Goal: Information Seeking & Learning: Find specific fact

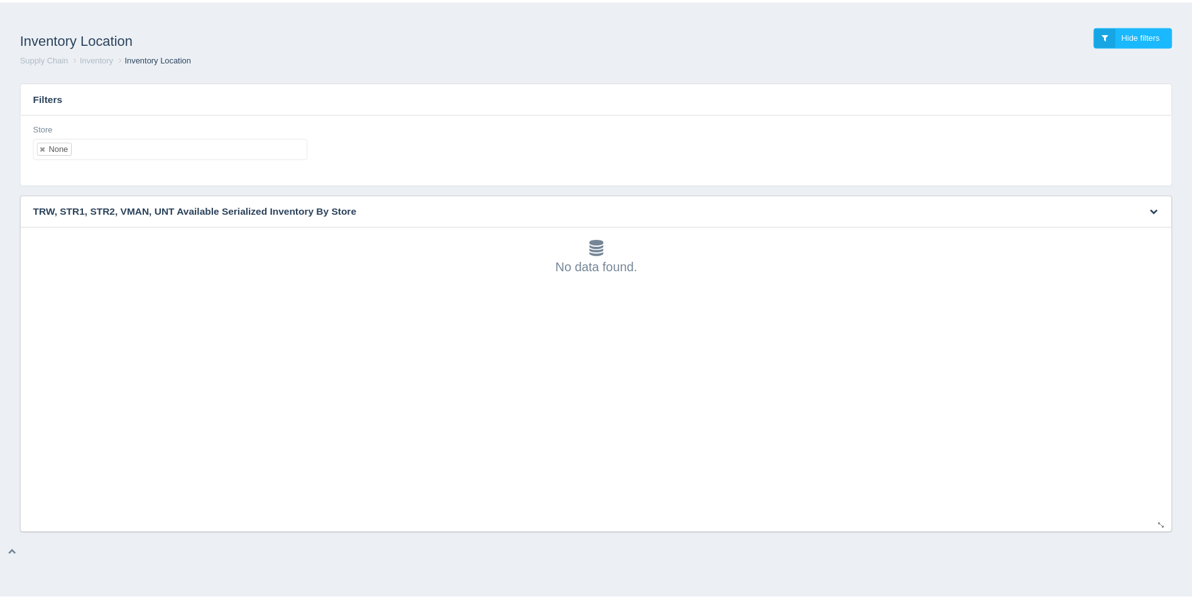
scroll to position [4, 0]
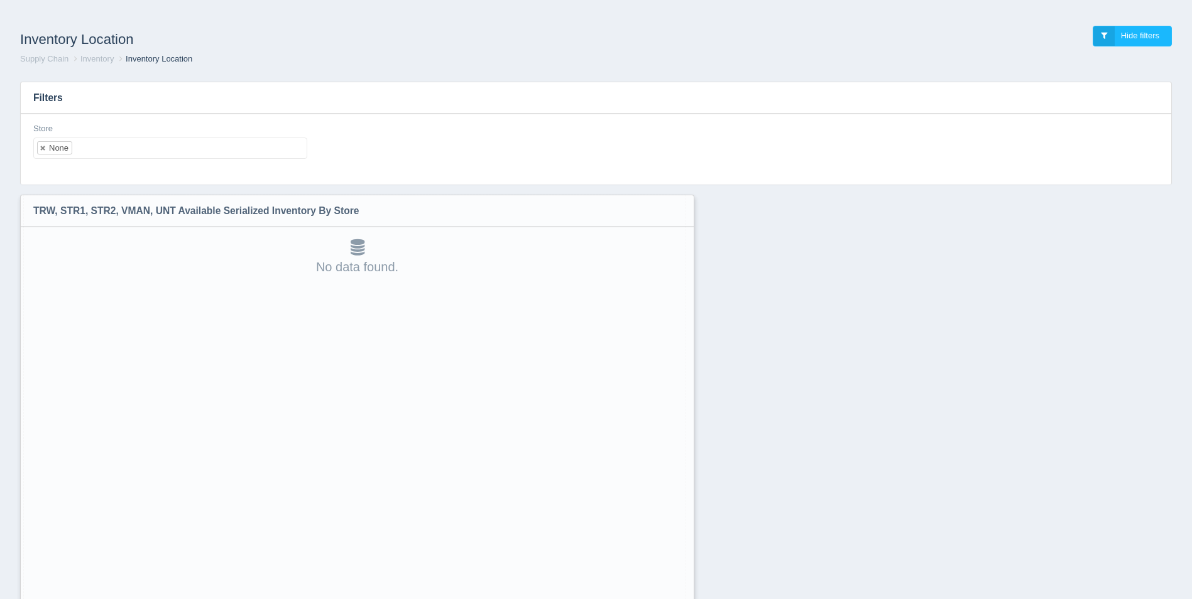
drag, startPoint x: 1169, startPoint y: 525, endPoint x: 682, endPoint y: 631, distance: 498.4
click at [682, 599] on html "Inventory Location Hide filters Supply Chain Inventory Inventory Location Filte…" at bounding box center [596, 332] width 1192 height 665
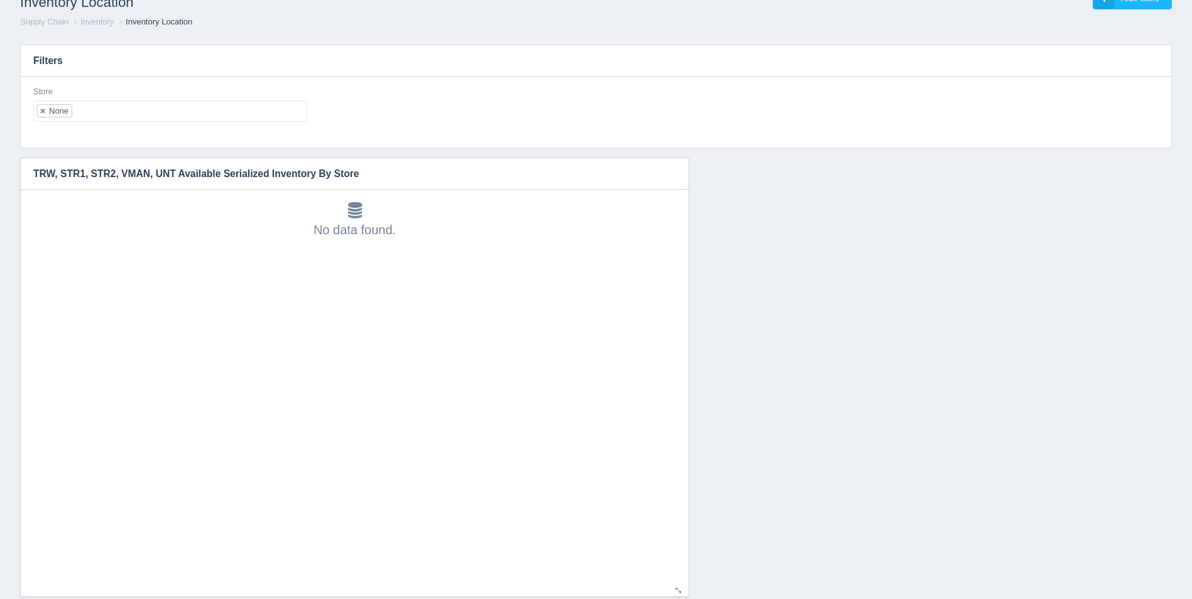
scroll to position [65, 0]
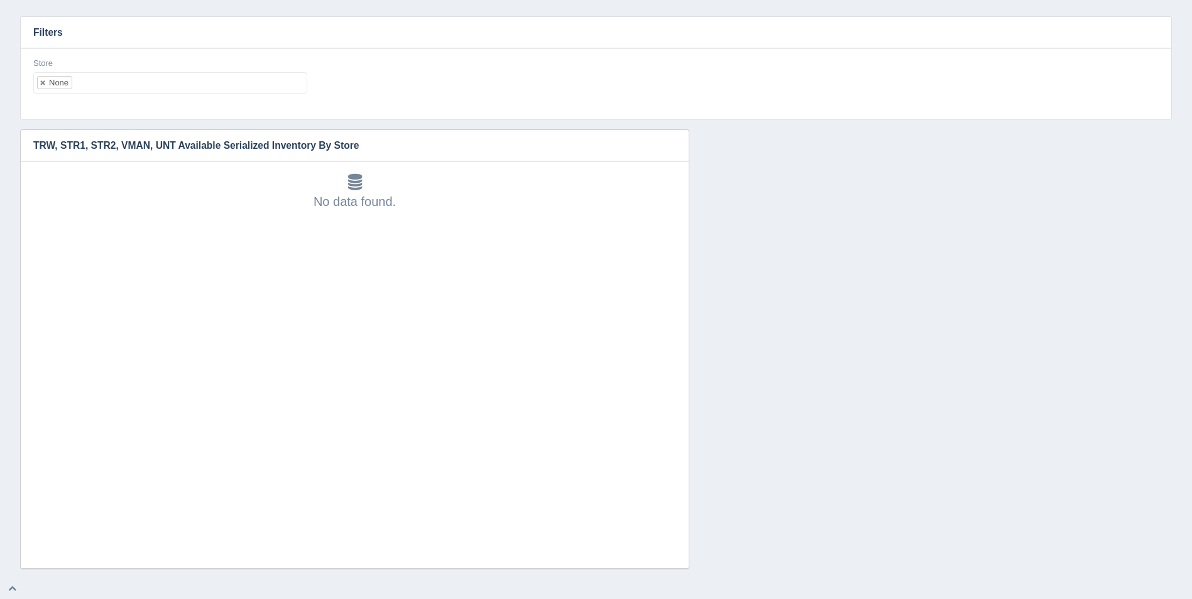
click at [104, 87] on ul "None" at bounding box center [170, 82] width 274 height 21
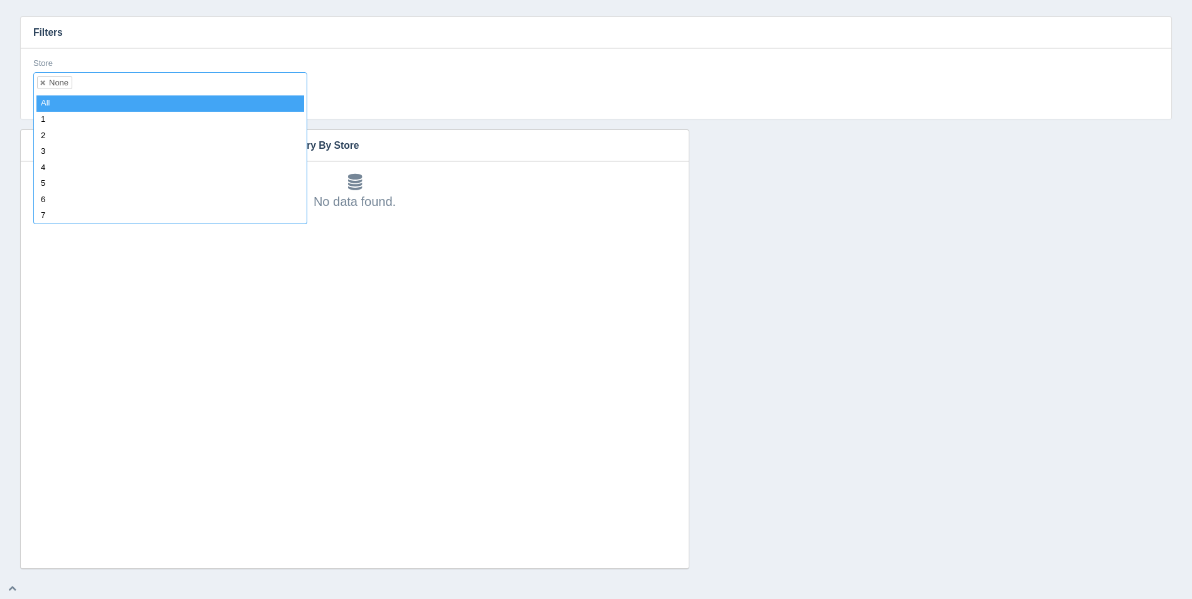
select select
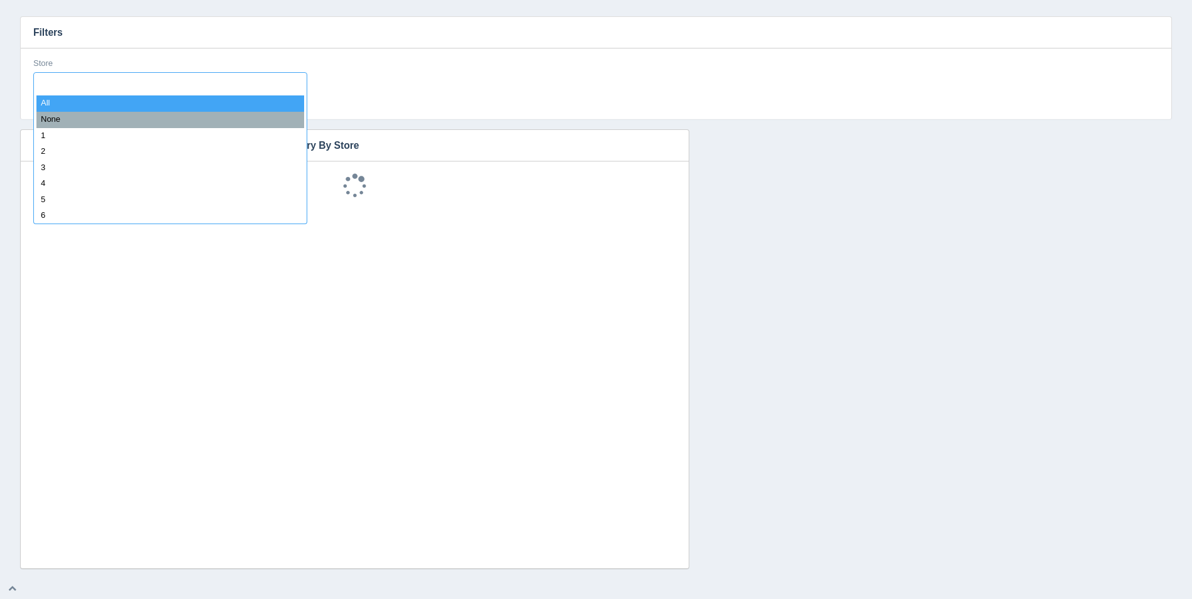
scroll to position [10, 0]
type input "8"
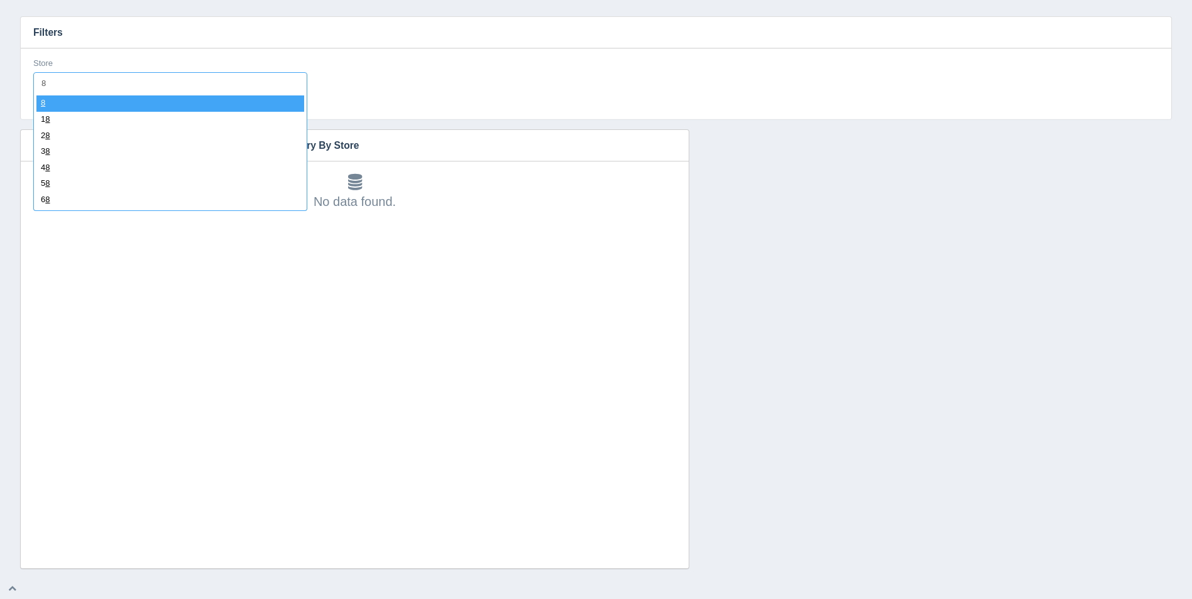
select select "8"
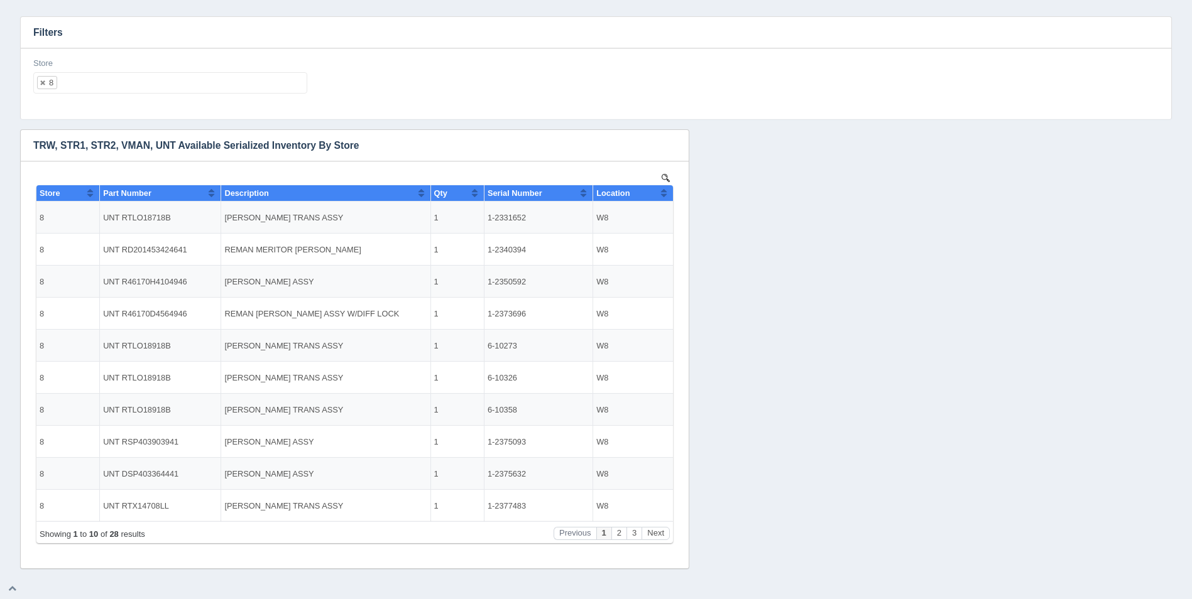
scroll to position [0, 0]
click at [663, 197] on button "Sort column ascending" at bounding box center [664, 192] width 8 height 15
click at [664, 194] on button "Sort column descending" at bounding box center [664, 192] width 8 height 15
click at [110, 87] on ul "8" at bounding box center [170, 82] width 274 height 21
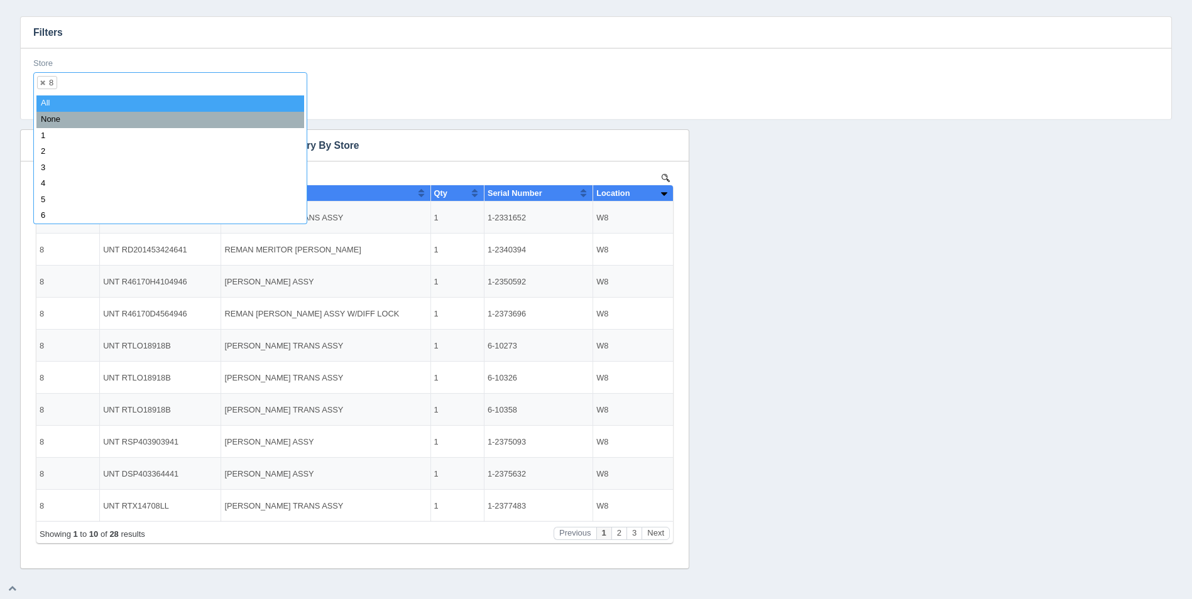
select select
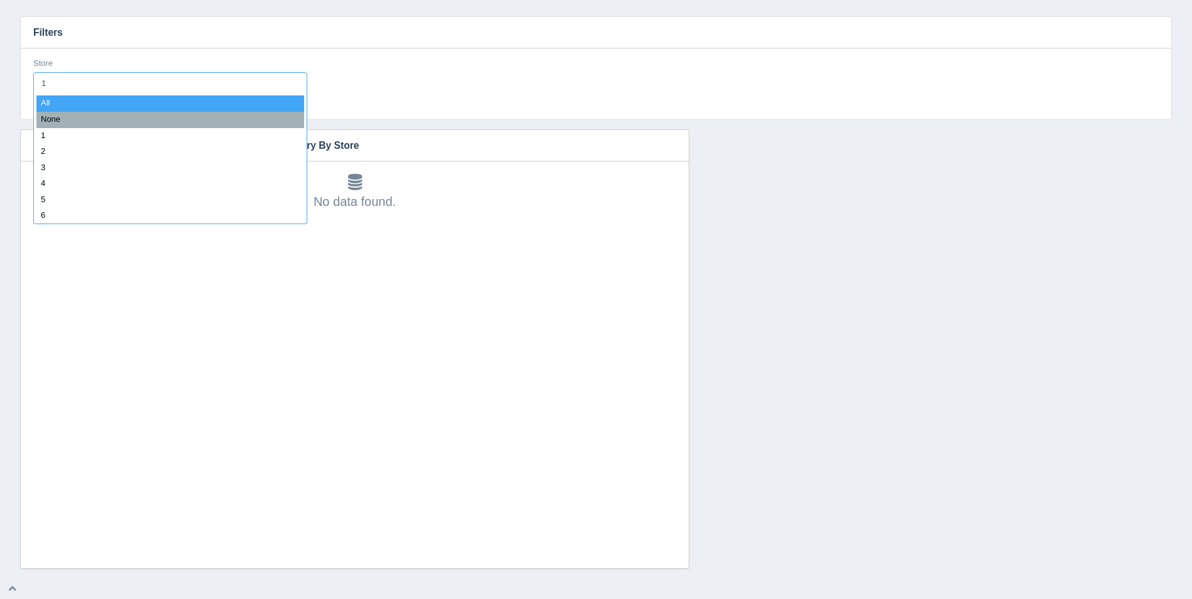
type input "11"
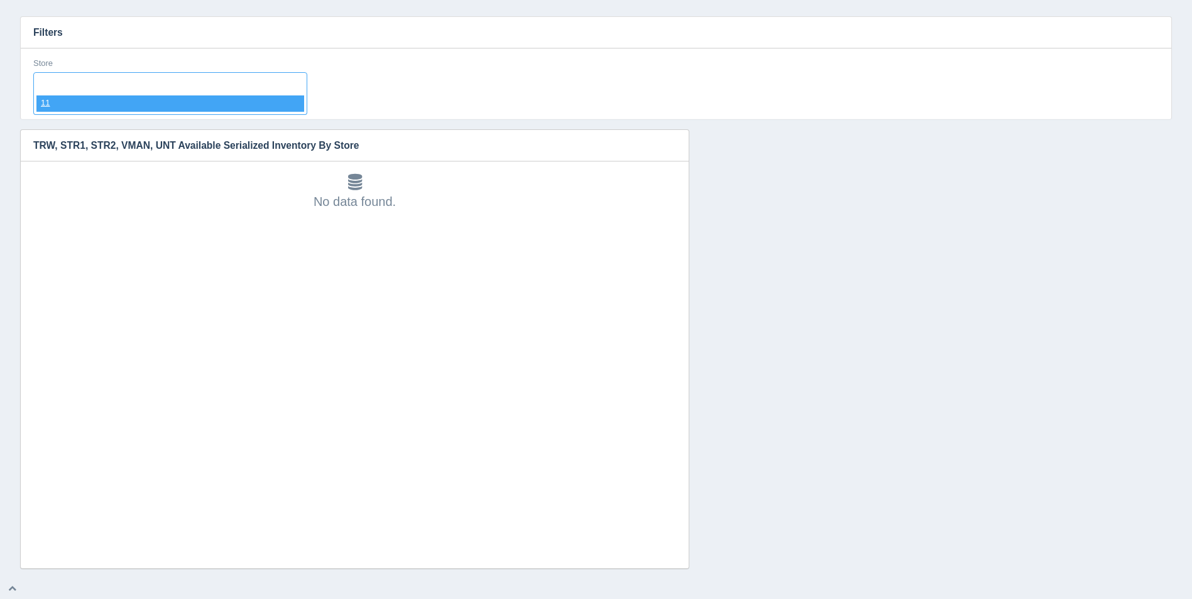
select select "11"
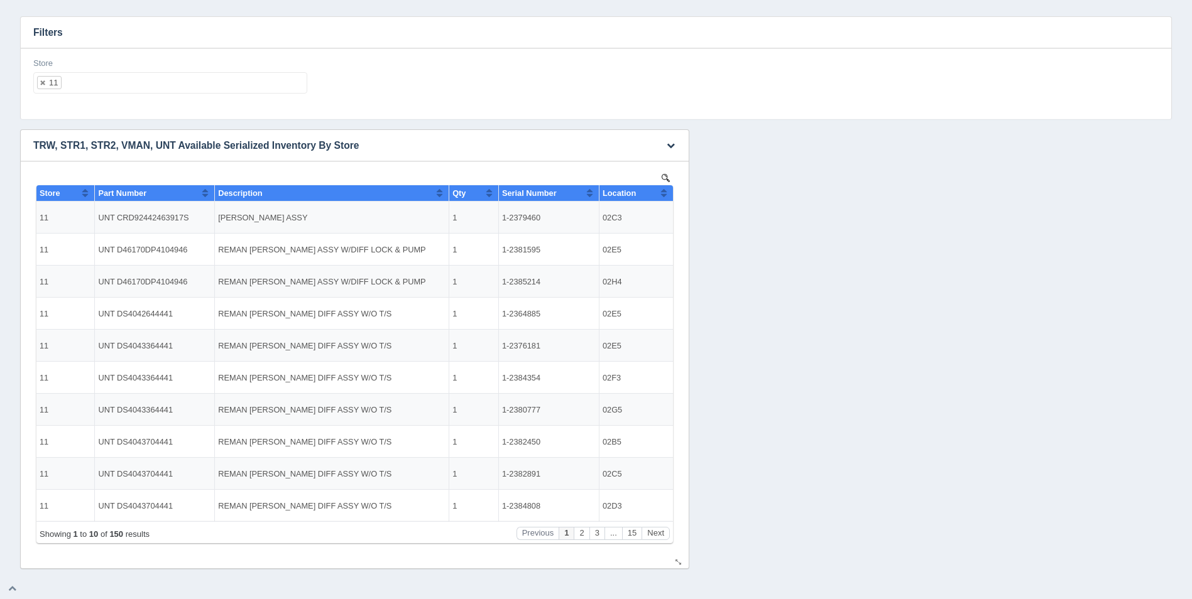
click at [665, 192] on button "Sort column ascending" at bounding box center [664, 192] width 8 height 15
click at [665, 192] on button "Sort column descending" at bounding box center [664, 192] width 8 height 15
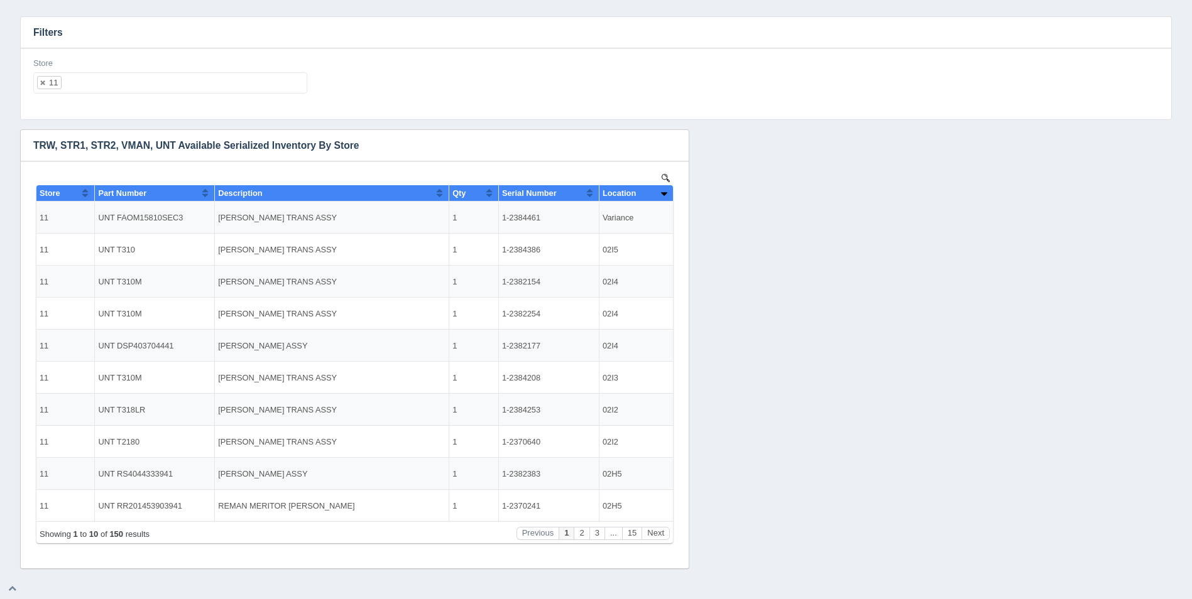
click at [176, 91] on ul "11" at bounding box center [170, 82] width 274 height 21
select select
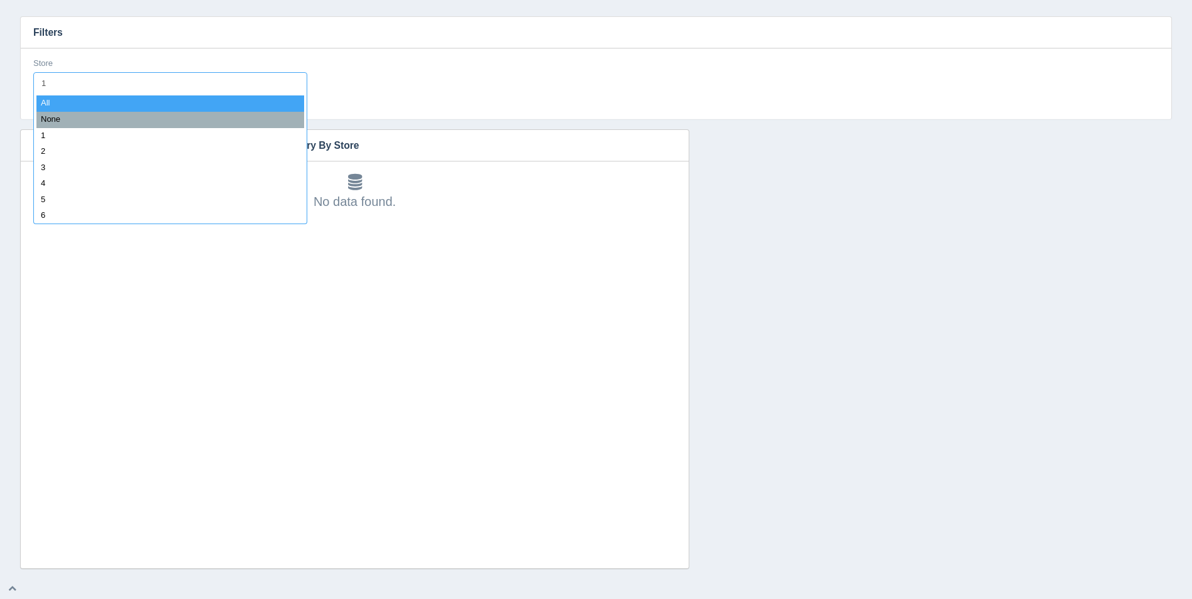
type input "12"
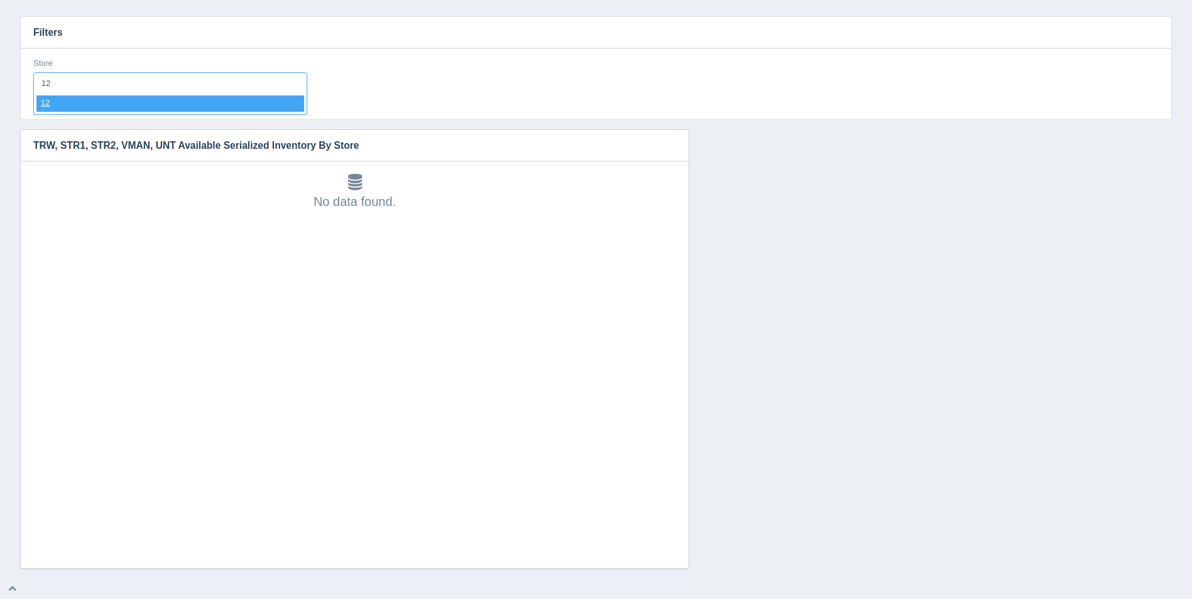
select select "12"
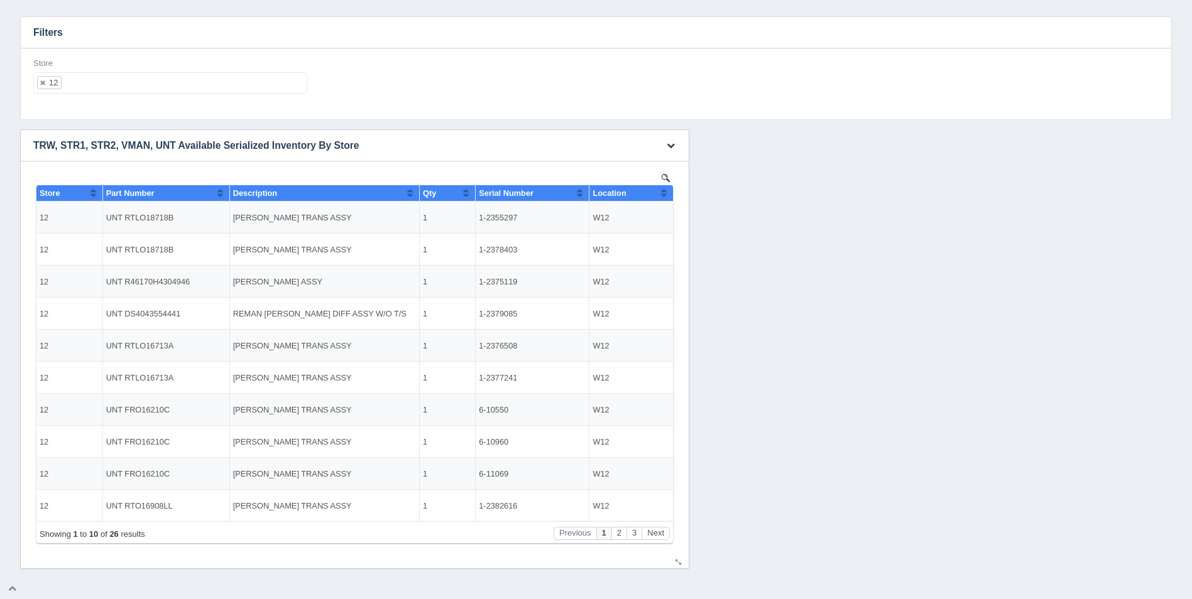
click at [665, 195] on button "Sort column ascending" at bounding box center [664, 192] width 8 height 15
click at [665, 195] on button "Sort column descending" at bounding box center [664, 192] width 8 height 15
click at [272, 94] on ul "12" at bounding box center [170, 82] width 274 height 21
select select
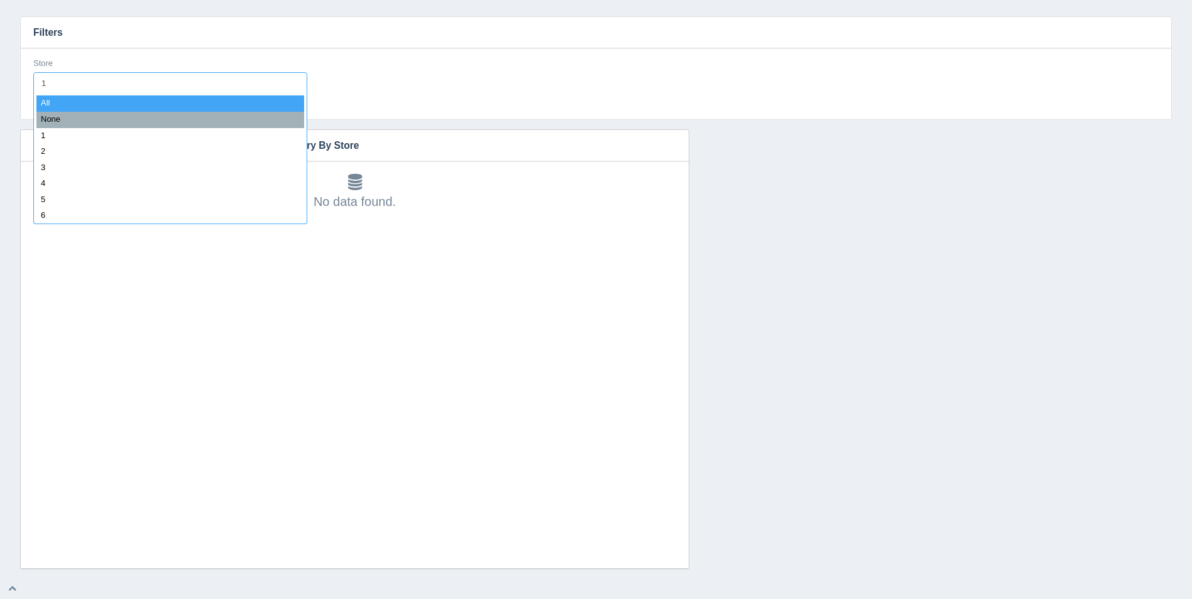
type input "13"
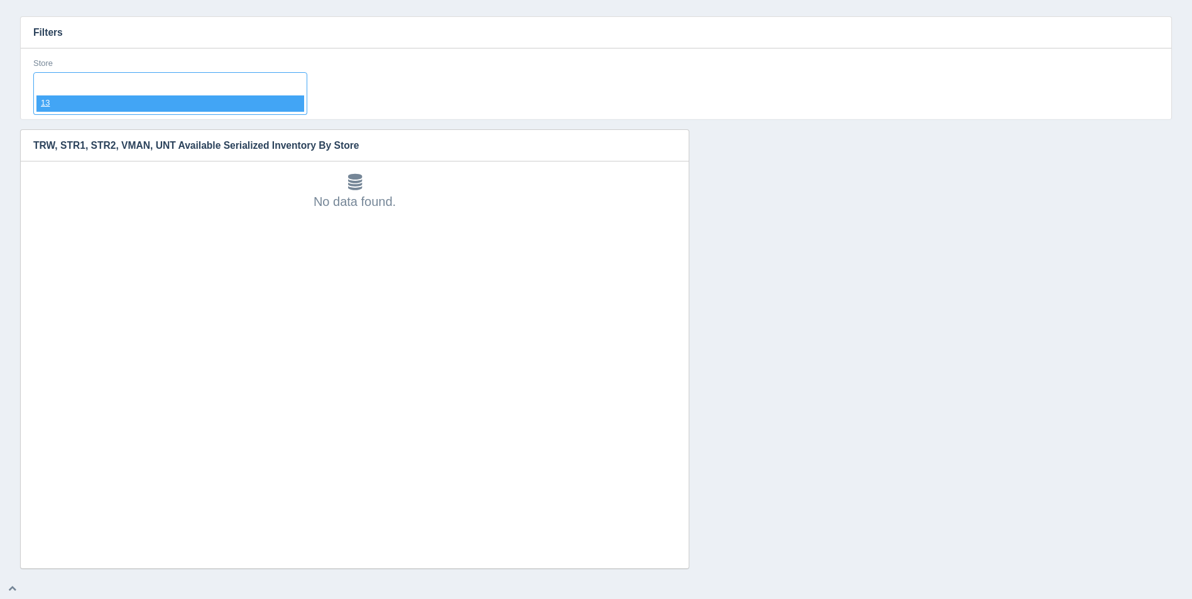
select select "13"
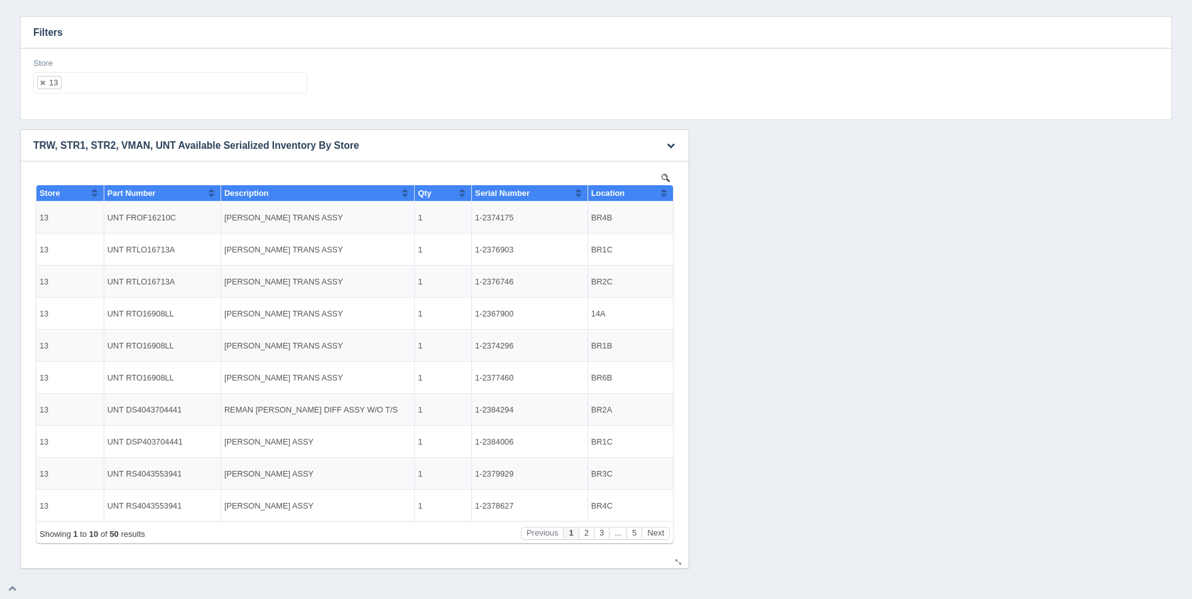
click at [665, 192] on button "Sort column ascending" at bounding box center [664, 192] width 8 height 15
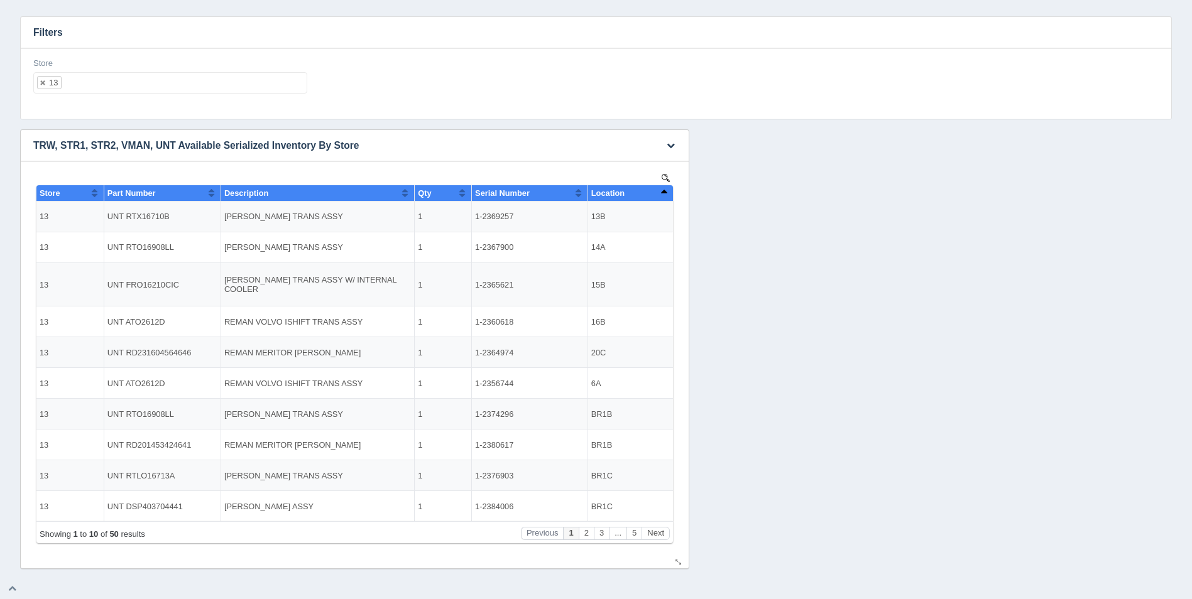
click at [665, 192] on button "Sort column descending" at bounding box center [664, 192] width 8 height 15
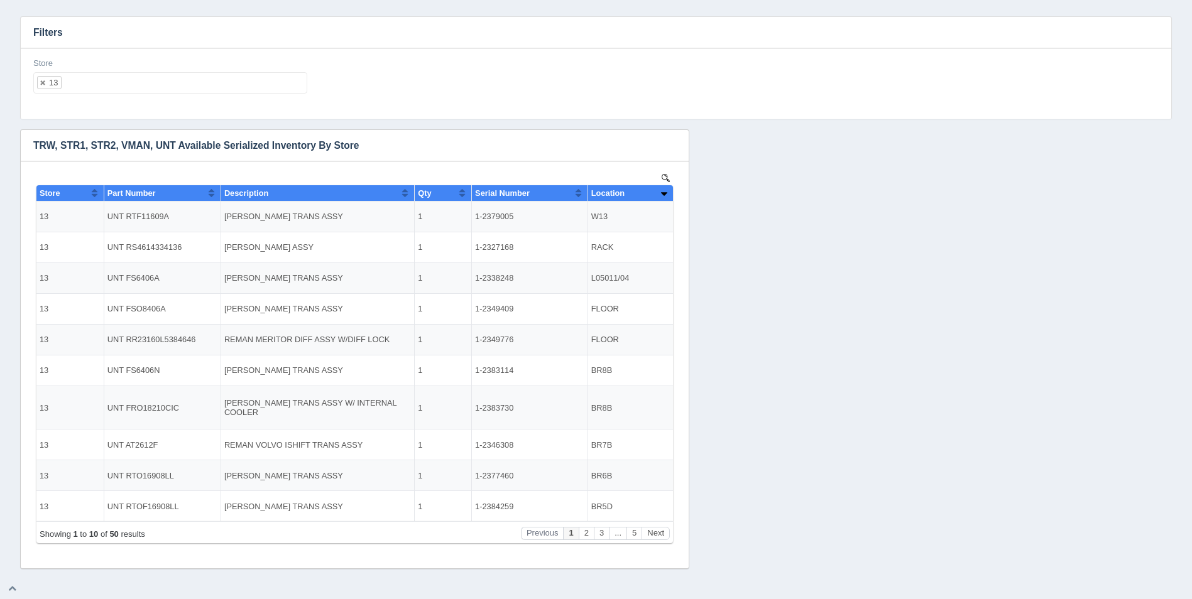
click at [271, 80] on ul "13" at bounding box center [170, 82] width 274 height 21
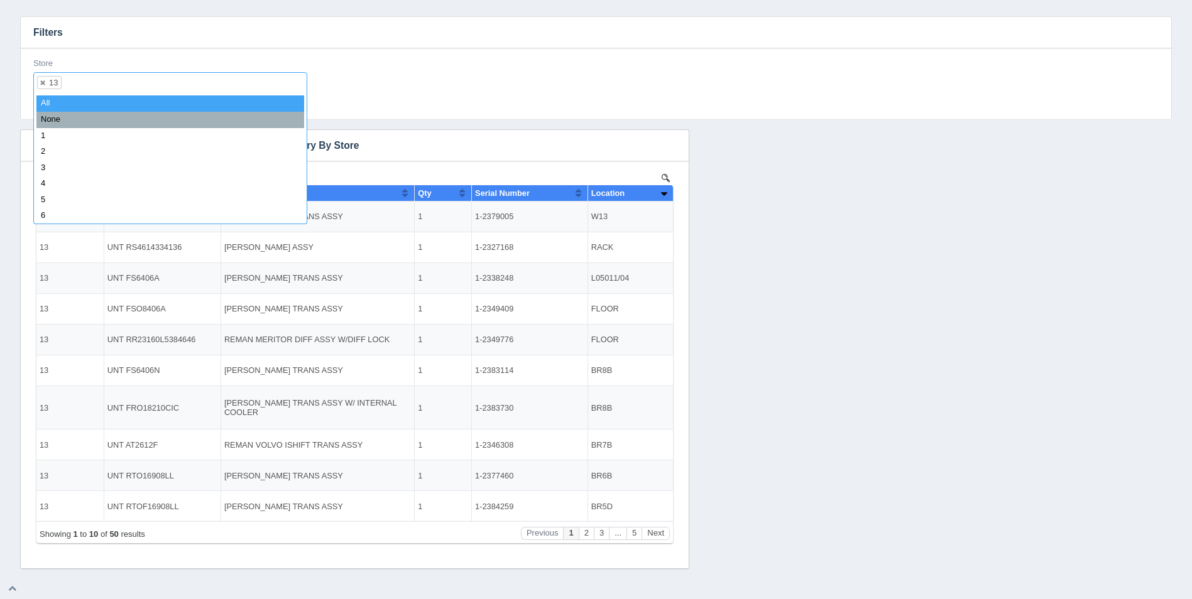
select select
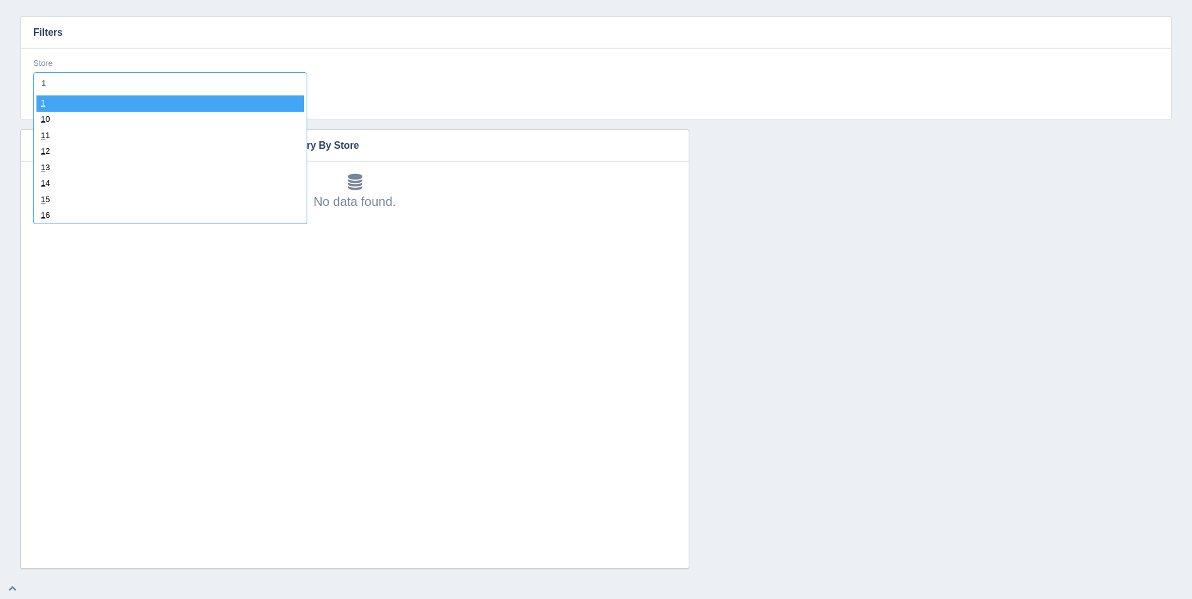
type input "14"
select select "14"
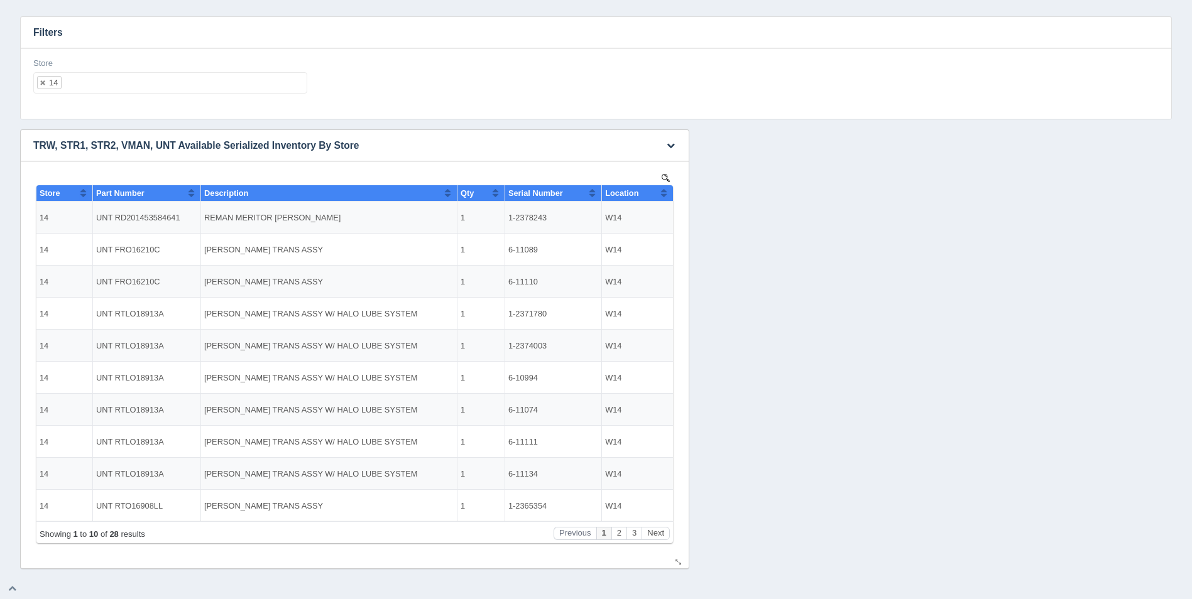
click at [669, 198] on th "Location" at bounding box center [637, 193] width 71 height 16
drag, startPoint x: 669, startPoint y: 196, endPoint x: 605, endPoint y: 178, distance: 65.9
click at [668, 196] on th "Location" at bounding box center [637, 193] width 71 height 16
click at [219, 74] on ul "14" at bounding box center [170, 82] width 274 height 21
select select
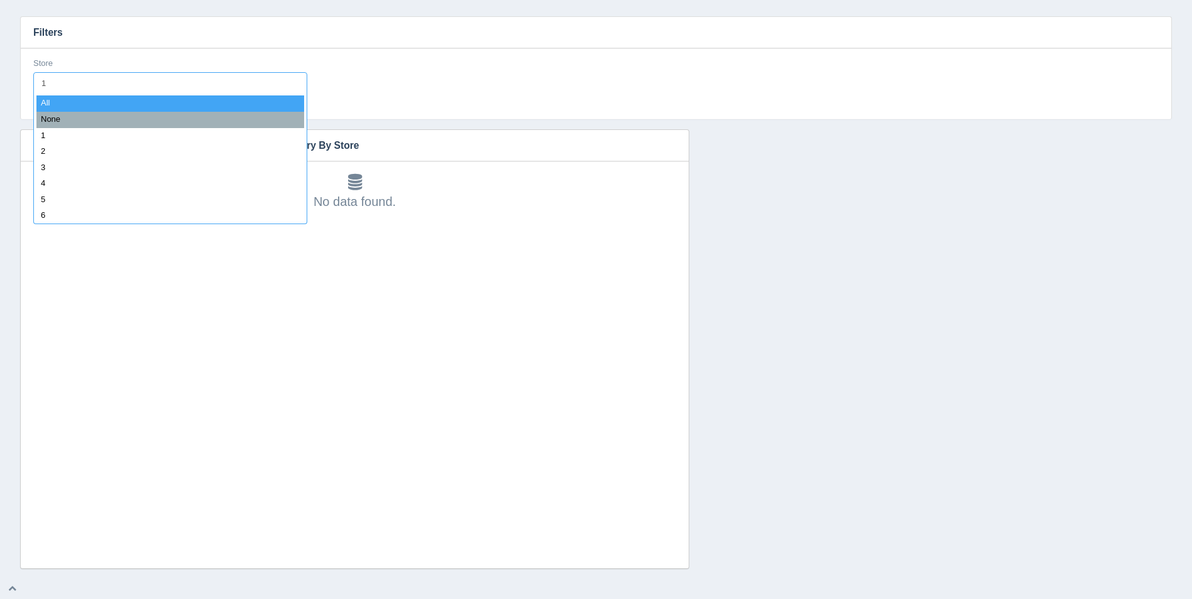
type input "15"
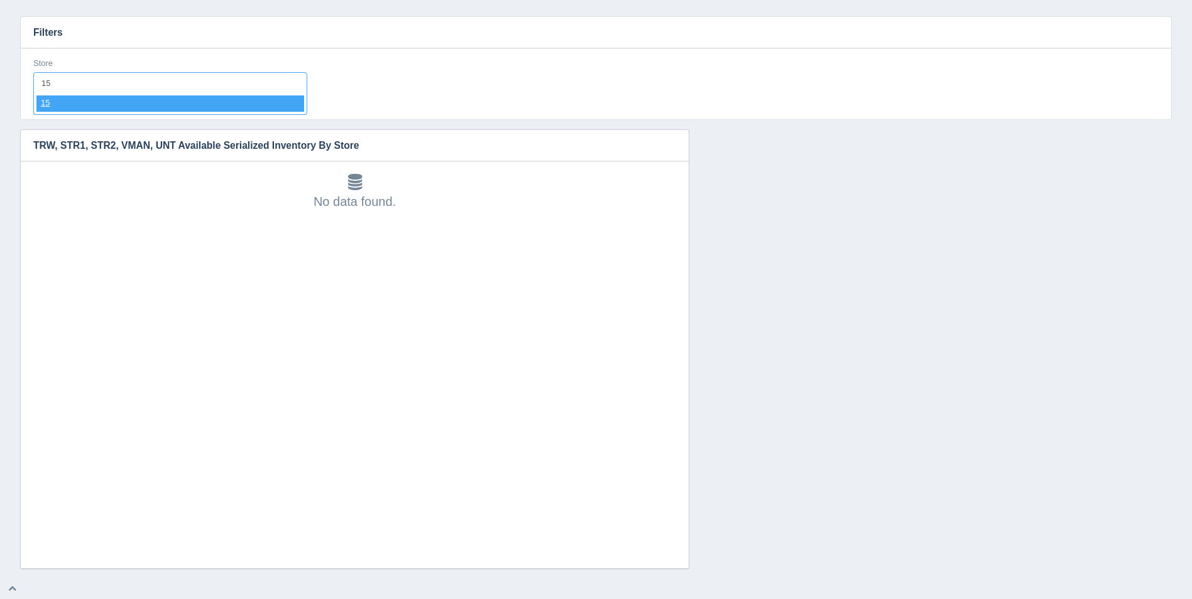
select select "15"
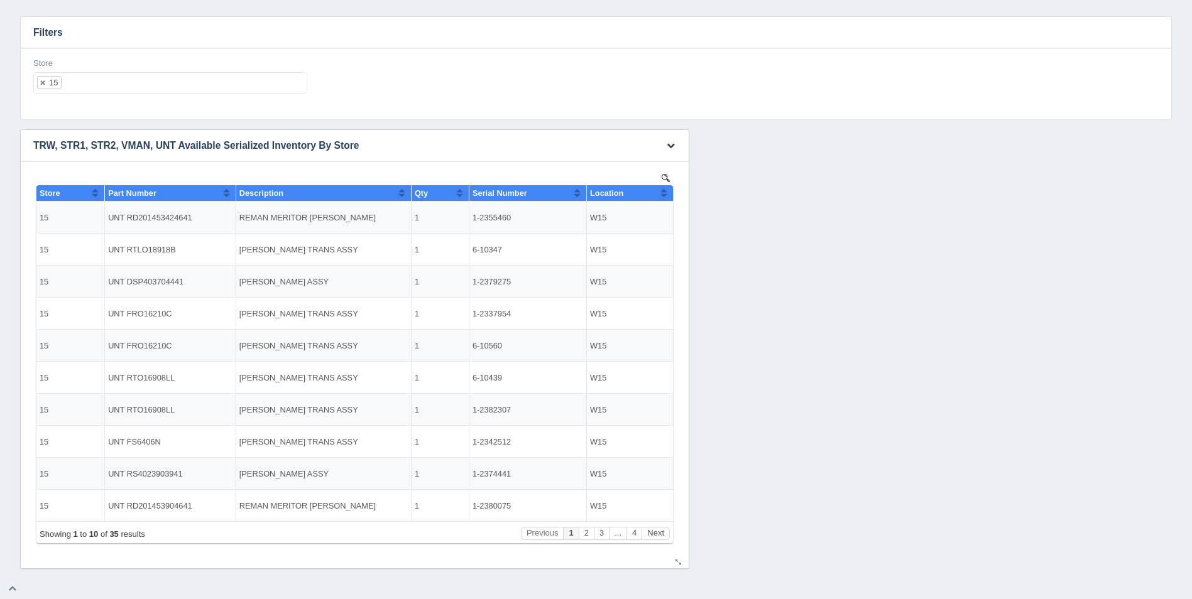
click at [665, 188] on button "Sort column ascending" at bounding box center [664, 192] width 8 height 15
click at [665, 188] on button "Sort column descending" at bounding box center [664, 192] width 8 height 15
click at [162, 86] on ul "15" at bounding box center [170, 82] width 274 height 21
select select
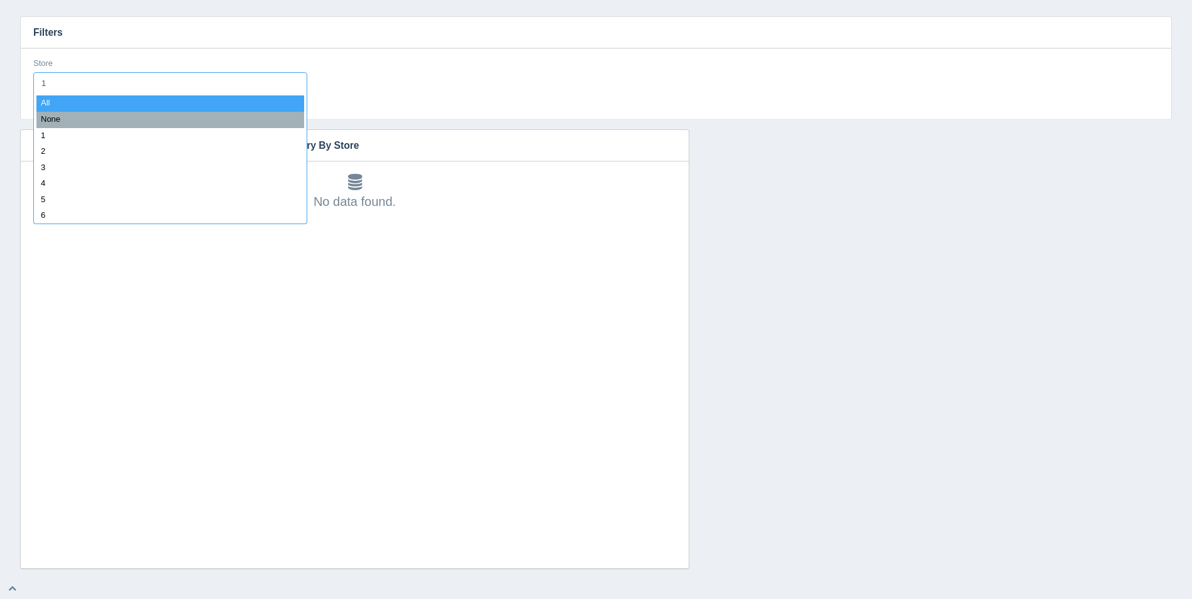
type input "16"
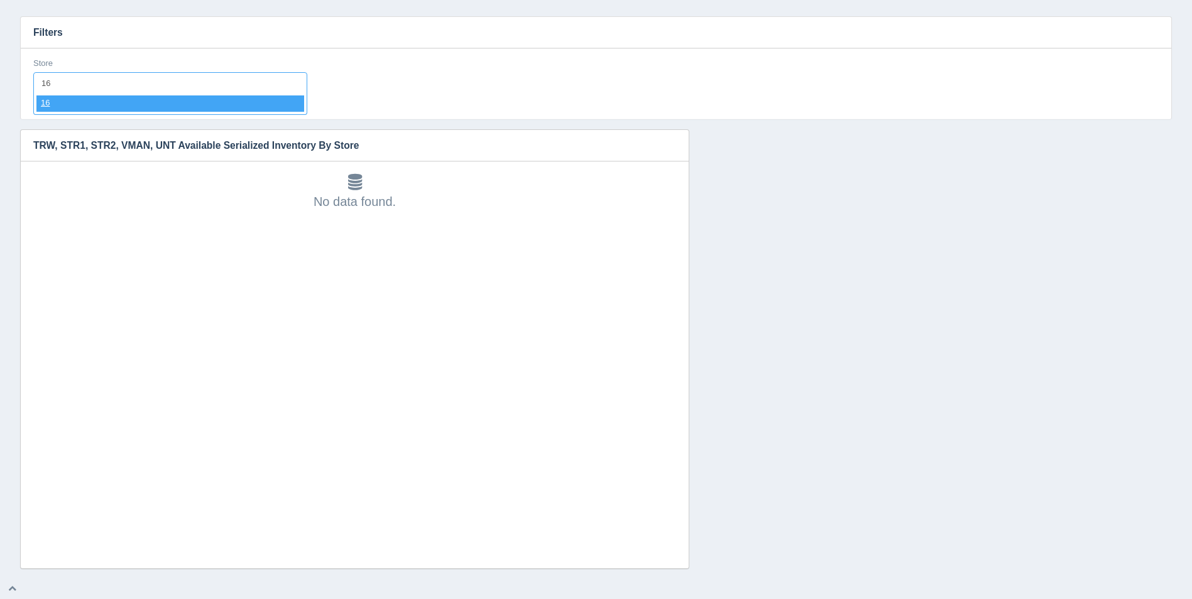
select select "16"
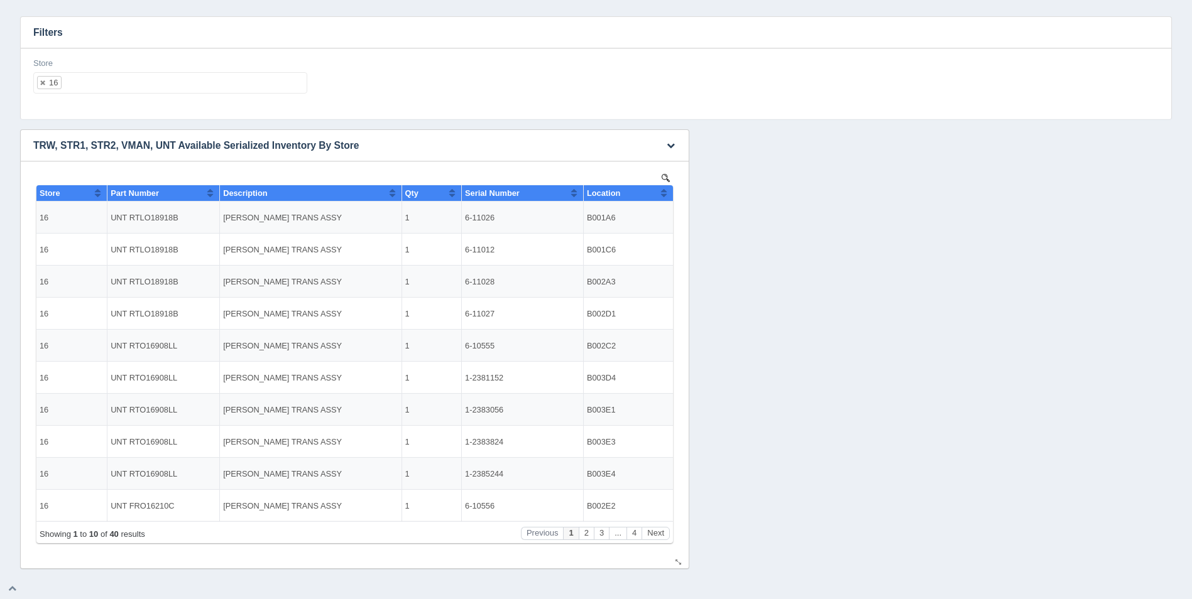
click at [664, 193] on button "Sort column ascending" at bounding box center [664, 192] width 8 height 15
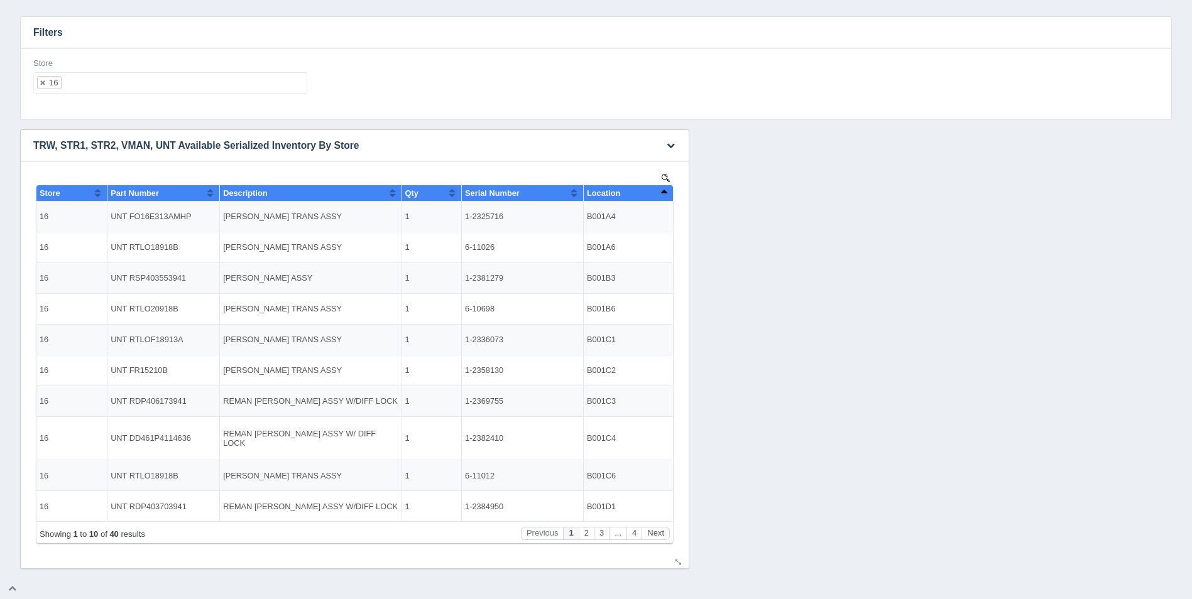
click at [664, 193] on button "Sort column descending" at bounding box center [664, 192] width 8 height 15
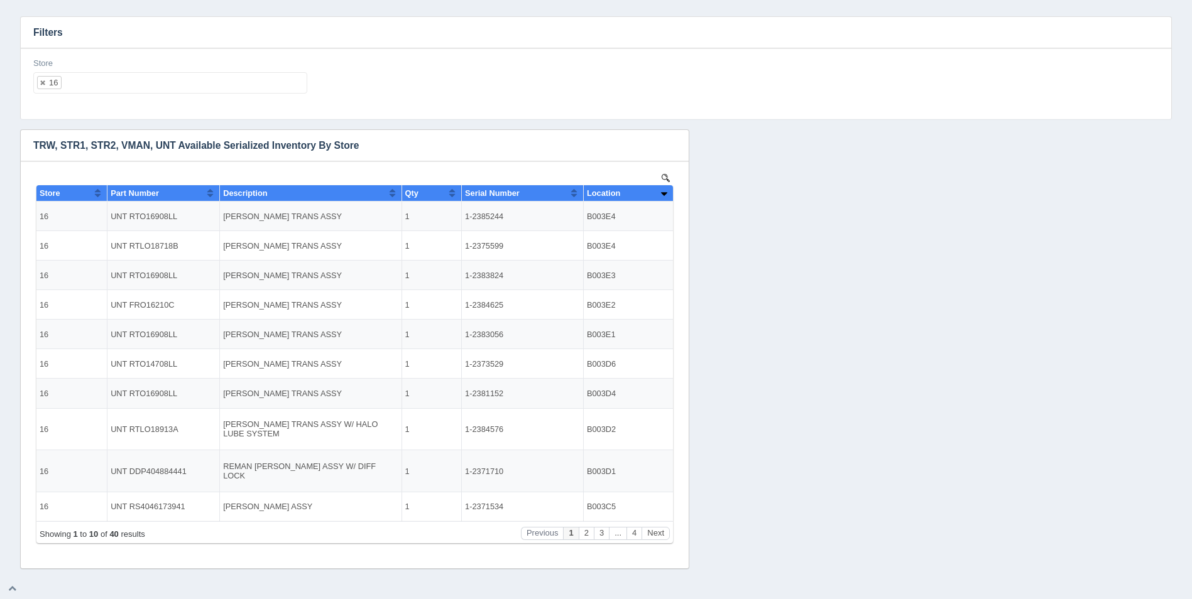
click at [206, 81] on ul "16" at bounding box center [170, 82] width 274 height 21
select select
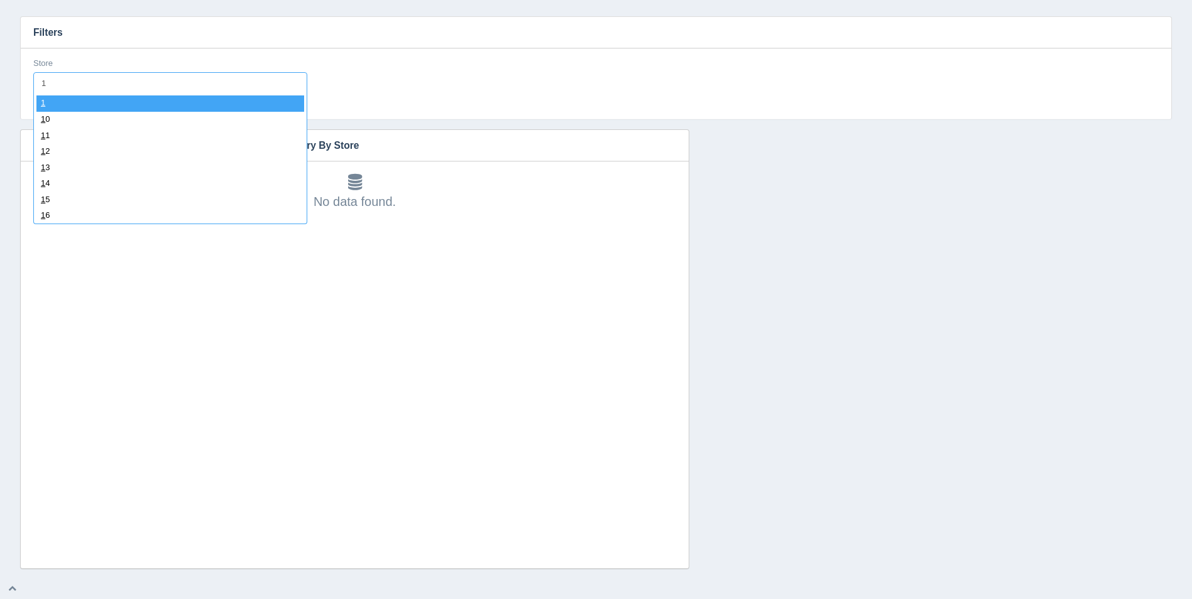
type input "17"
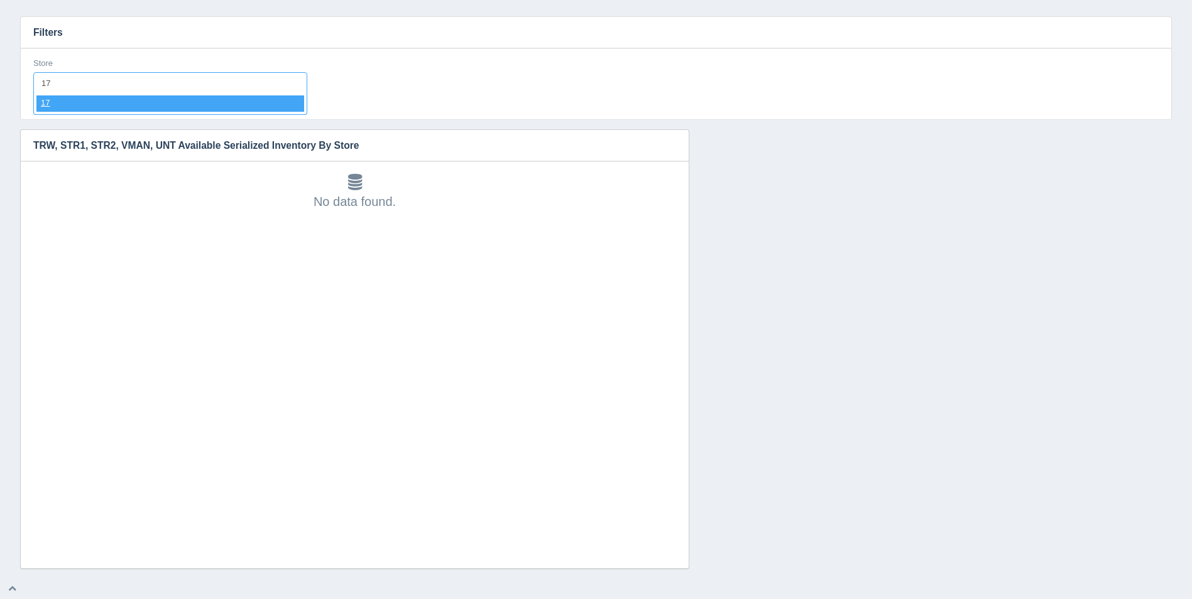
select select "17"
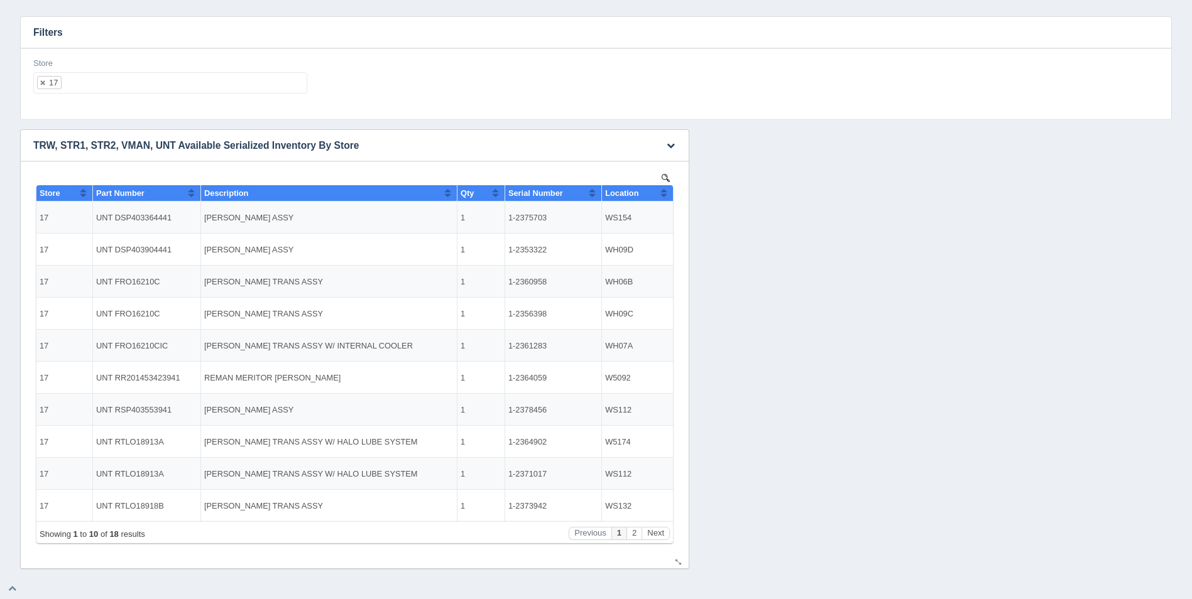
click at [663, 190] on button "Sort column ascending" at bounding box center [664, 192] width 8 height 15
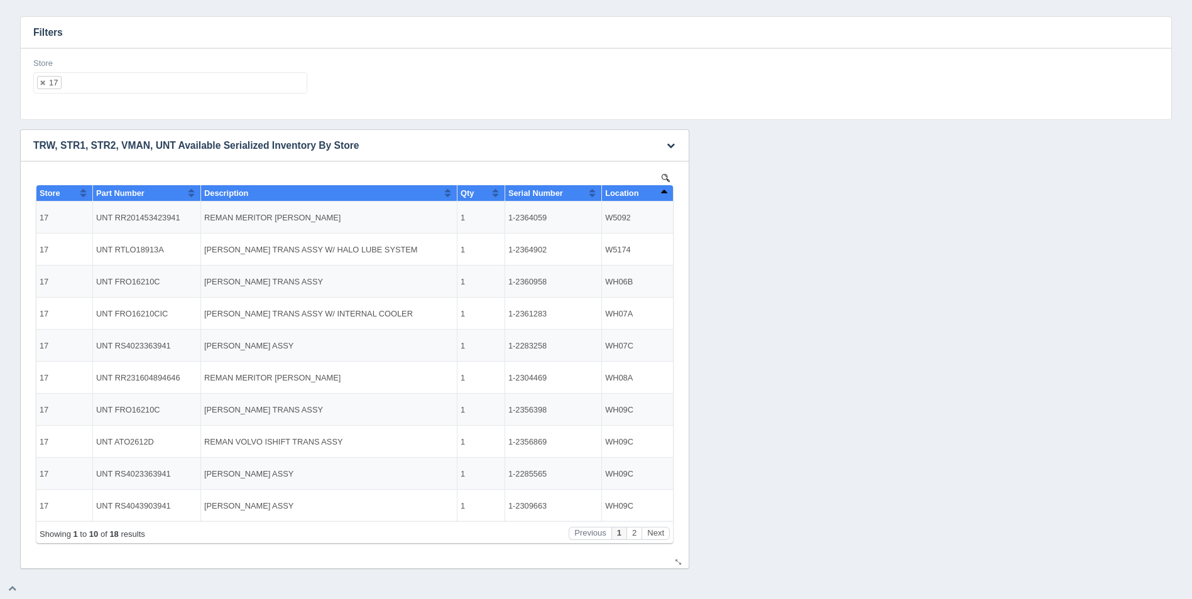
click at [663, 190] on button "Sort column descending" at bounding box center [664, 192] width 8 height 15
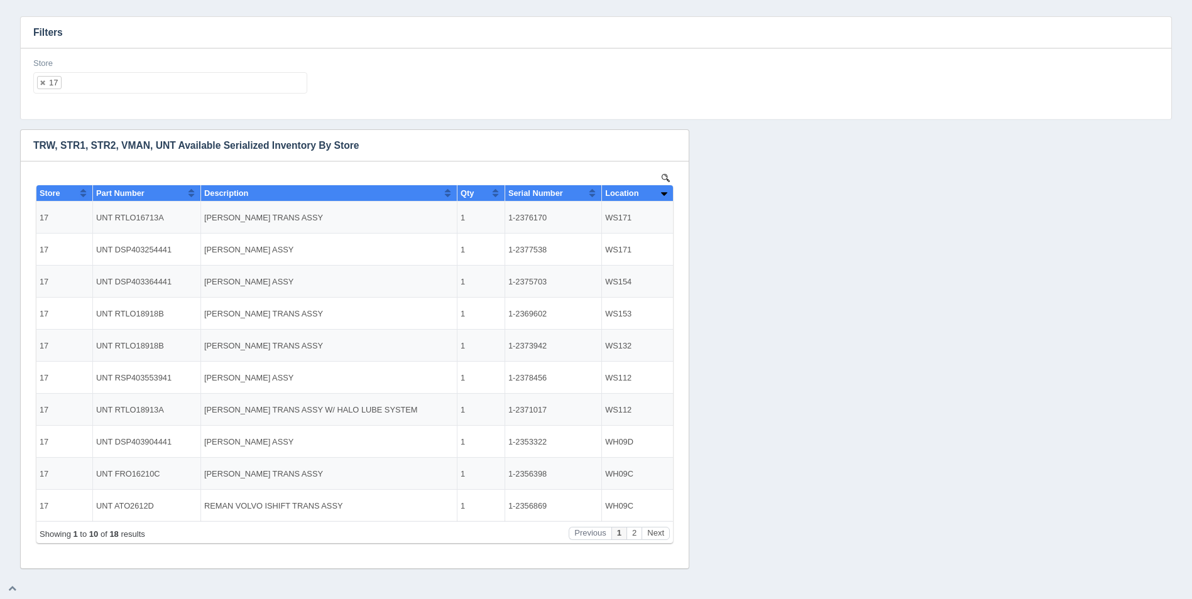
click at [188, 82] on ul "17" at bounding box center [170, 82] width 274 height 21
select select
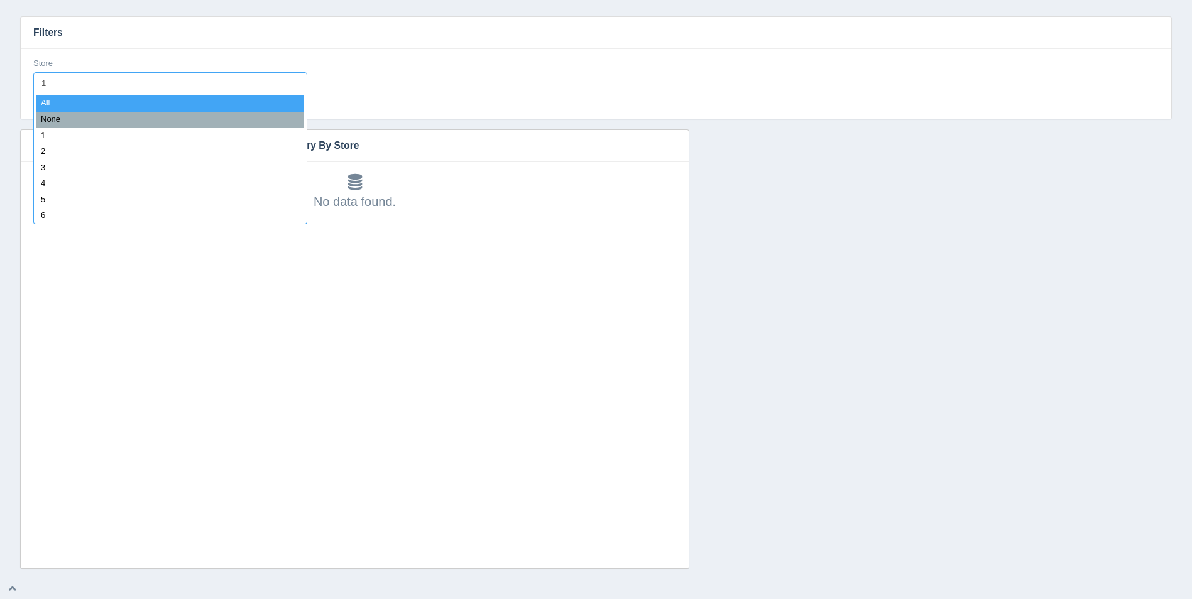
type input "18"
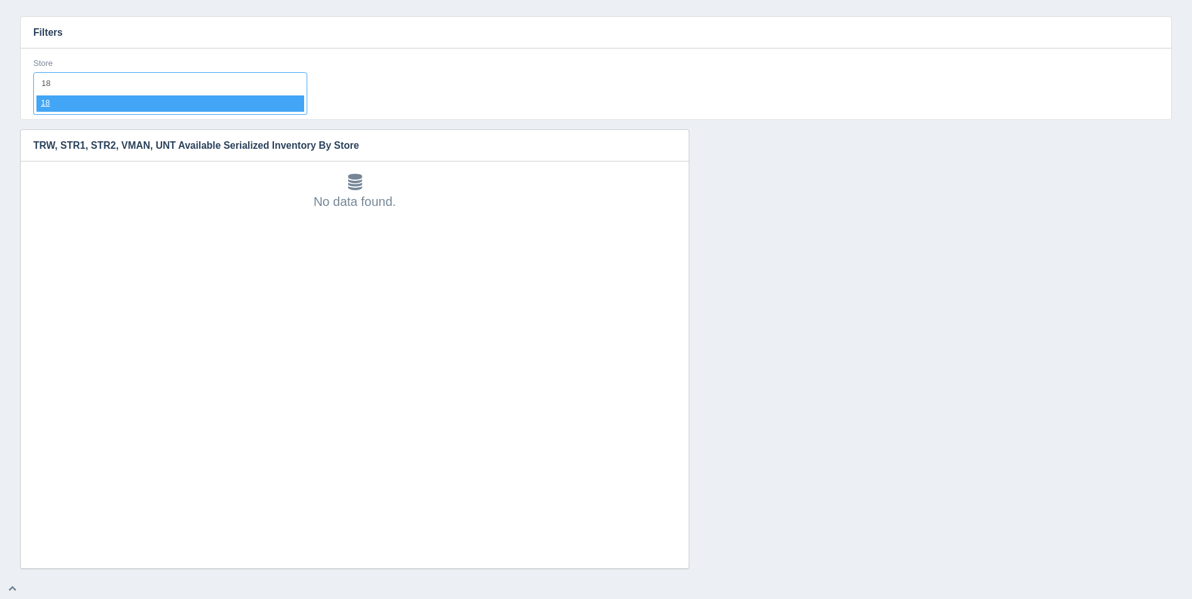
select select "18"
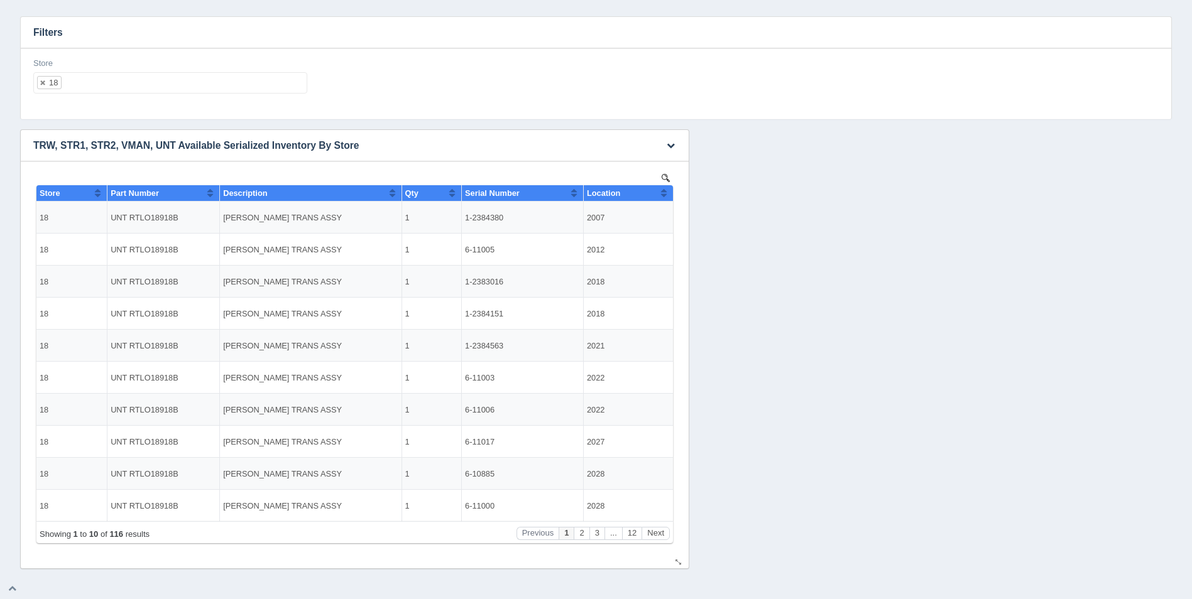
click at [671, 192] on th "Location" at bounding box center [628, 193] width 90 height 16
click at [670, 192] on th "Location" at bounding box center [628, 193] width 90 height 16
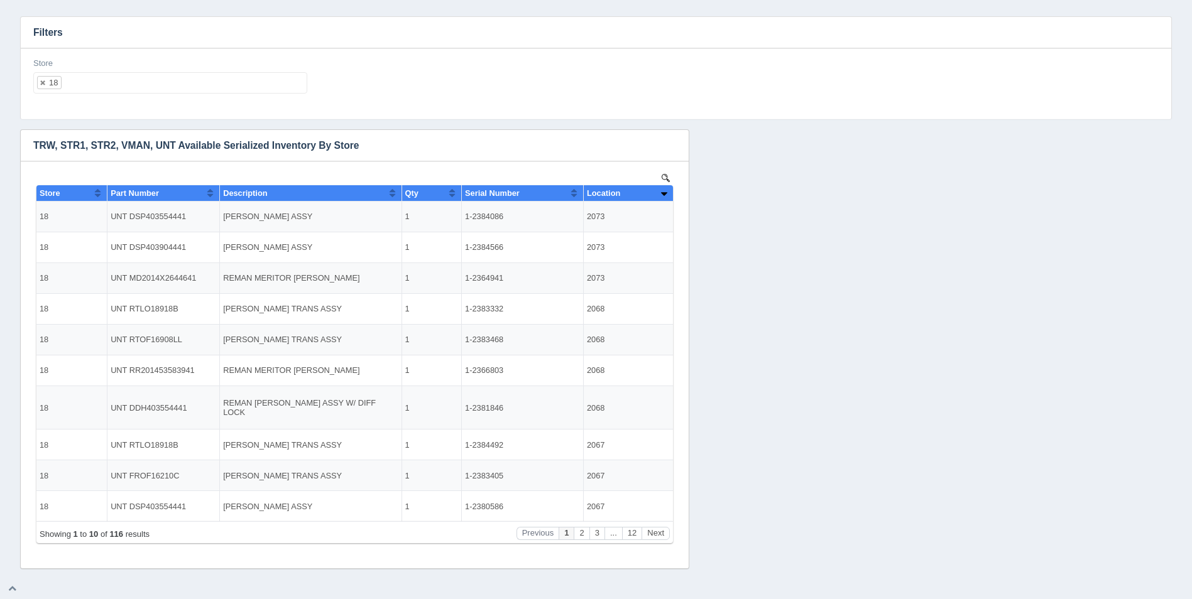
click at [204, 83] on ul "18" at bounding box center [170, 82] width 274 height 21
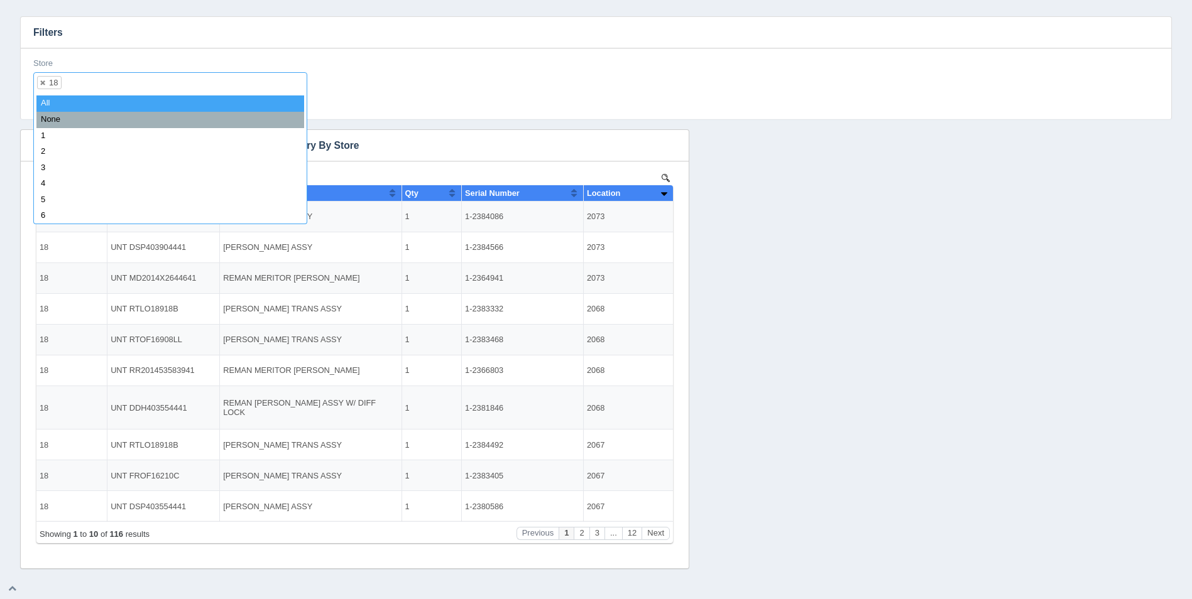
select select
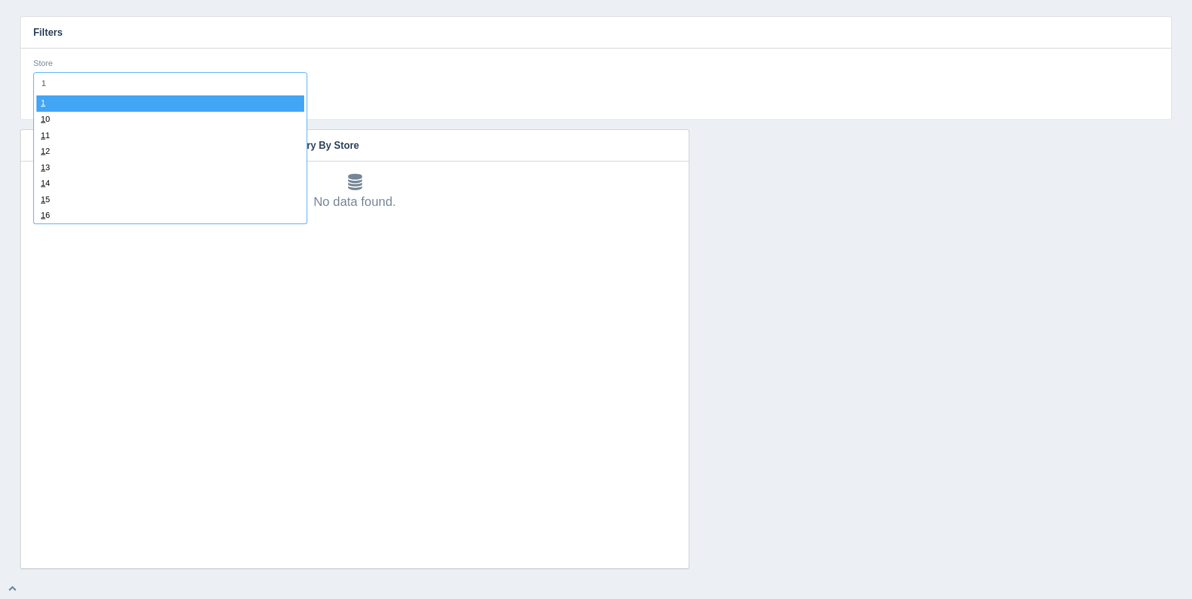
type input "19"
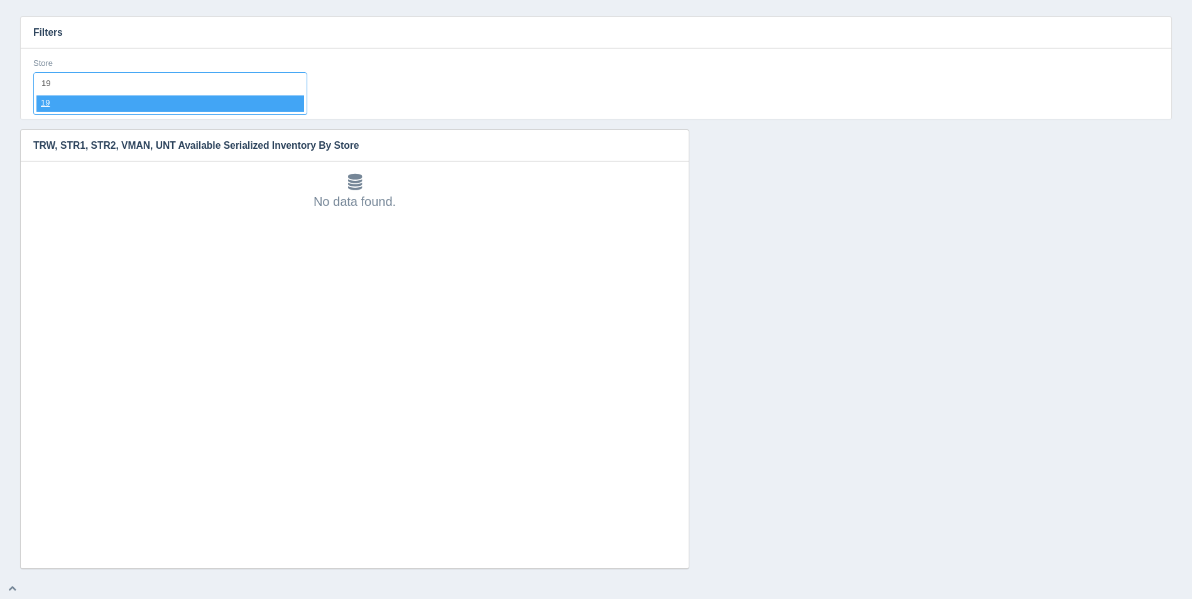
select select "19"
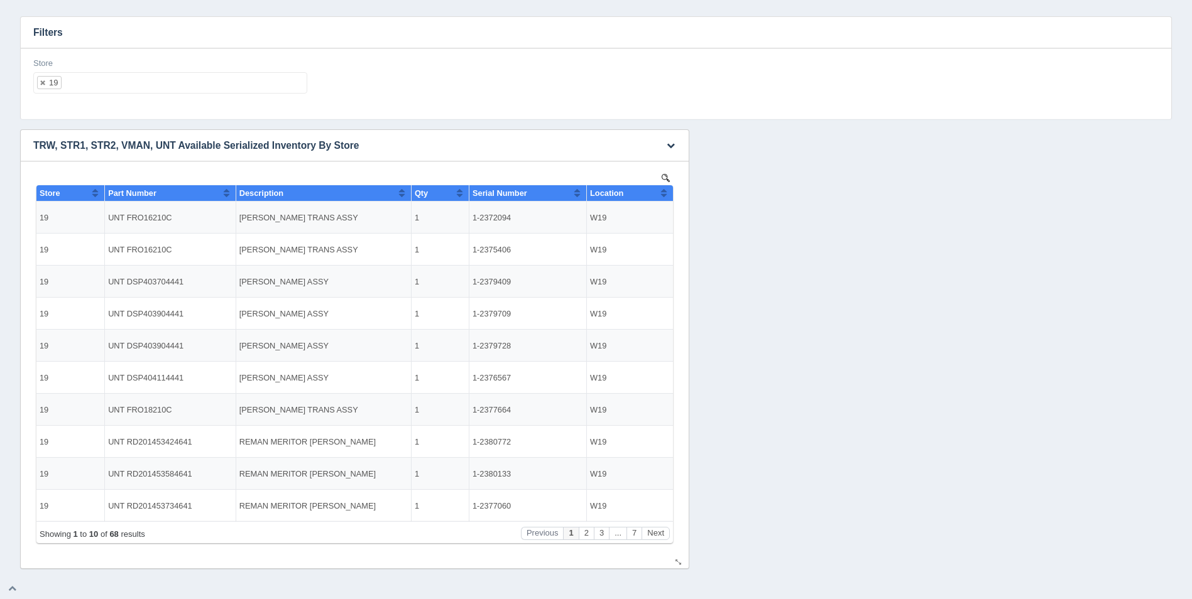
click at [662, 190] on button "Sort column ascending" at bounding box center [664, 192] width 8 height 15
click at [663, 190] on button "Sort column descending" at bounding box center [664, 192] width 8 height 15
click at [268, 77] on ul "19" at bounding box center [170, 82] width 274 height 21
select select
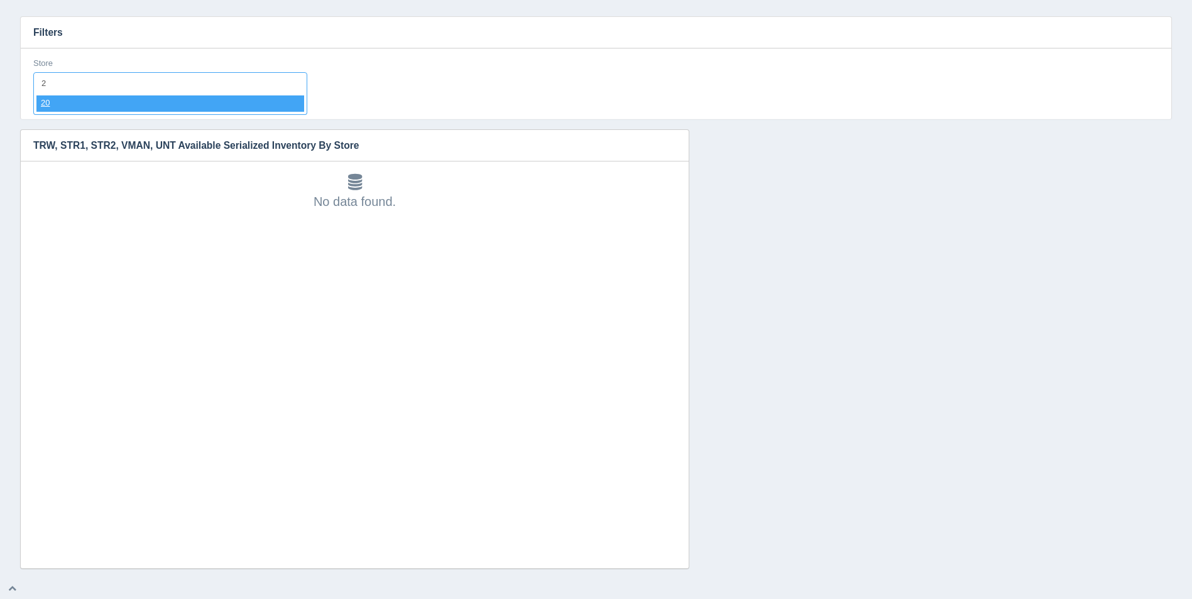
type input "20"
select select "20"
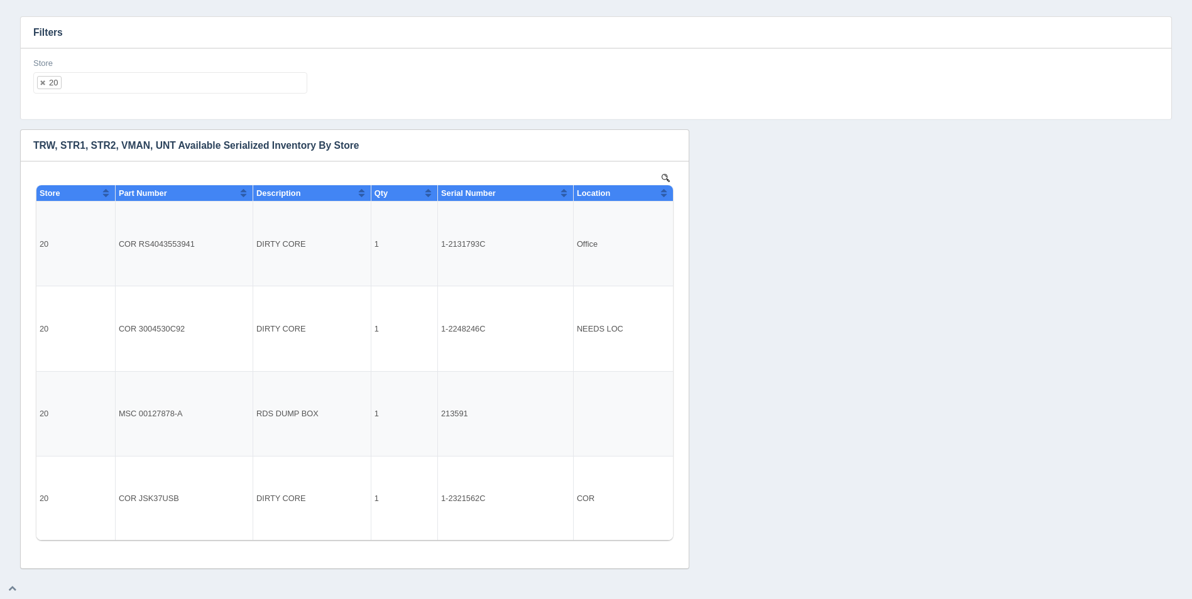
click at [243, 84] on input "text" at bounding box center [184, 83] width 244 height 20
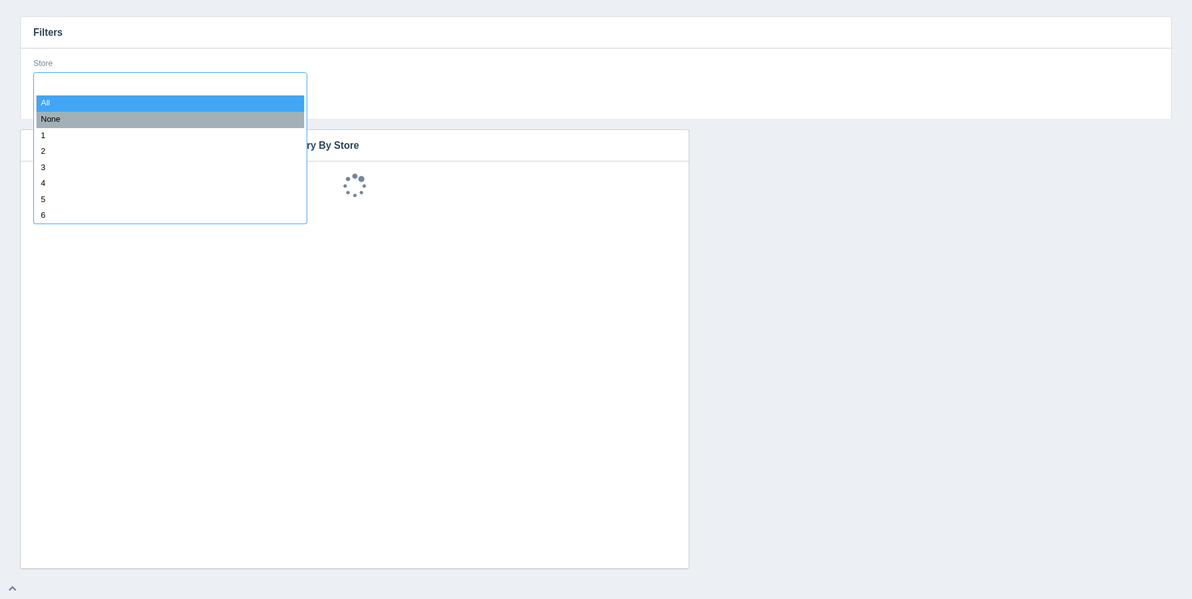
select select
type input "21"
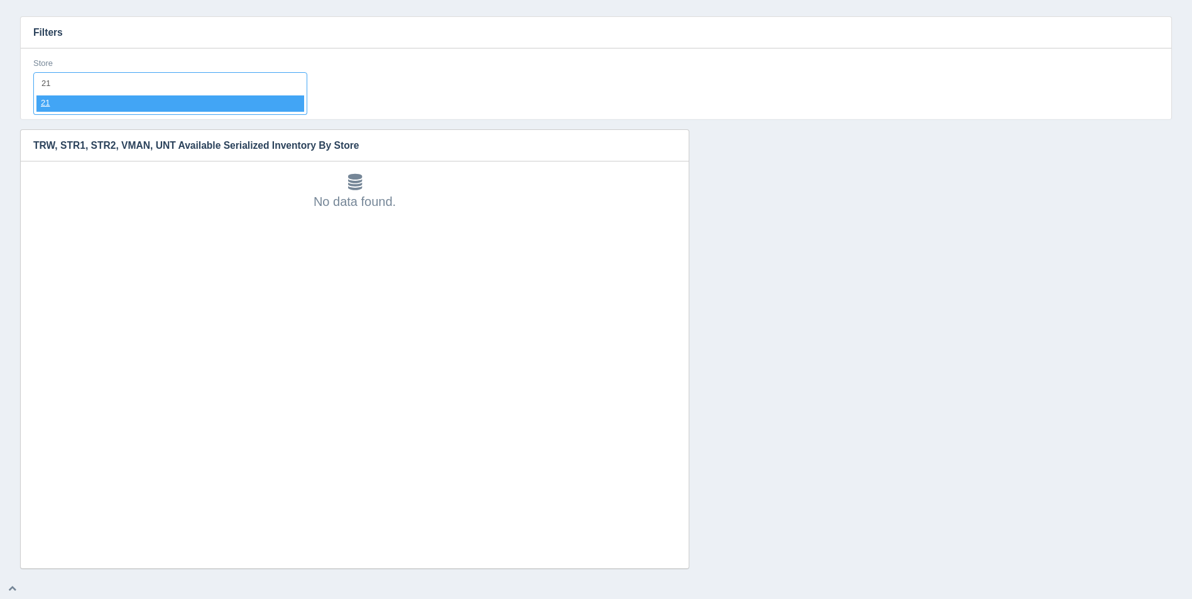
select select "21"
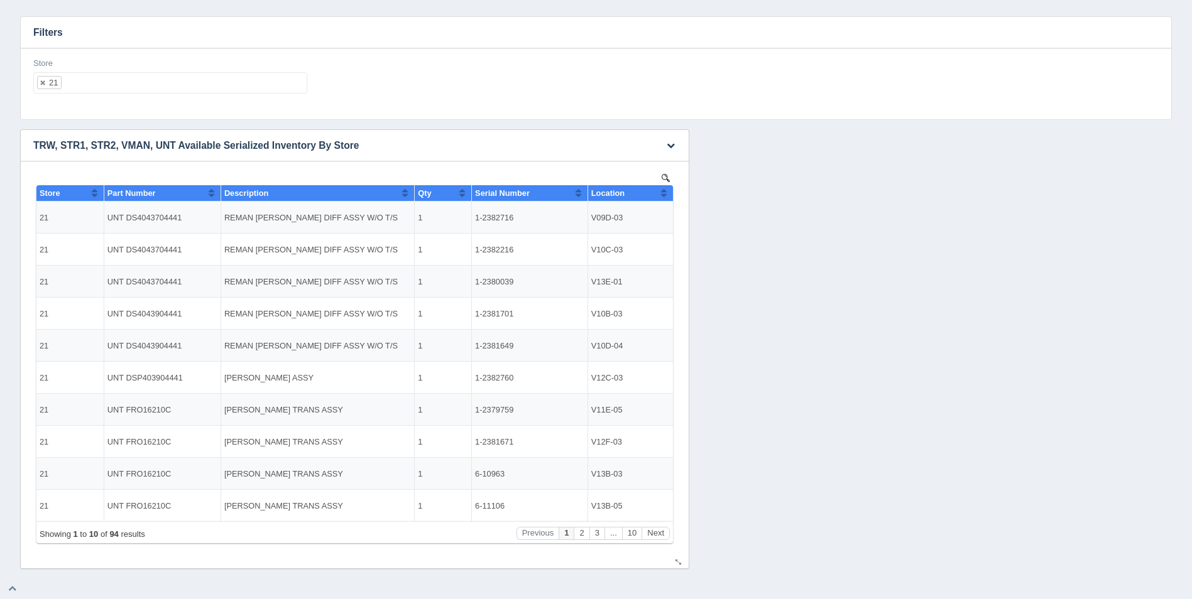
click at [665, 192] on button "Sort column ascending" at bounding box center [664, 192] width 8 height 15
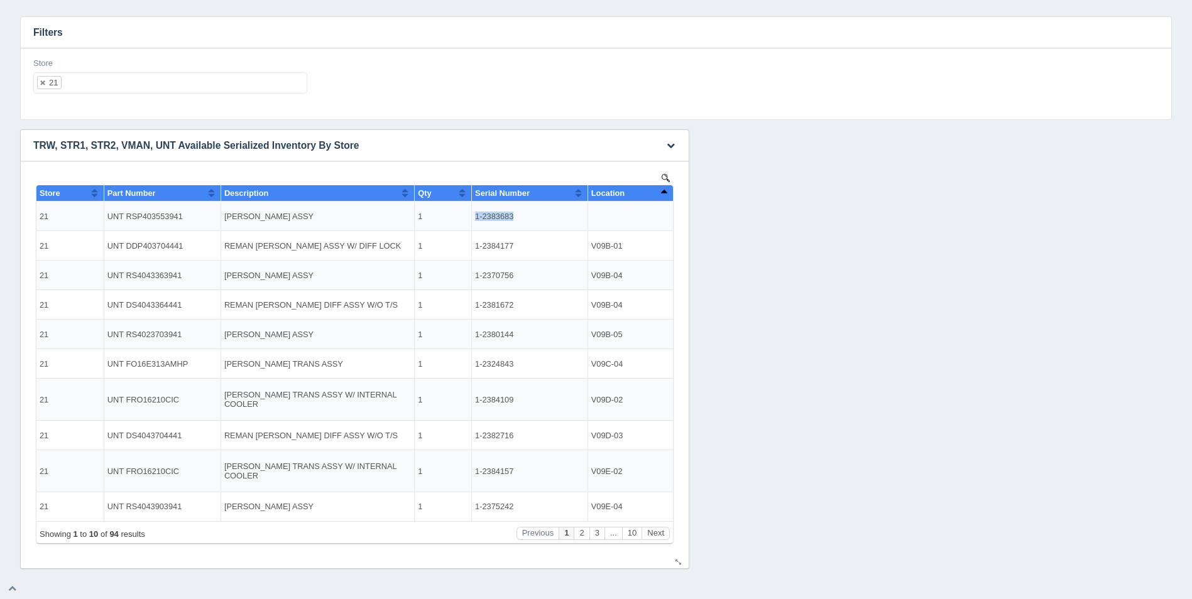
drag, startPoint x: 515, startPoint y: 219, endPoint x: 473, endPoint y: 226, distance: 42.0
click at [473, 226] on td "1-2383683" at bounding box center [530, 217] width 116 height 30
copy td "1-2383683"
click at [135, 25] on h3 "Filters" at bounding box center [596, 32] width 1150 height 31
click at [92, 25] on h3 "Filters" at bounding box center [596, 32] width 1150 height 31
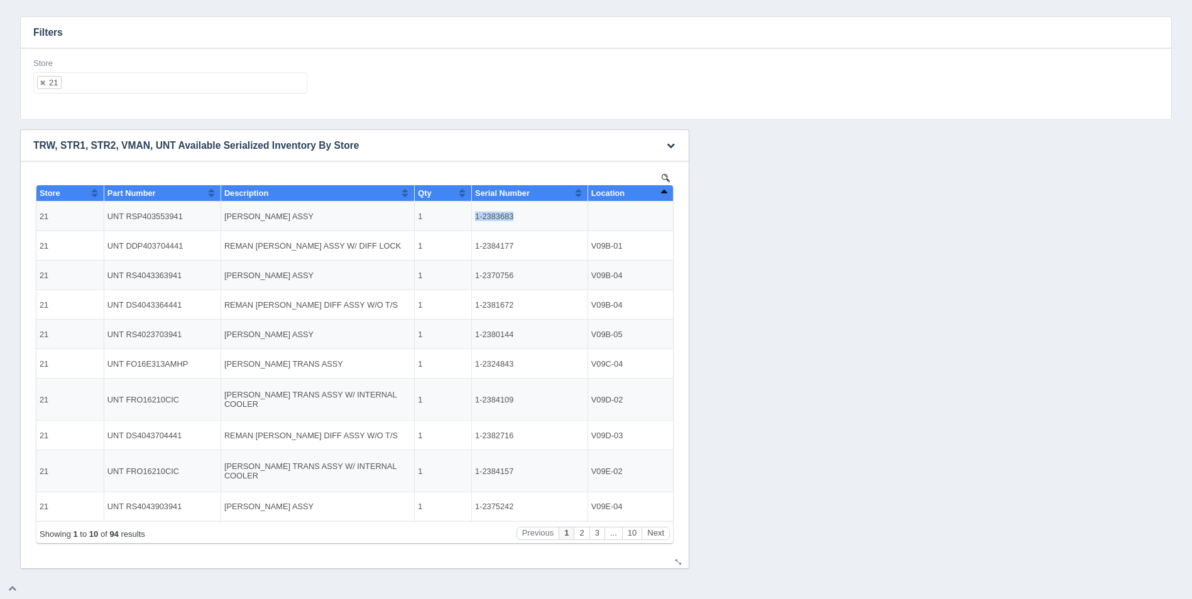
click at [663, 195] on button "Sort column descending" at bounding box center [664, 192] width 8 height 15
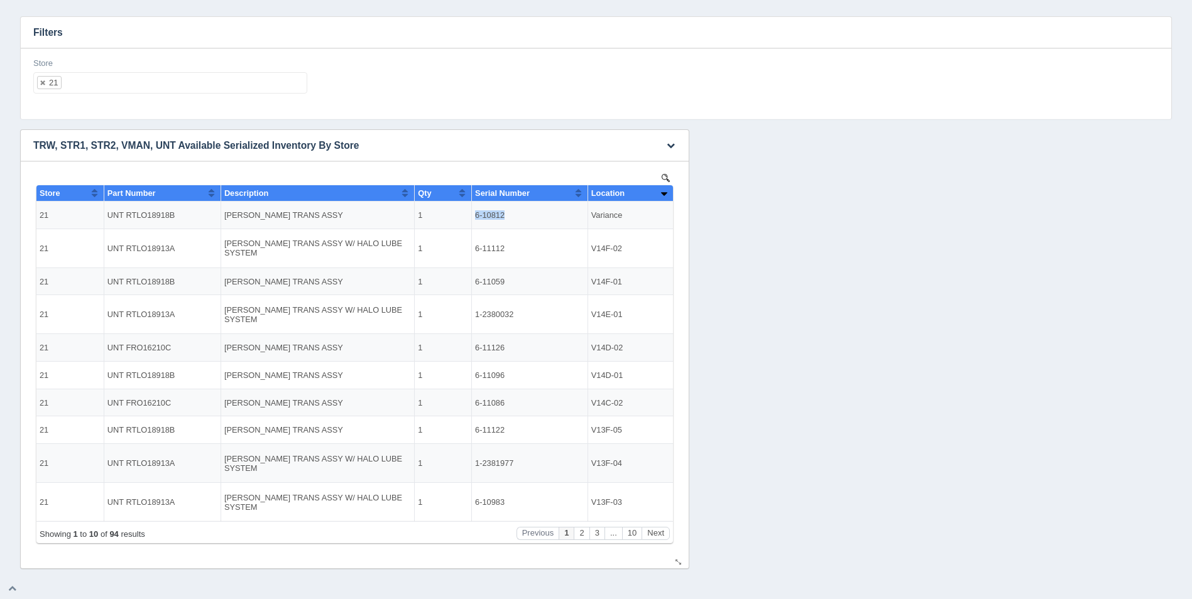
drag, startPoint x: 474, startPoint y: 215, endPoint x: 504, endPoint y: 214, distance: 29.6
click at [504, 214] on td "6-10812" at bounding box center [530, 216] width 116 height 28
copy td "6-10812"
click at [662, 533] on button "Next" at bounding box center [656, 533] width 28 height 13
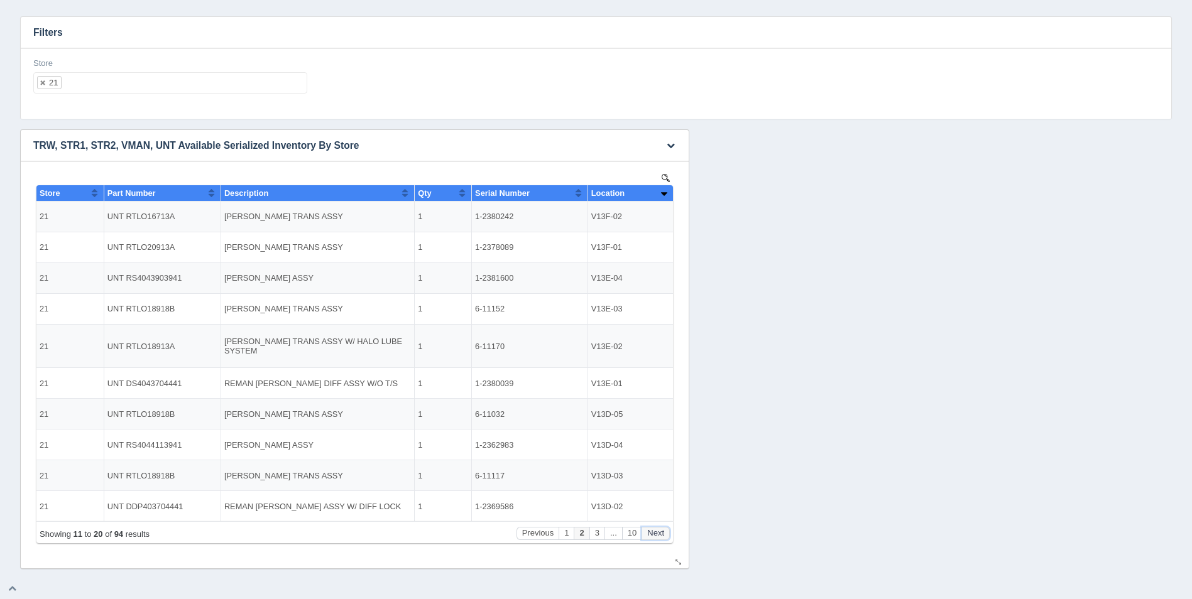
click at [662, 533] on button "Next" at bounding box center [656, 533] width 28 height 13
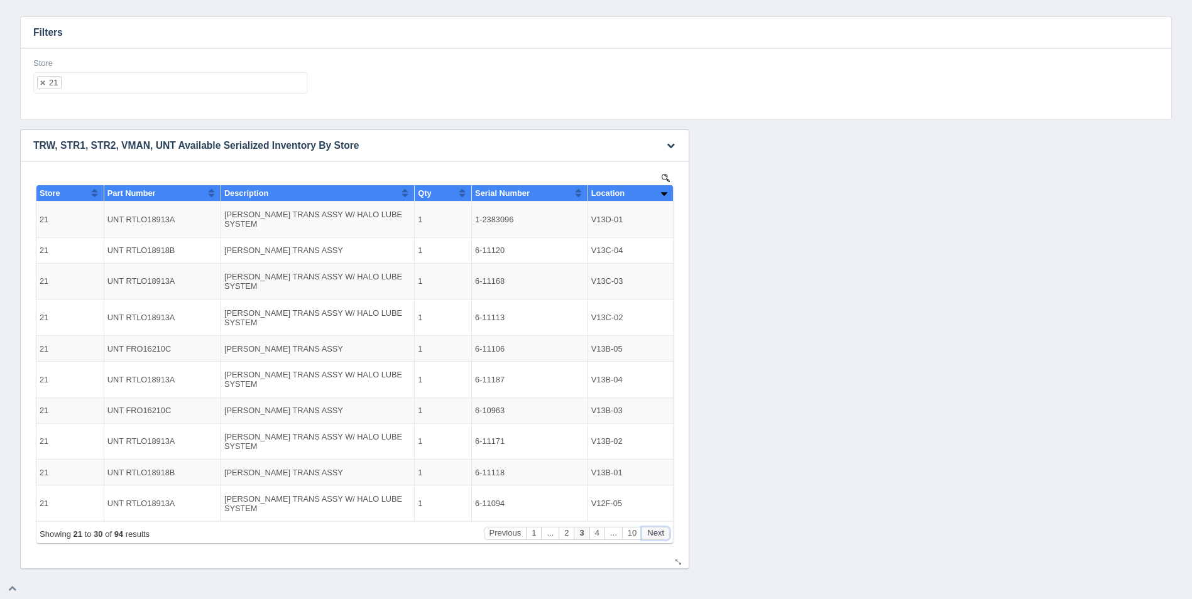
click at [662, 533] on button "Next" at bounding box center [656, 533] width 28 height 13
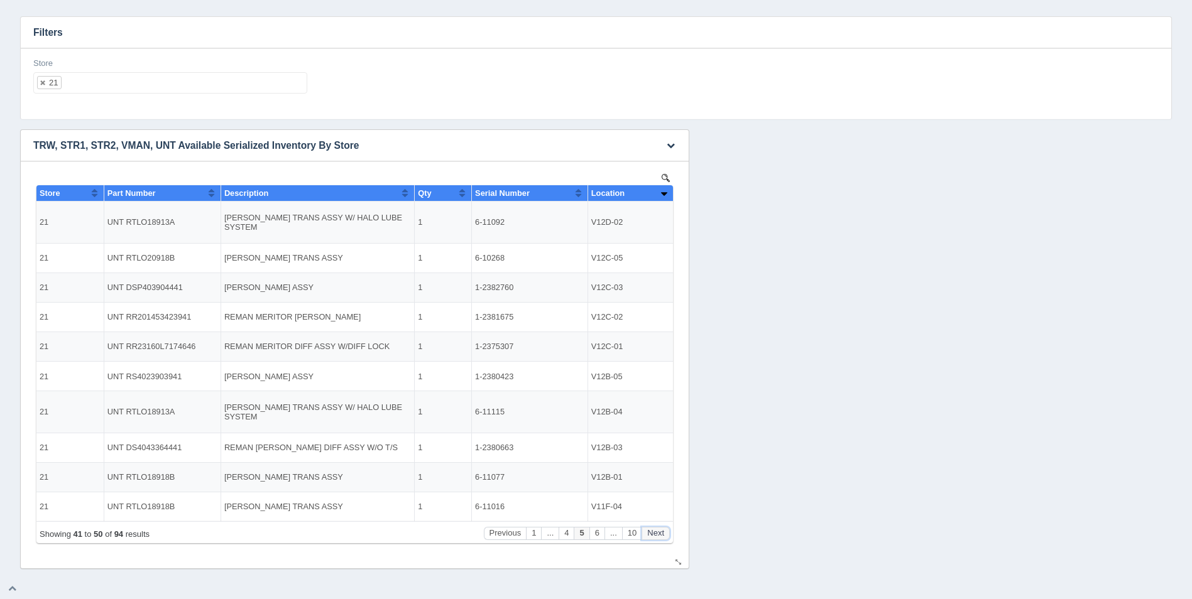
click at [662, 533] on button "Next" at bounding box center [656, 533] width 28 height 13
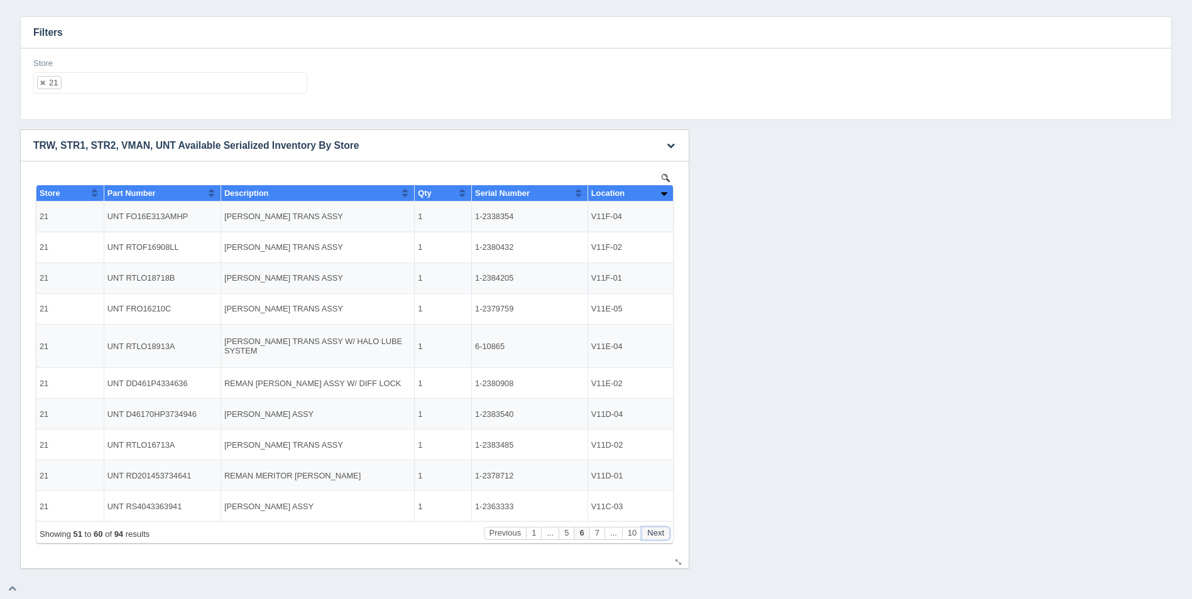
click at [662, 533] on button "Next" at bounding box center [656, 533] width 28 height 13
click at [661, 533] on button "Next" at bounding box center [656, 533] width 28 height 13
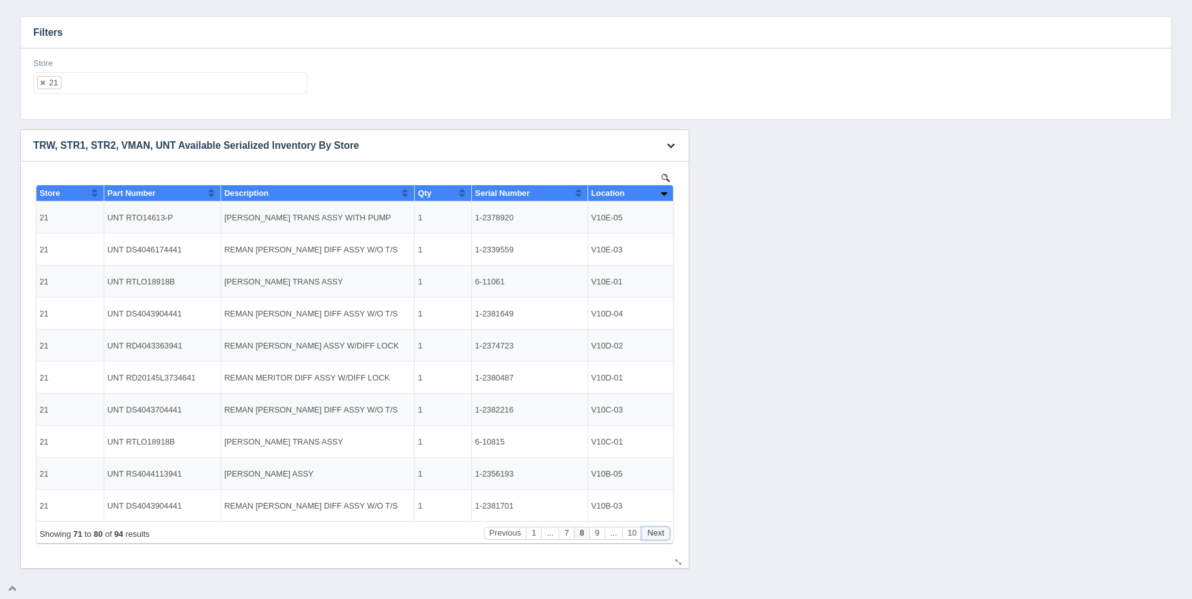
click at [660, 535] on button "Next" at bounding box center [656, 533] width 28 height 13
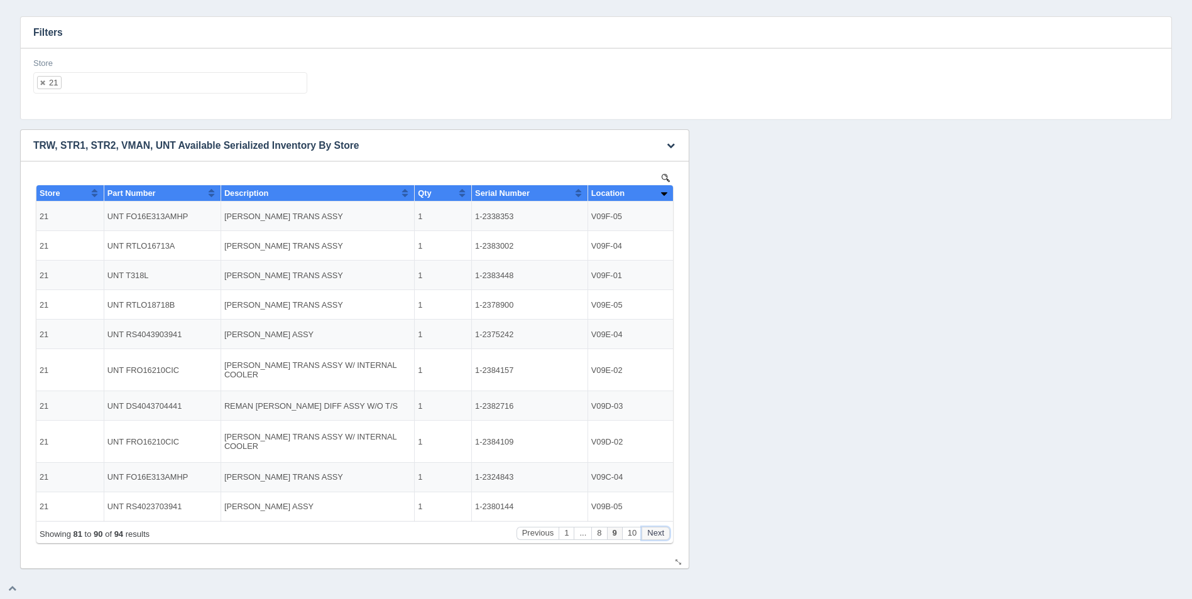
click at [660, 535] on button "Next" at bounding box center [656, 533] width 28 height 13
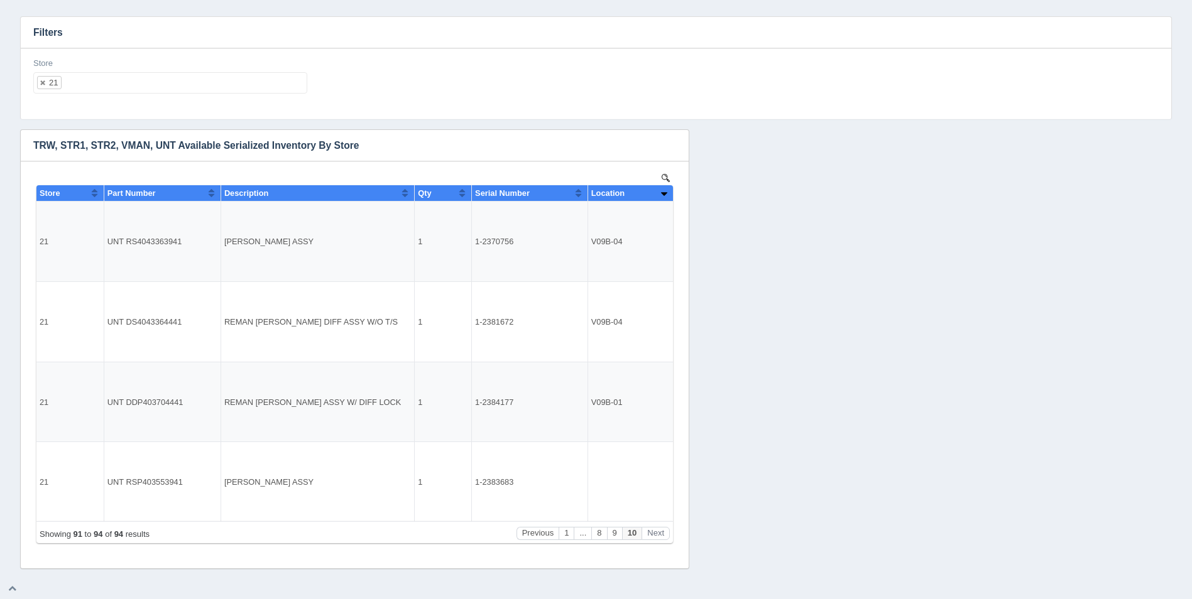
click at [90, 86] on ul "21" at bounding box center [170, 82] width 274 height 21
select select
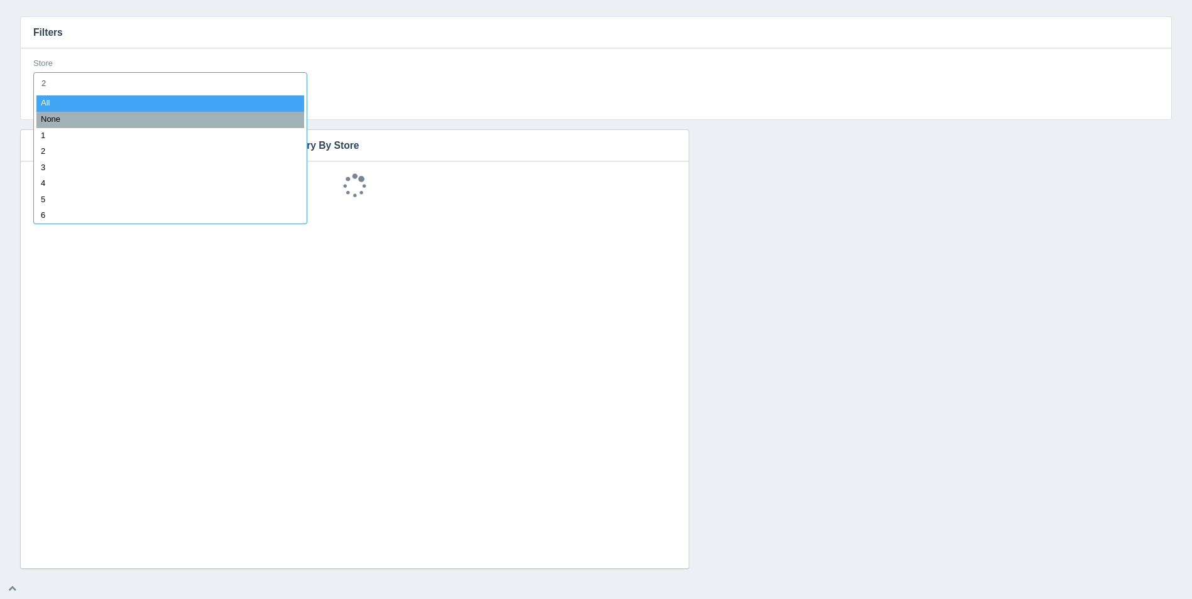
type input "22"
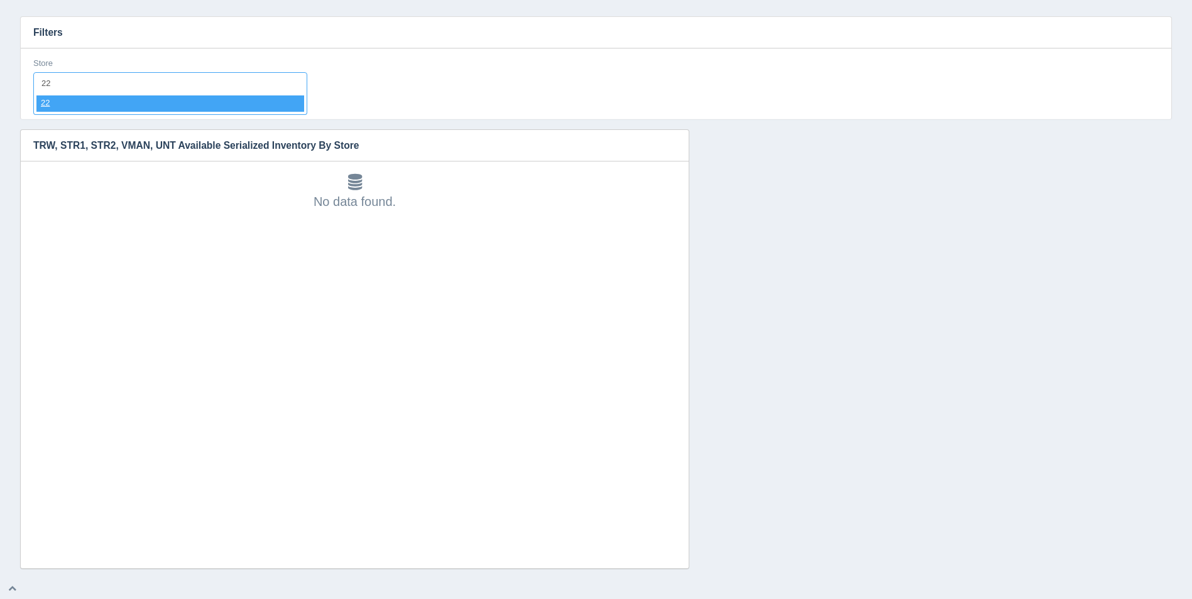
select select "22"
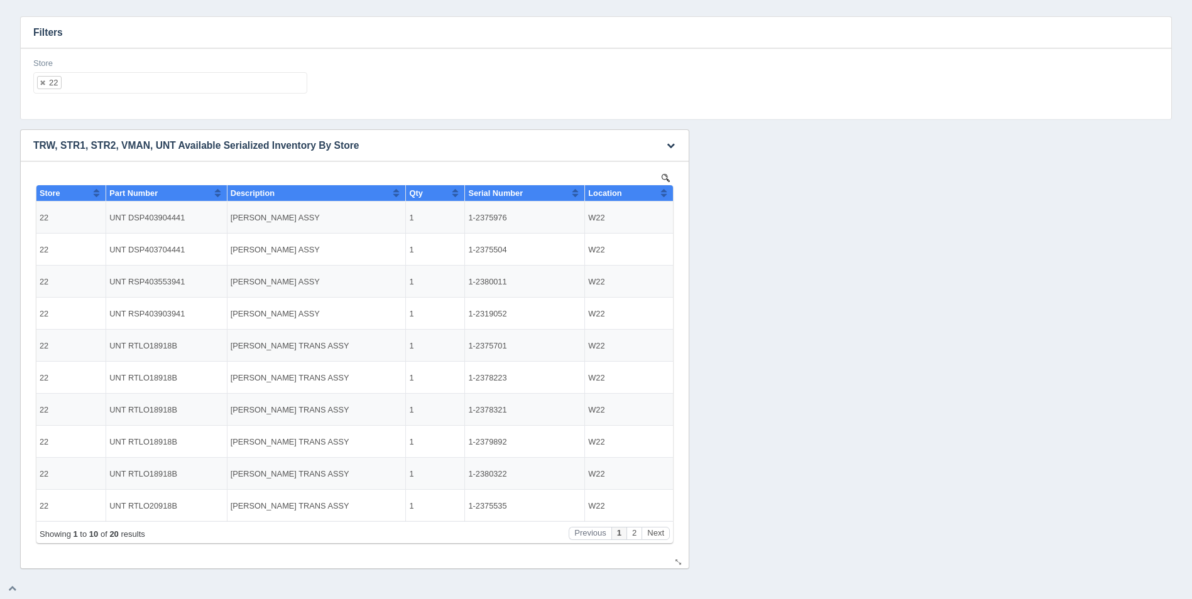
click at [665, 196] on button "Sort column ascending" at bounding box center [664, 192] width 8 height 15
click at [665, 196] on button "Sort column descending" at bounding box center [664, 192] width 8 height 15
click at [195, 89] on ul "22" at bounding box center [170, 82] width 274 height 21
select select
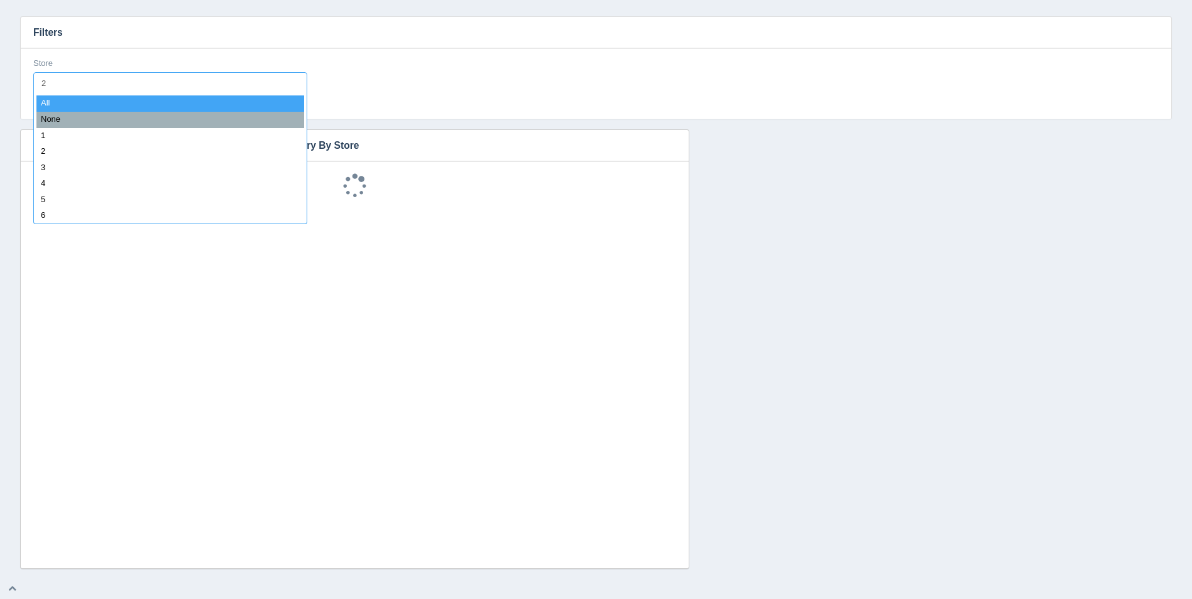
type input "23"
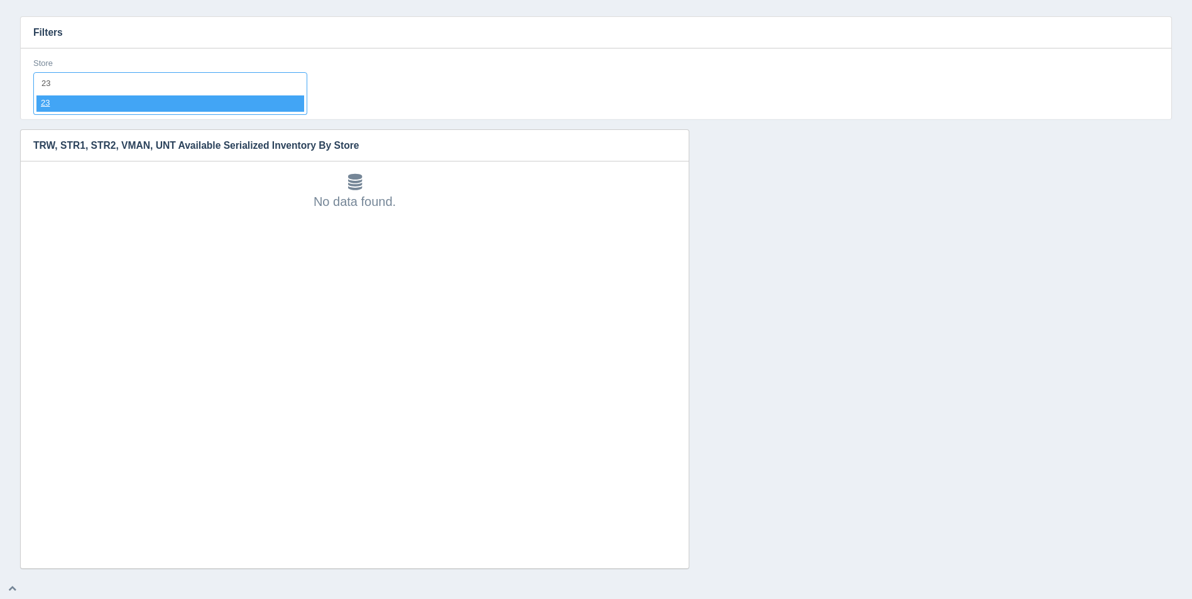
select select "23"
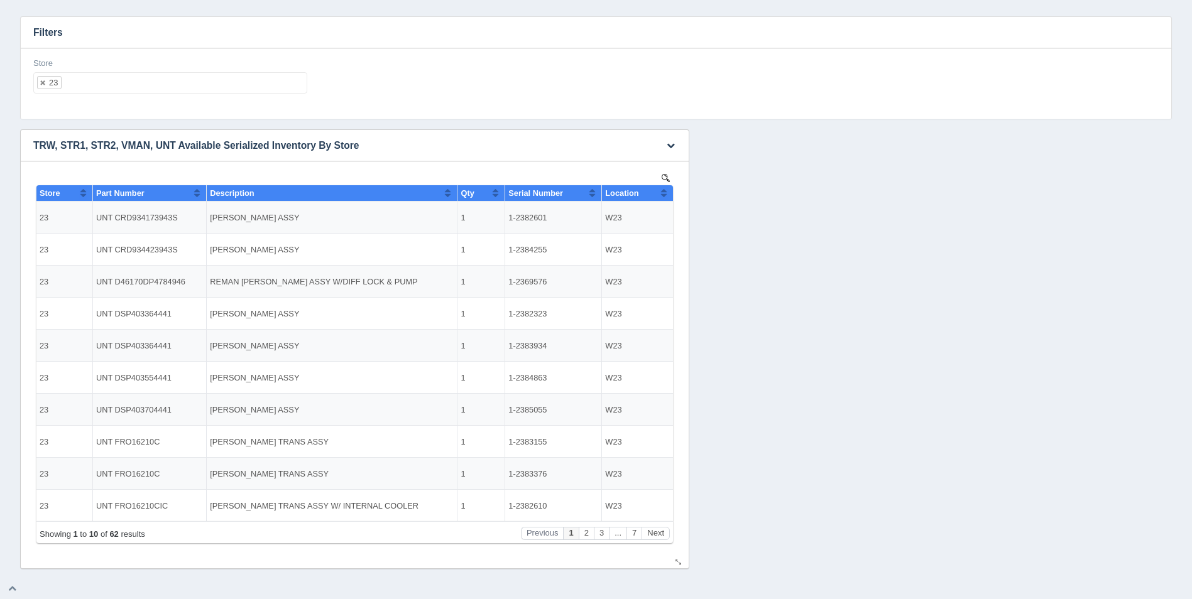
click at [662, 194] on button "Sort column ascending" at bounding box center [664, 192] width 8 height 15
click at [662, 194] on button "Sort column descending" at bounding box center [664, 192] width 8 height 15
click at [254, 90] on ul "23" at bounding box center [170, 82] width 274 height 21
select select
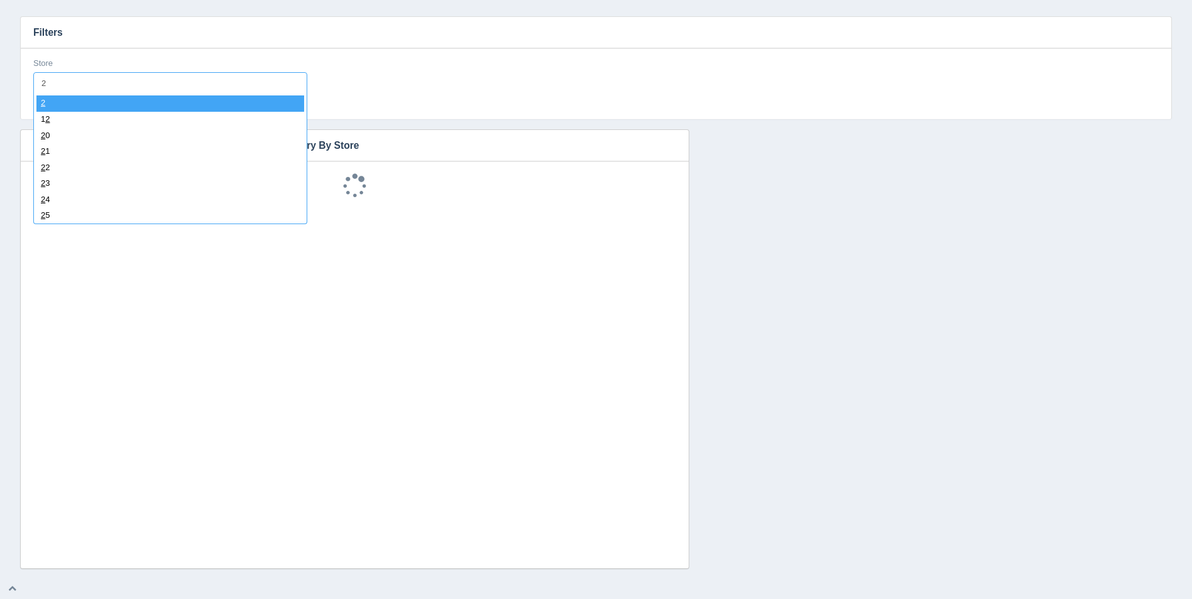
type input "24"
select select "24"
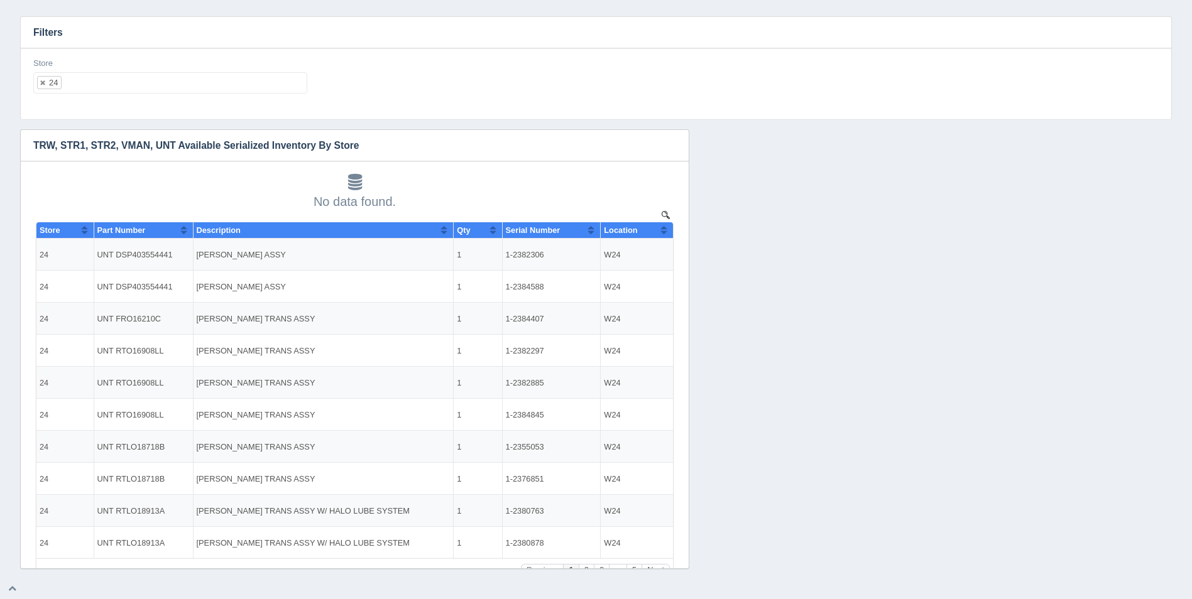
select select
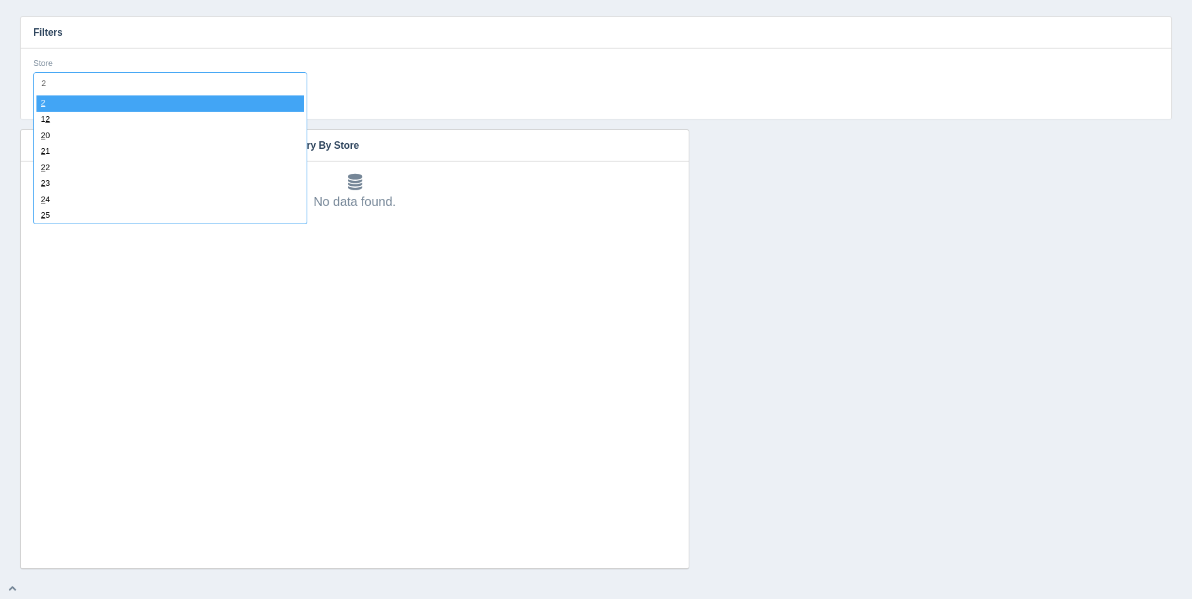
type input "24"
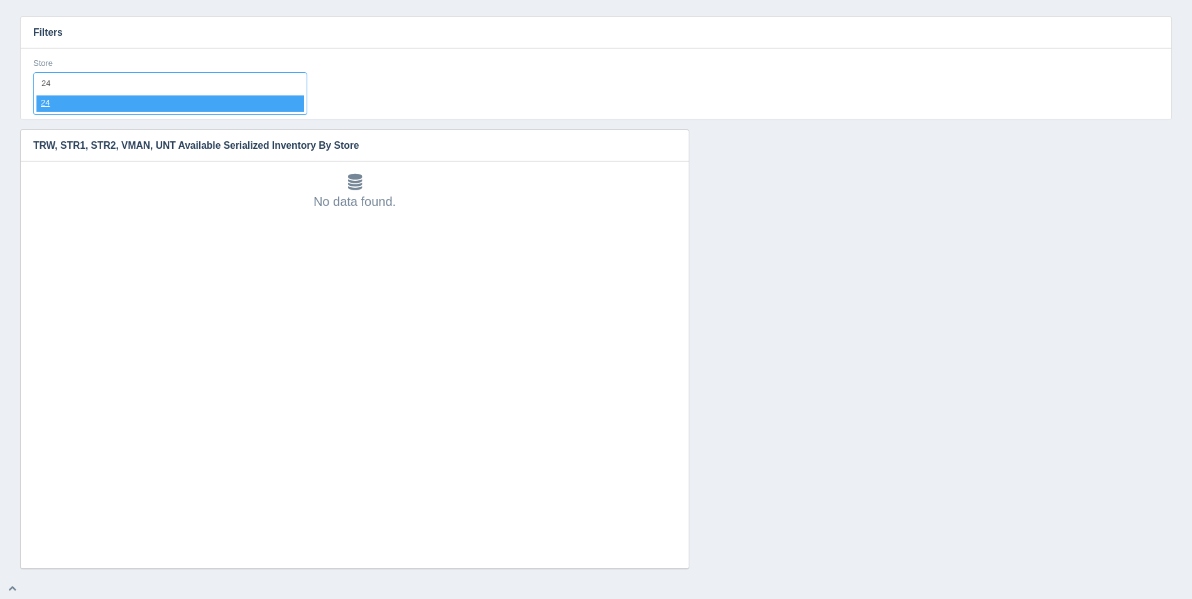
select select "24"
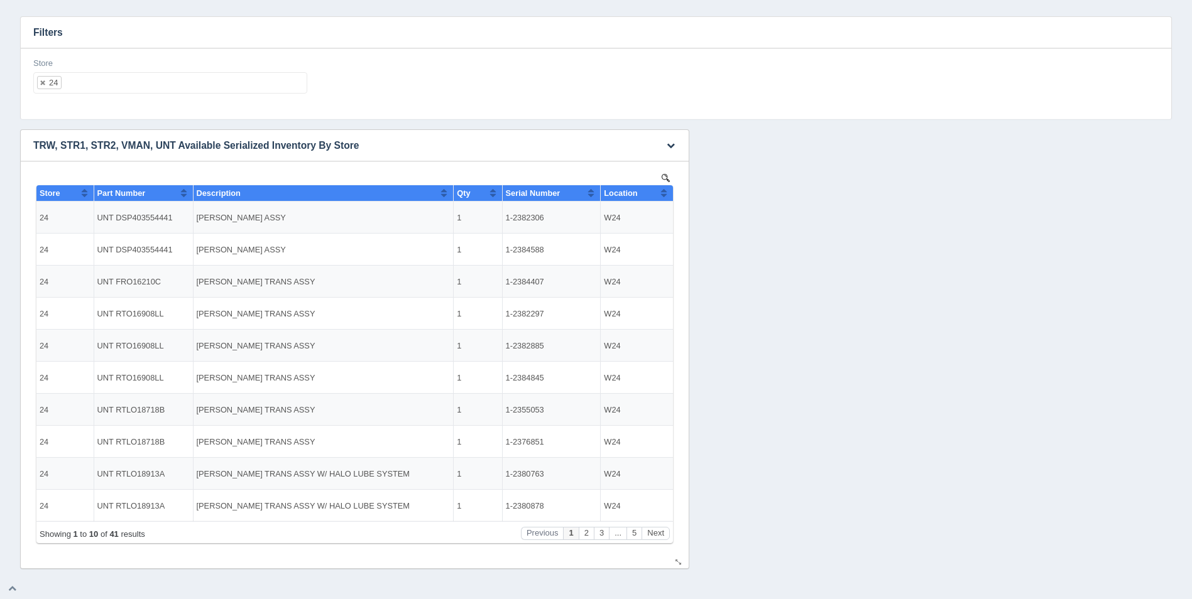
click at [664, 192] on button "Sort column ascending" at bounding box center [664, 192] width 8 height 15
click at [665, 192] on button "Sort column descending" at bounding box center [664, 192] width 8 height 15
click at [239, 88] on ul "24" at bounding box center [170, 82] width 274 height 21
select select
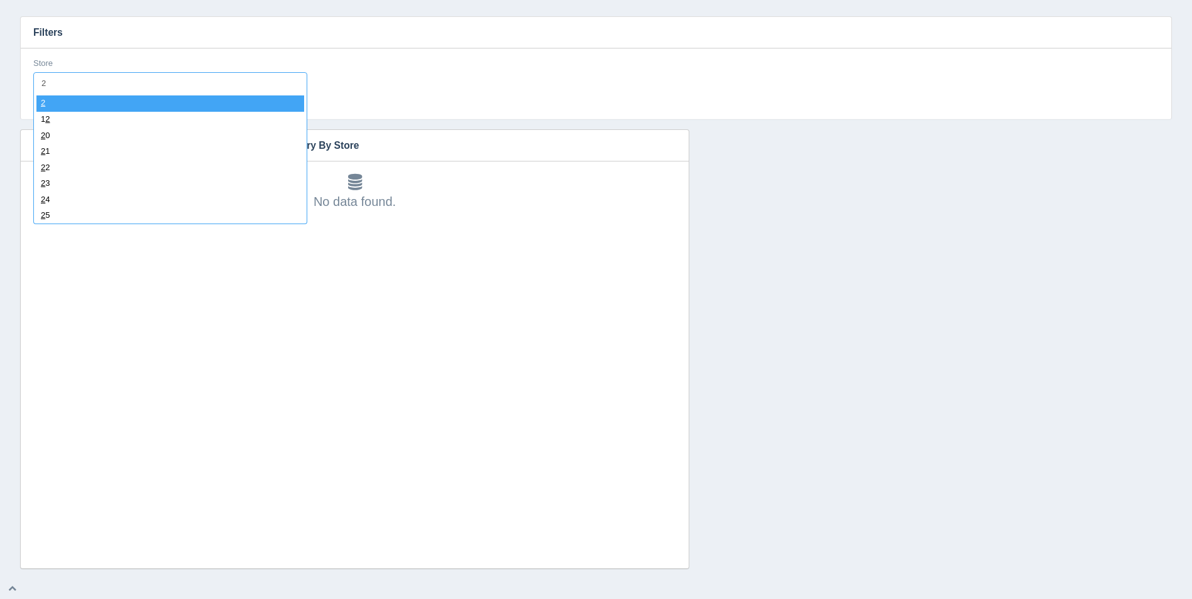
type input "25"
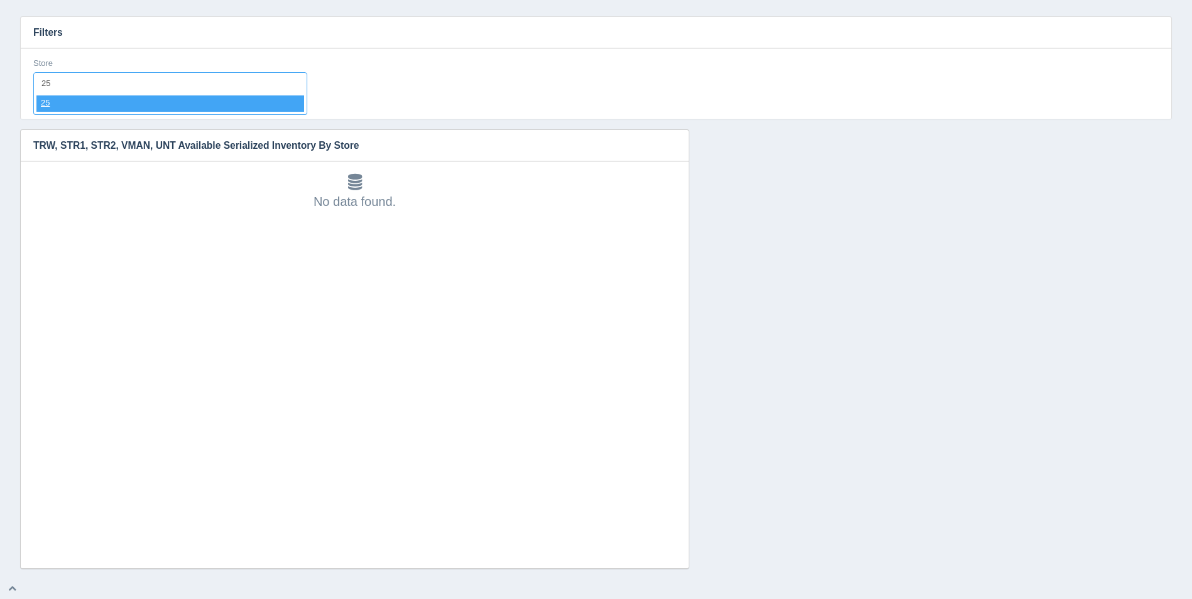
select select "25"
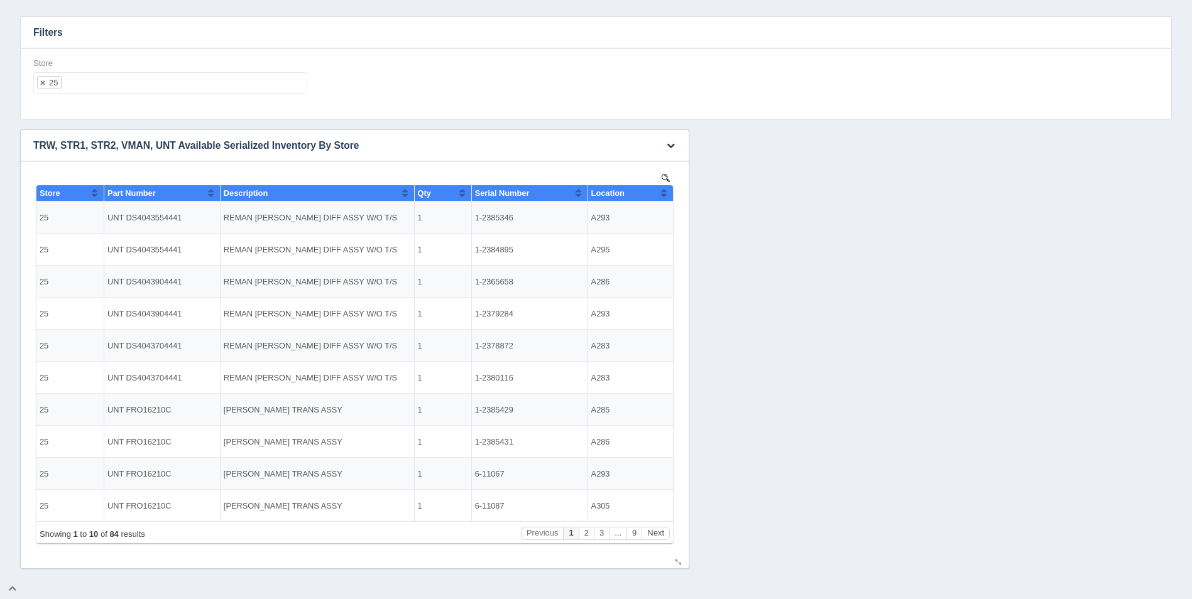
click at [666, 188] on button "Sort column ascending" at bounding box center [664, 192] width 8 height 15
click at [666, 188] on button "Sort column descending" at bounding box center [664, 192] width 8 height 15
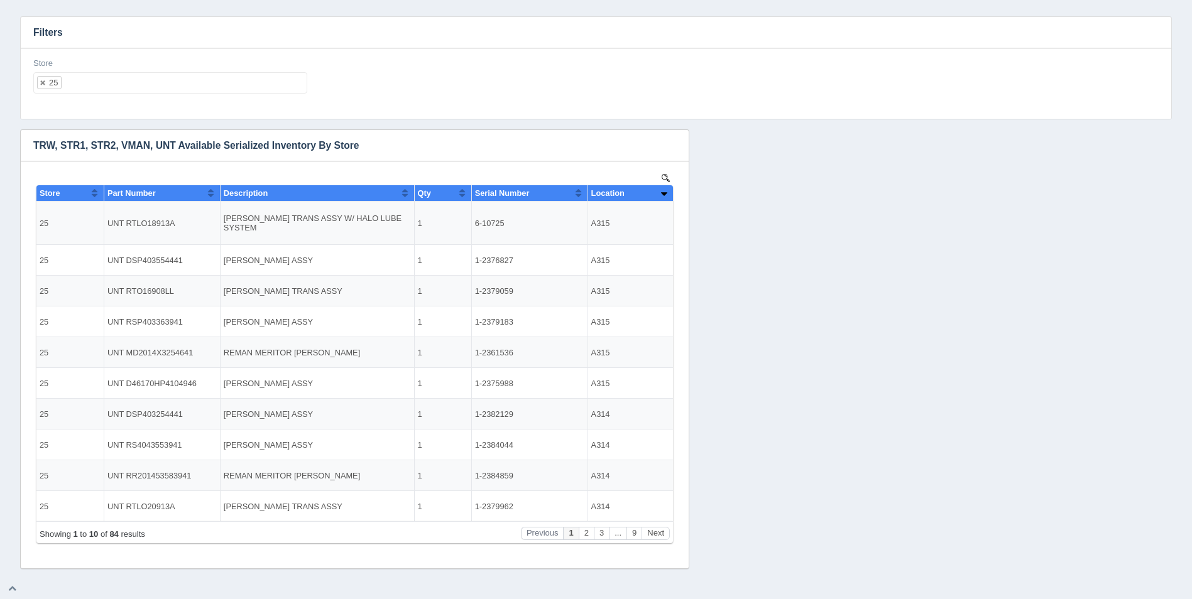
click at [163, 82] on ul "25" at bounding box center [170, 82] width 274 height 21
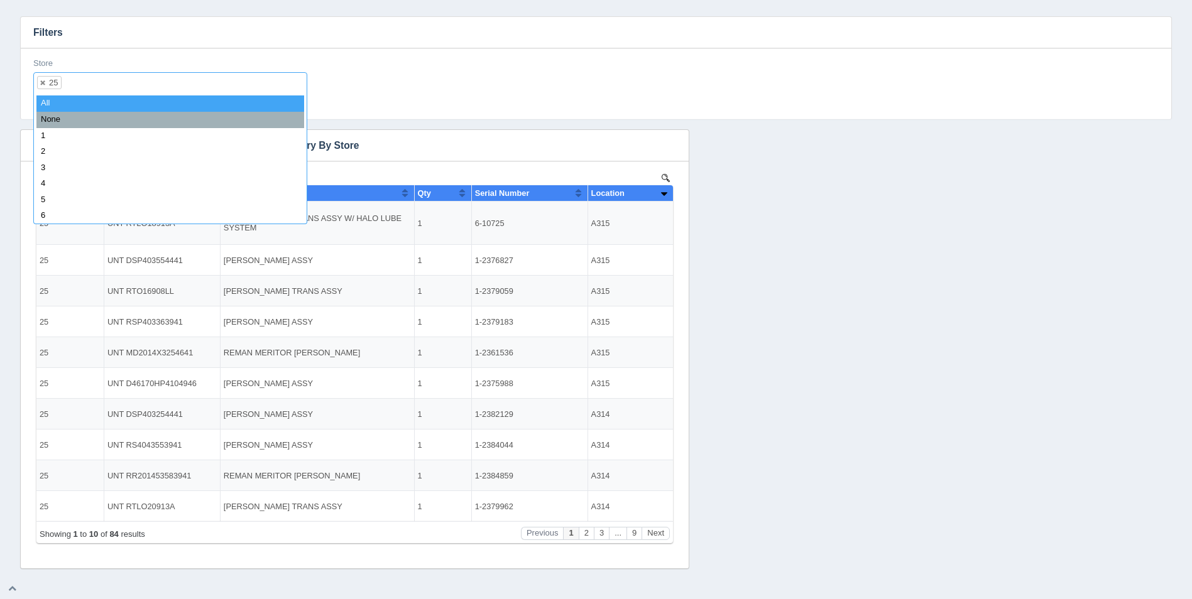
select select
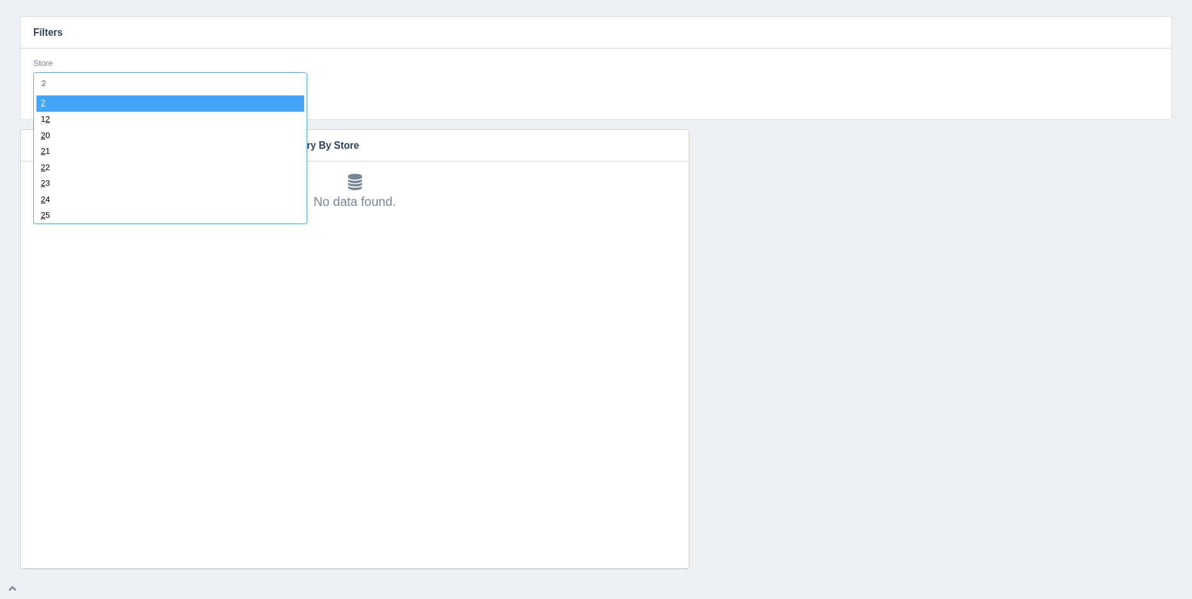
type input "26"
select select "26"
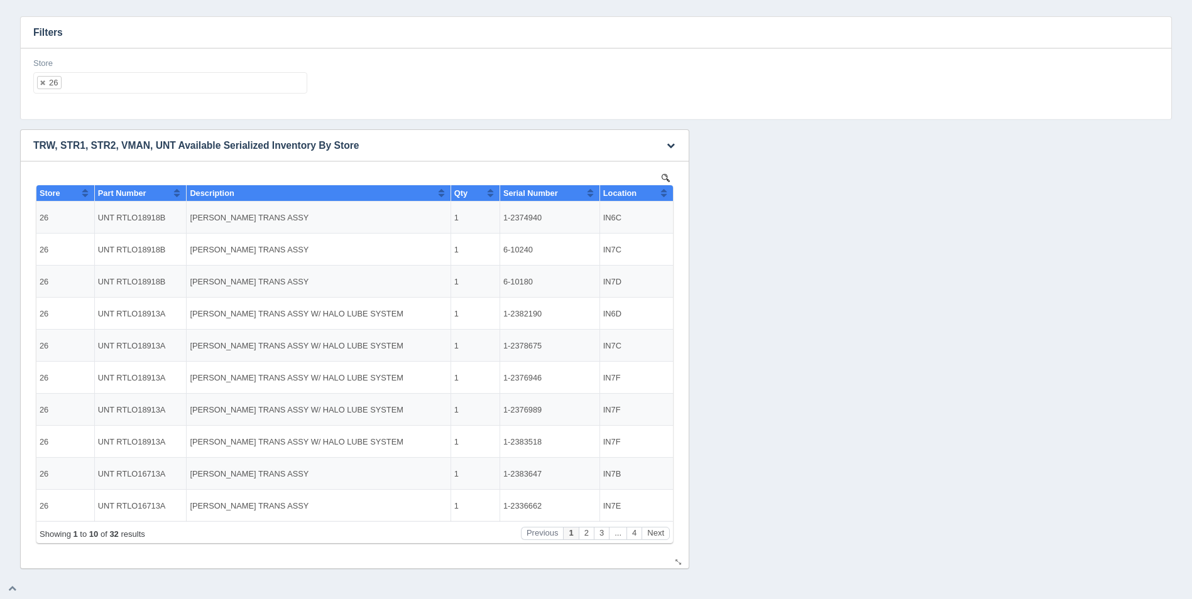
click at [662, 195] on button "Sort column ascending" at bounding box center [664, 192] width 8 height 15
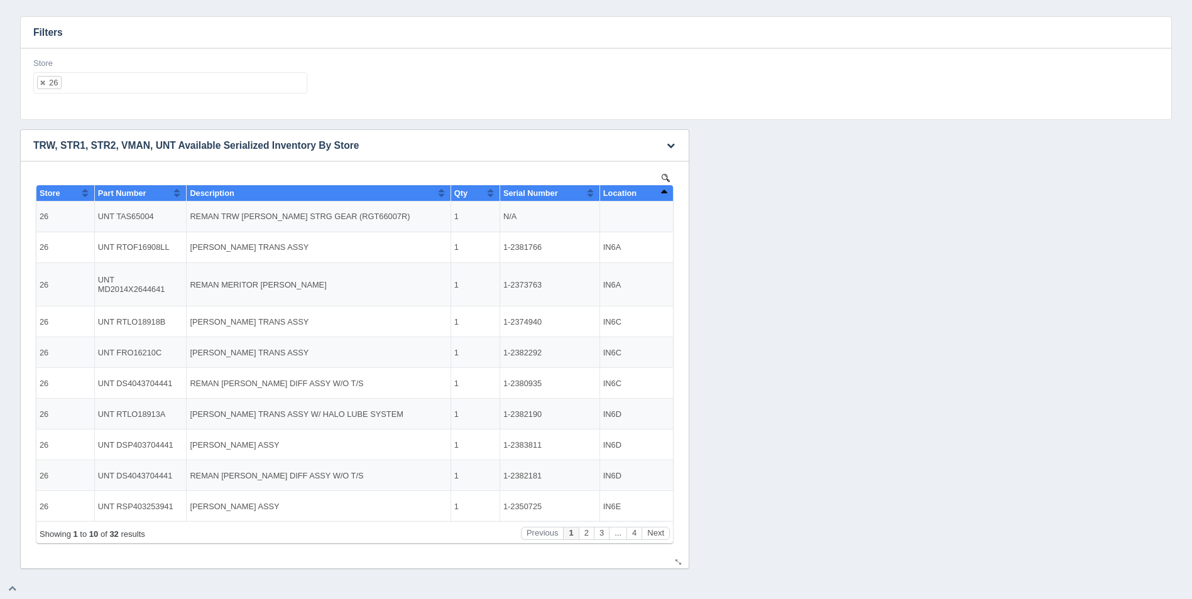
click at [662, 195] on button "Sort column descending" at bounding box center [664, 192] width 8 height 15
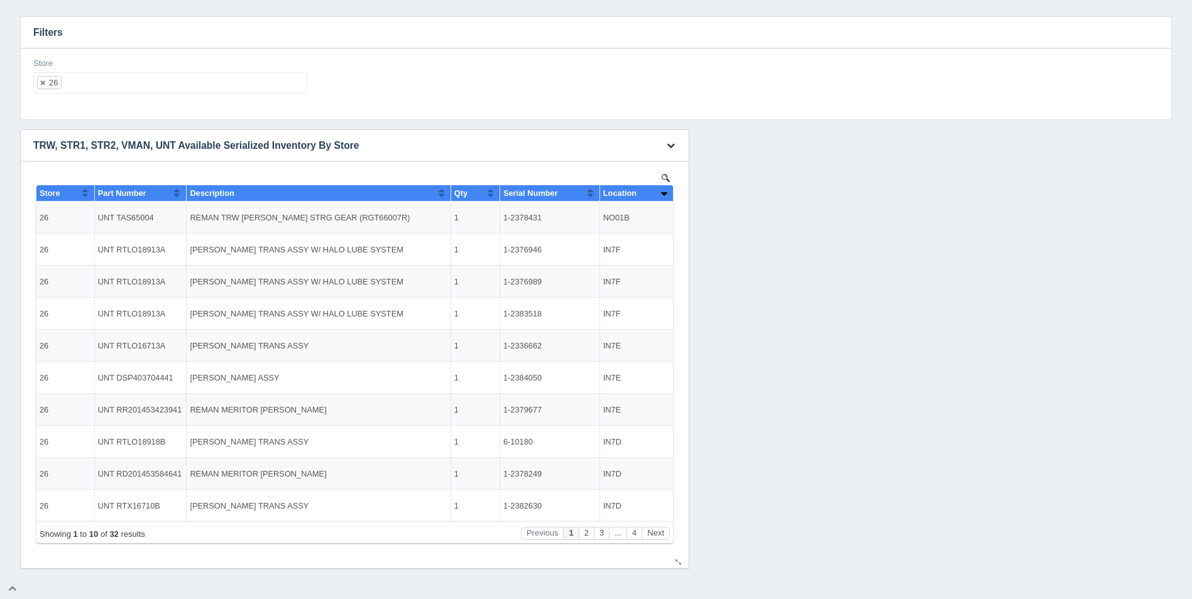
click at [663, 192] on button "Sort column ascending" at bounding box center [664, 192] width 8 height 15
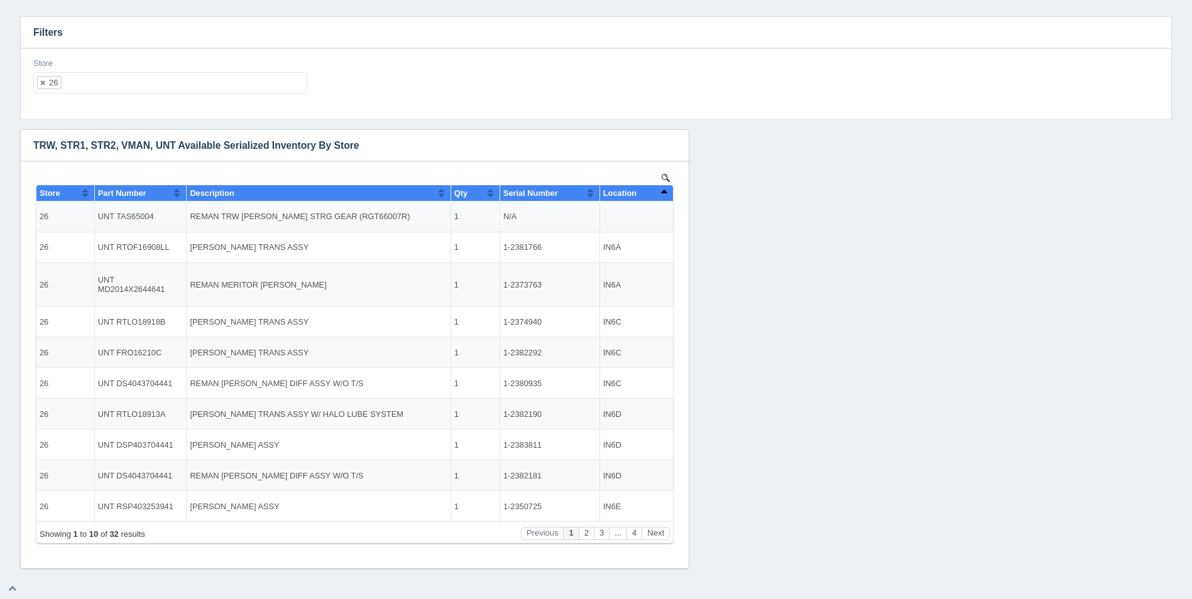
click at [230, 89] on ul "26" at bounding box center [170, 82] width 274 height 21
select select
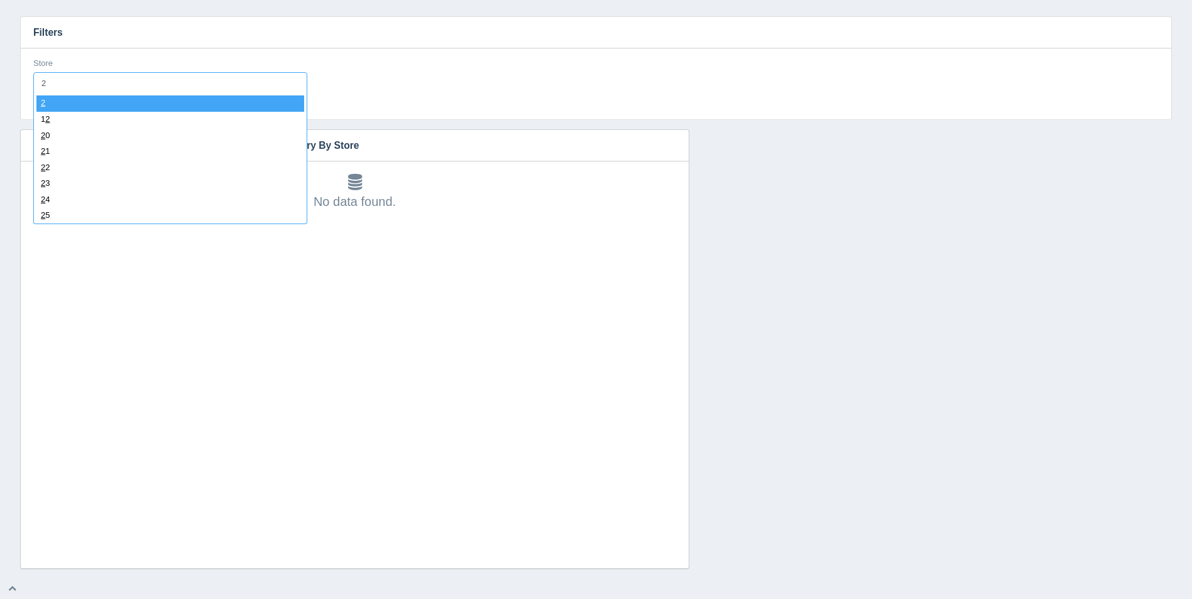
type input "27"
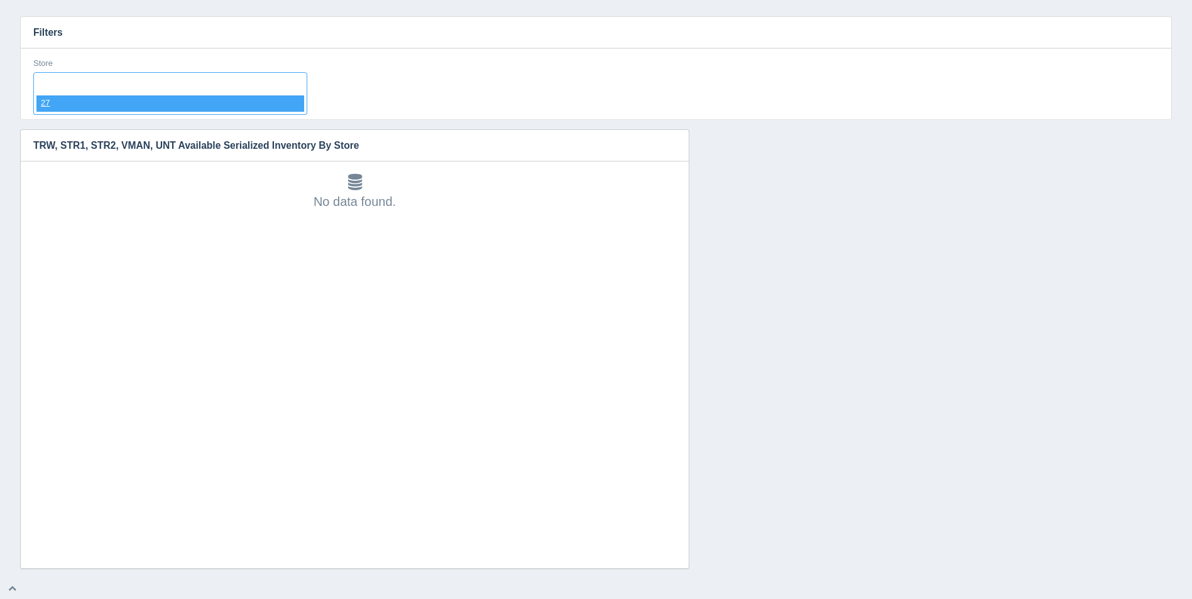
select select "27"
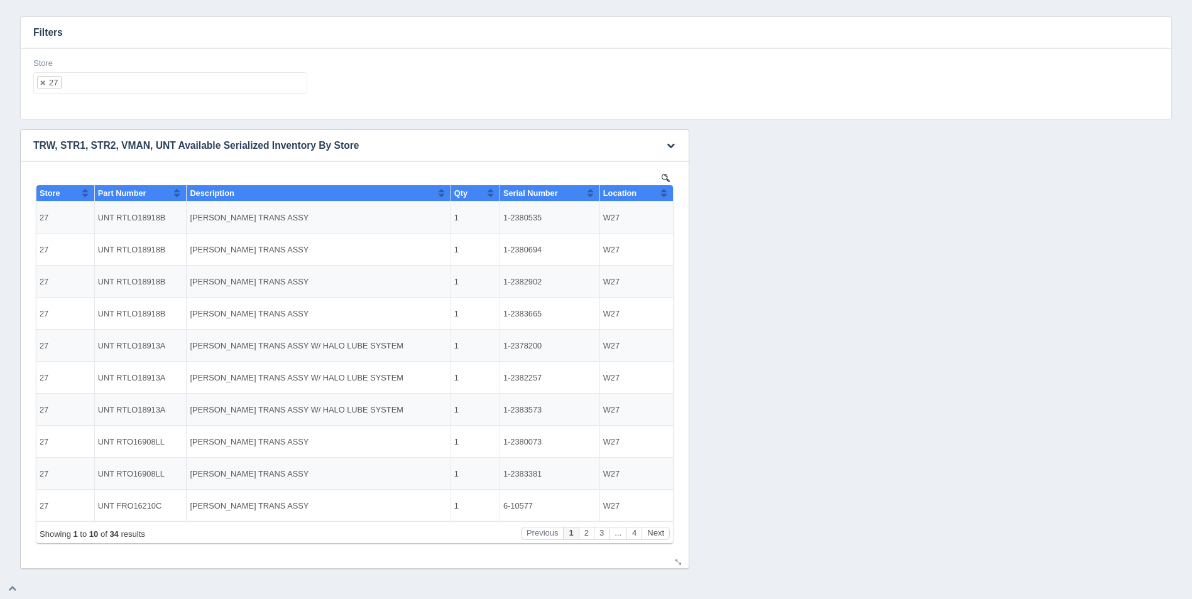
click at [662, 192] on button "Sort column ascending" at bounding box center [664, 192] width 8 height 15
click at [663, 192] on button "Sort column descending" at bounding box center [664, 192] width 8 height 15
click at [191, 80] on ul "27" at bounding box center [170, 82] width 274 height 21
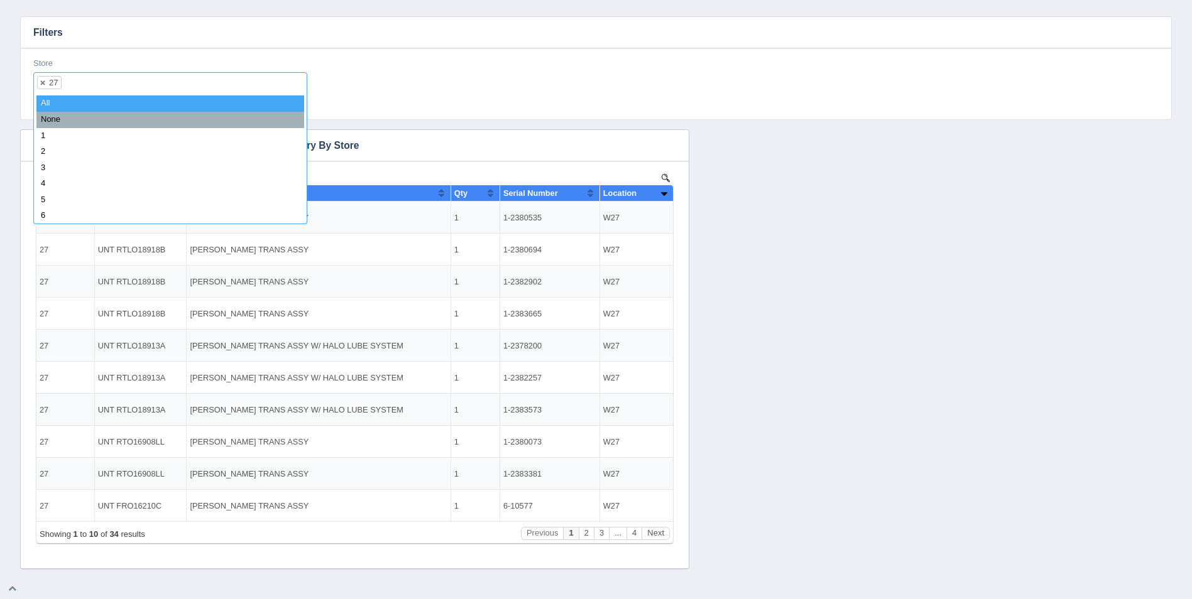
select select
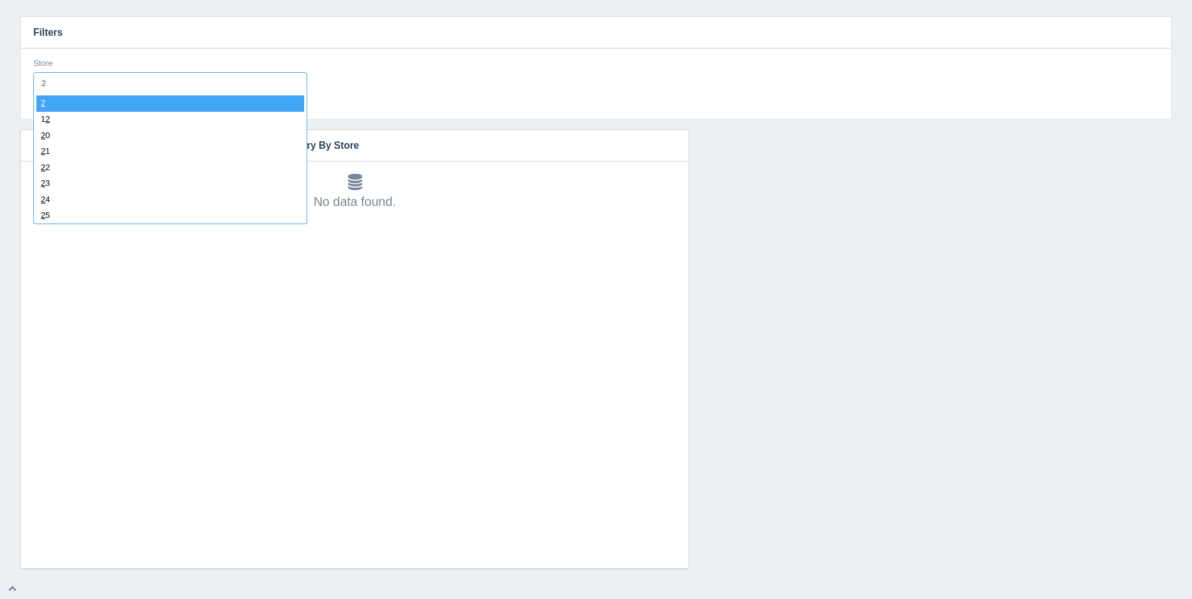
type input "28"
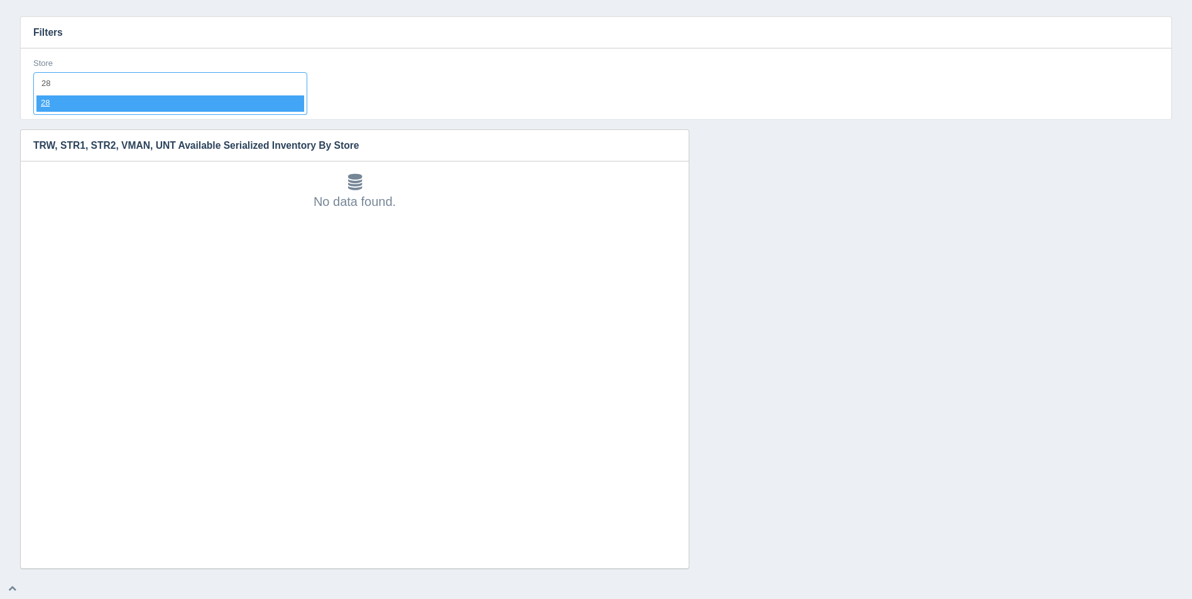
select select "28"
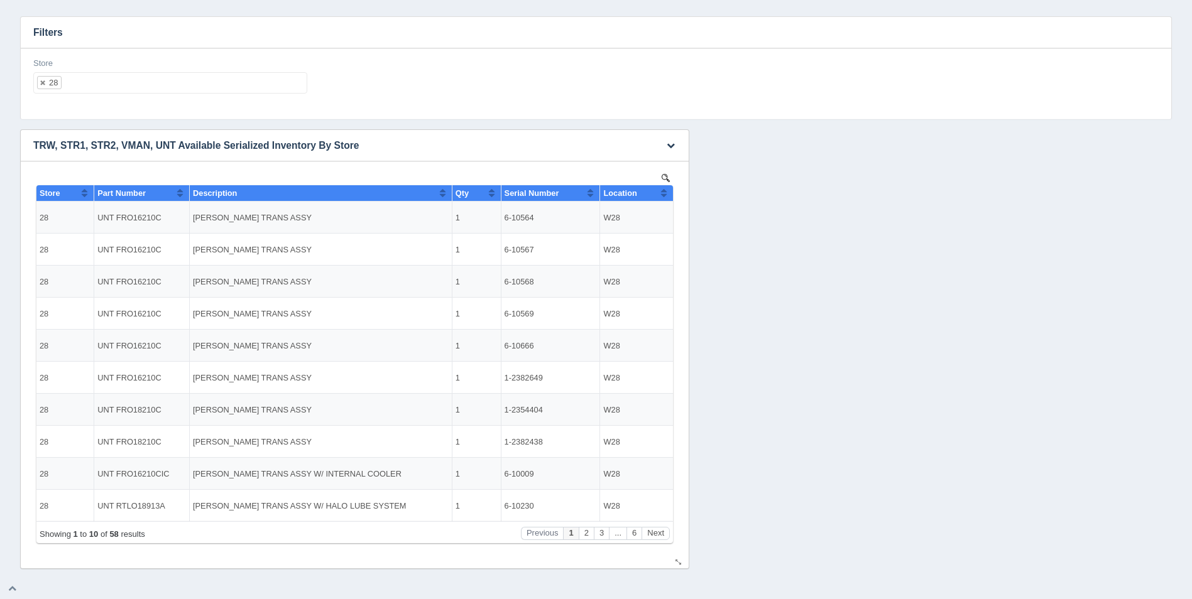
click at [663, 189] on button "Sort column ascending" at bounding box center [664, 192] width 8 height 15
drag, startPoint x: 664, startPoint y: 193, endPoint x: 650, endPoint y: 193, distance: 13.8
click at [665, 193] on button "Sort column descending" at bounding box center [664, 192] width 8 height 15
click at [182, 80] on ul "28" at bounding box center [170, 82] width 274 height 21
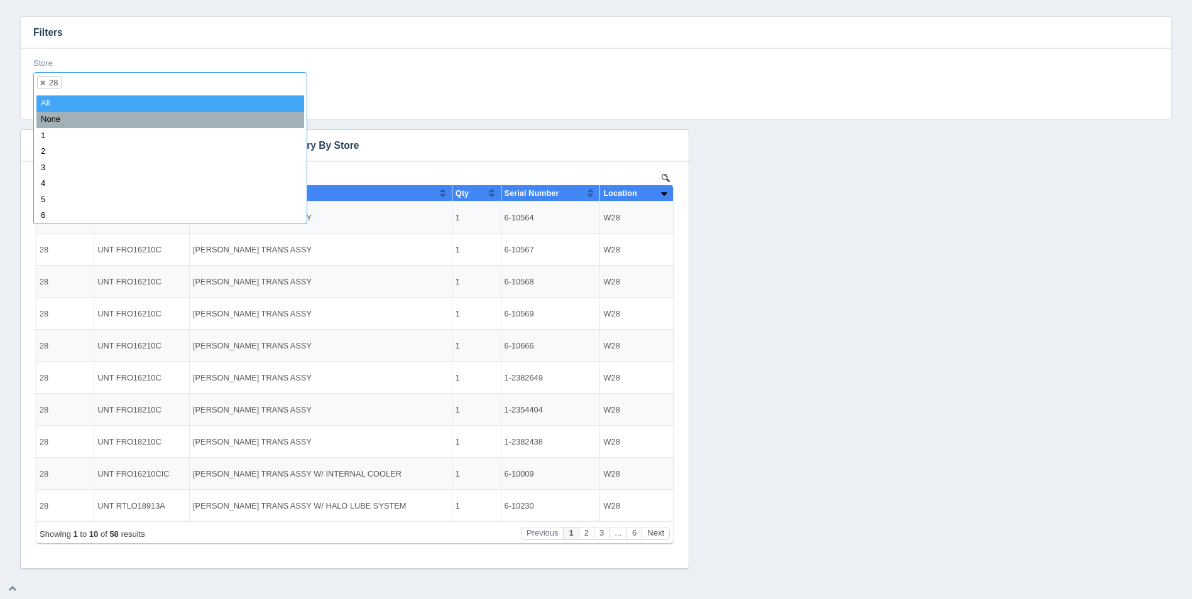
select select
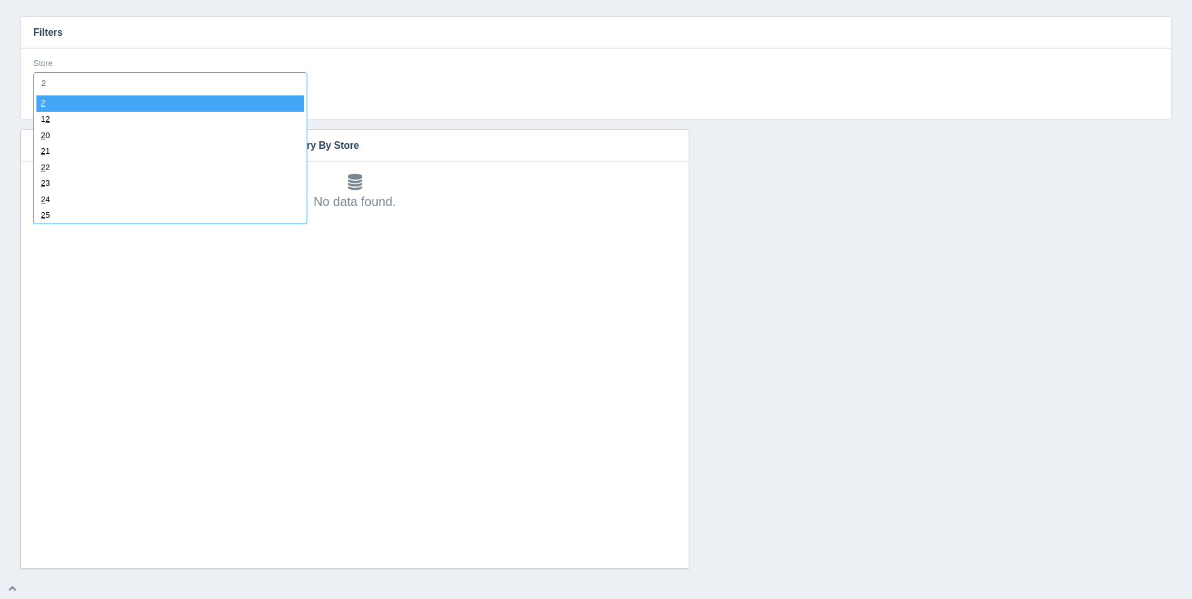
type input "29"
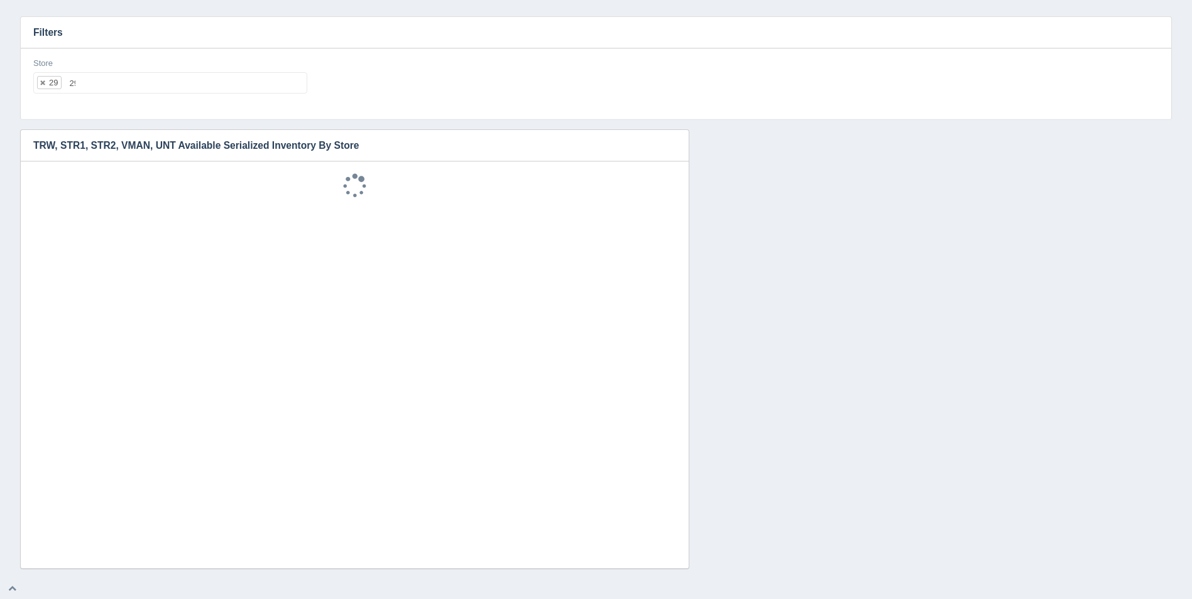
select select "29"
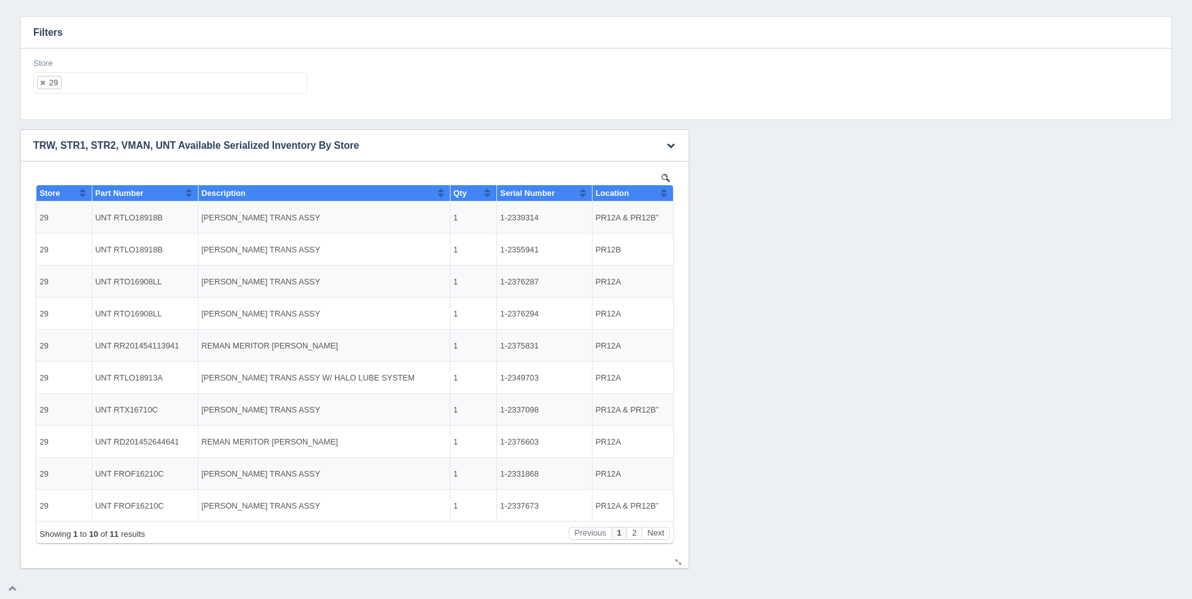
click at [667, 191] on button "Sort column ascending" at bounding box center [664, 192] width 8 height 15
click at [666, 192] on button "Sort column descending" at bounding box center [664, 192] width 8 height 15
click at [102, 82] on ul "29" at bounding box center [170, 82] width 274 height 21
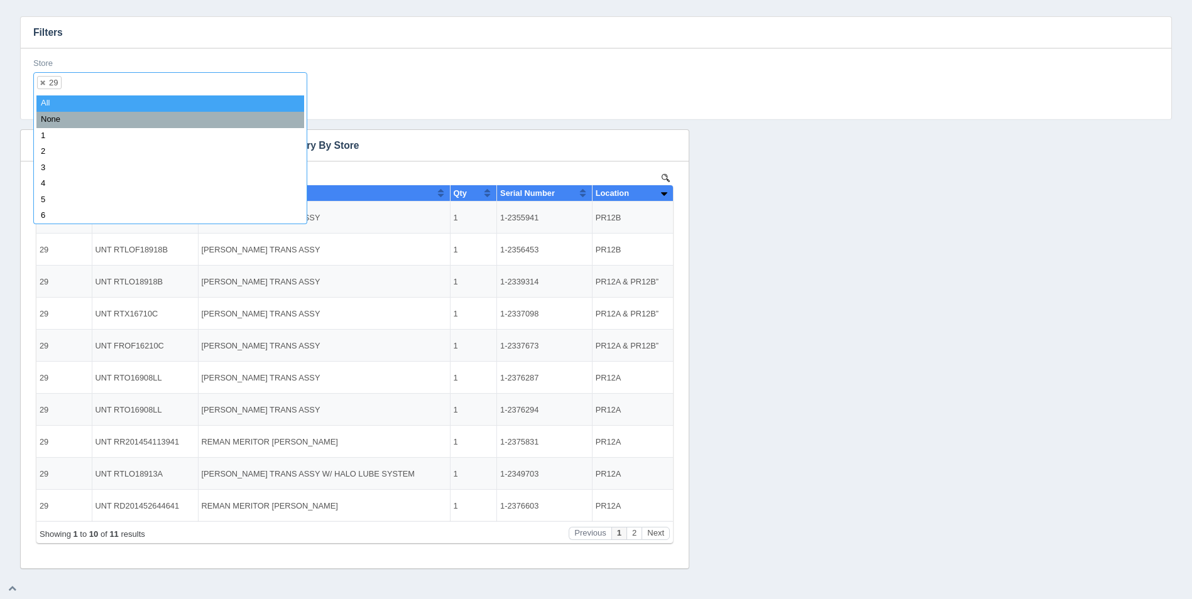
select select
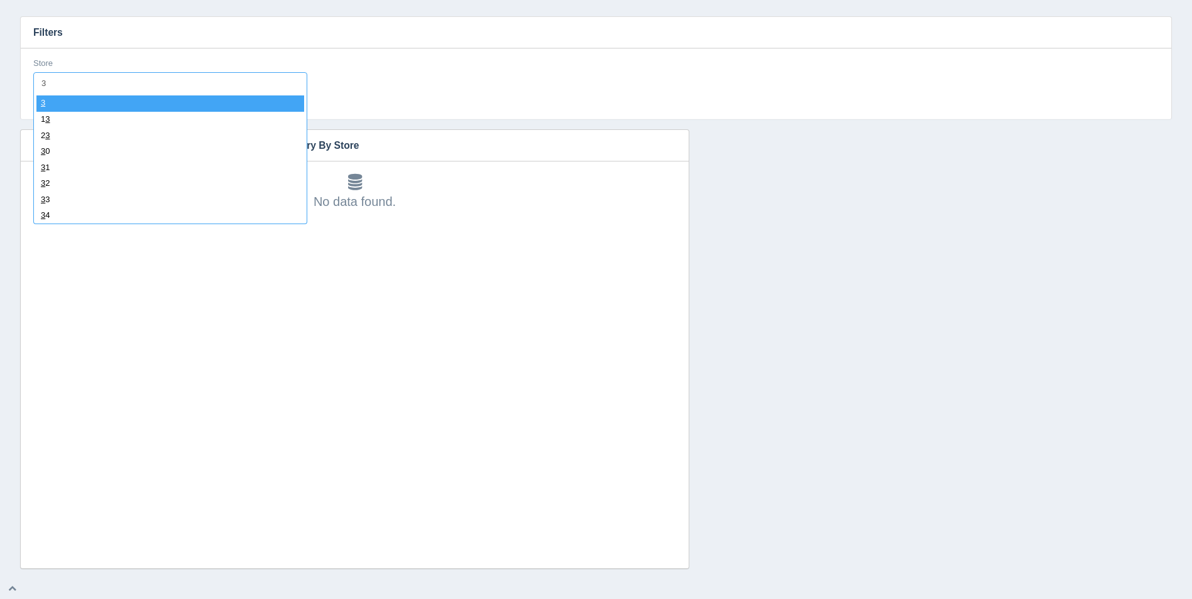
type input "30"
select select "30"
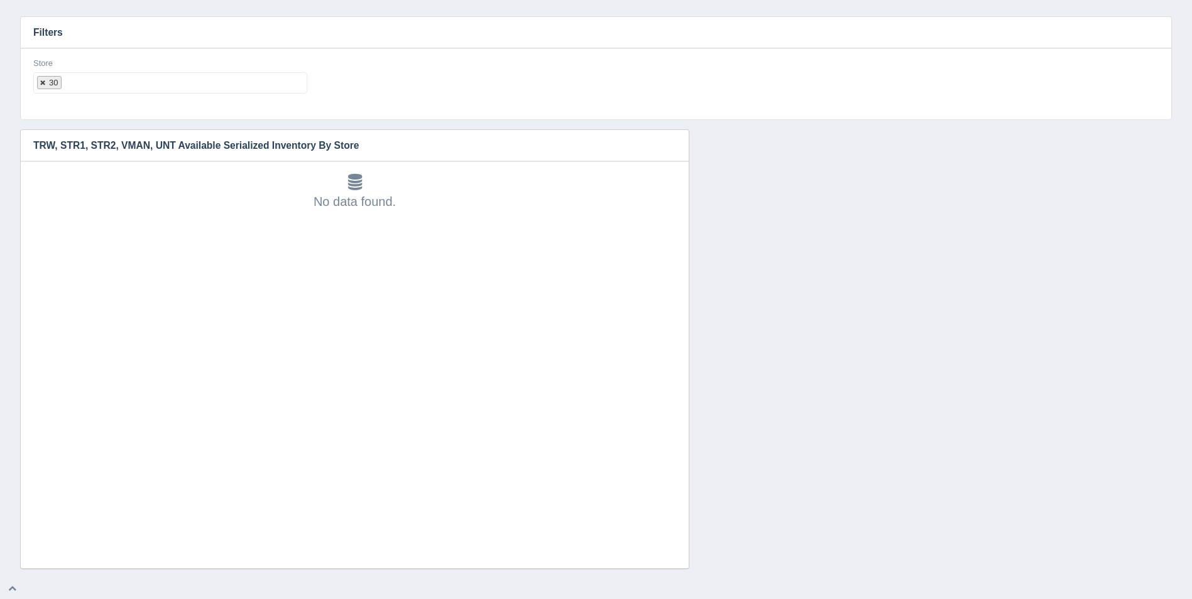
select select
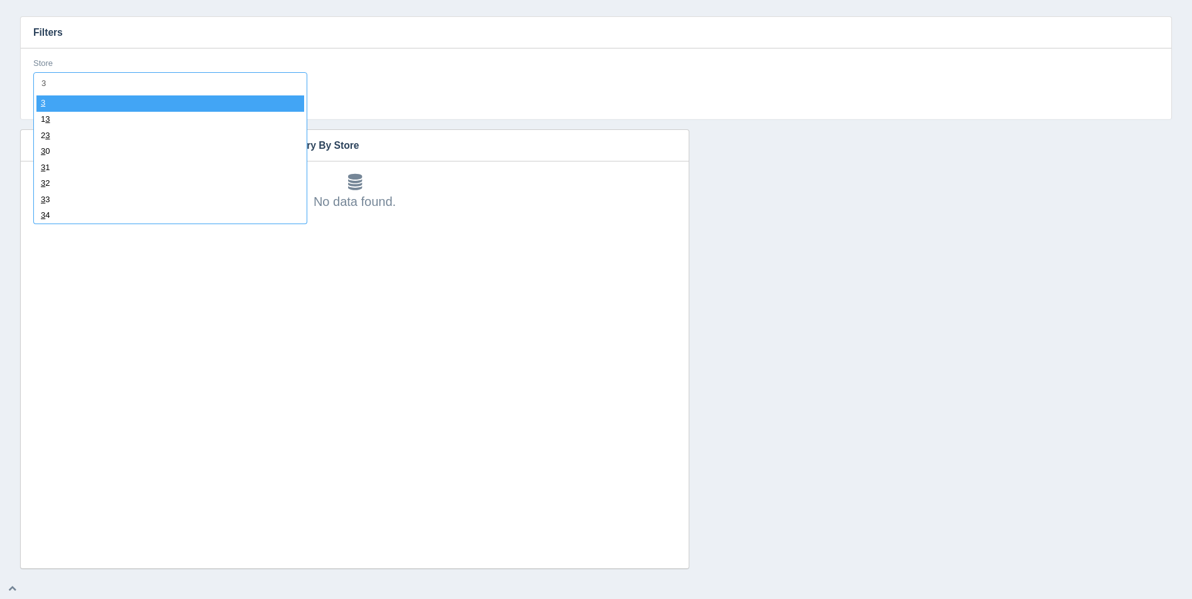
type input "31"
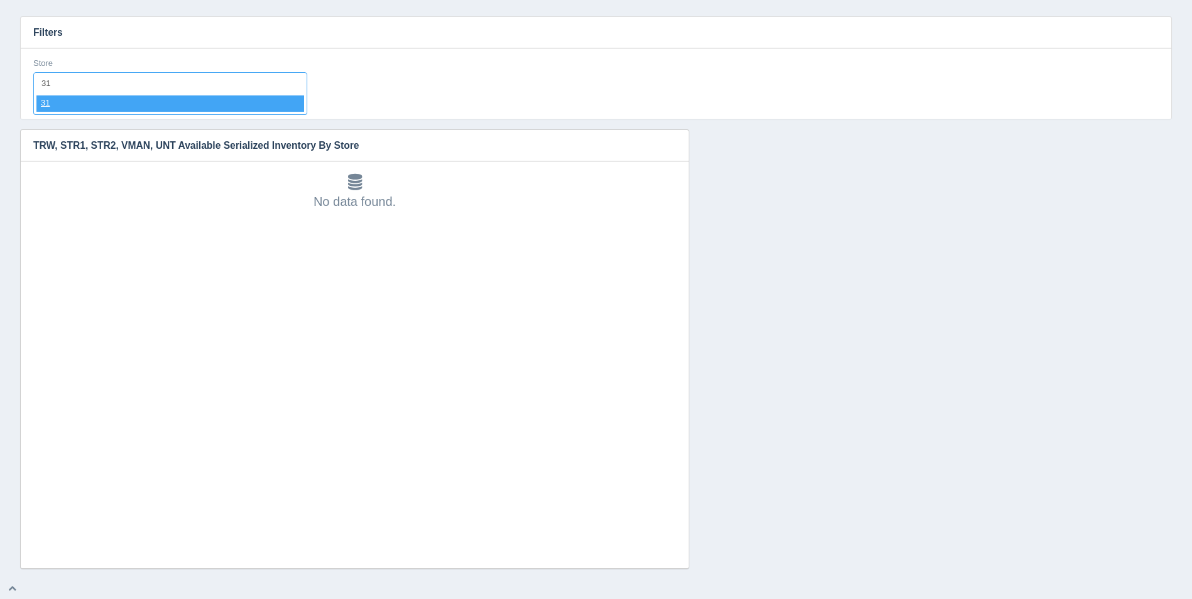
select select "31"
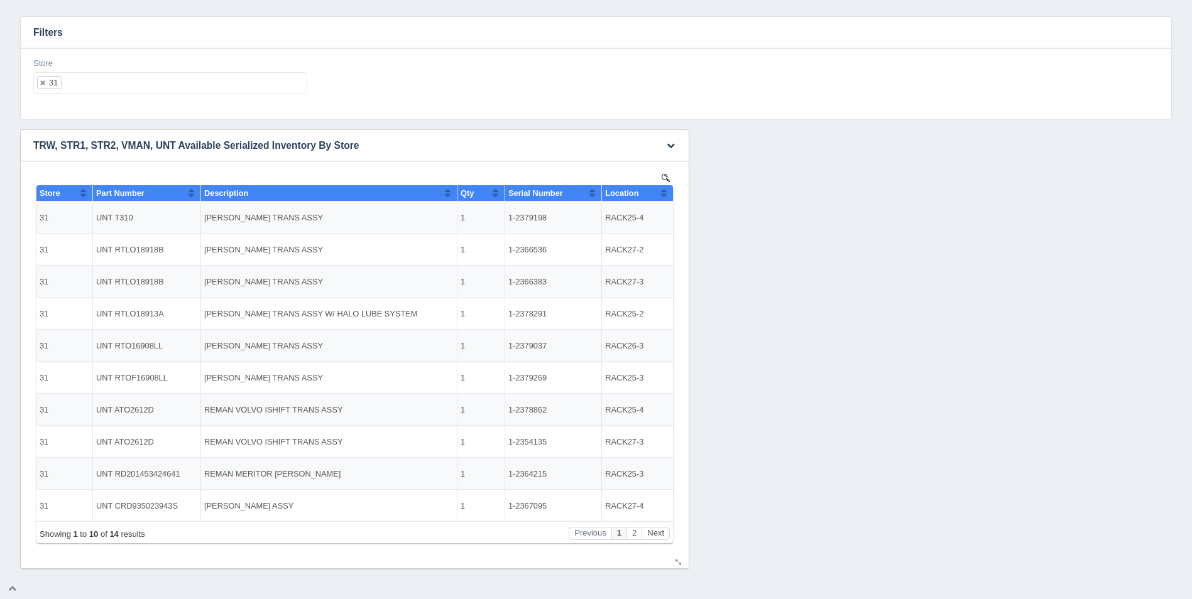
click at [663, 191] on button "Sort column ascending" at bounding box center [664, 192] width 8 height 15
click at [663, 191] on button "Sort column descending" at bounding box center [664, 192] width 8 height 15
click at [128, 85] on ul "31" at bounding box center [170, 82] width 274 height 21
select select
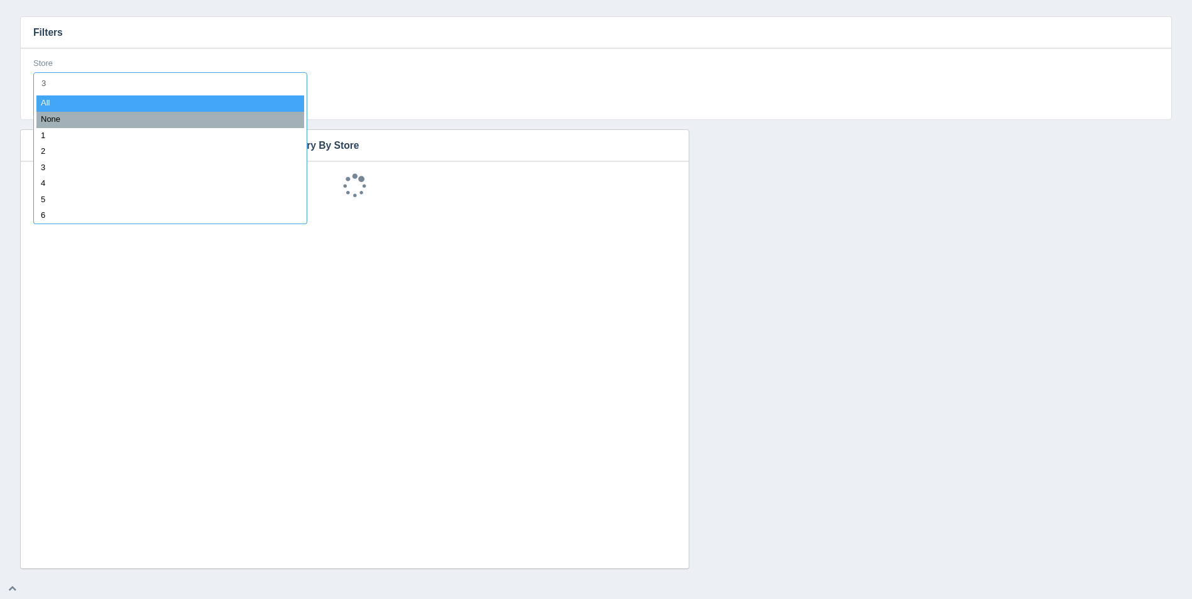
type input "32"
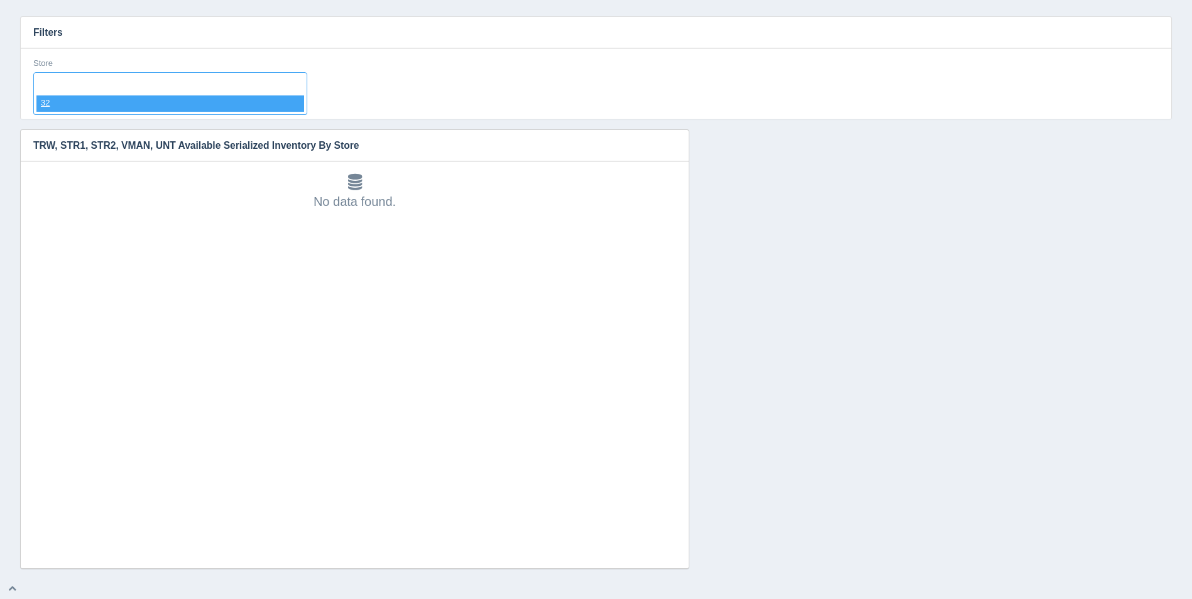
select select "32"
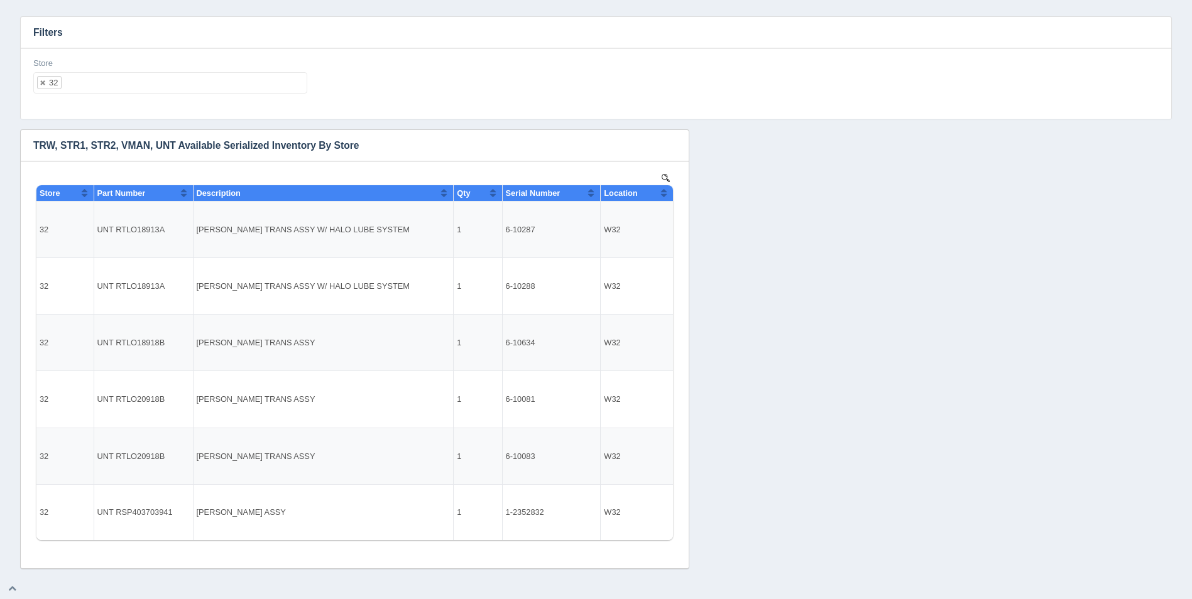
select select
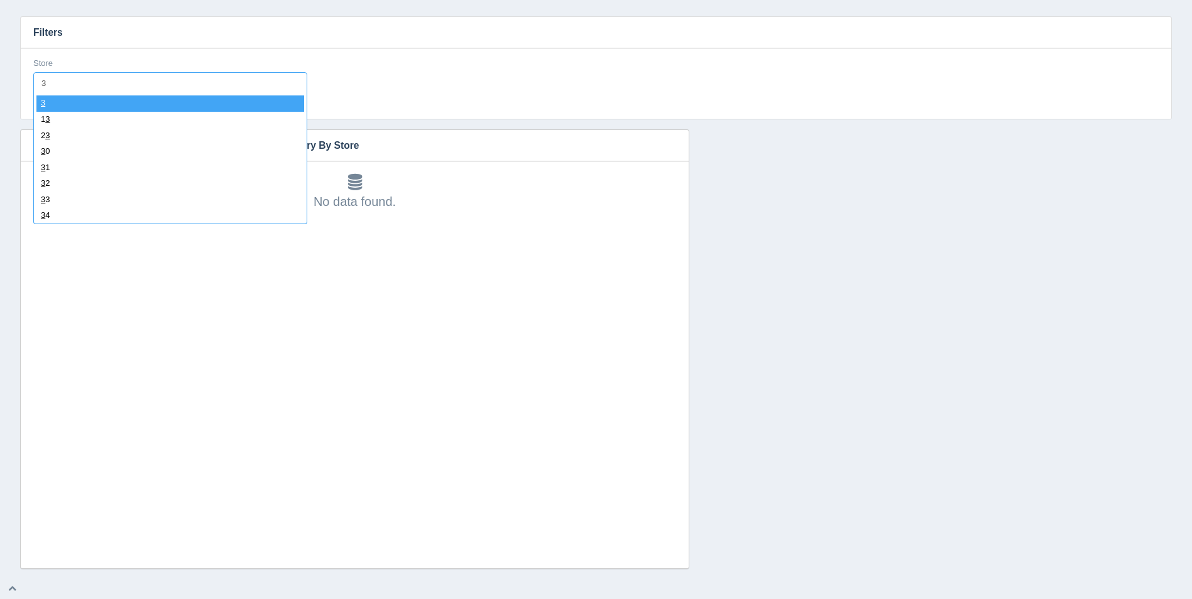
type input "33"
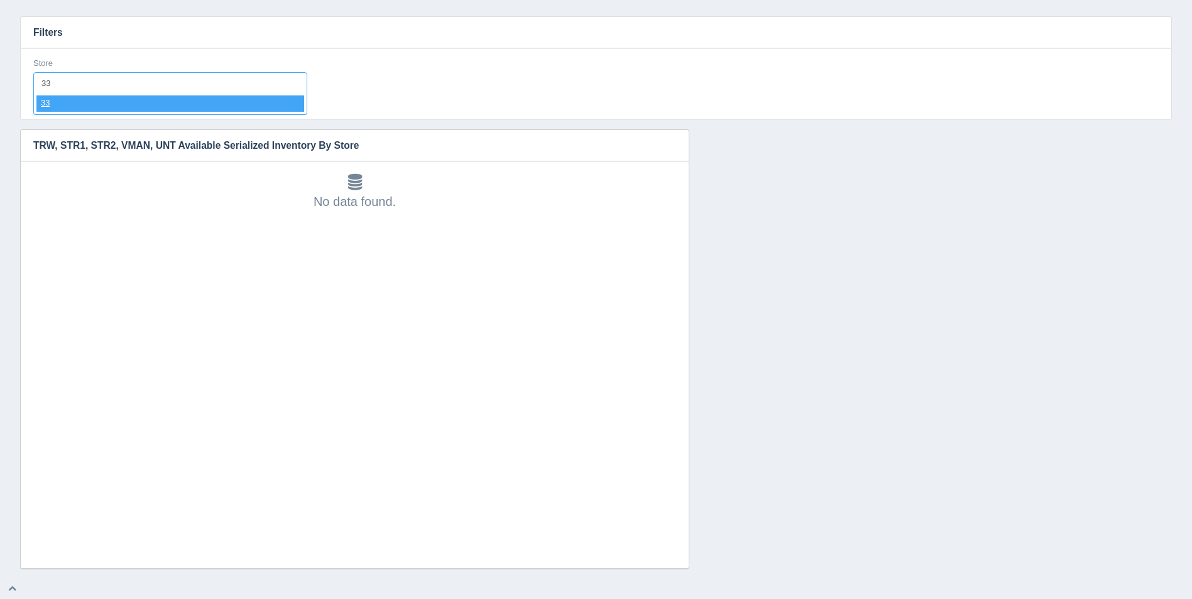
select select "33"
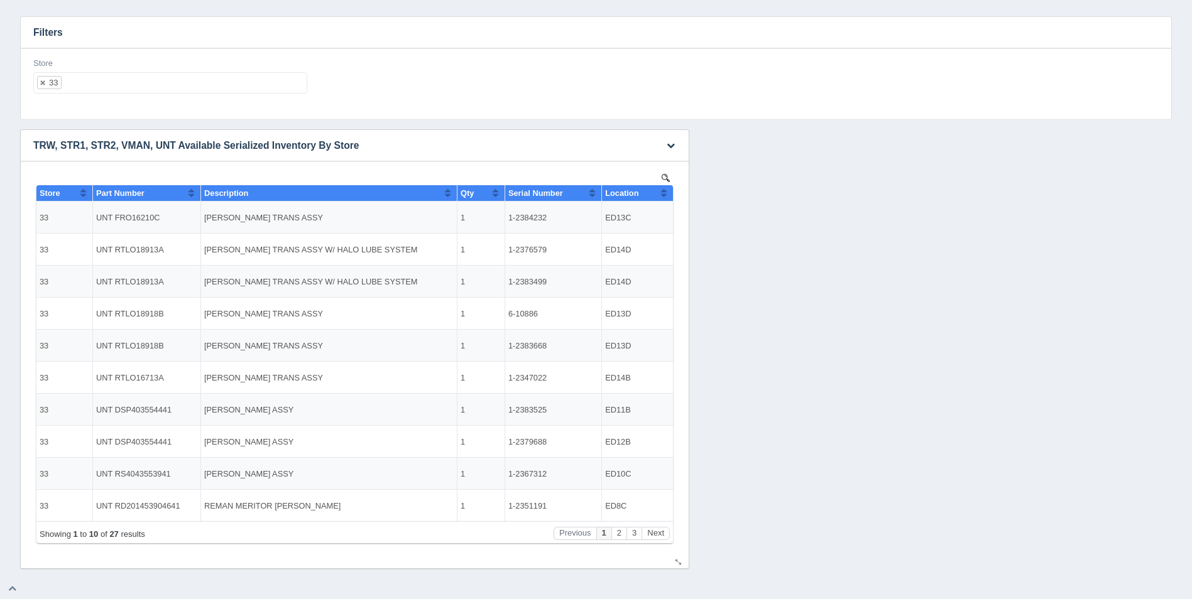
click at [662, 193] on button "Sort column ascending" at bounding box center [664, 192] width 8 height 15
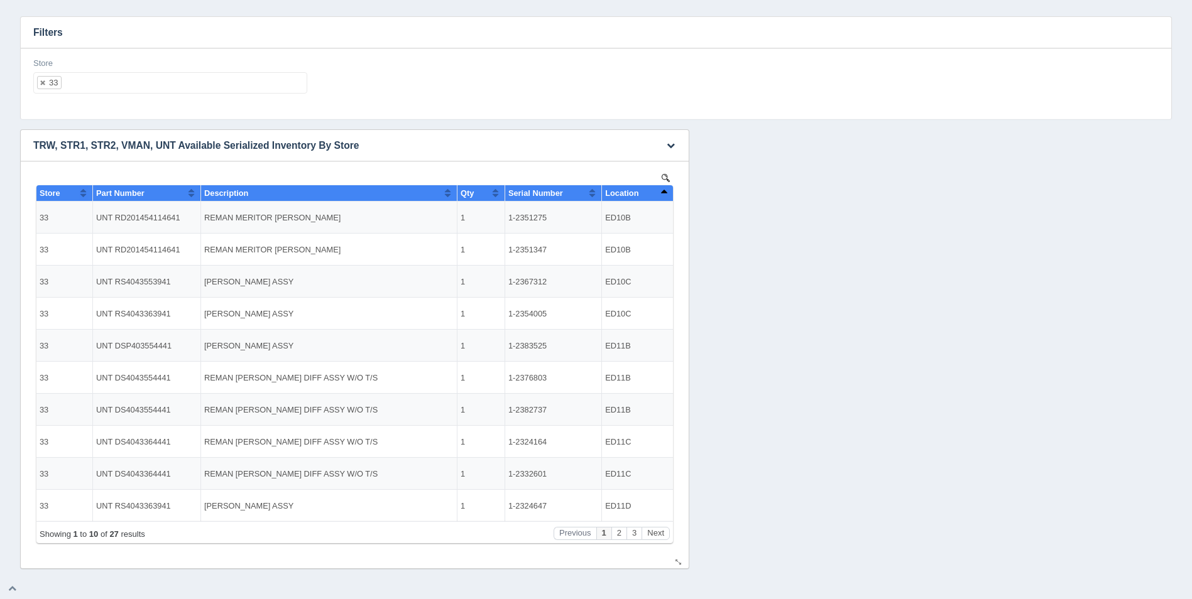
click at [664, 192] on button "Sort column descending" at bounding box center [664, 192] width 8 height 15
click at [141, 85] on ul "33" at bounding box center [170, 82] width 274 height 21
select select
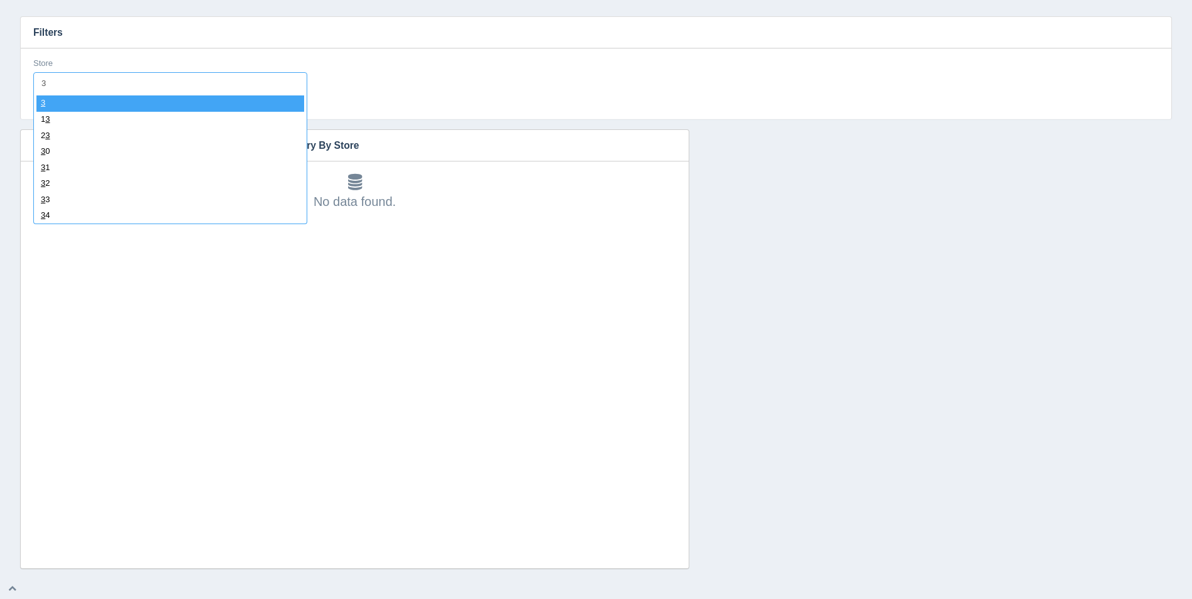
type input "34"
select select "34"
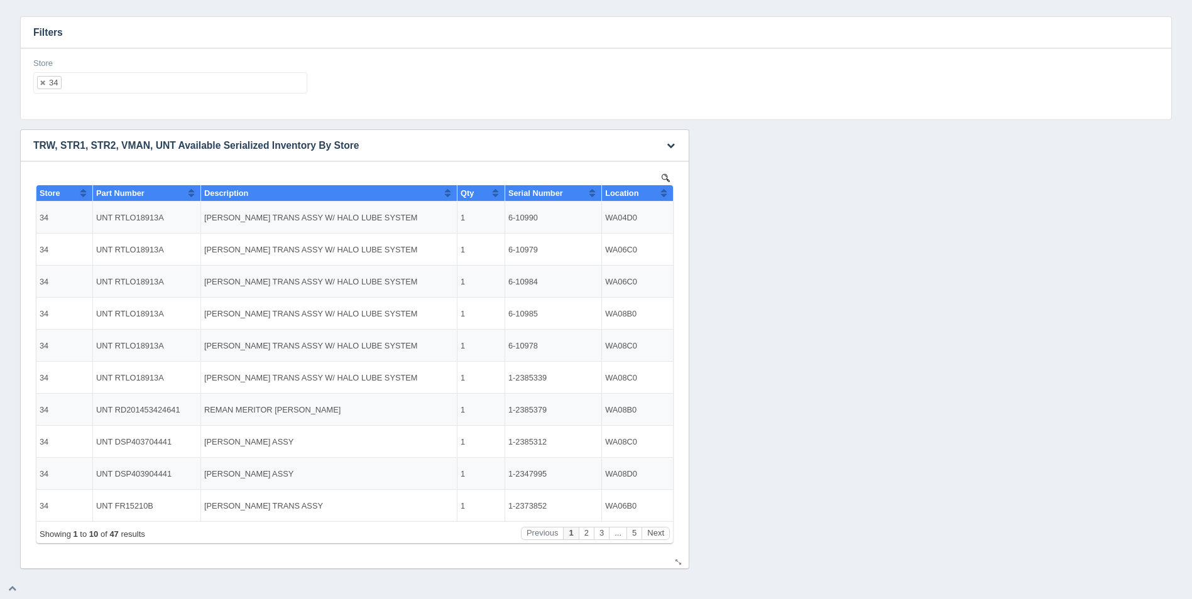
click at [665, 194] on button "Sort column ascending" at bounding box center [664, 192] width 8 height 15
click at [665, 194] on button "Sort column descending" at bounding box center [664, 192] width 8 height 15
click at [120, 89] on ul "34" at bounding box center [170, 82] width 274 height 21
select select
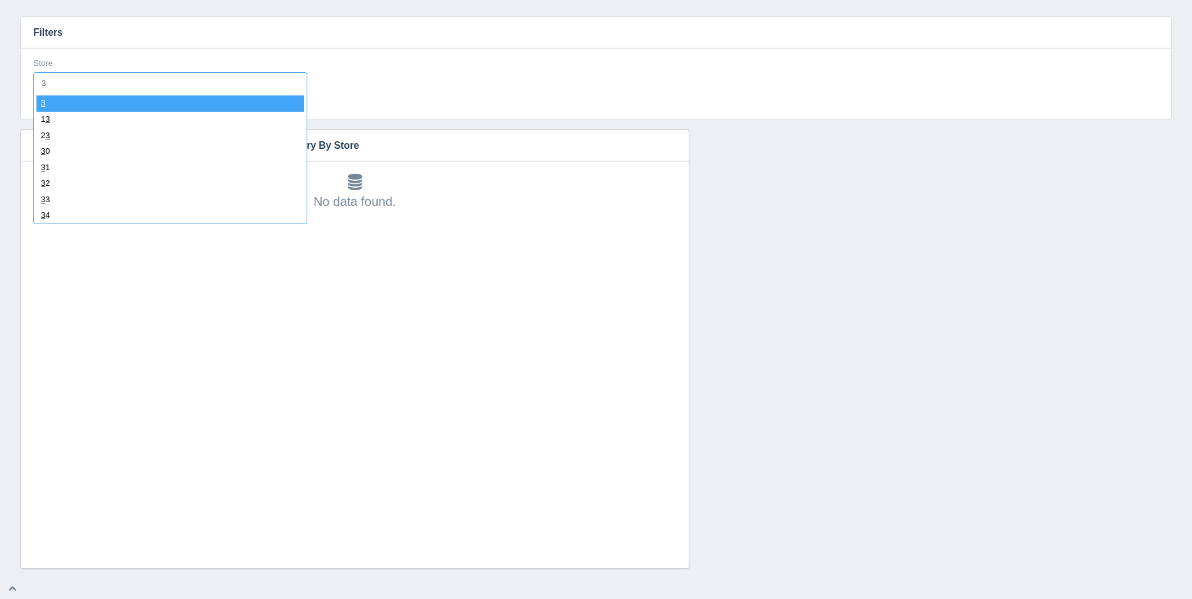
type input "36"
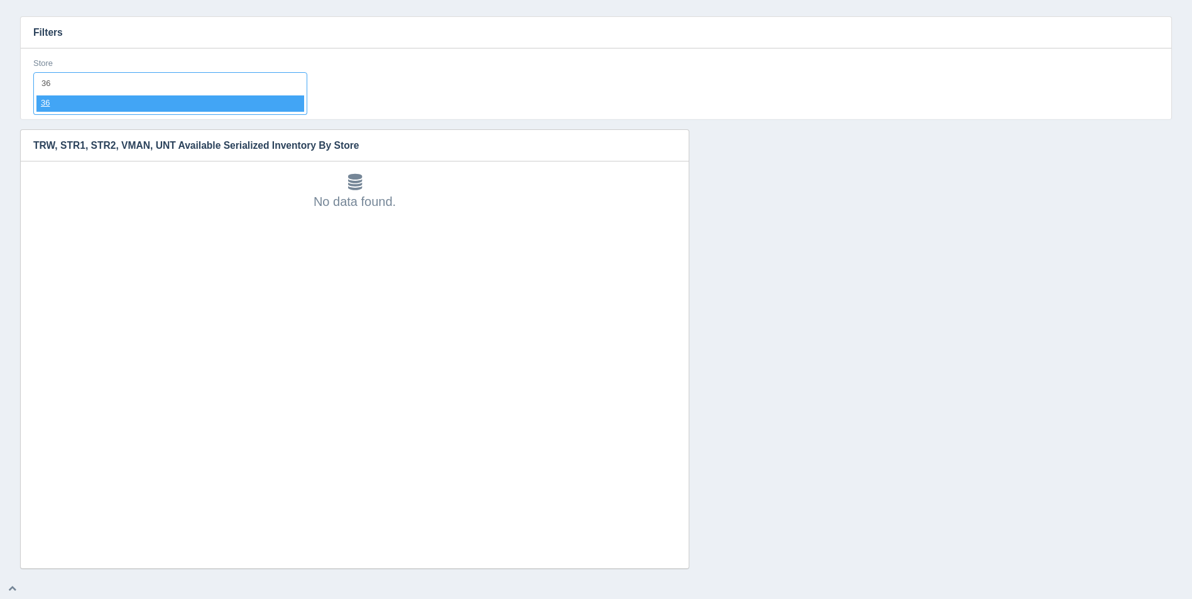
select select "36"
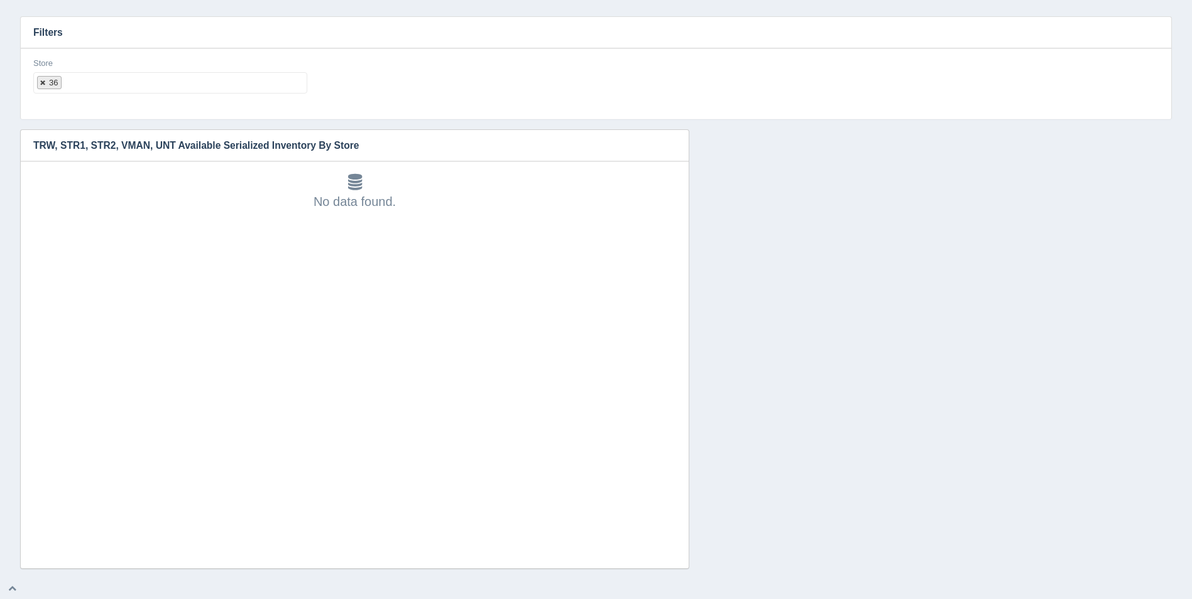
select select
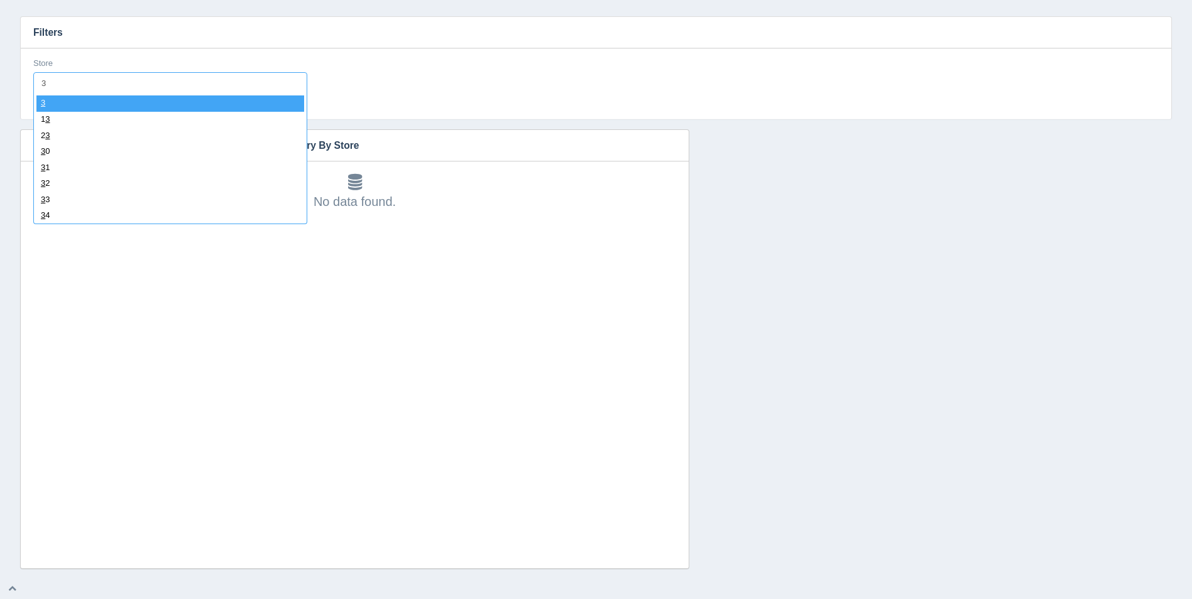
type input "37"
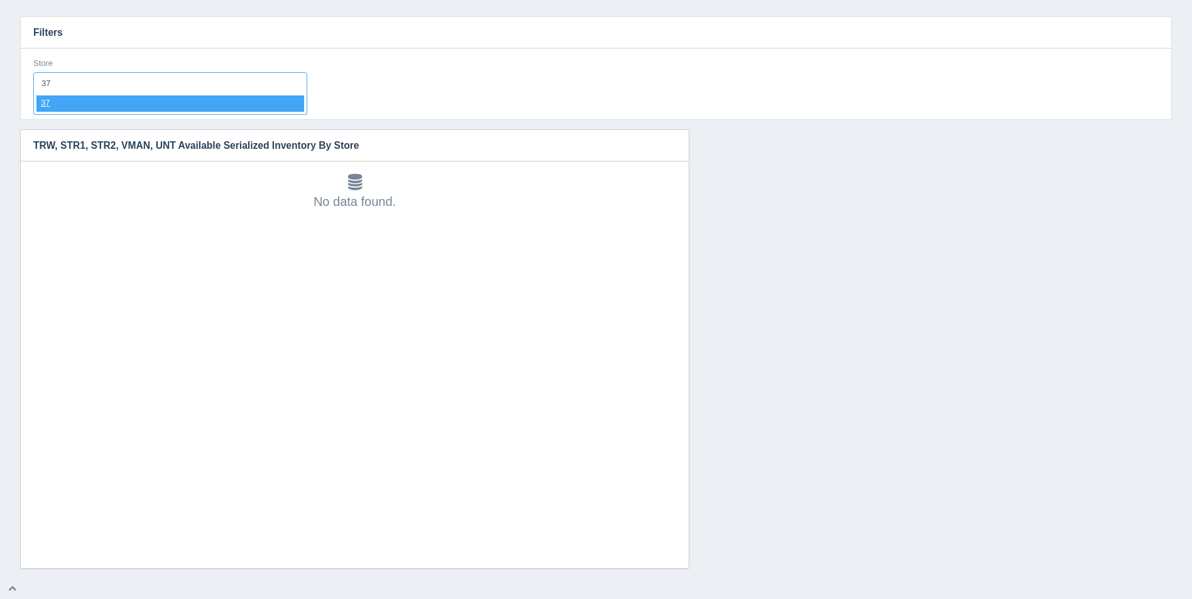
select select "37"
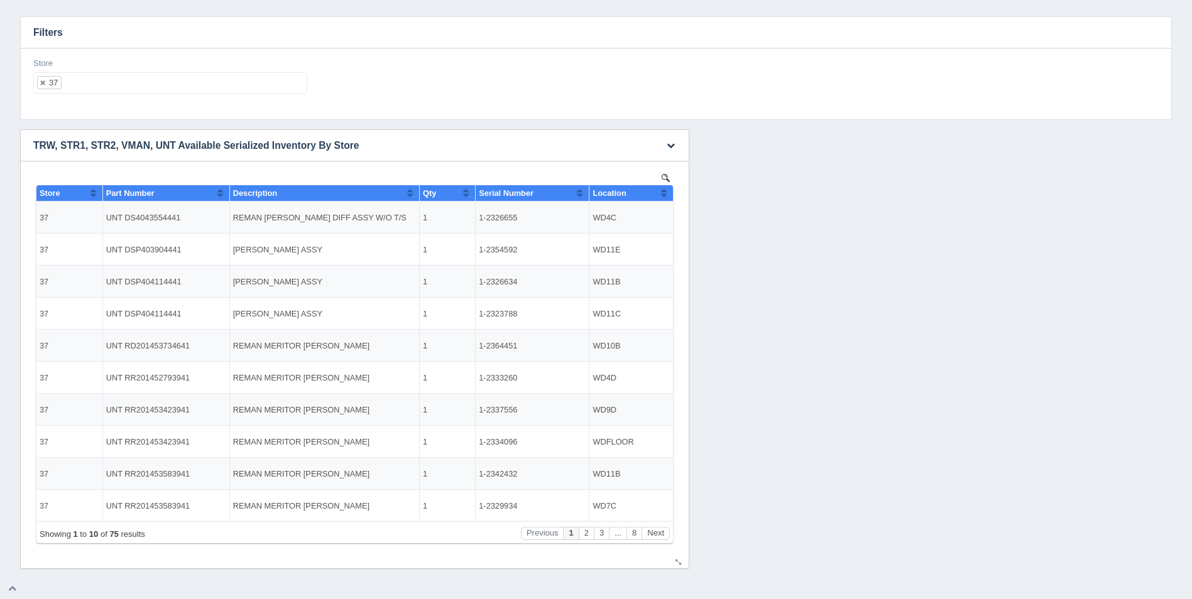
click at [665, 192] on button "Sort column ascending" at bounding box center [664, 192] width 8 height 15
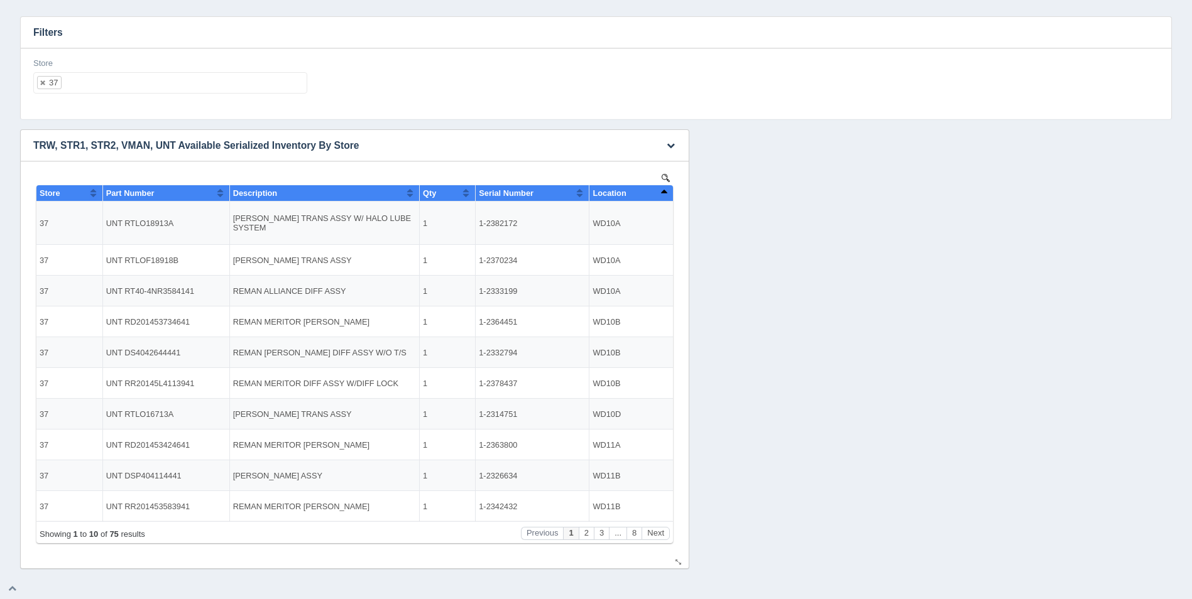
click at [665, 192] on button "Sort column descending" at bounding box center [664, 192] width 8 height 15
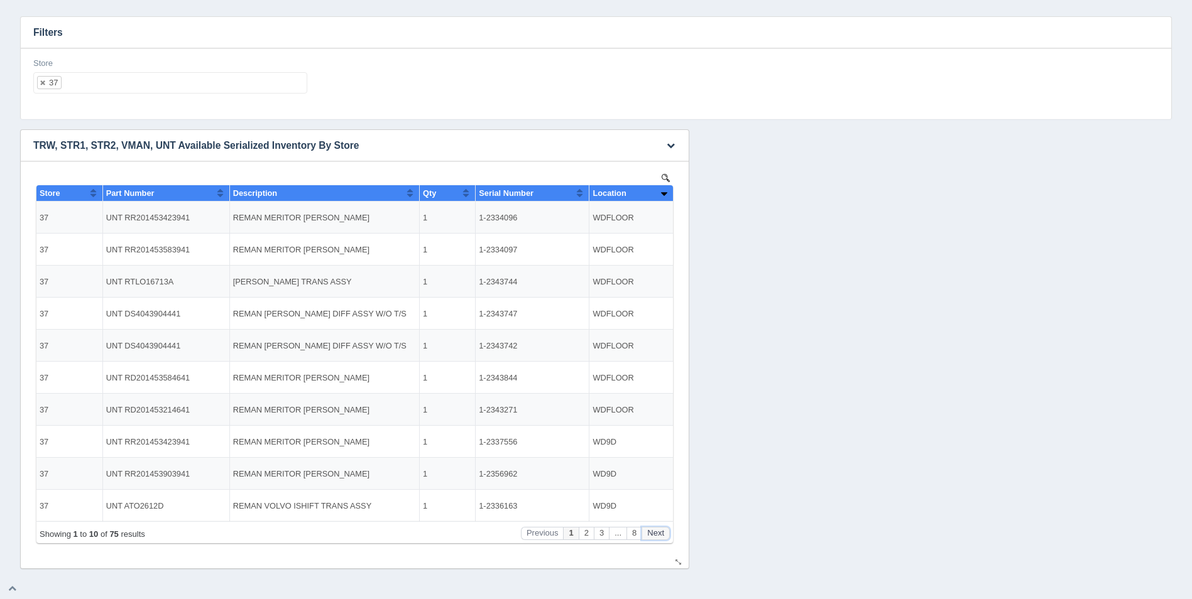
click at [662, 534] on button "Next" at bounding box center [656, 533] width 28 height 13
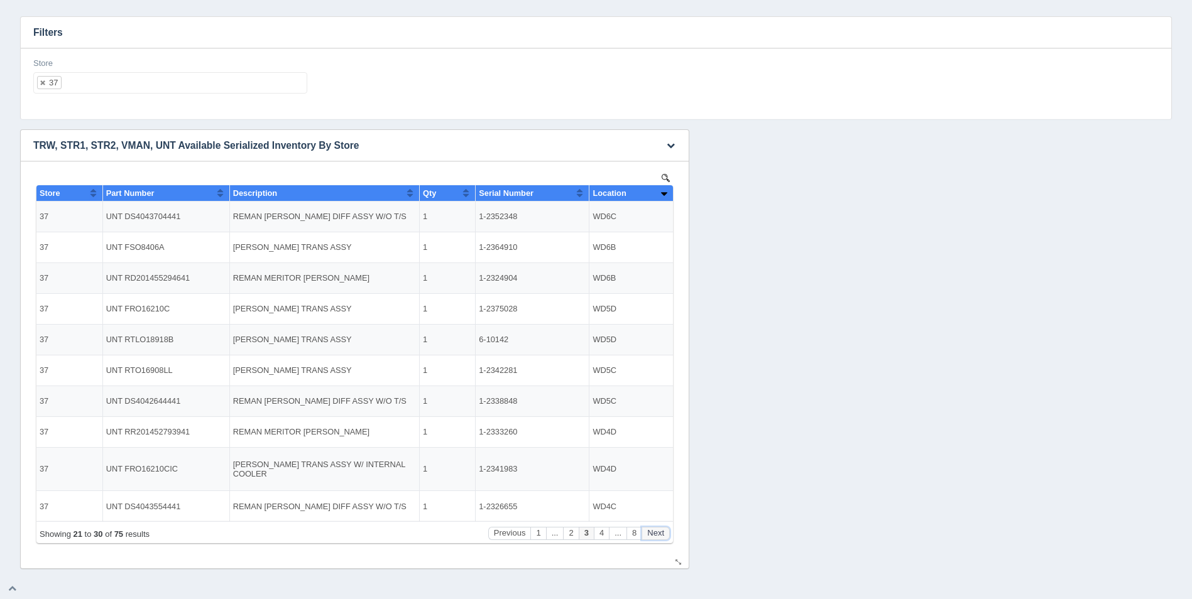
click at [662, 534] on button "Next" at bounding box center [656, 533] width 28 height 13
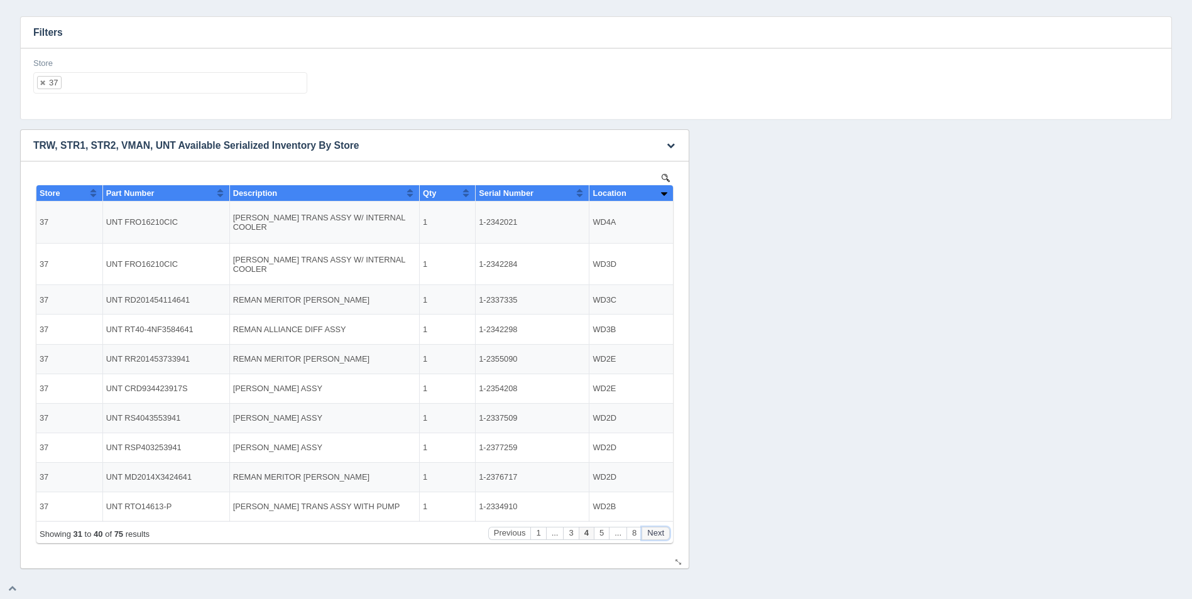
click at [662, 534] on button "Next" at bounding box center [656, 533] width 28 height 13
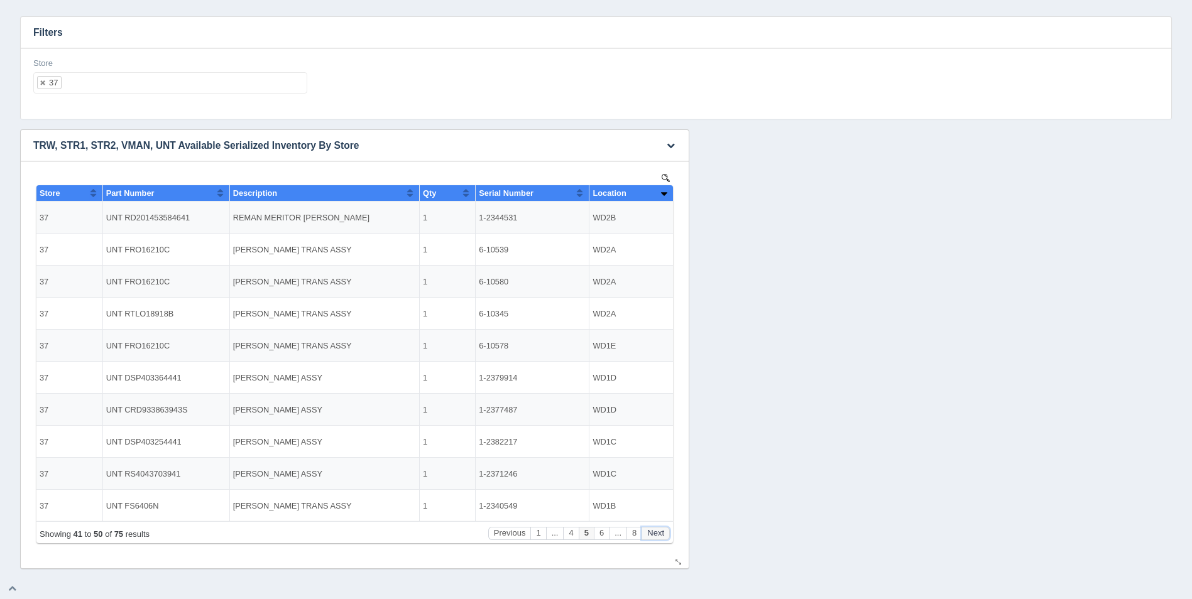
click at [662, 534] on button "Next" at bounding box center [656, 533] width 28 height 13
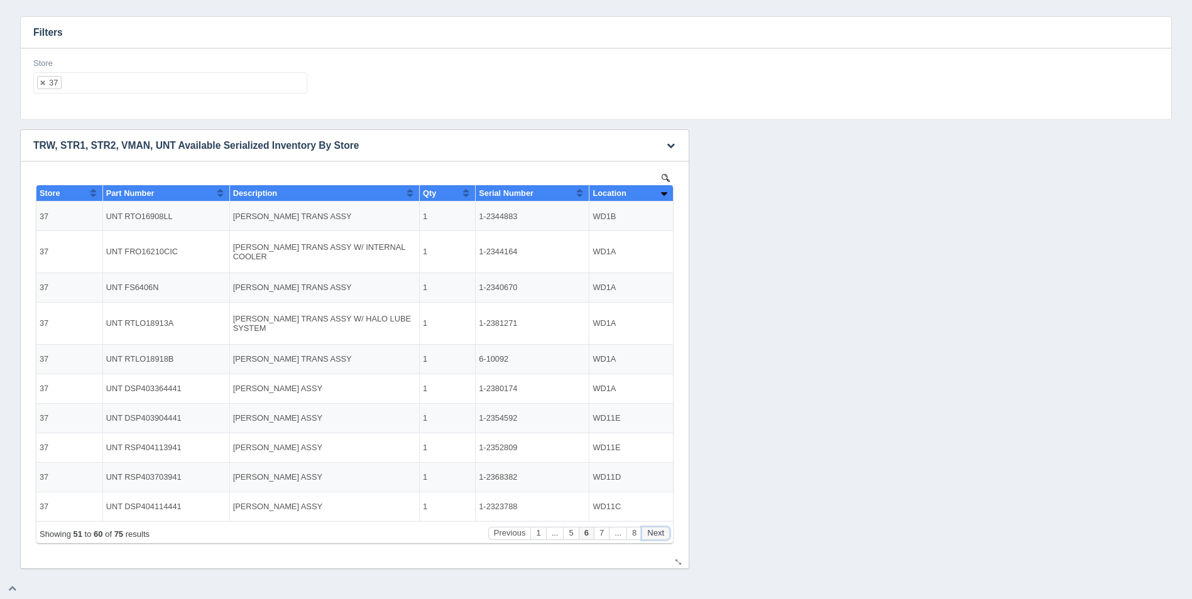
click at [662, 534] on button "Next" at bounding box center [656, 533] width 28 height 13
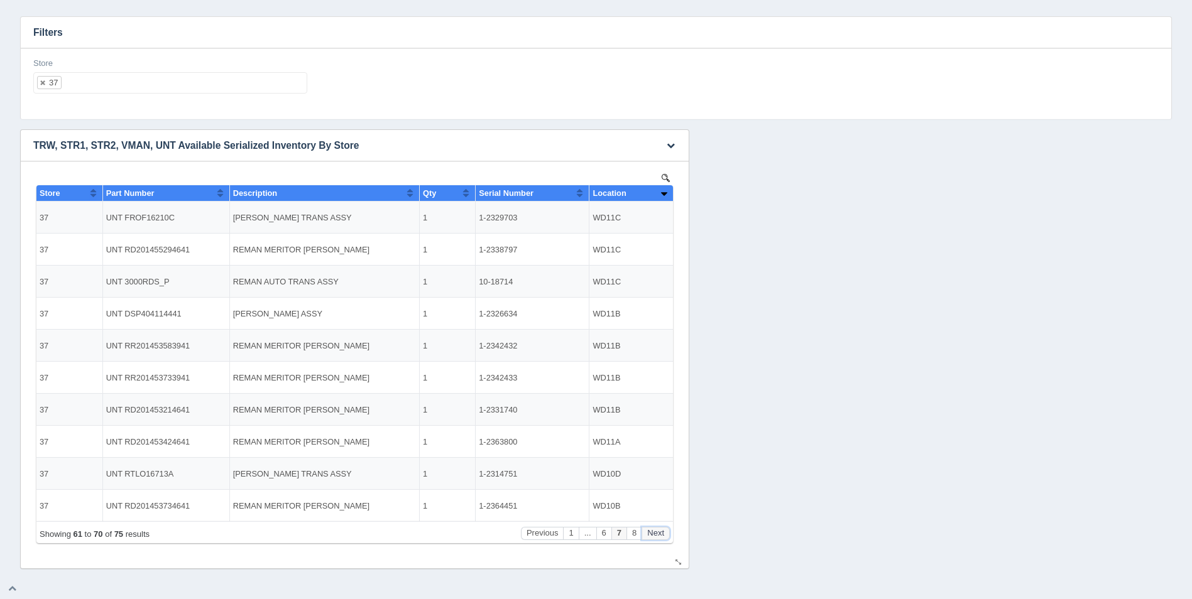
click at [662, 534] on button "Next" at bounding box center [656, 533] width 28 height 13
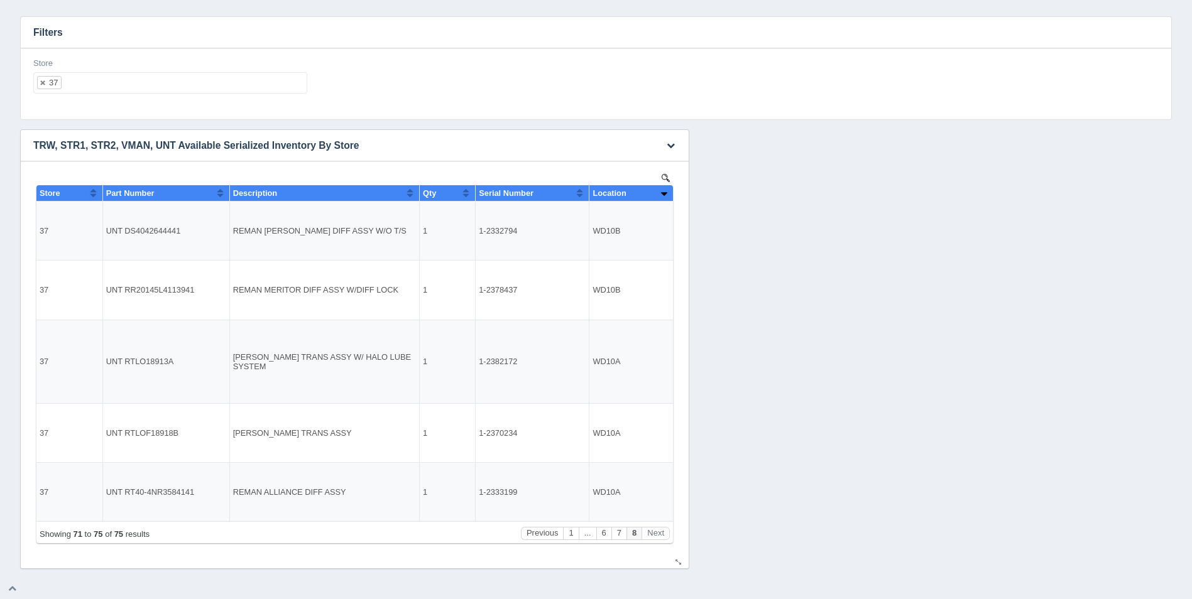
click at [535, 526] on div "Showing 71 to 75 of 75 results Previous 1 ... 6 7 8 Next" at bounding box center [354, 532] width 636 height 22
click at [535, 530] on button "Previous" at bounding box center [542, 533] width 43 height 13
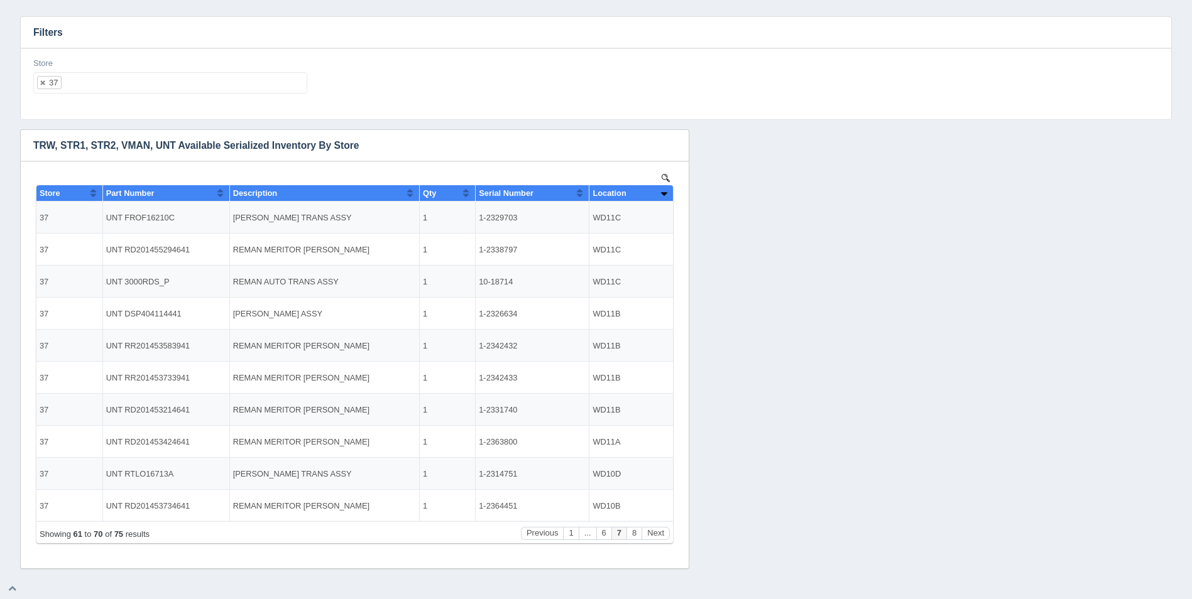
click at [124, 85] on ul "37" at bounding box center [170, 82] width 274 height 21
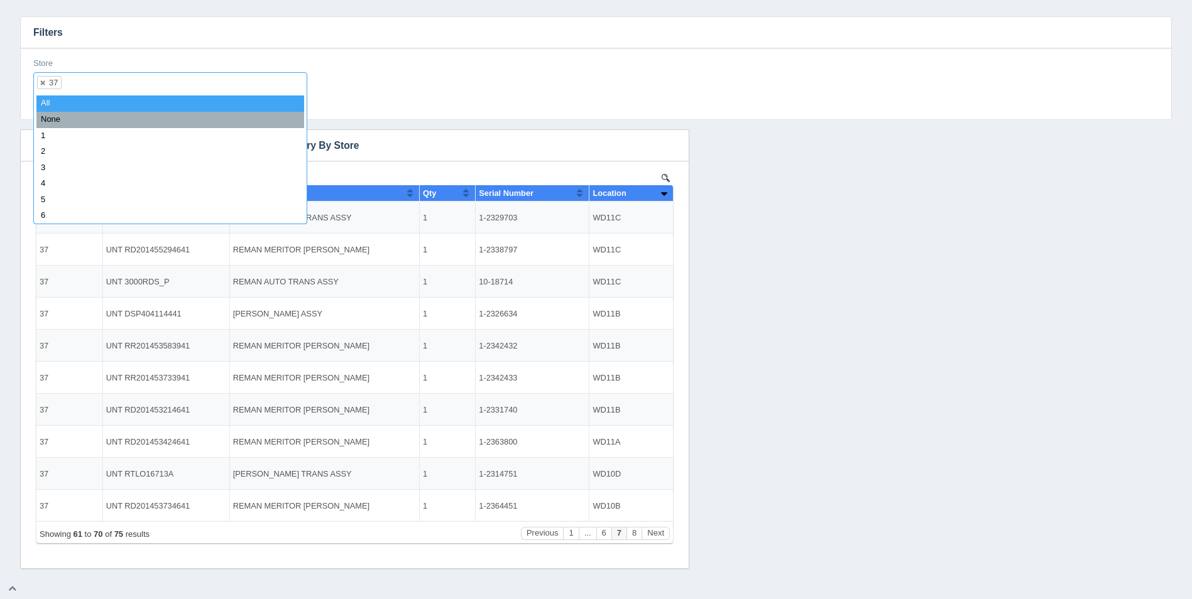
select select
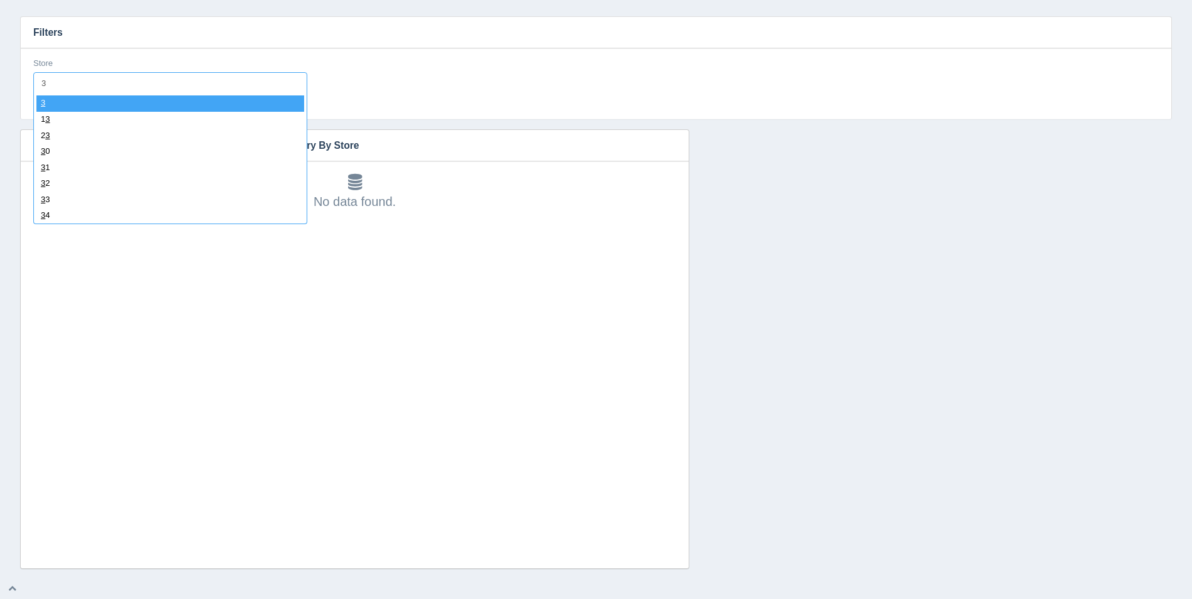
type input "38"
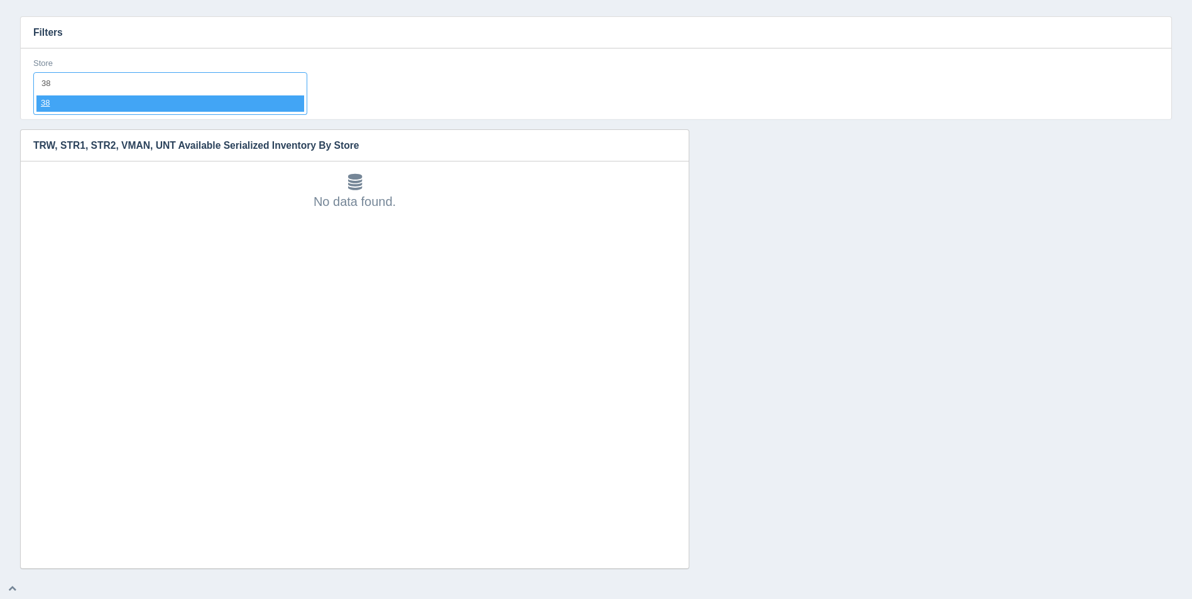
select select "38"
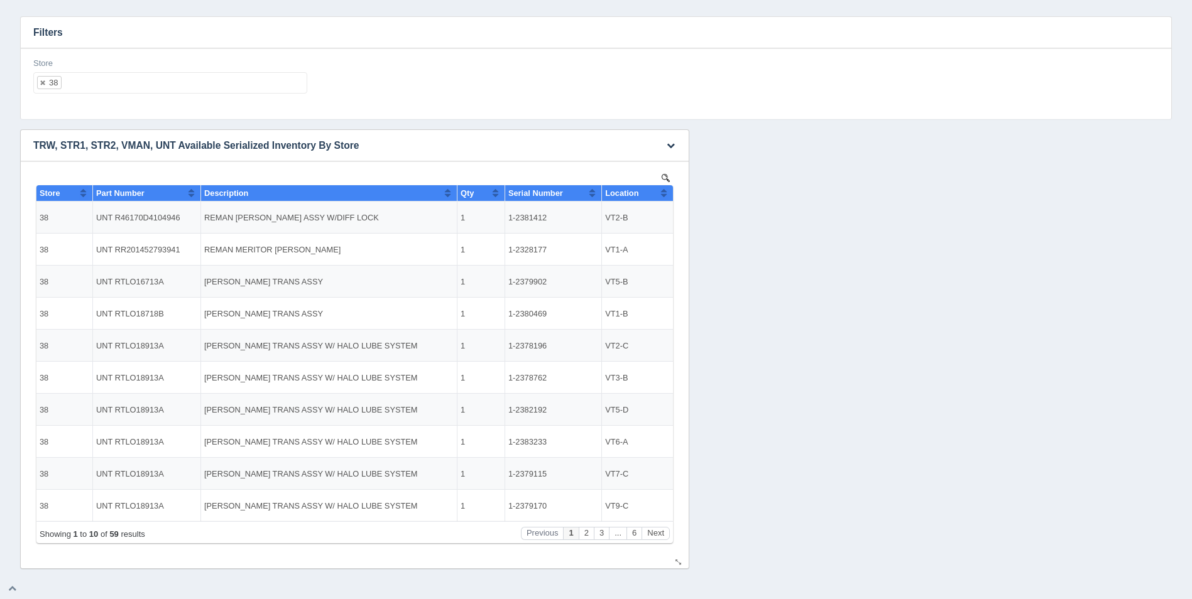
click at [662, 194] on button "Sort column ascending" at bounding box center [664, 192] width 8 height 15
click at [662, 194] on button "Sort column descending" at bounding box center [664, 192] width 8 height 15
click at [666, 532] on button "Next" at bounding box center [656, 533] width 28 height 13
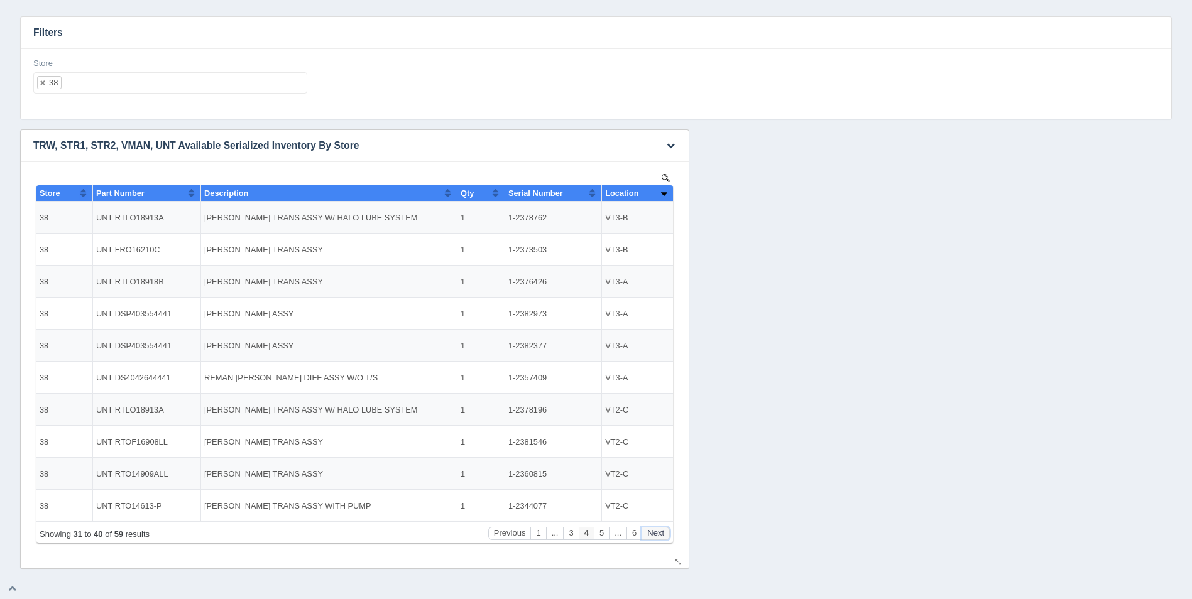
click at [666, 532] on button "Next" at bounding box center [656, 533] width 28 height 13
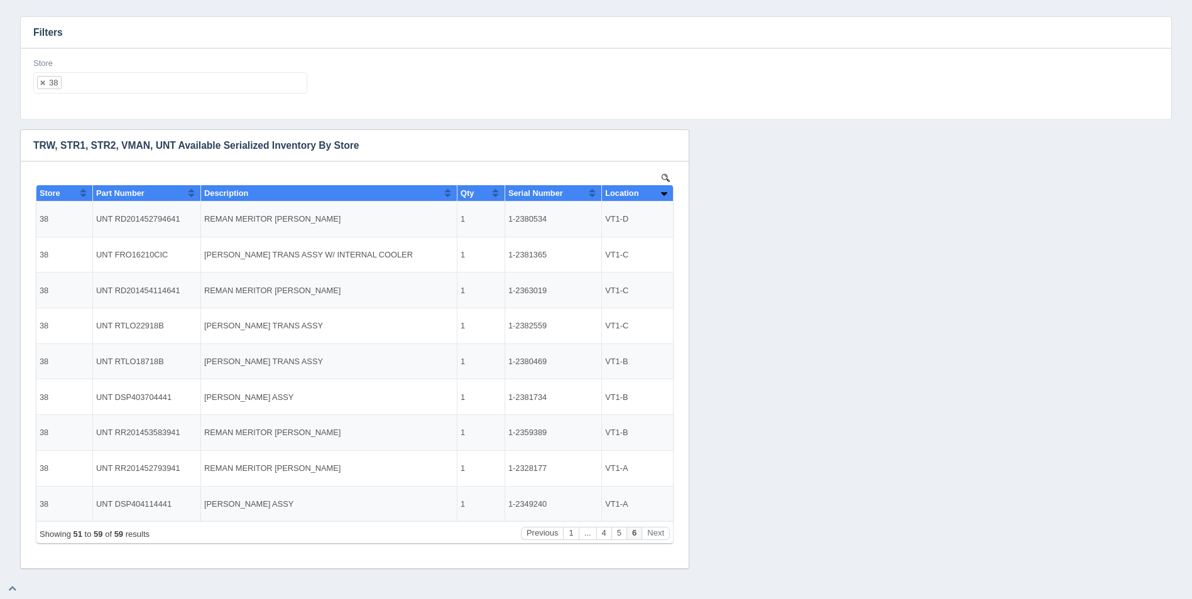
click at [100, 71] on div "Store 38 All None 1 2 3 4 5 6 7 8 9 10 11 12 13 14 15 16 17 18 19 20 21 22 23 2…" at bounding box center [170, 76] width 274 height 36
click at [104, 79] on ul "38" at bounding box center [170, 82] width 274 height 21
select select
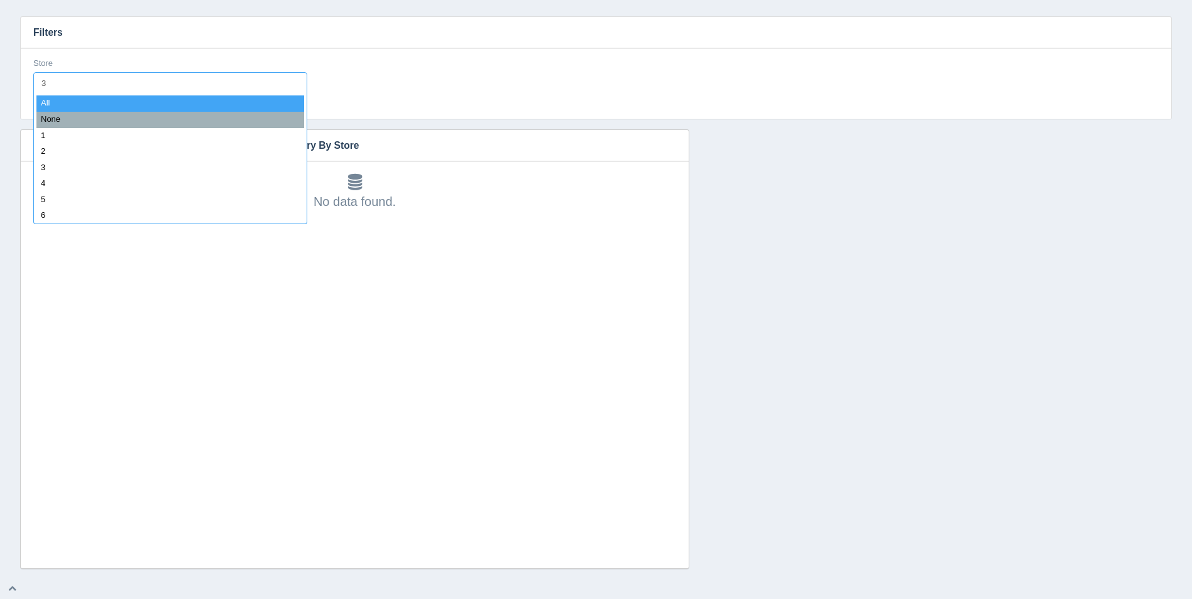
type input "39"
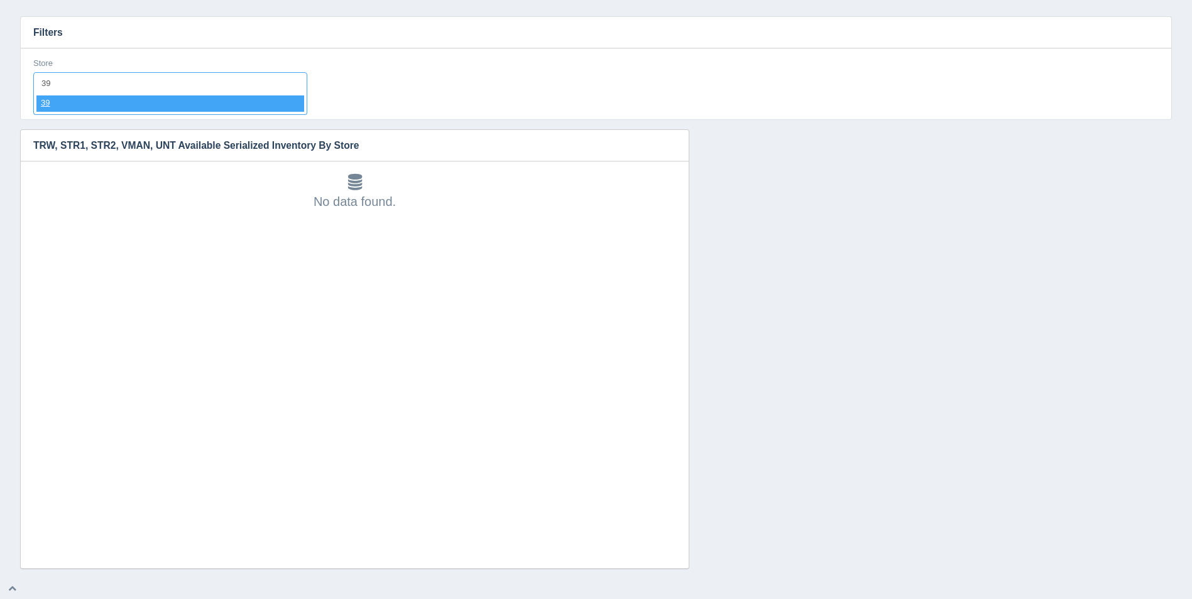
select select "39"
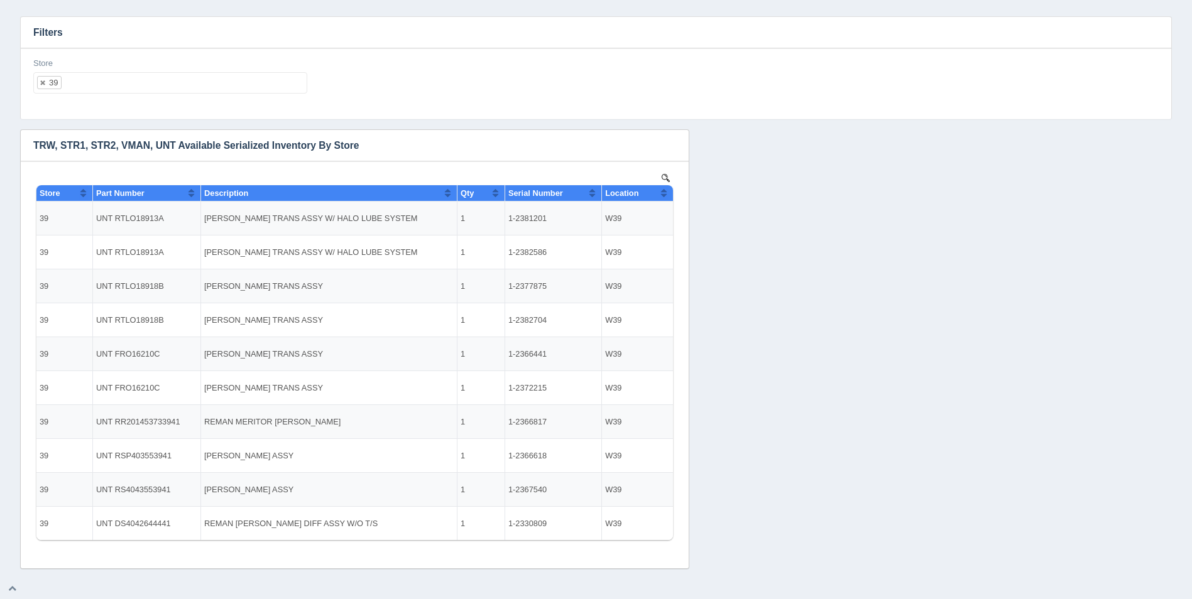
click at [128, 89] on ul "39" at bounding box center [170, 82] width 274 height 21
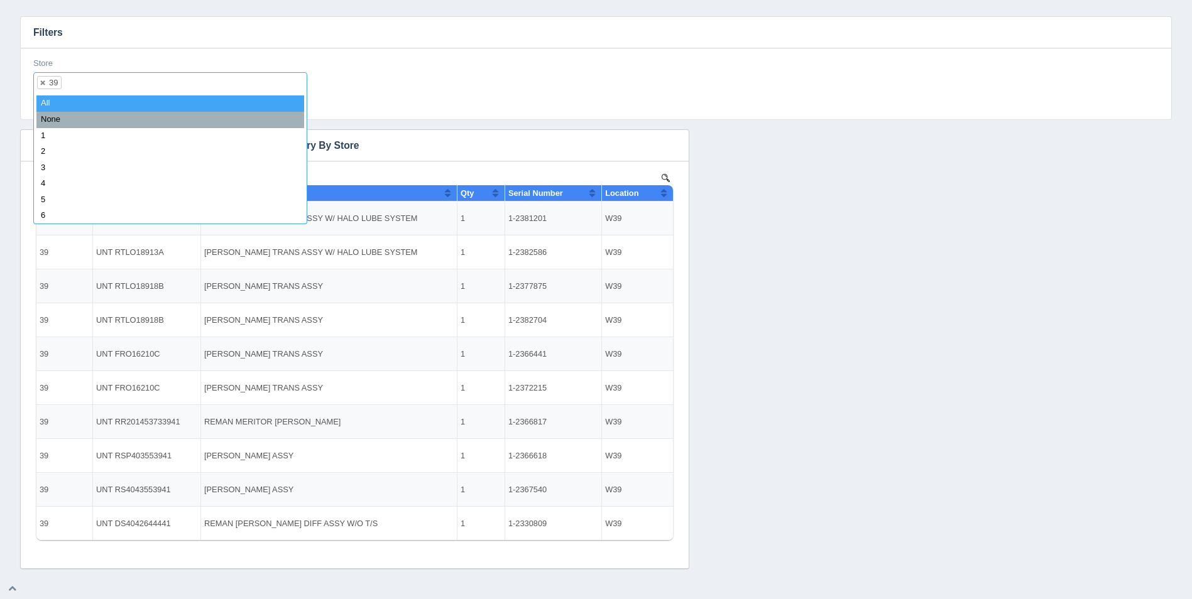
select select
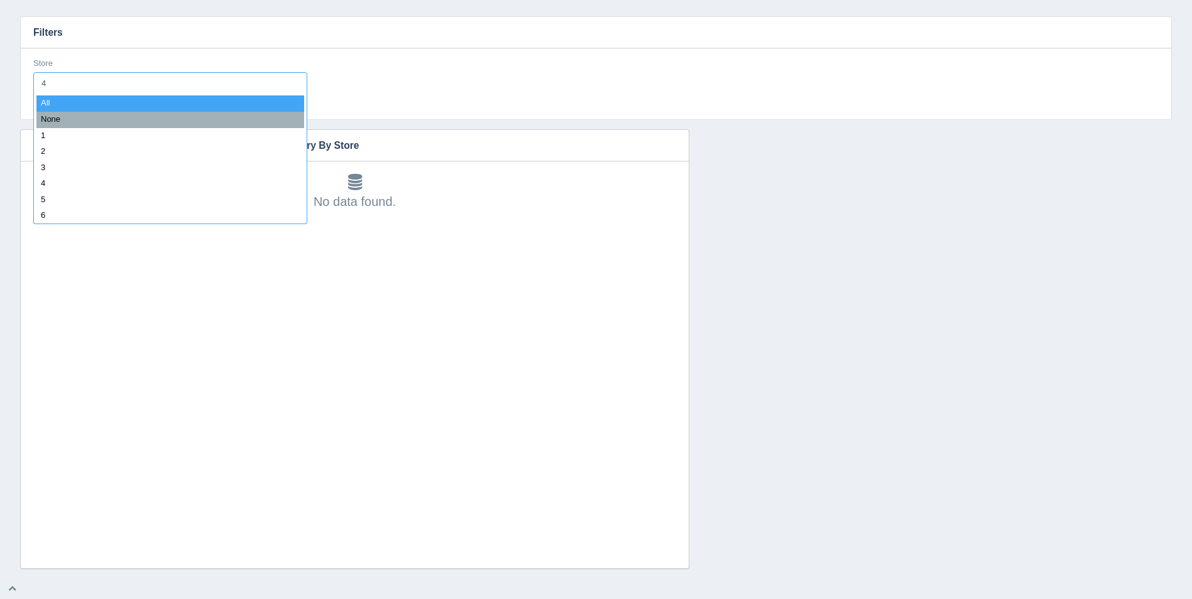
type input "40"
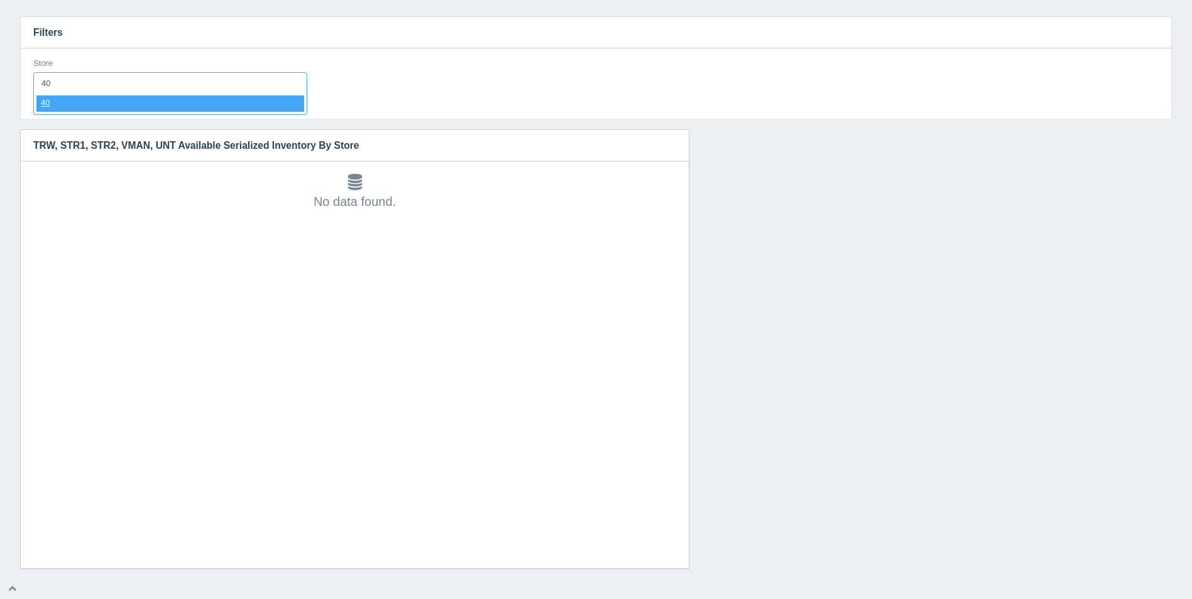
select select "40"
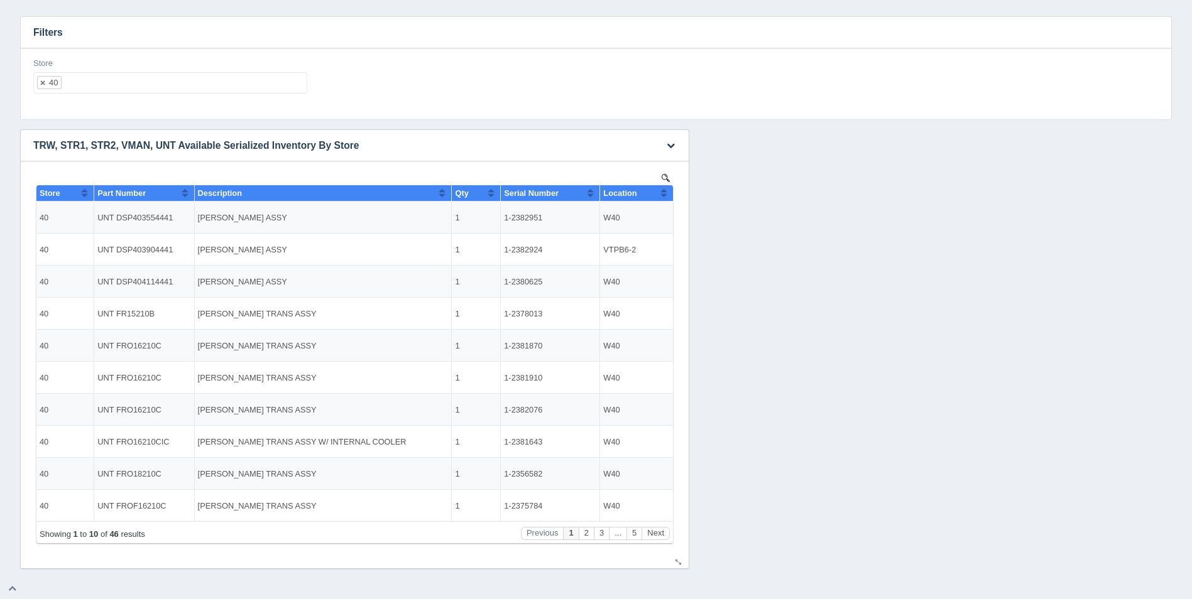
click at [667, 195] on button "Sort column ascending" at bounding box center [664, 192] width 8 height 15
click at [667, 195] on button "Sort column descending" at bounding box center [664, 192] width 8 height 15
click at [145, 89] on ul "40" at bounding box center [170, 82] width 274 height 21
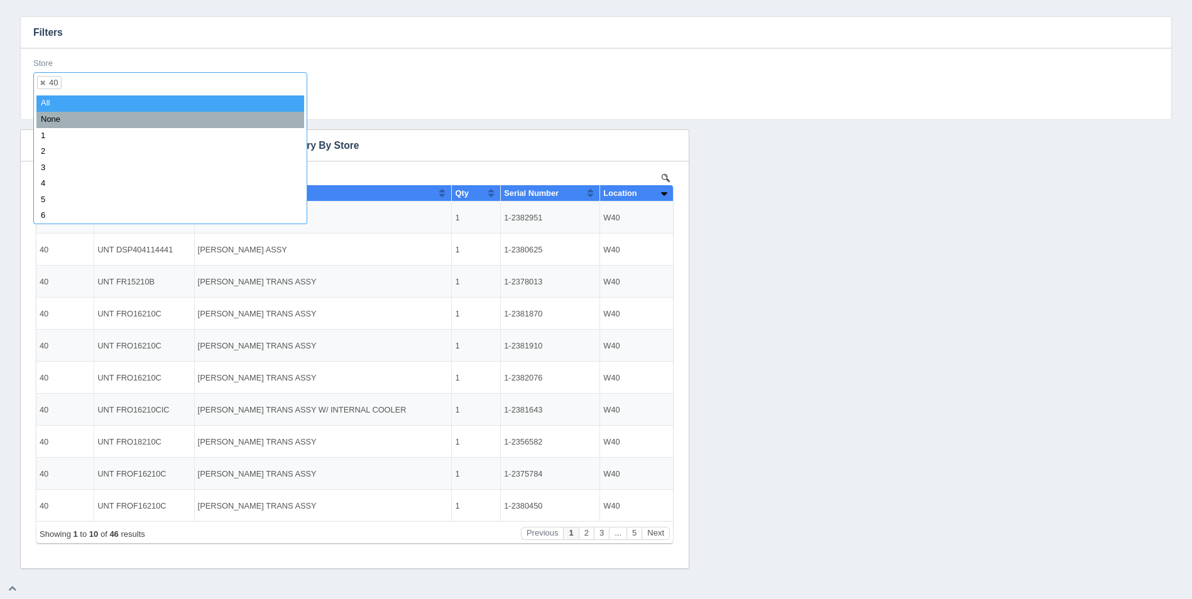
select select
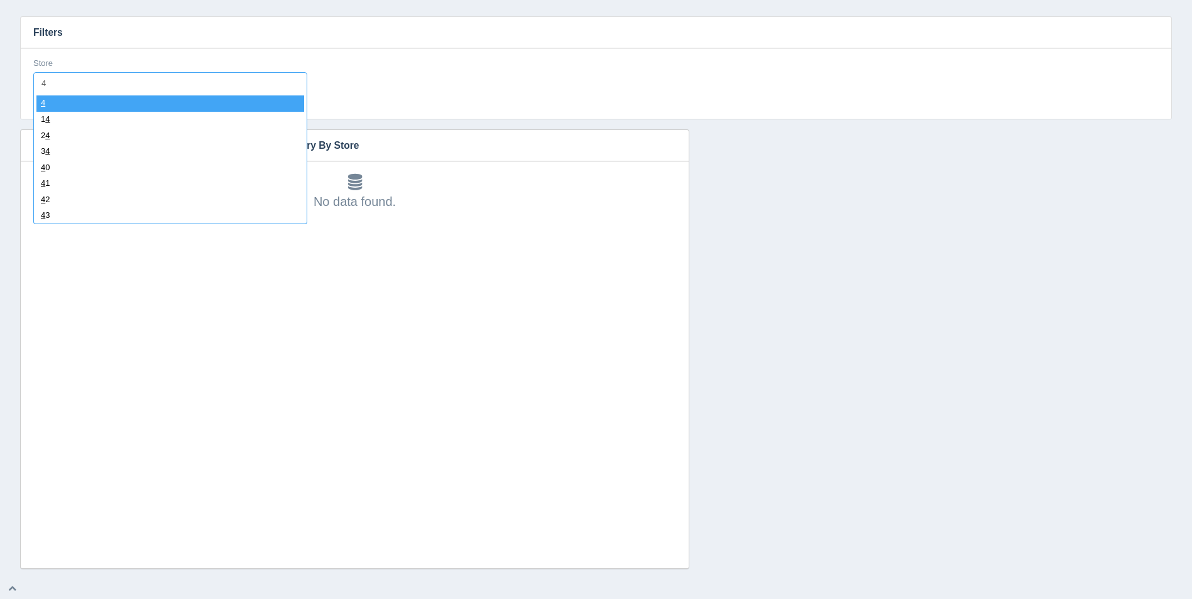
type input "41"
select select "41"
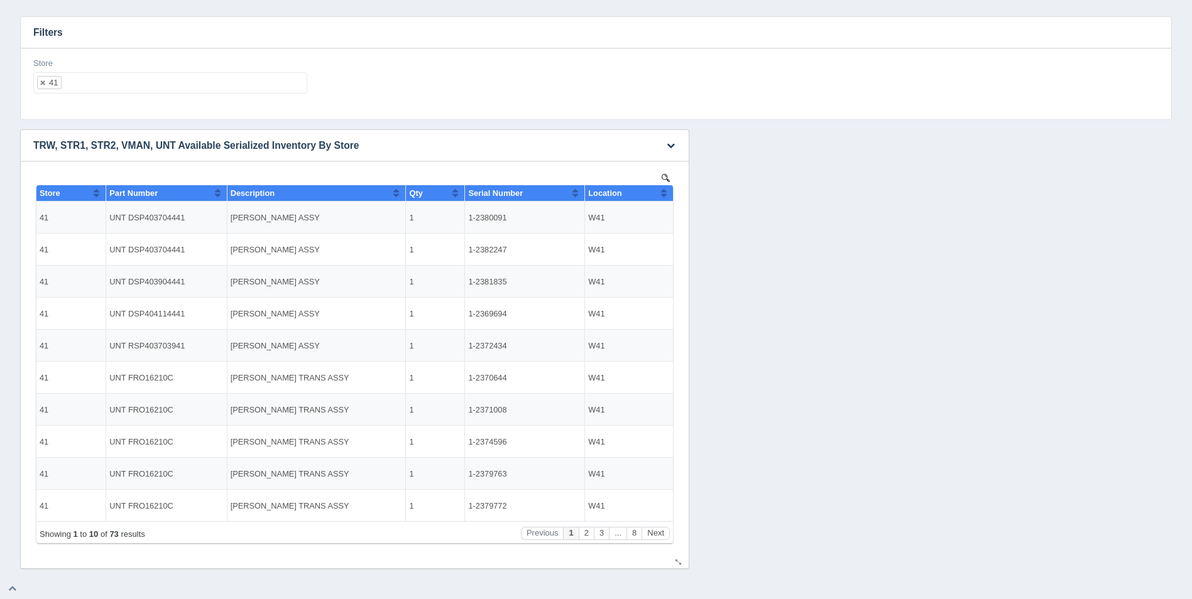
click at [665, 190] on button "Sort column ascending" at bounding box center [664, 192] width 8 height 15
click at [665, 190] on button "Sort column descending" at bounding box center [664, 192] width 8 height 15
click at [94, 85] on ul "41" at bounding box center [170, 82] width 274 height 21
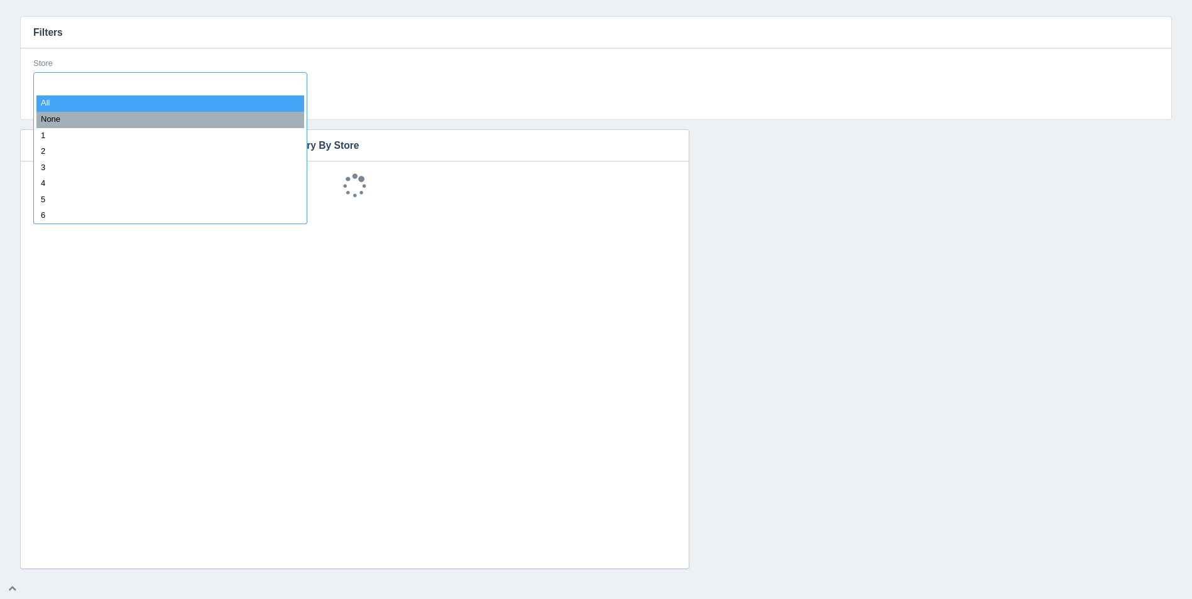
select select
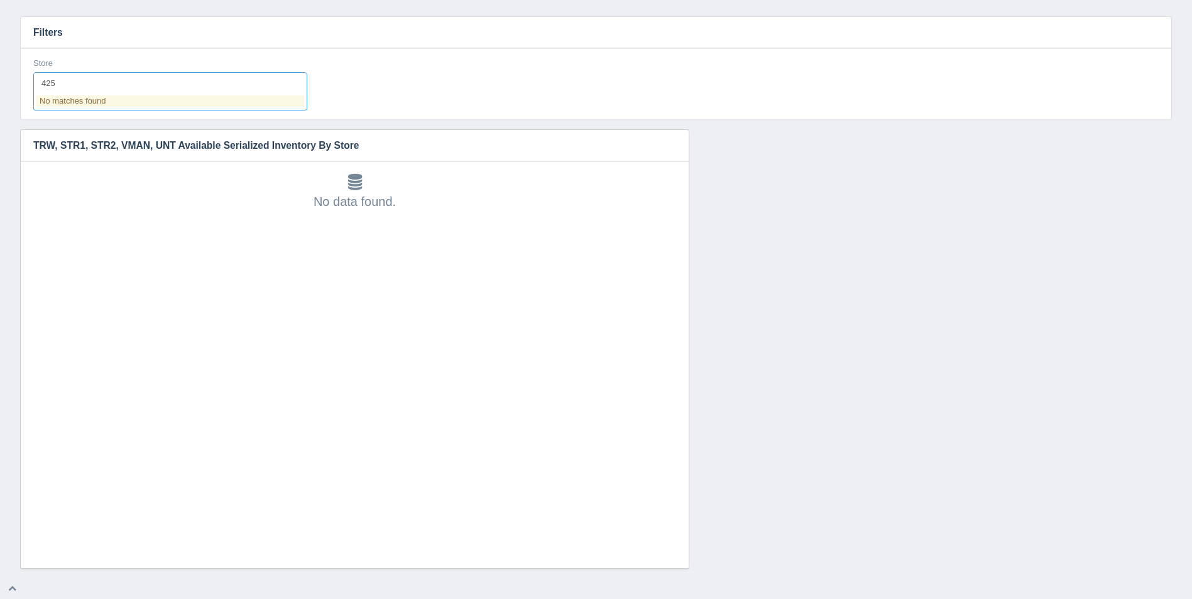
type input "42"
select select "42"
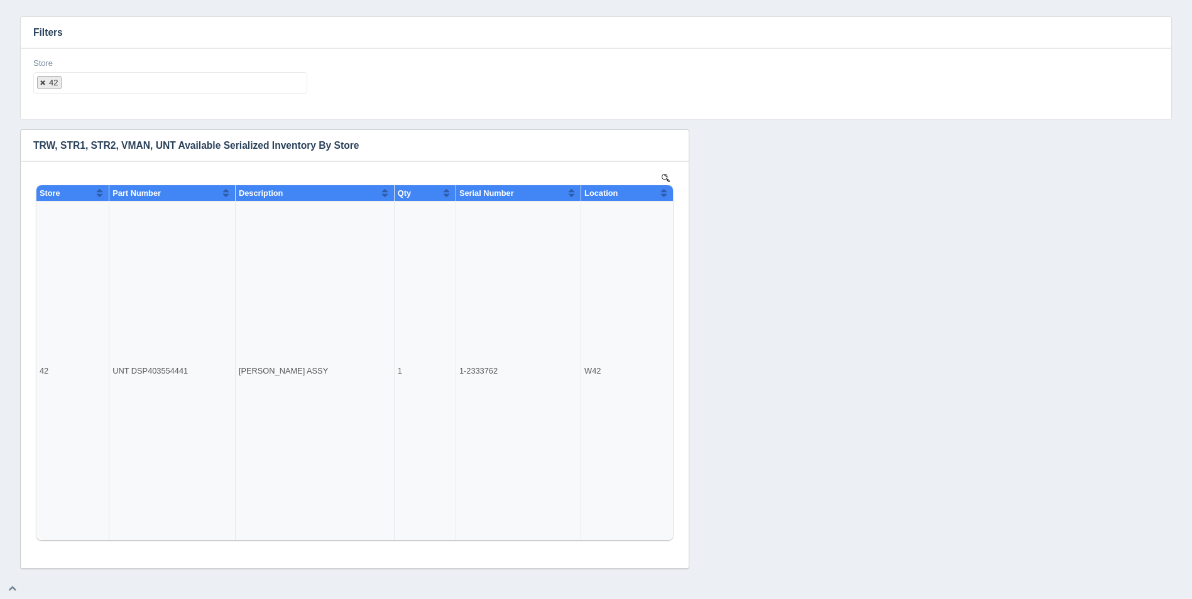
select select
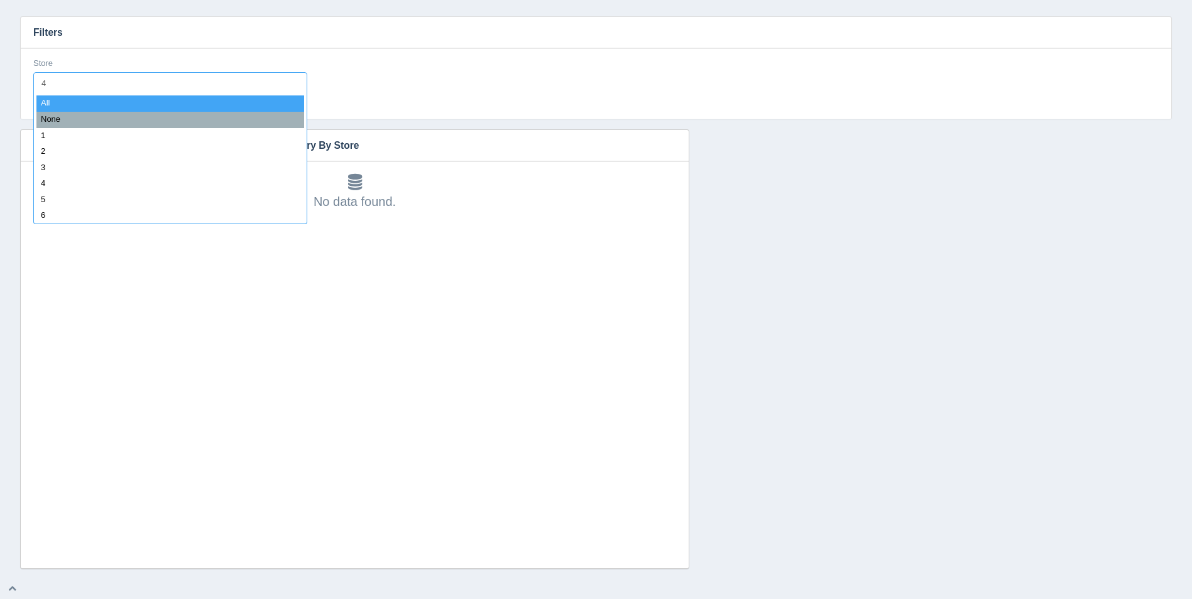
type input "43"
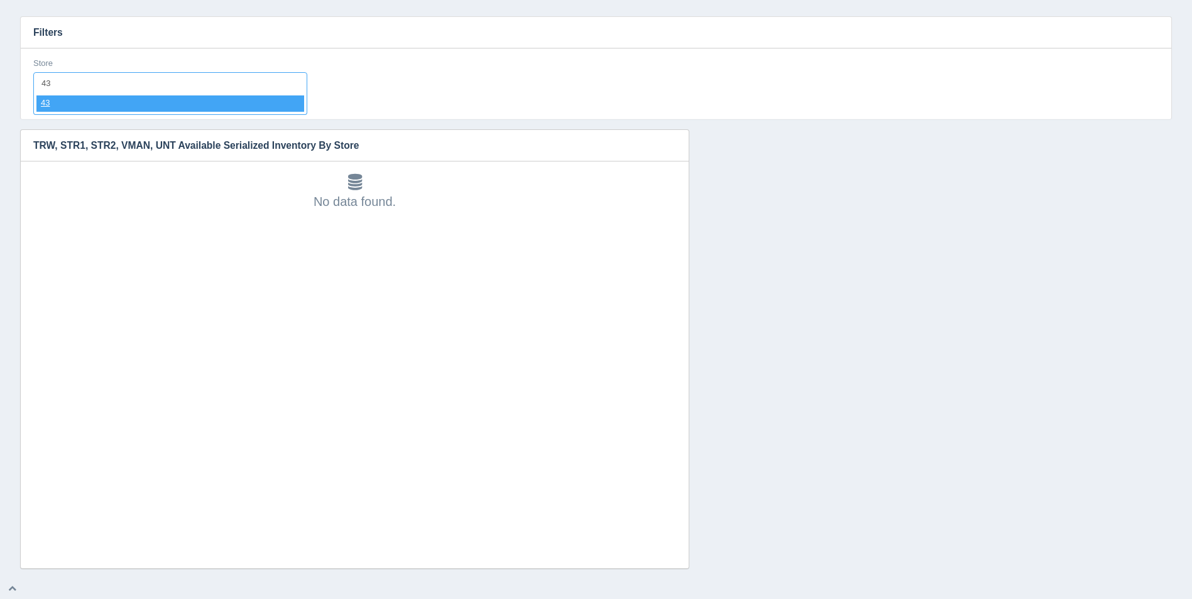
select select "43"
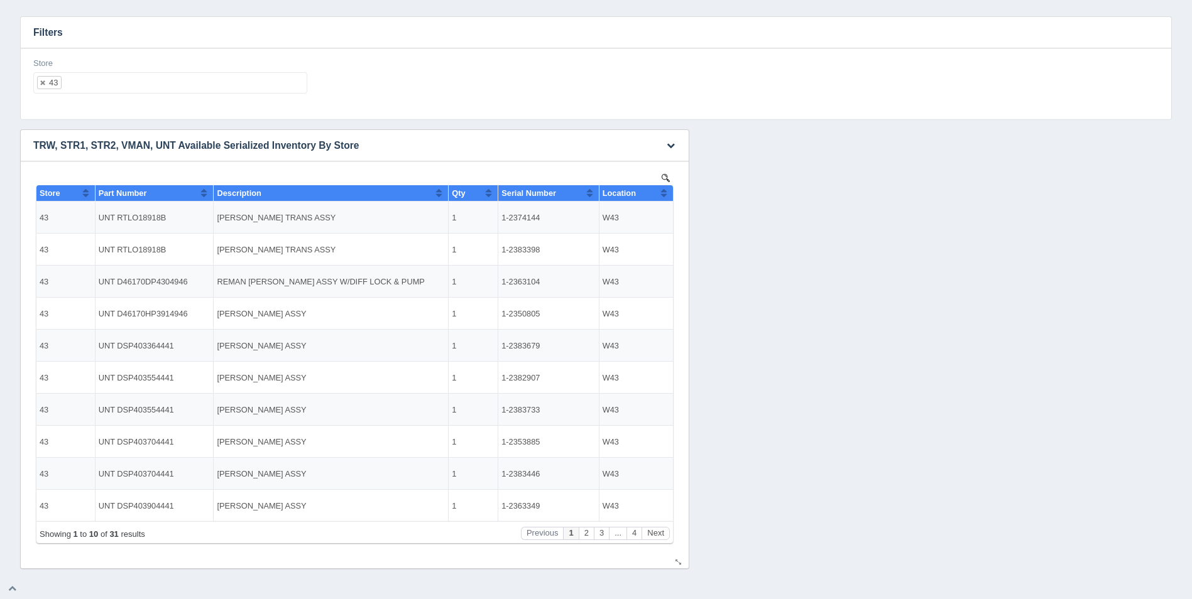
click at [666, 190] on button "Sort column ascending" at bounding box center [664, 192] width 8 height 15
click at [666, 190] on button "Sort column descending" at bounding box center [664, 192] width 8 height 15
click at [235, 78] on ul "43" at bounding box center [170, 82] width 274 height 21
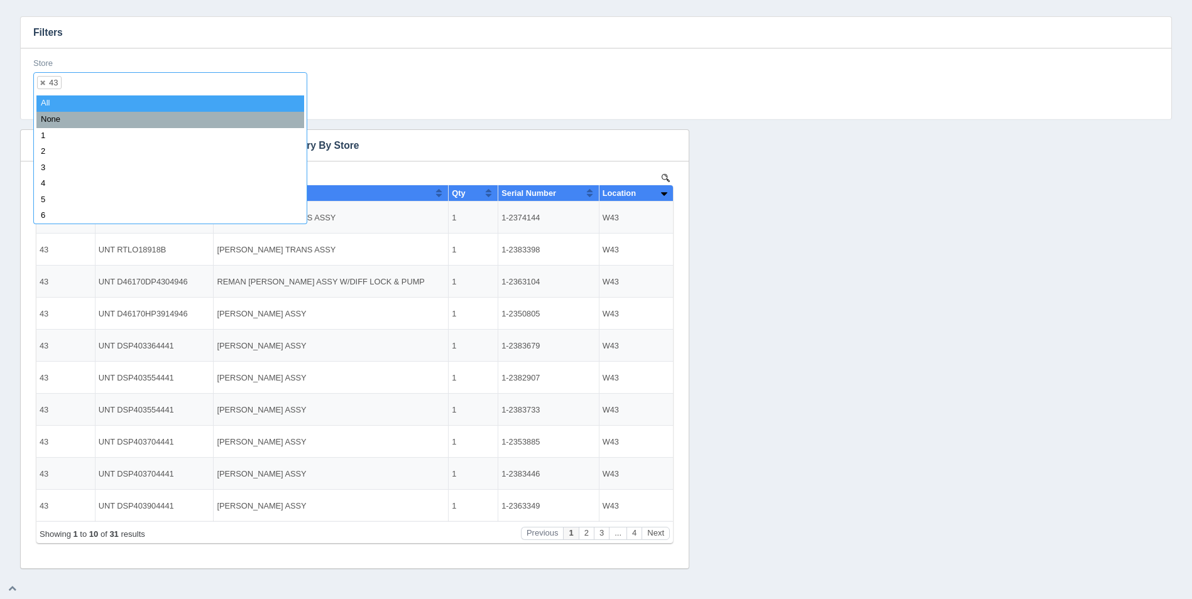
select select
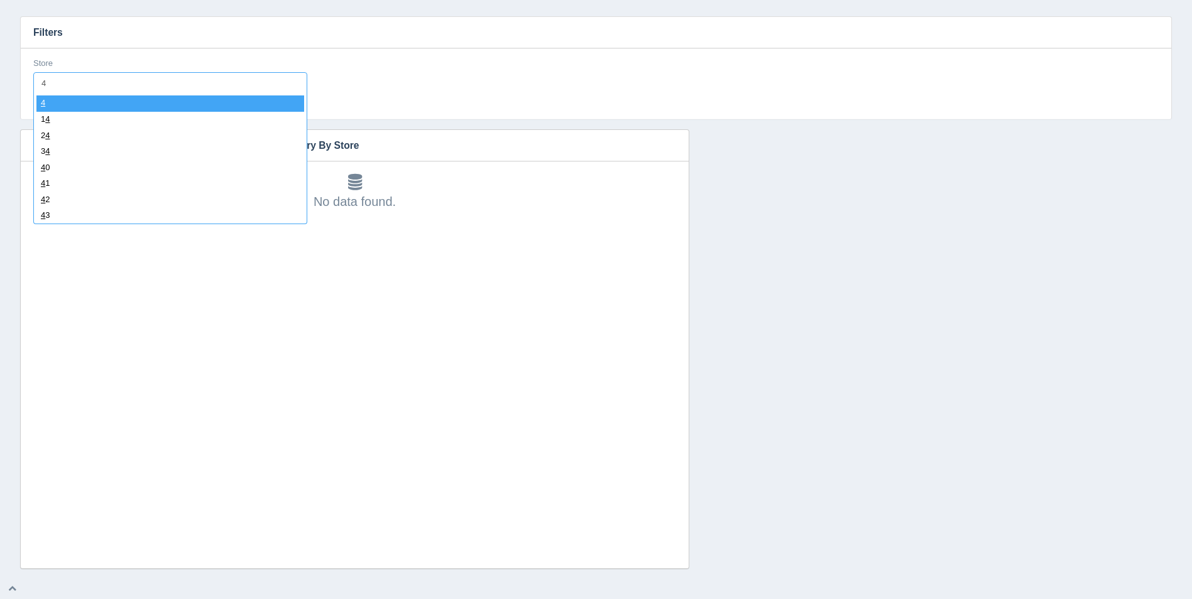
type input "44"
select select "44"
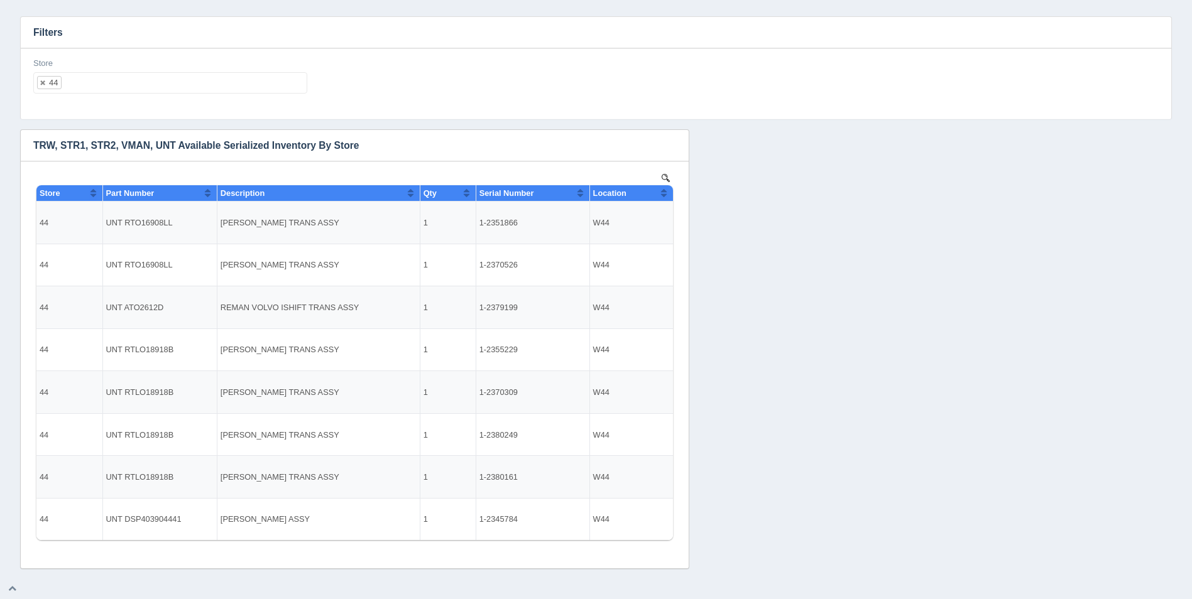
select select
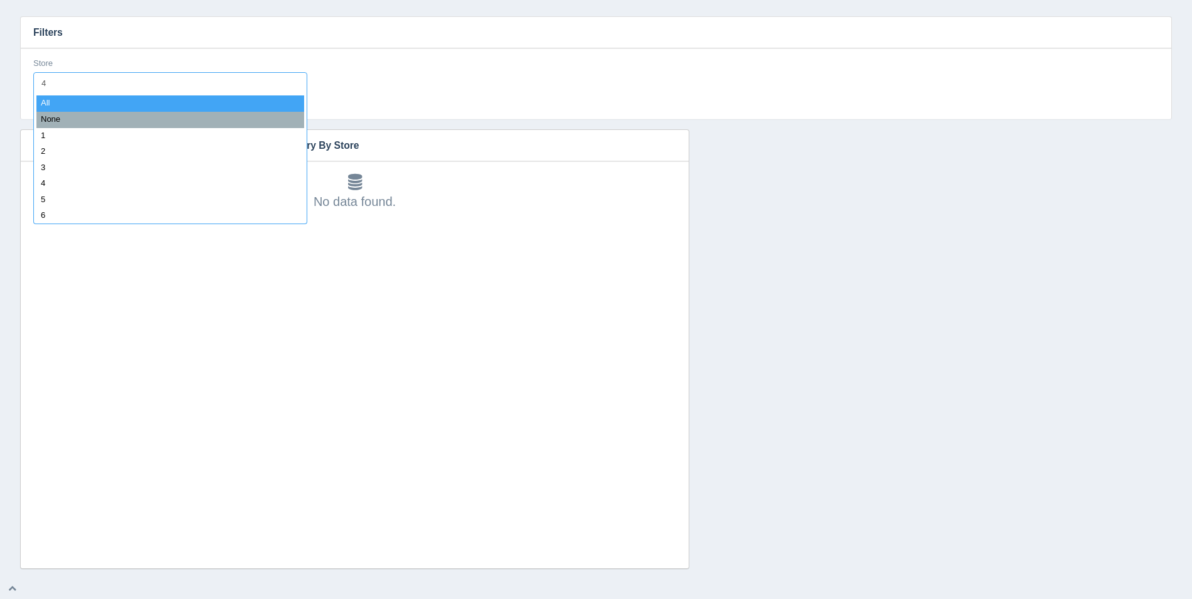
type input "45"
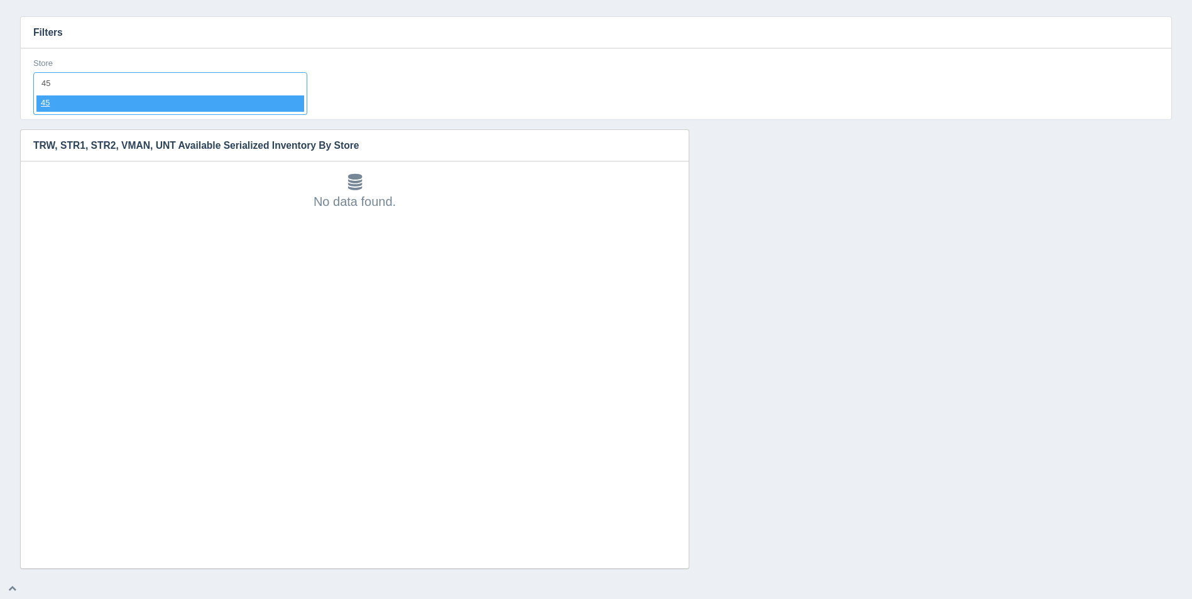
select select "45"
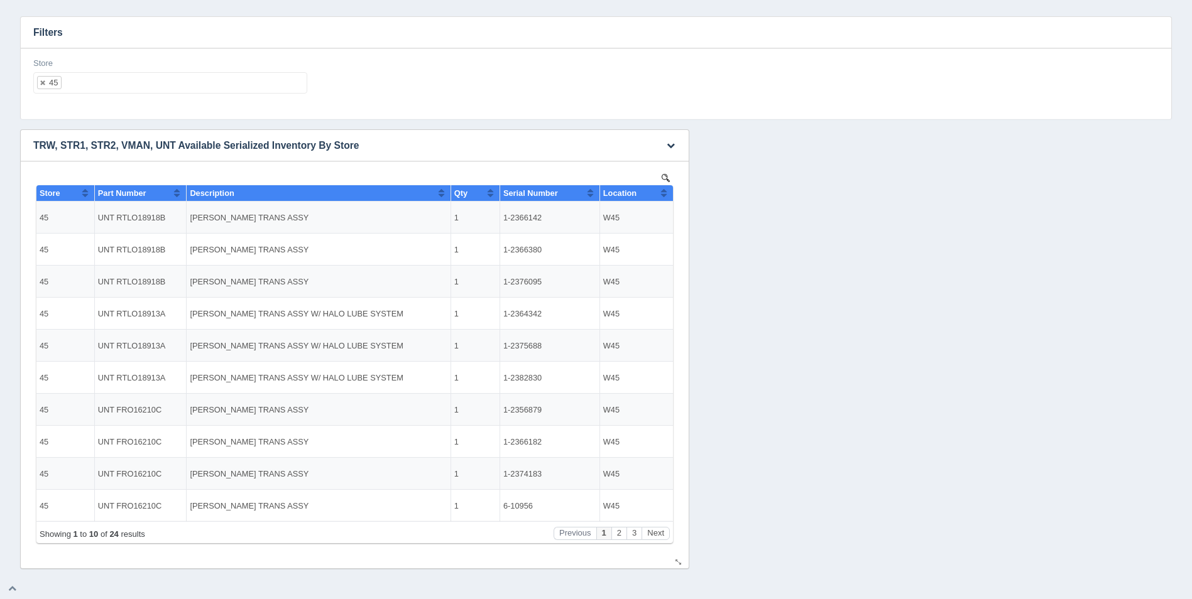
click at [666, 195] on button "Sort column ascending" at bounding box center [664, 192] width 8 height 15
click at [666, 195] on button "Sort column descending" at bounding box center [664, 192] width 8 height 15
click at [229, 79] on ul "45" at bounding box center [170, 82] width 274 height 21
select select
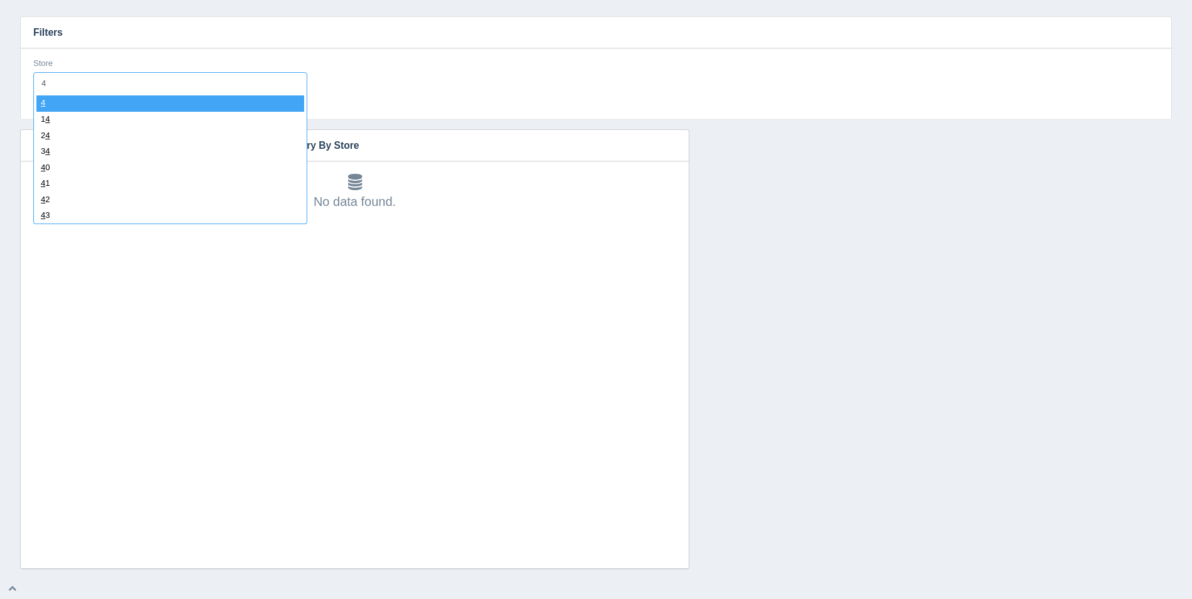
type input "47"
select select "47"
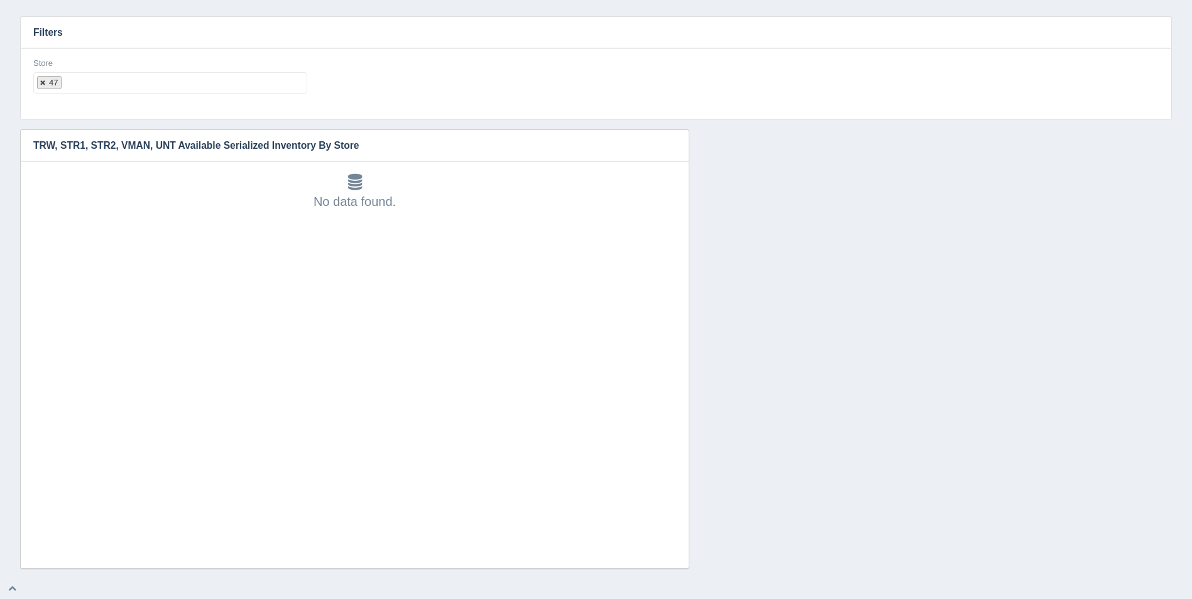
select select
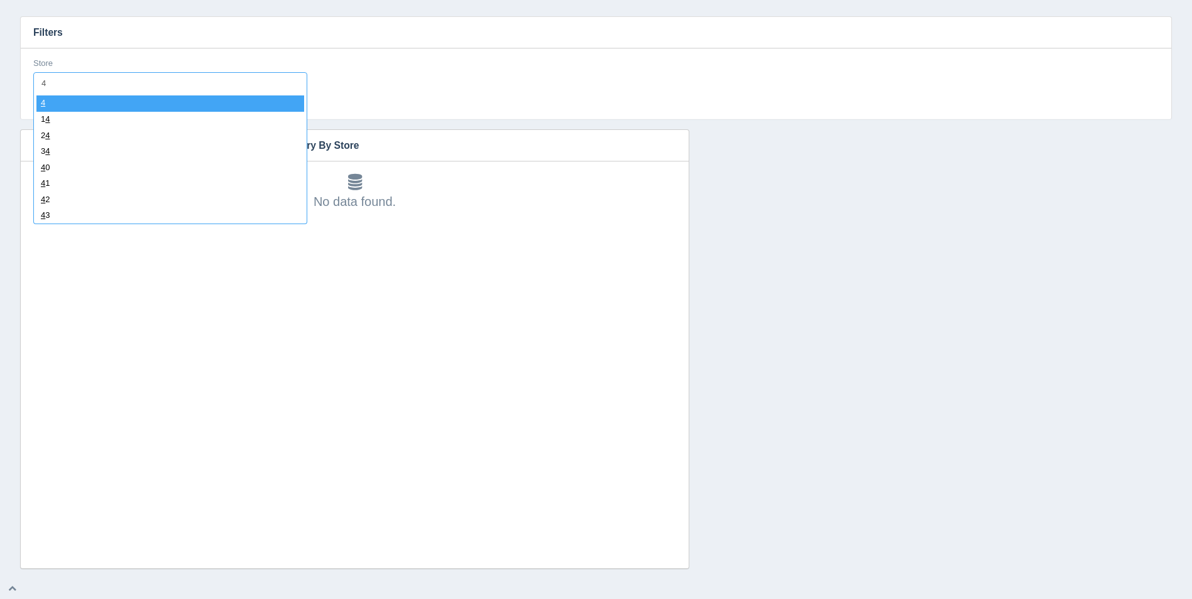
type input "48"
select select "48"
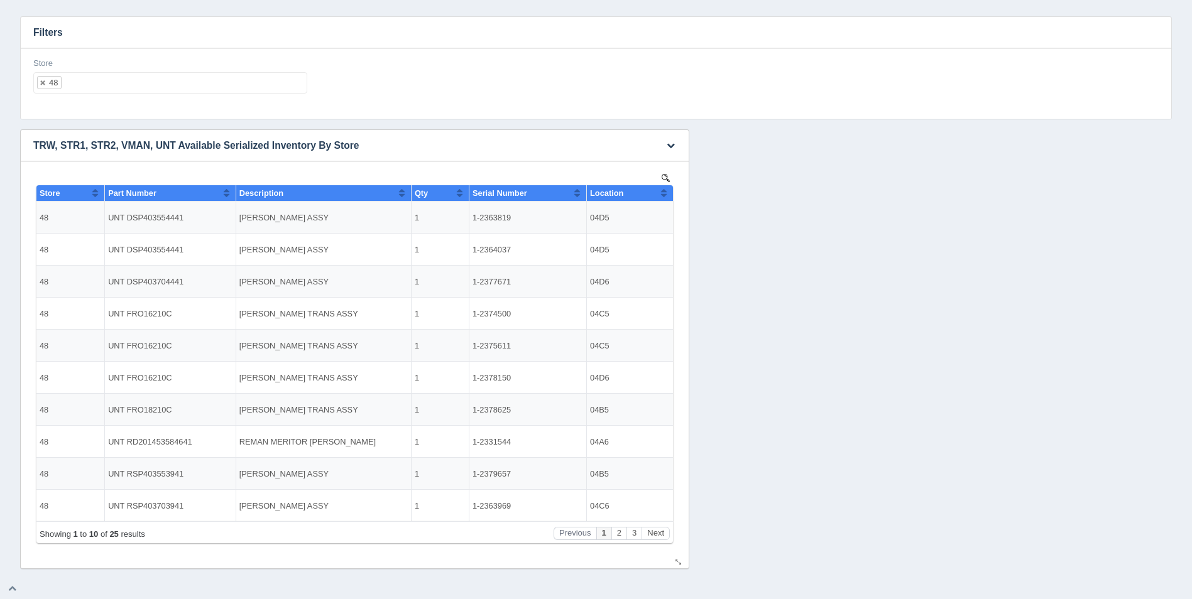
click at [662, 194] on button "Sort column ascending" at bounding box center [664, 192] width 8 height 15
click at [662, 194] on button "Sort column descending" at bounding box center [664, 192] width 8 height 15
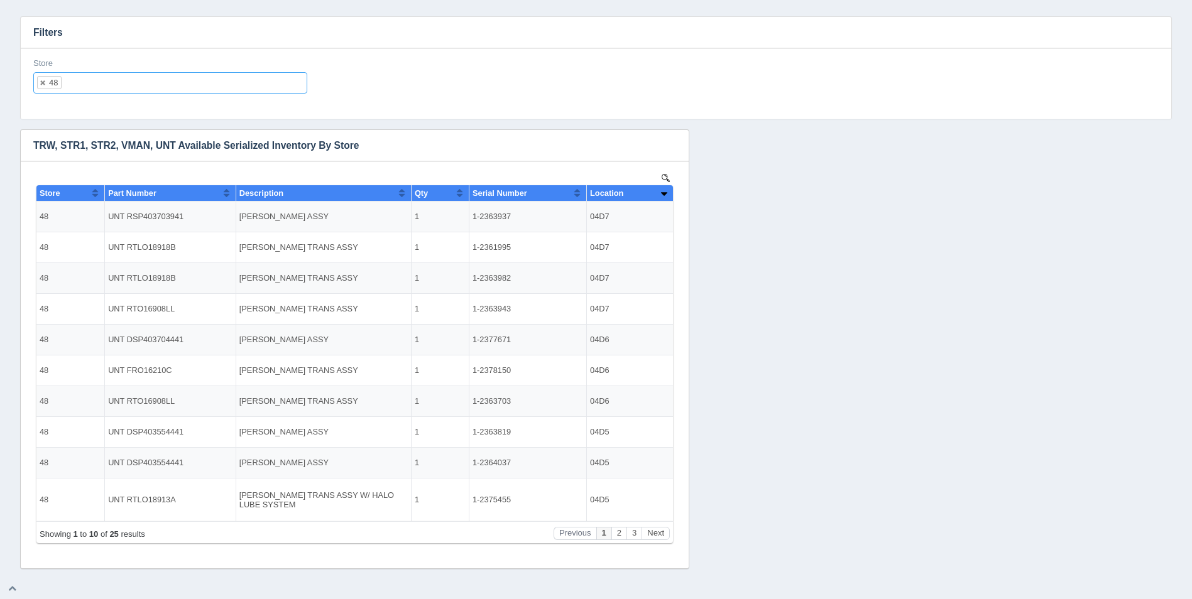
click at [83, 89] on input "text" at bounding box center [72, 83] width 21 height 20
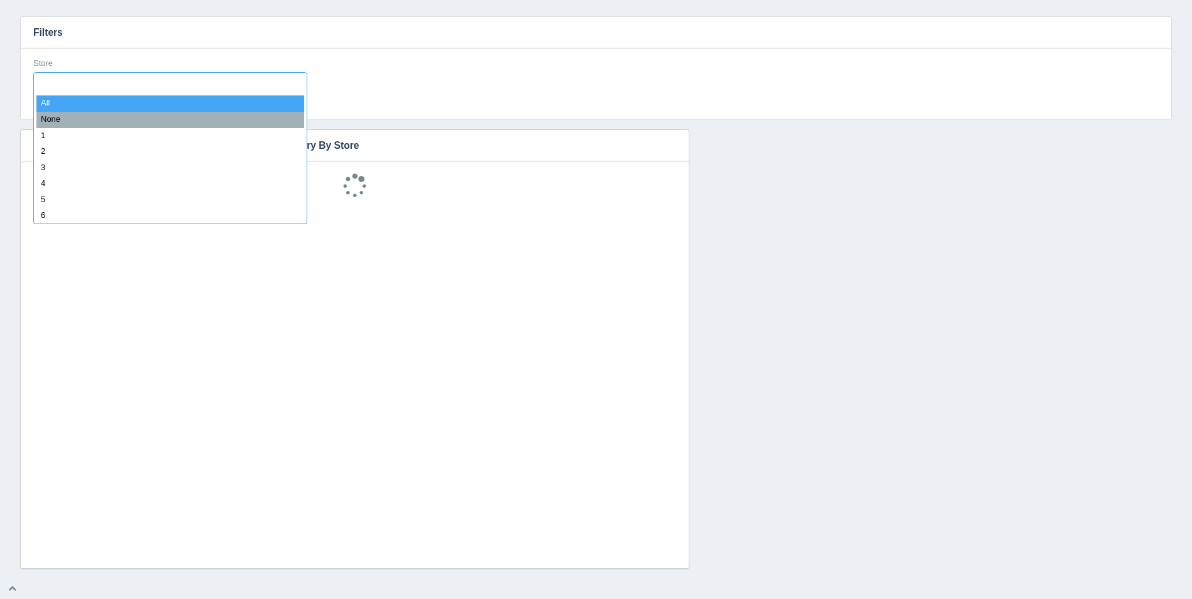
select select
type input "49"
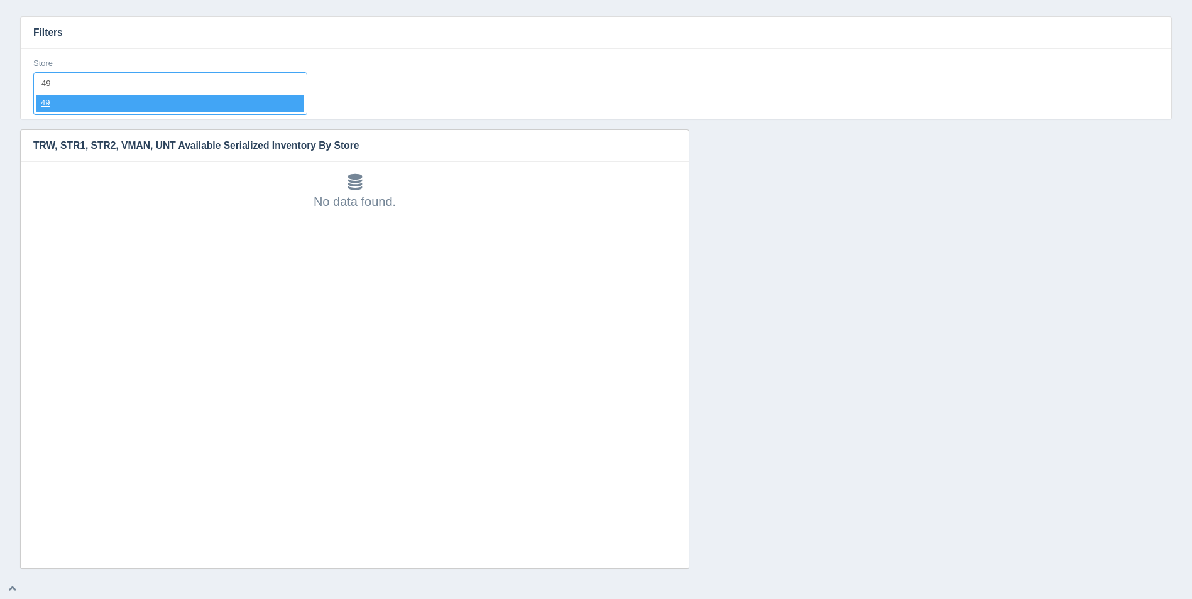
select select "49"
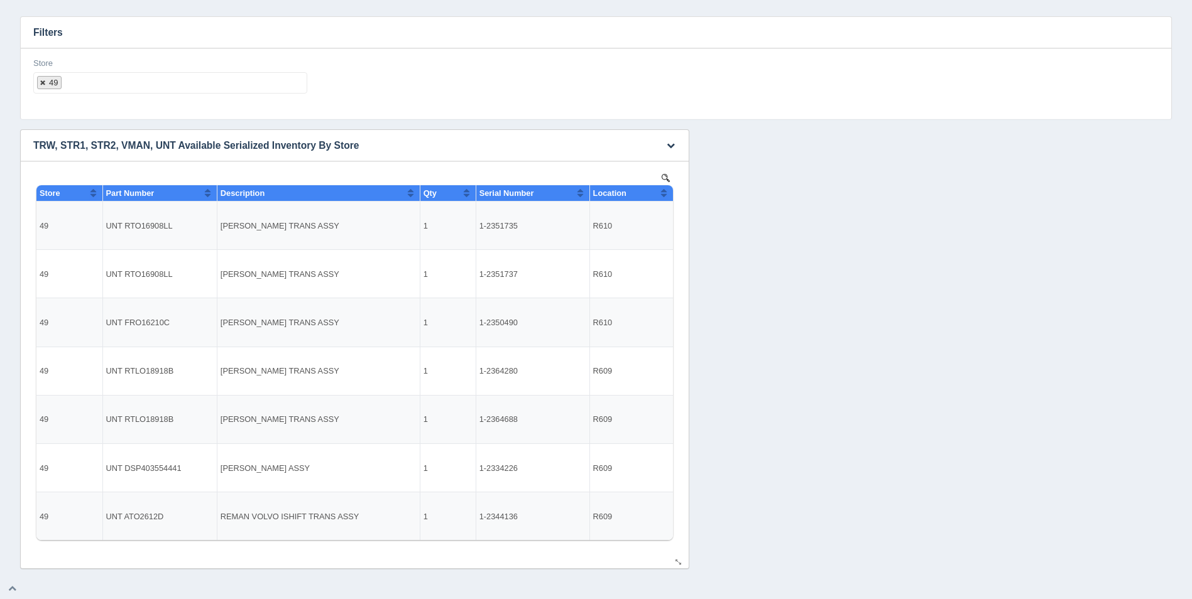
select select
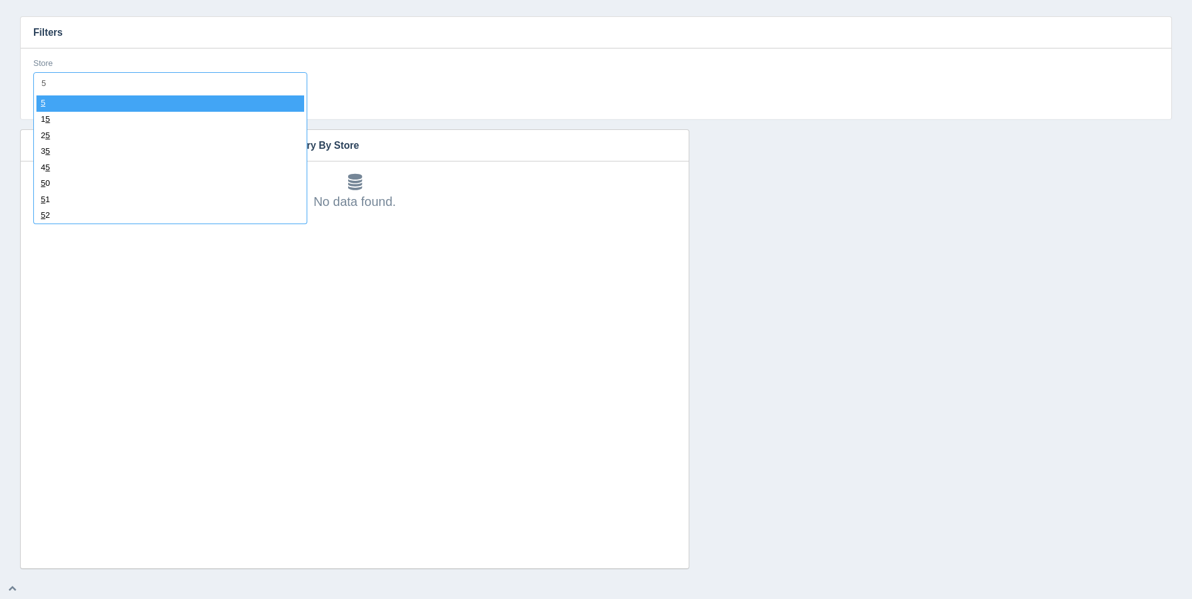
type input "50"
select select "50"
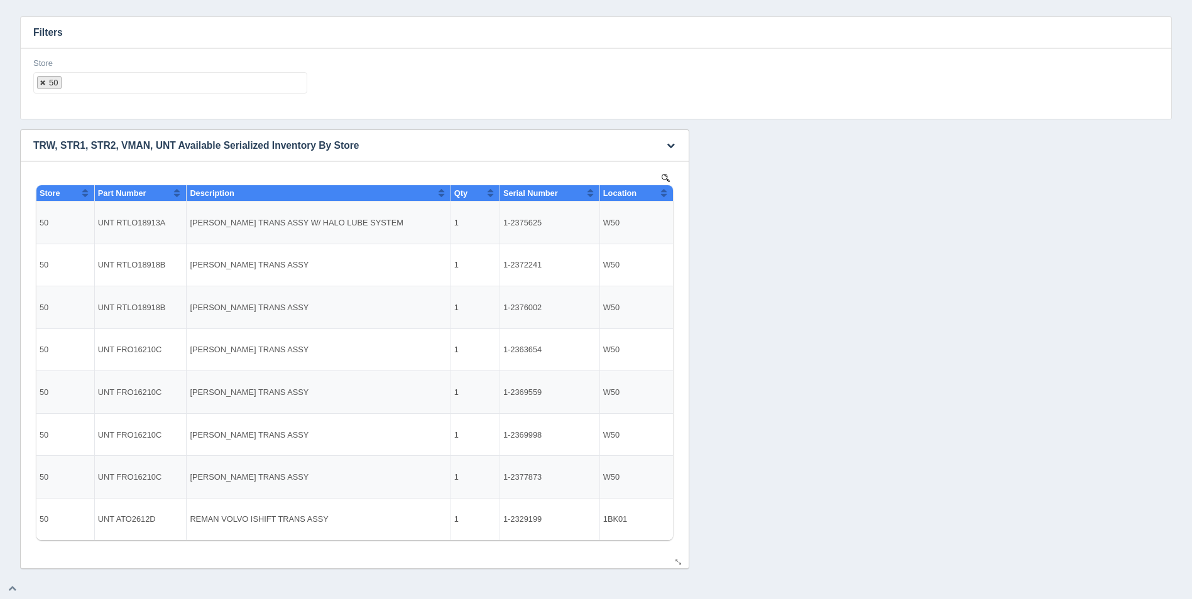
select select
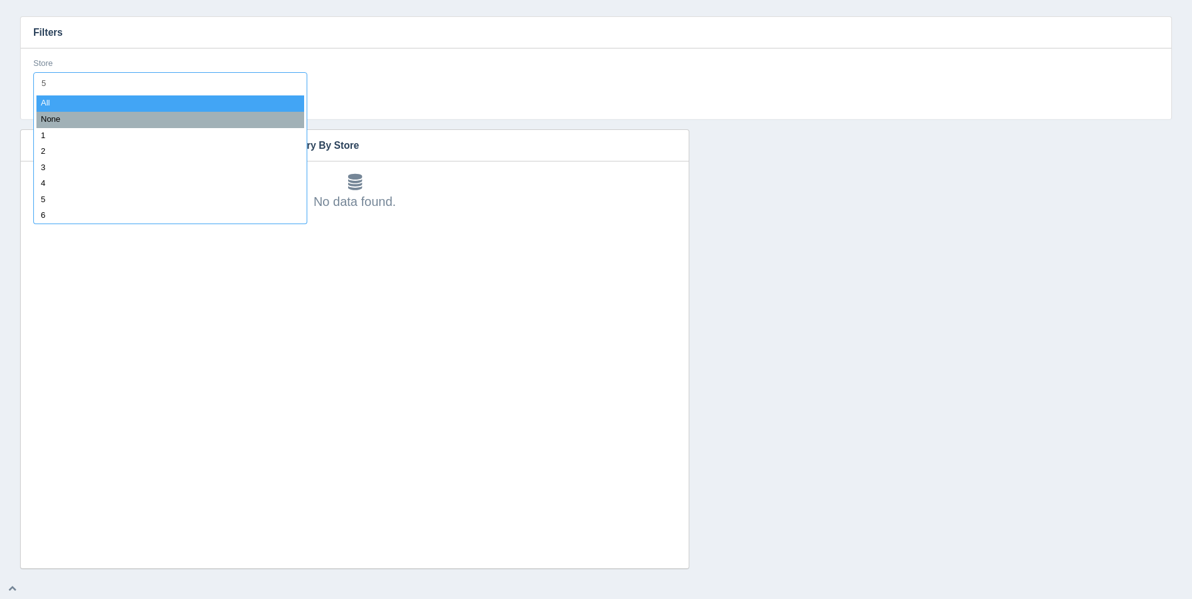
type input "51"
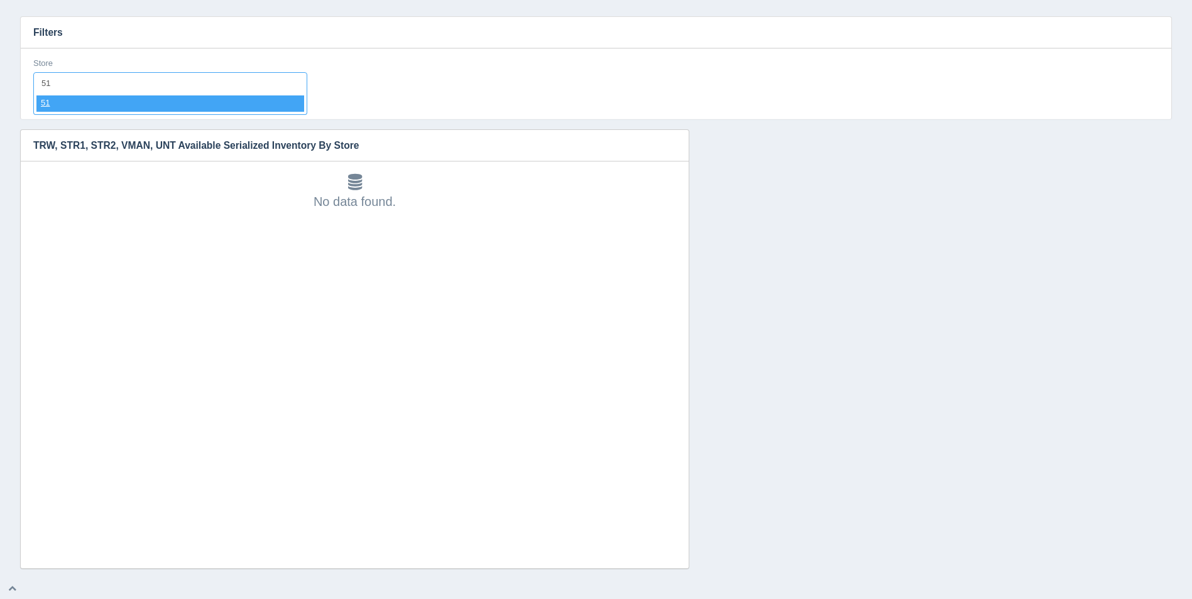
select select "51"
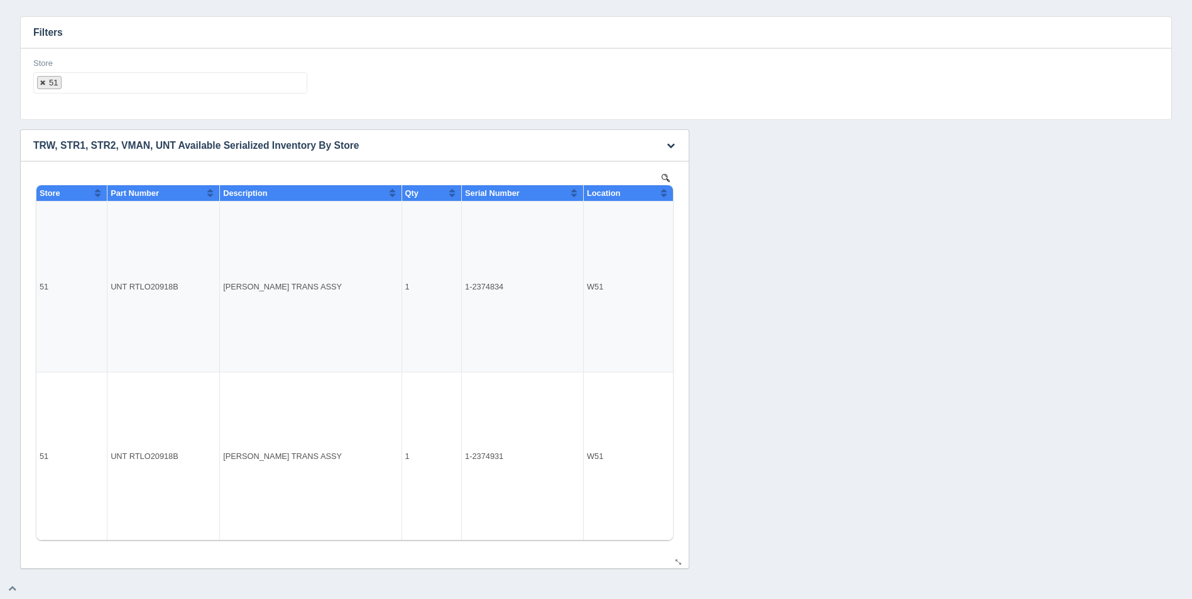
select select
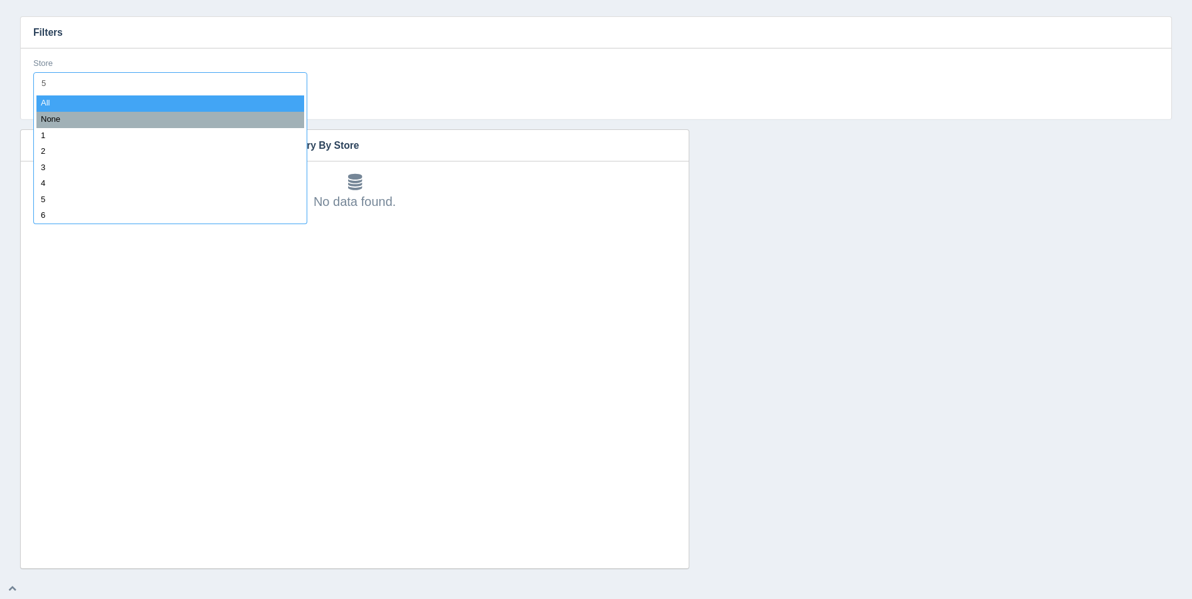
type input "52"
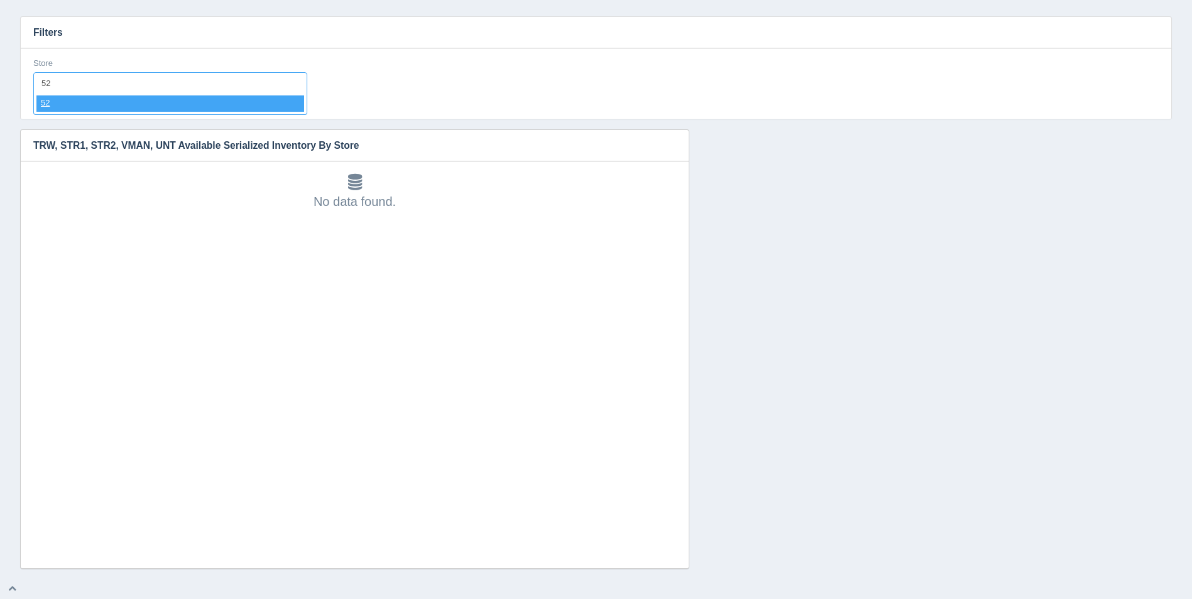
select select "52"
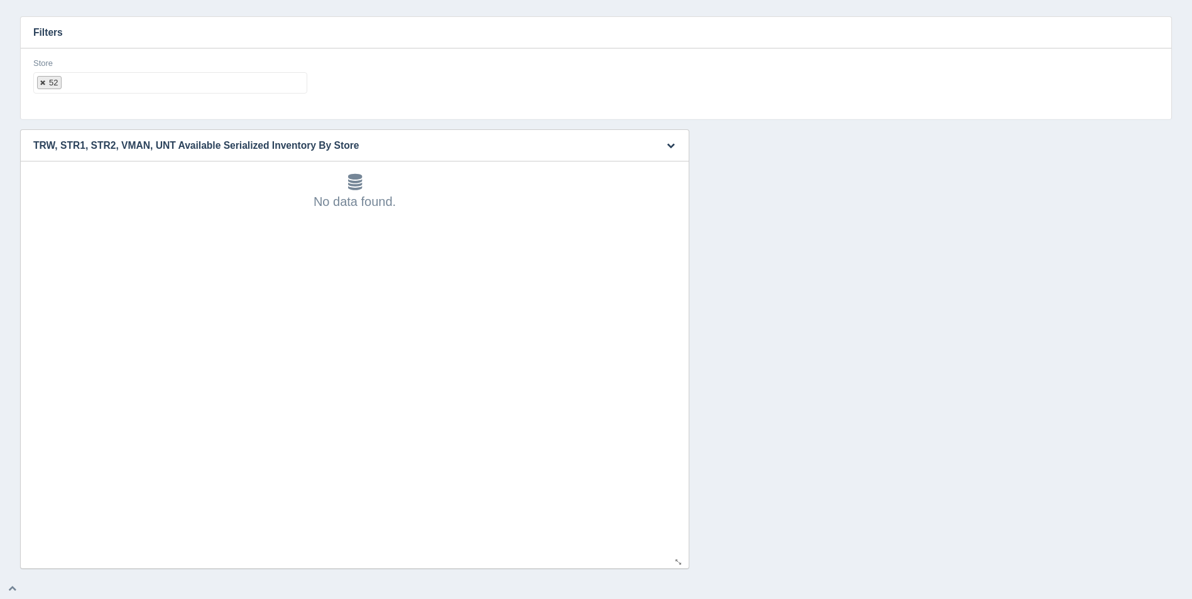
select select
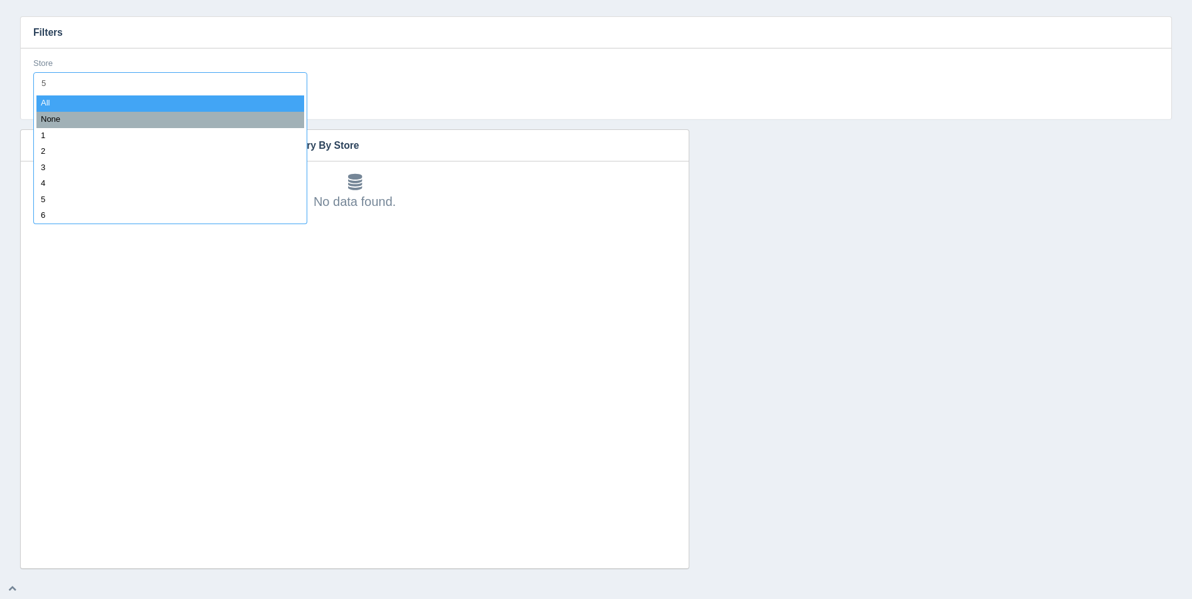
type input "53"
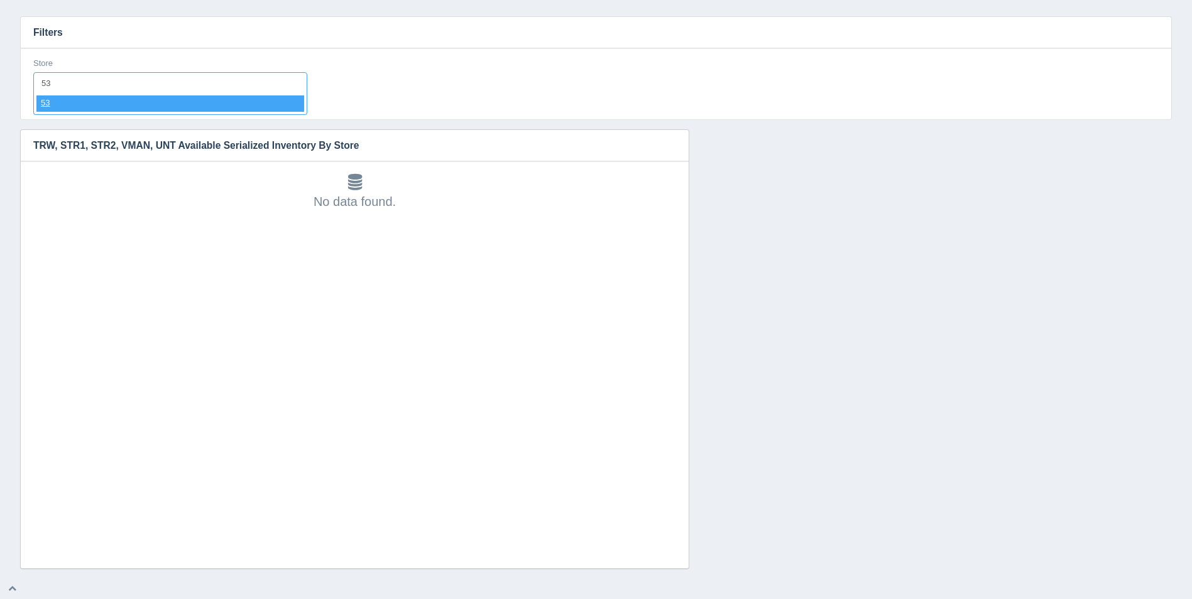
select select "53"
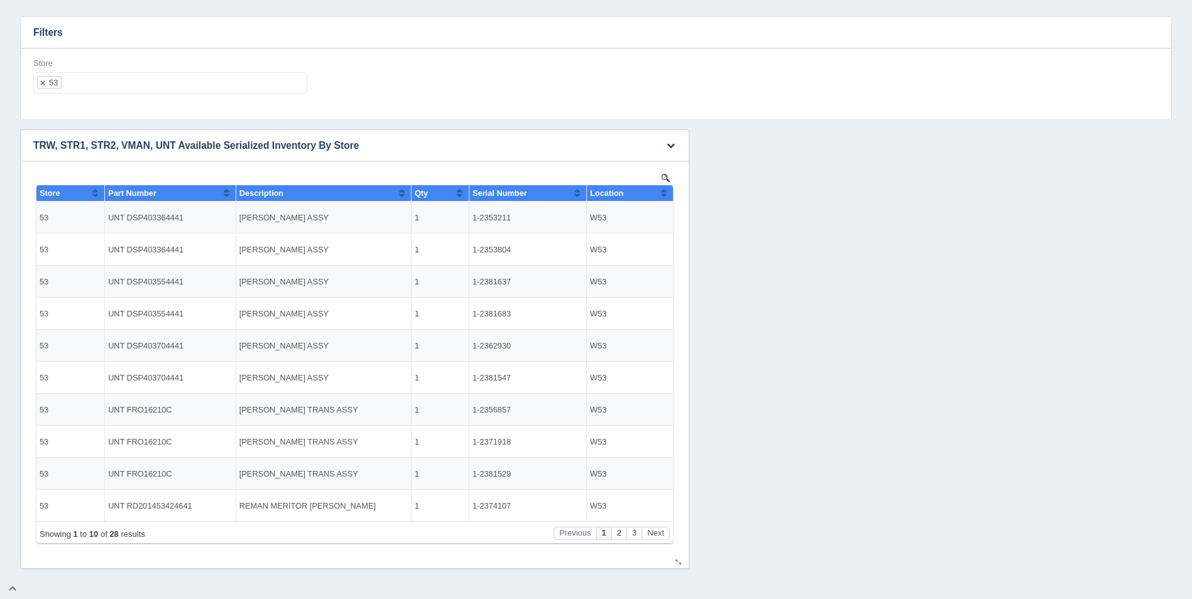
click at [663, 194] on button "Sort column ascending" at bounding box center [664, 192] width 8 height 15
click at [663, 193] on button "Sort column descending" at bounding box center [664, 192] width 8 height 15
drag, startPoint x: 190, startPoint y: 95, endPoint x: 195, endPoint y: 90, distance: 7.2
click at [190, 95] on div "Store 53 All None 1 2 3 4 5 6 7 8 9 10 11 12 13 14 15 16 17 18 19 20 21 22 23 2…" at bounding box center [170, 81] width 284 height 46
click at [198, 82] on ul "53" at bounding box center [170, 82] width 274 height 21
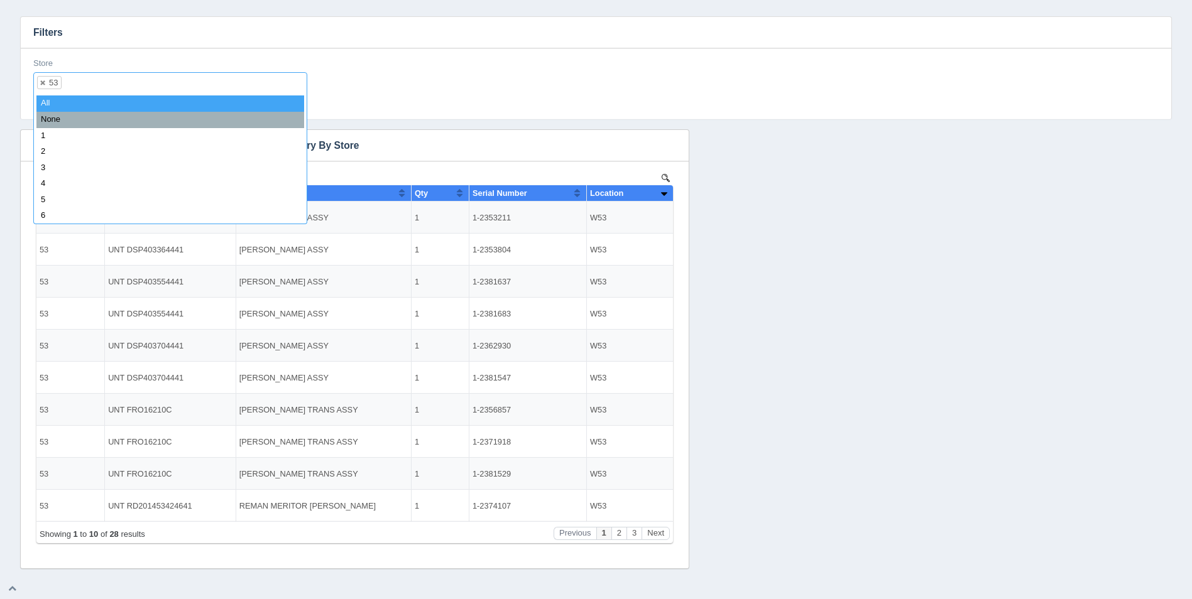
select select
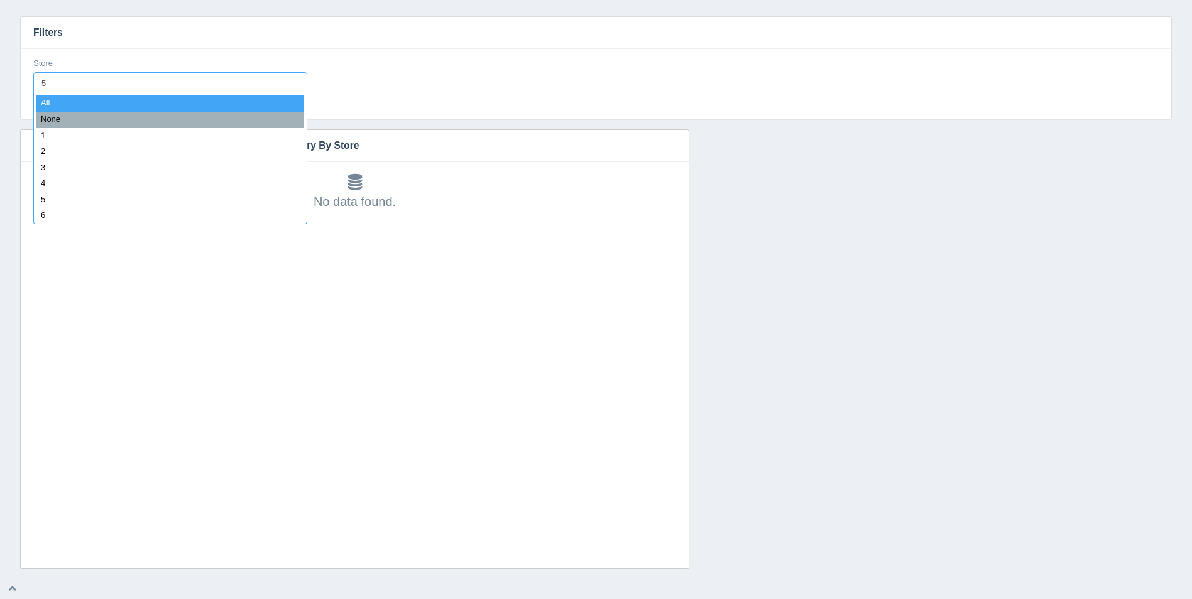
type input "54"
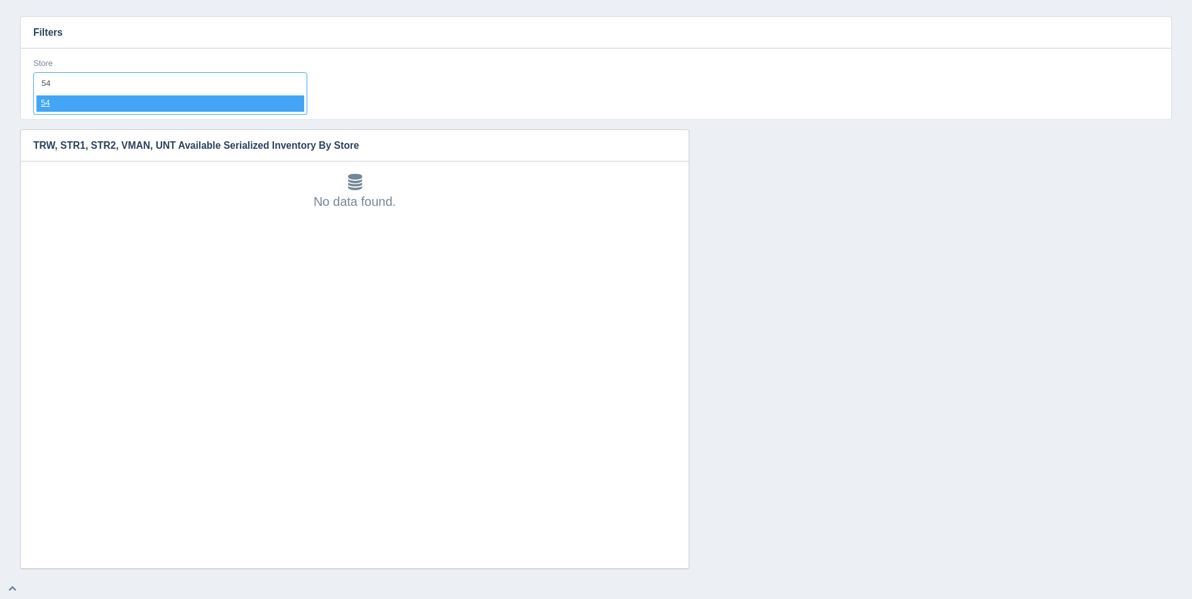
select select "54"
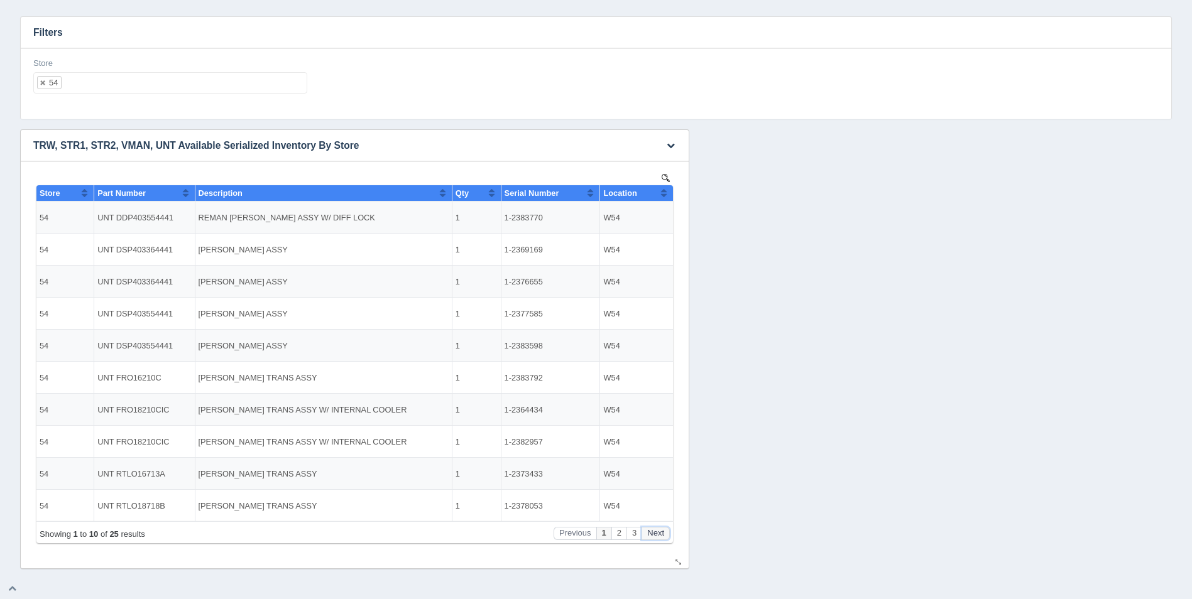
click at [658, 532] on button "Next" at bounding box center [656, 533] width 28 height 13
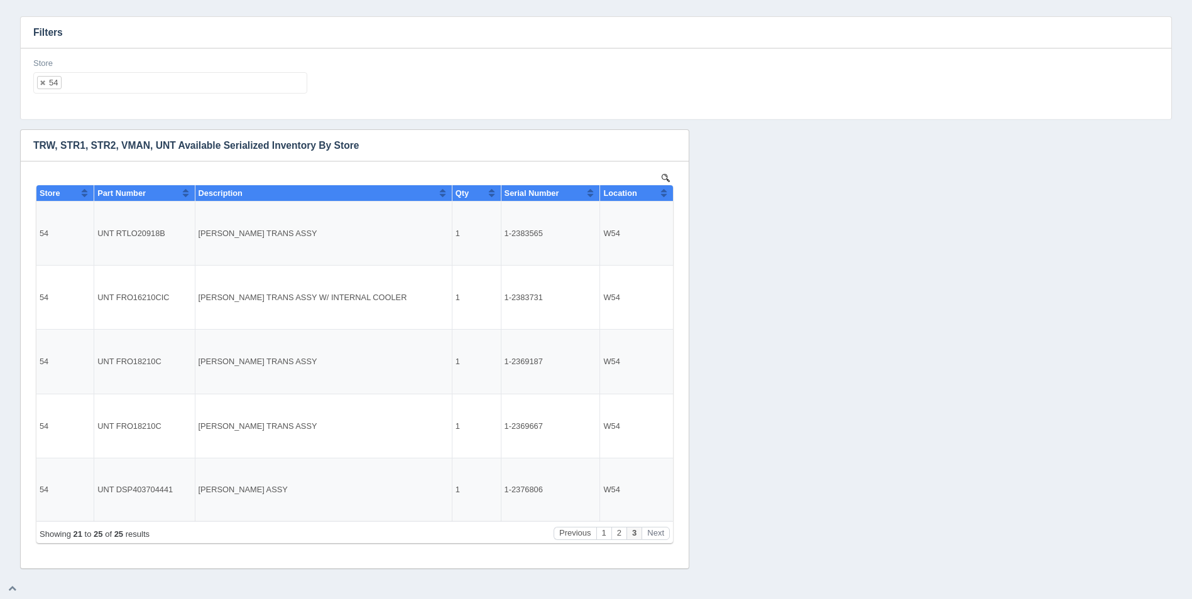
drag, startPoint x: 188, startPoint y: 88, endPoint x: 192, endPoint y: 81, distance: 7.9
click at [191, 83] on ul "54" at bounding box center [170, 82] width 274 height 21
select select
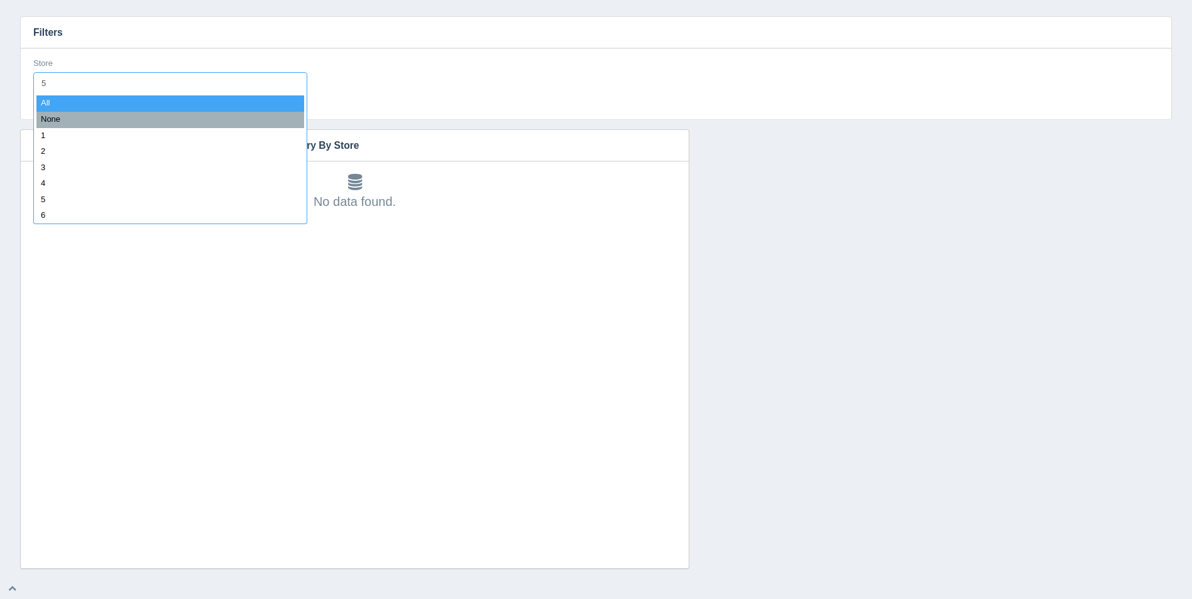
type input "55"
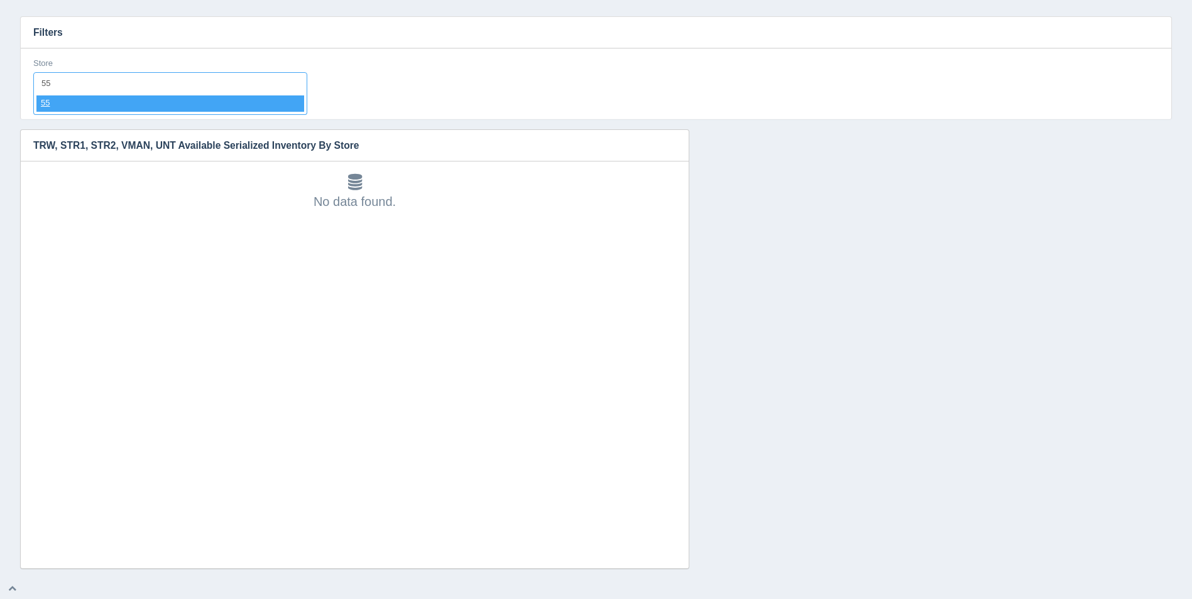
select select "55"
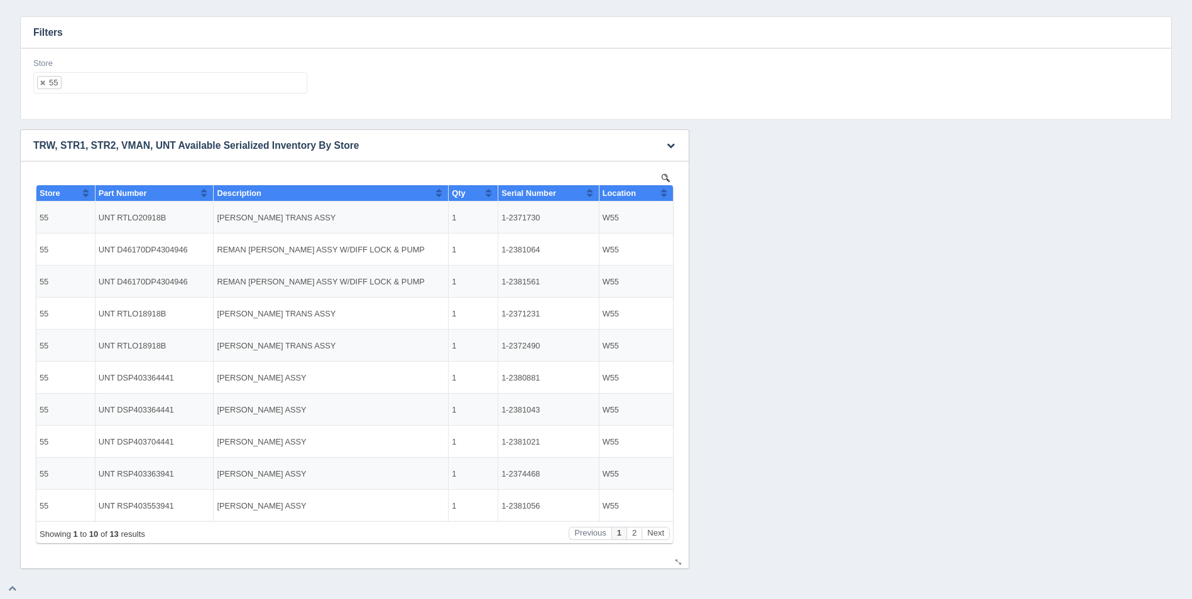
click at [665, 193] on button "Sort column ascending" at bounding box center [664, 192] width 8 height 15
click at [665, 193] on button "Sort column descending" at bounding box center [664, 192] width 8 height 15
drag, startPoint x: 163, startPoint y: 94, endPoint x: 177, endPoint y: 84, distance: 17.6
click at [164, 94] on div "Store 55 All None 1 2 3 4 5 6 7 8 9 10 11 12 13 14 15 16 17 18 19 20 21 22 23 2…" at bounding box center [170, 81] width 284 height 46
click at [177, 84] on ul "55" at bounding box center [170, 82] width 274 height 21
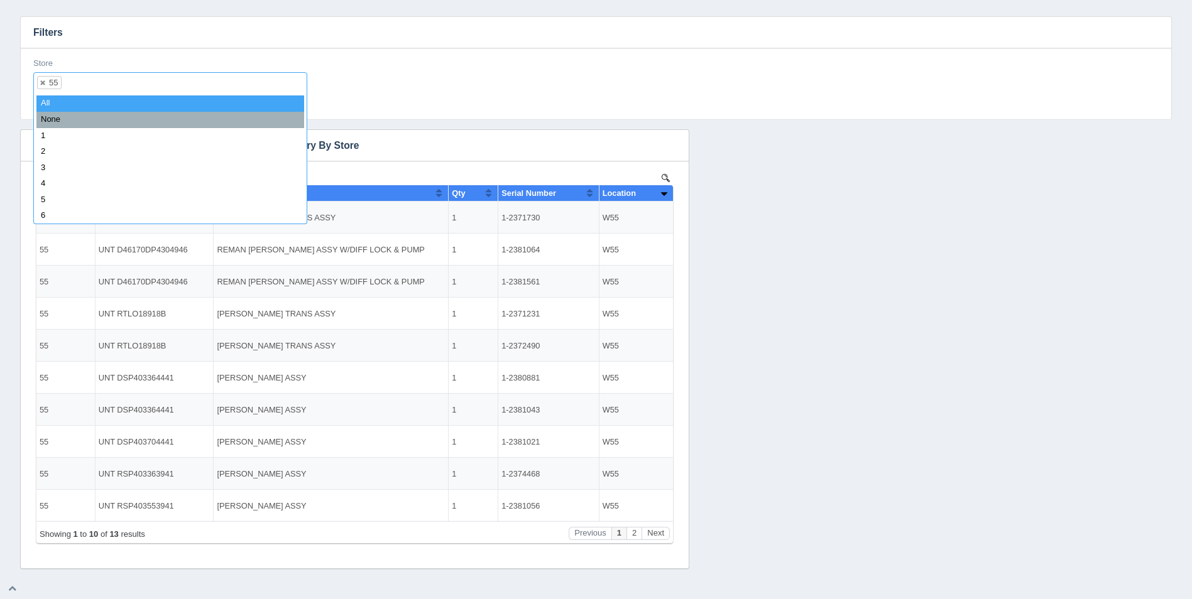
select select
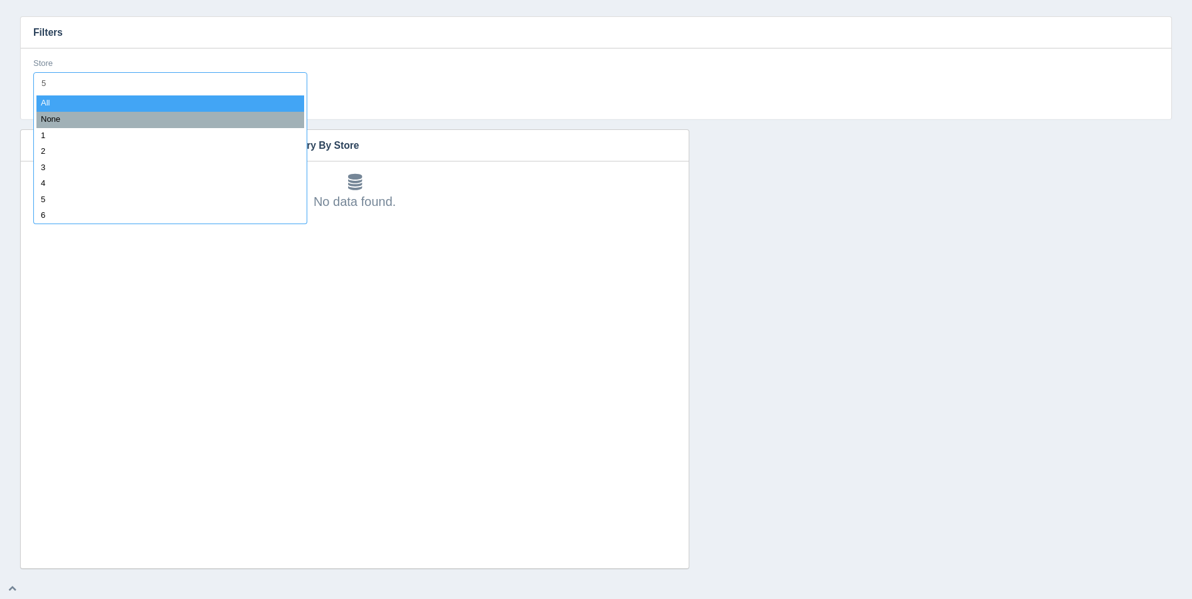
type input "56"
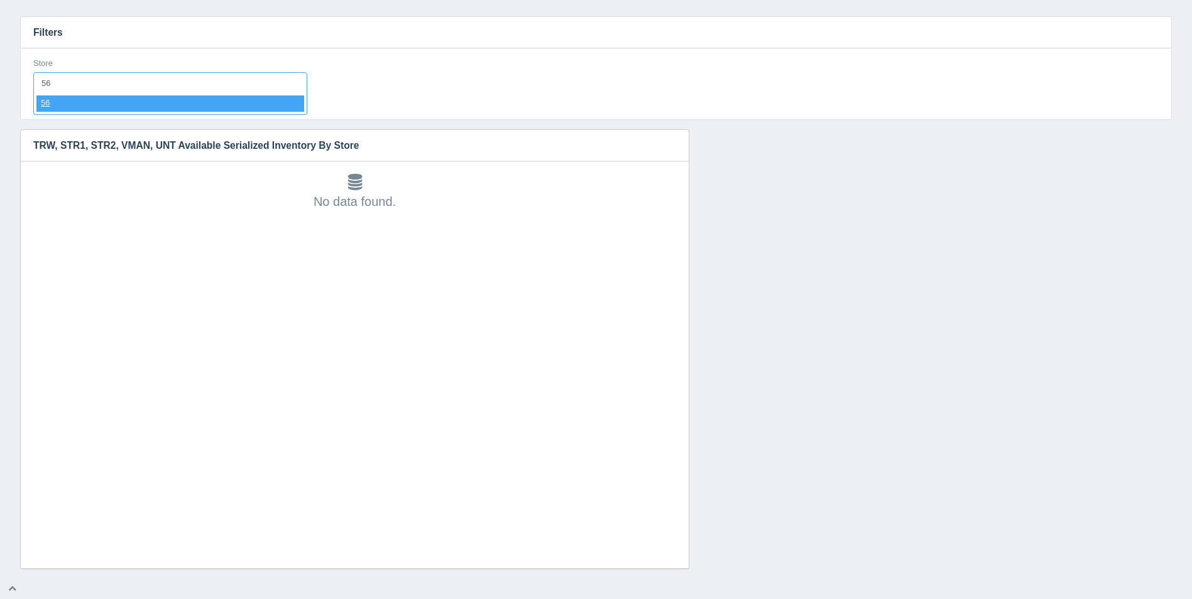
select select "56"
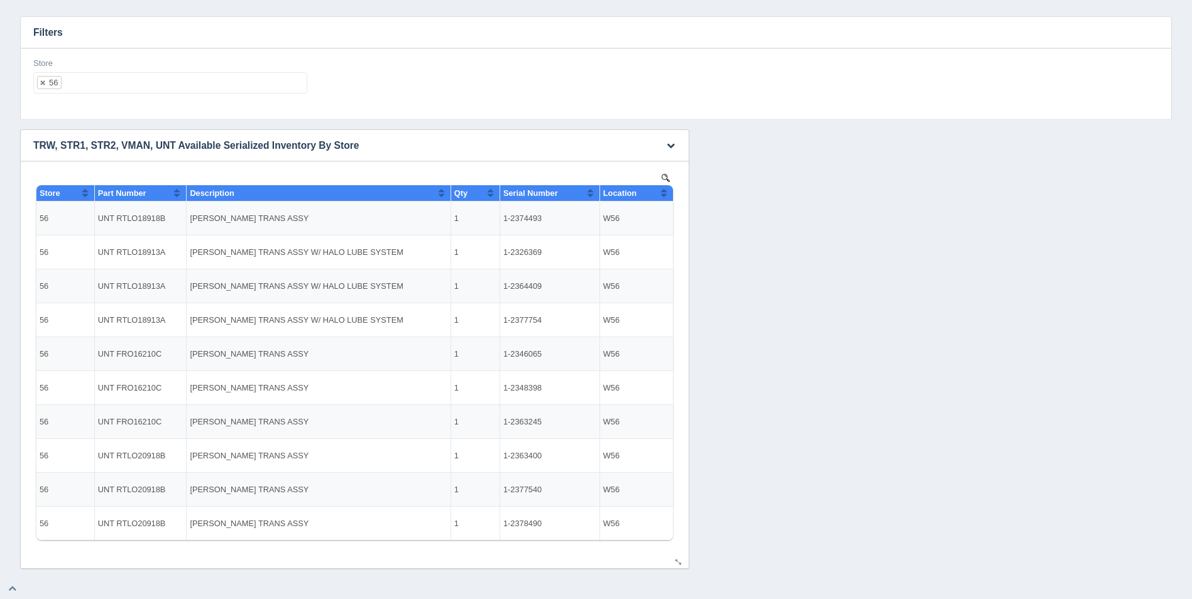
select select
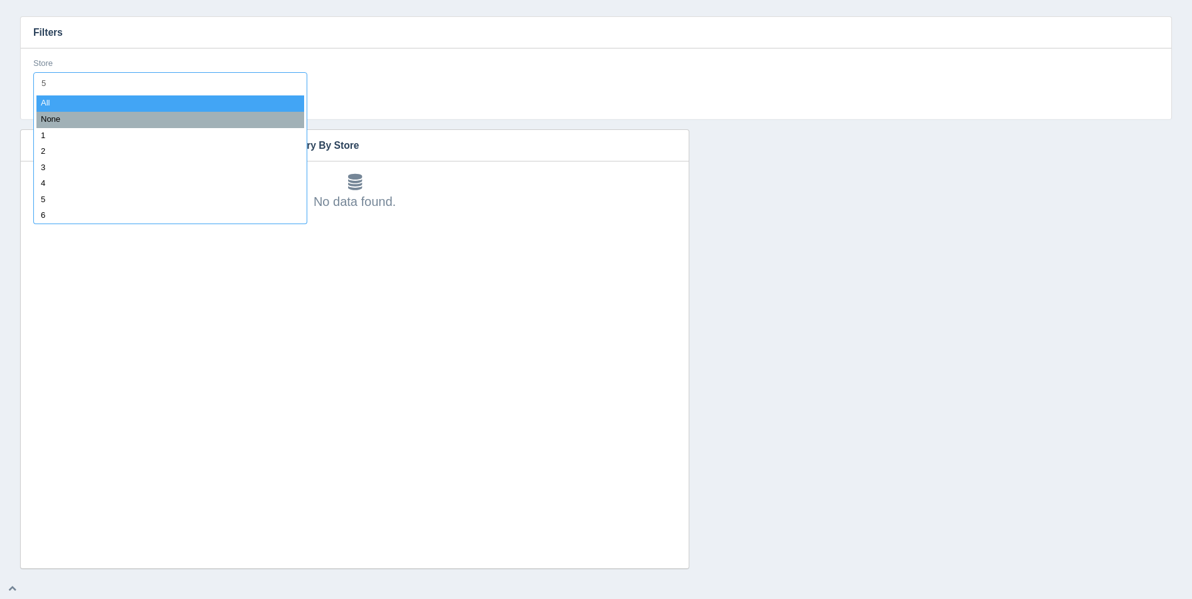
type input "57"
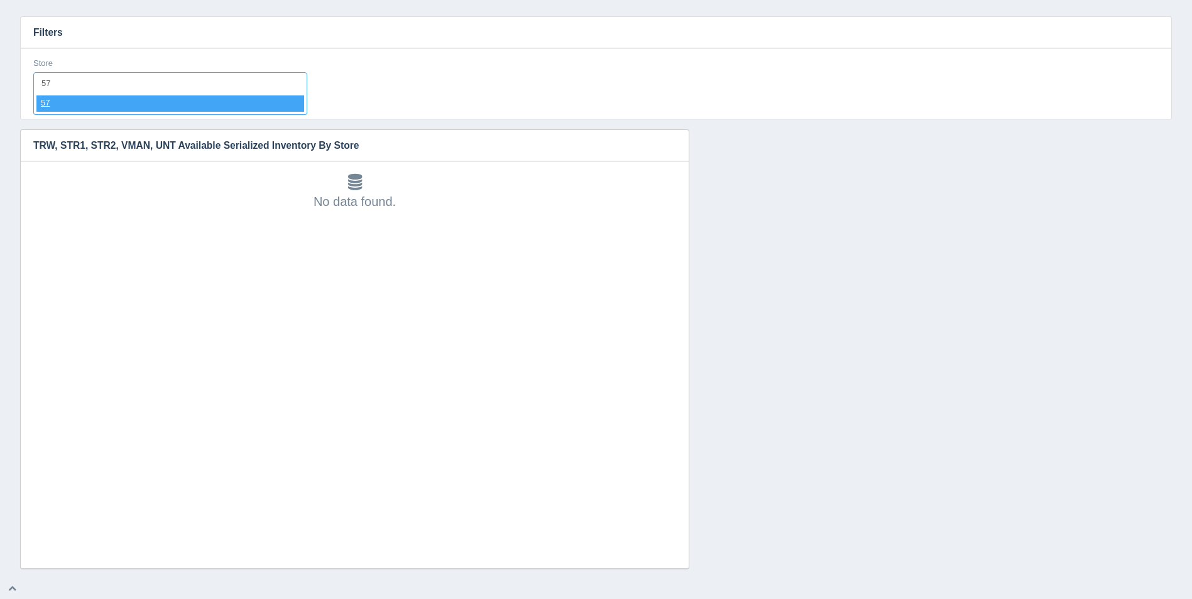
select select "57"
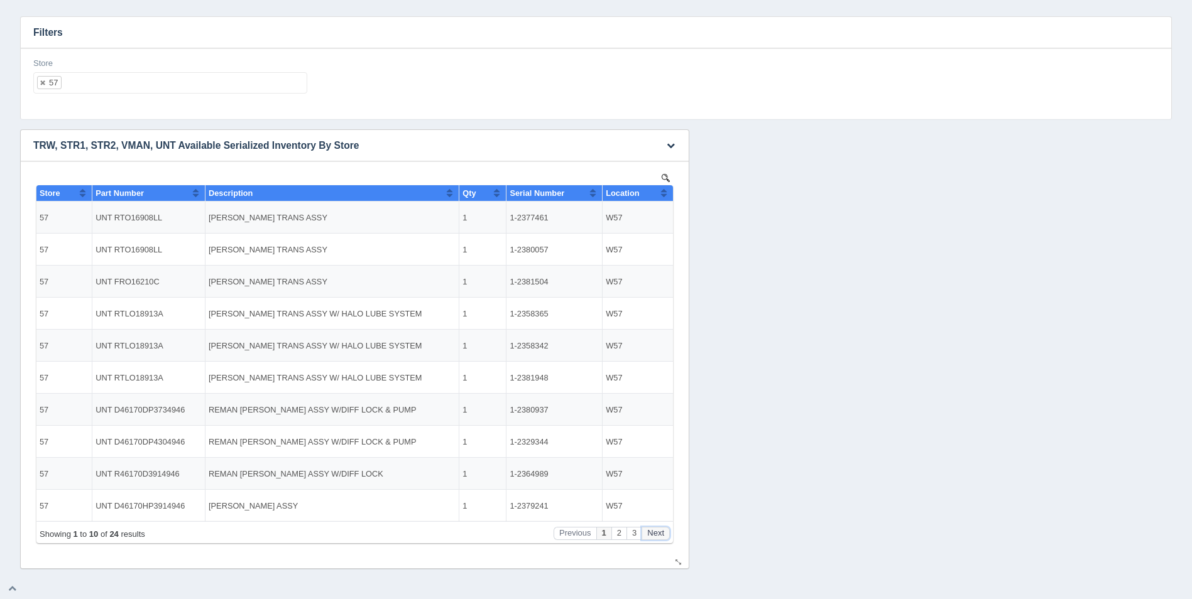
click at [653, 532] on button "Next" at bounding box center [656, 533] width 28 height 13
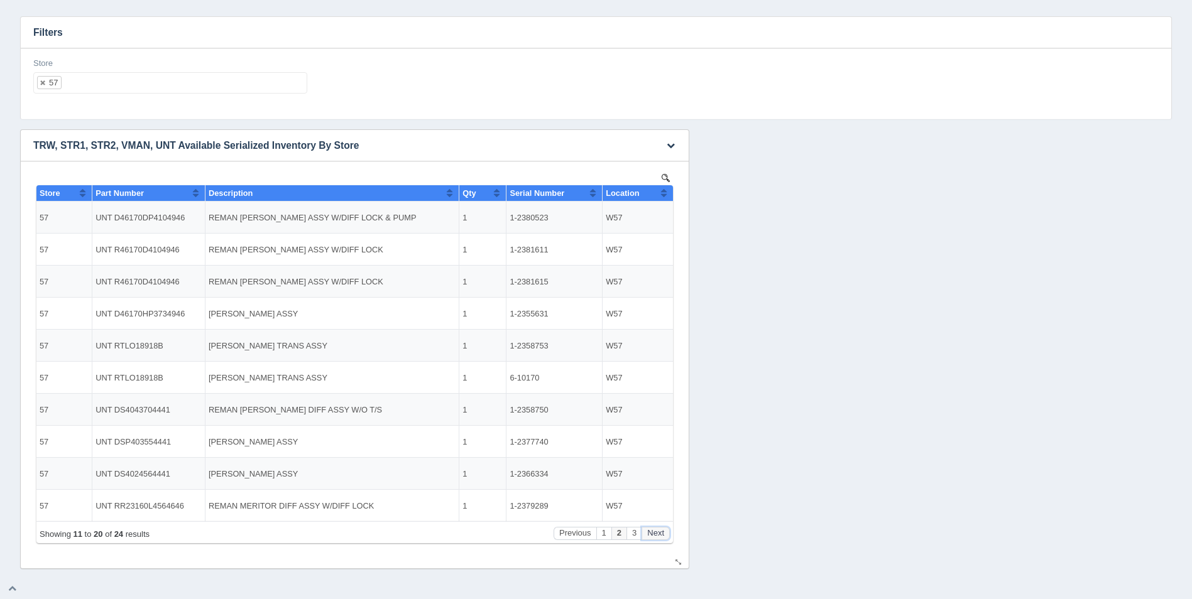
click at [654, 532] on button "Next" at bounding box center [656, 533] width 28 height 13
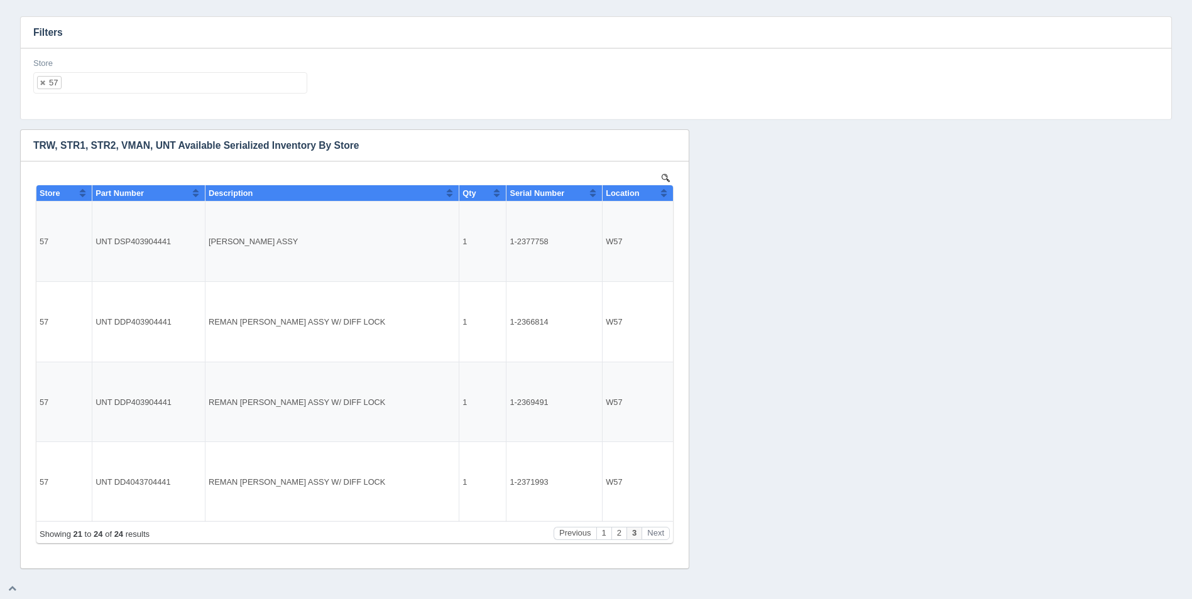
click at [150, 89] on ul "57" at bounding box center [170, 82] width 274 height 21
select select
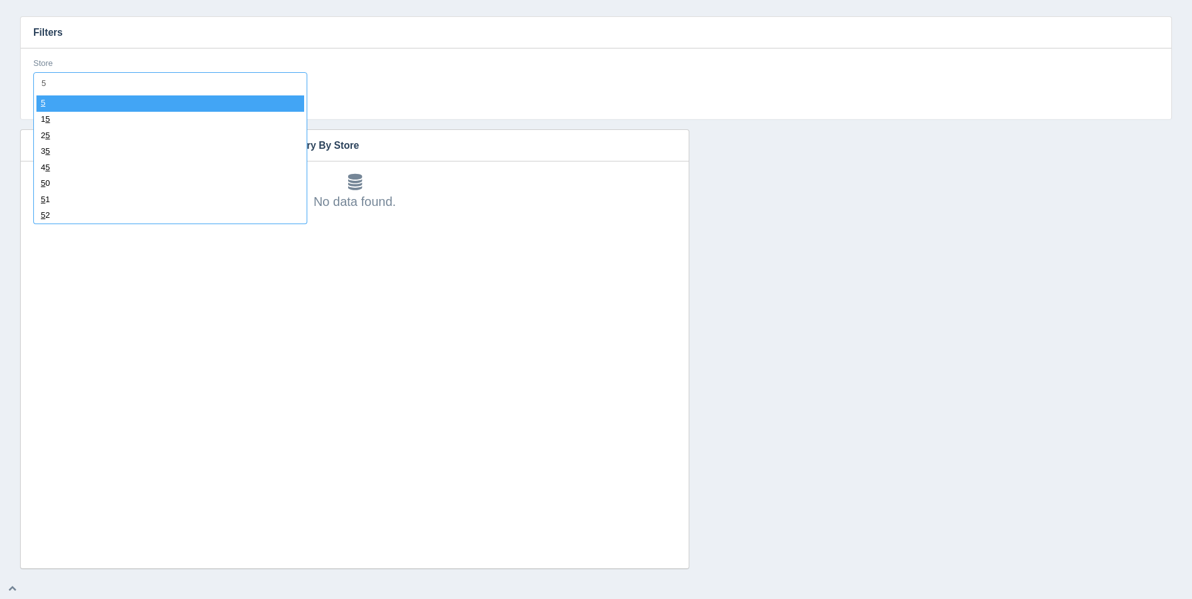
type input "58"
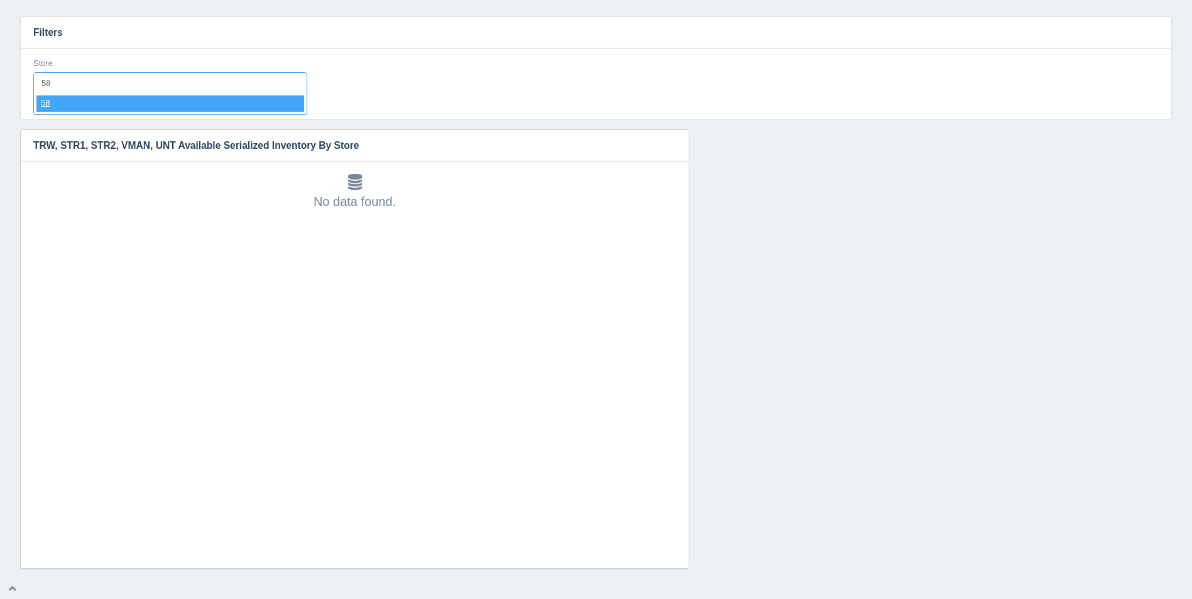
select select "58"
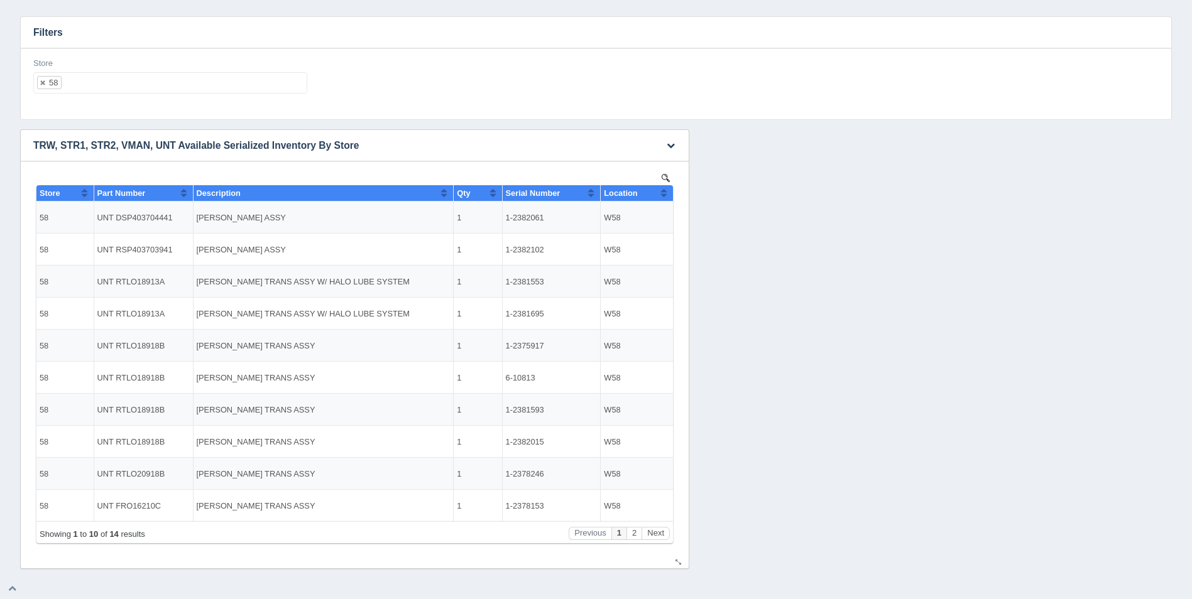
click at [665, 190] on button "Sort column ascending" at bounding box center [664, 192] width 8 height 15
drag, startPoint x: 665, startPoint y: 190, endPoint x: 653, endPoint y: 188, distance: 12.1
click at [660, 190] on button "Sort column descending" at bounding box center [664, 192] width 8 height 15
click at [178, 82] on ul "58" at bounding box center [170, 82] width 274 height 21
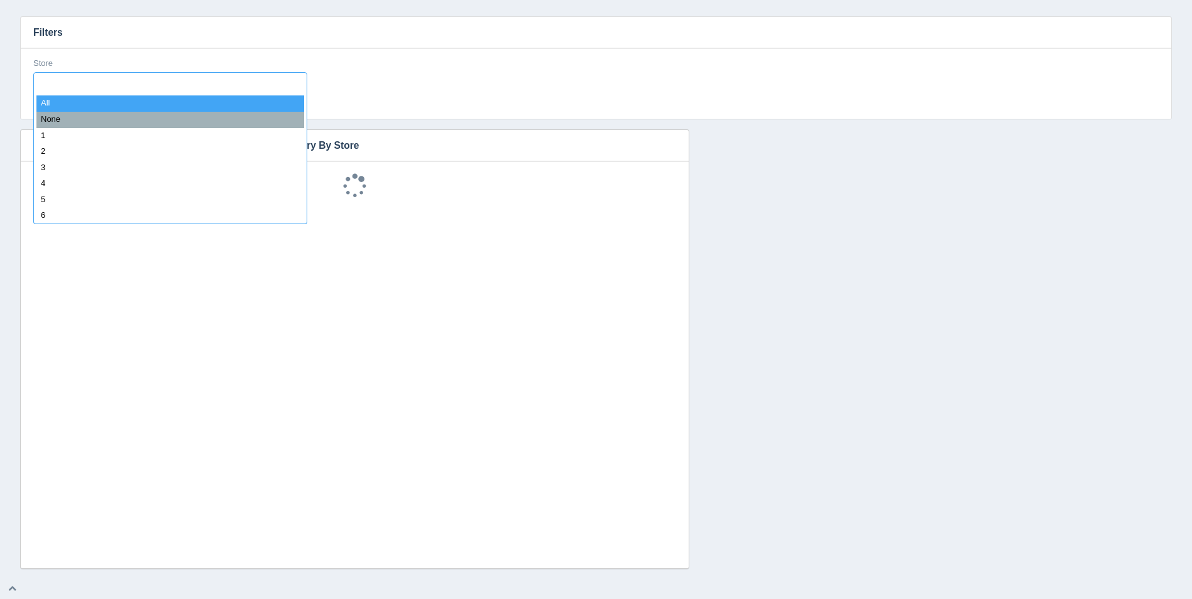
select select
type input "59"
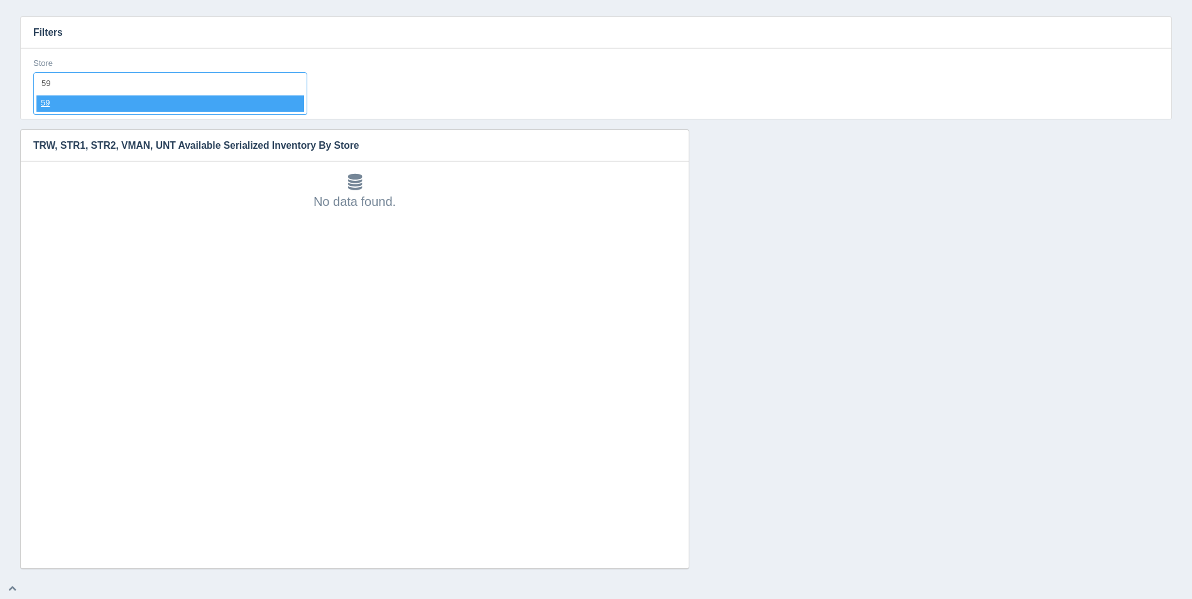
select select "59"
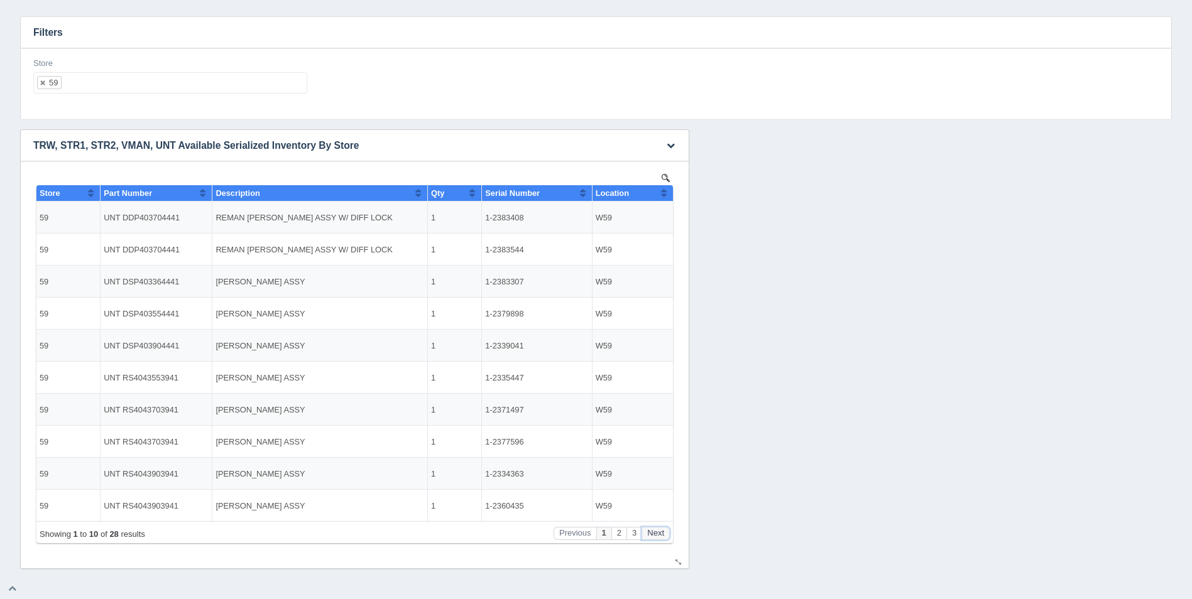
click at [655, 532] on button "Next" at bounding box center [656, 533] width 28 height 13
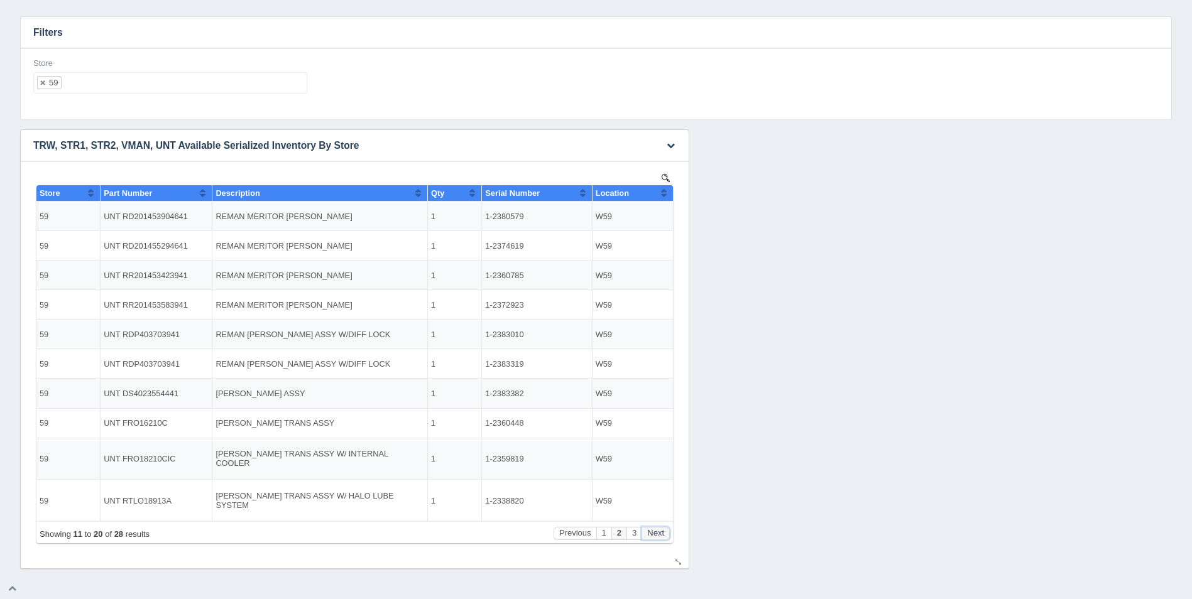
click at [655, 532] on button "Next" at bounding box center [656, 533] width 28 height 13
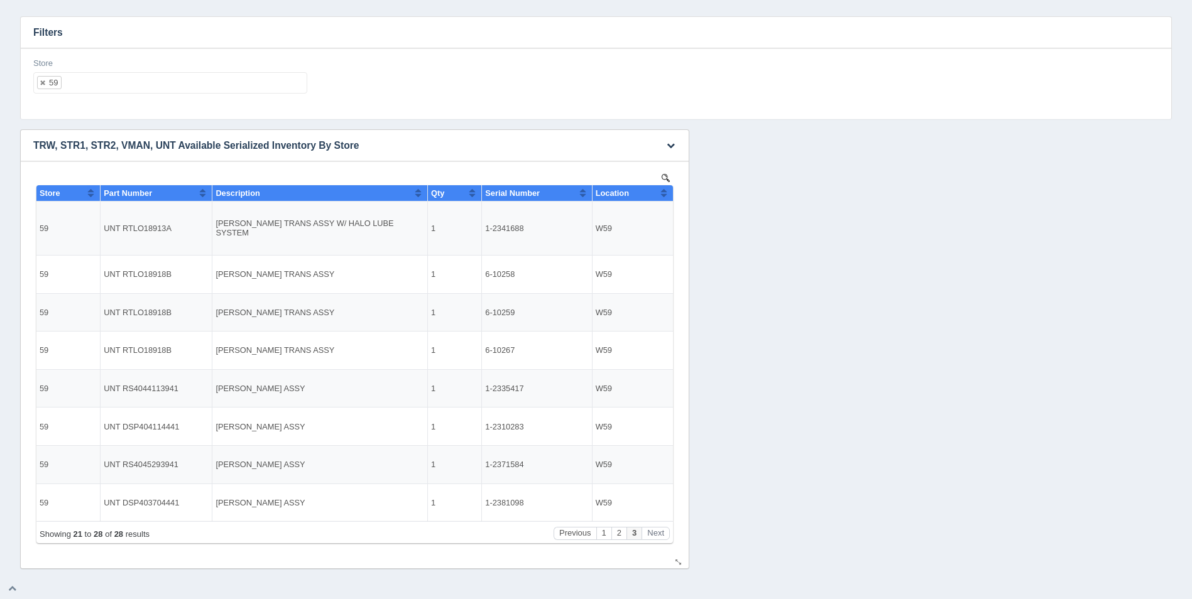
click at [663, 198] on button "Sort column ascending" at bounding box center [664, 192] width 8 height 15
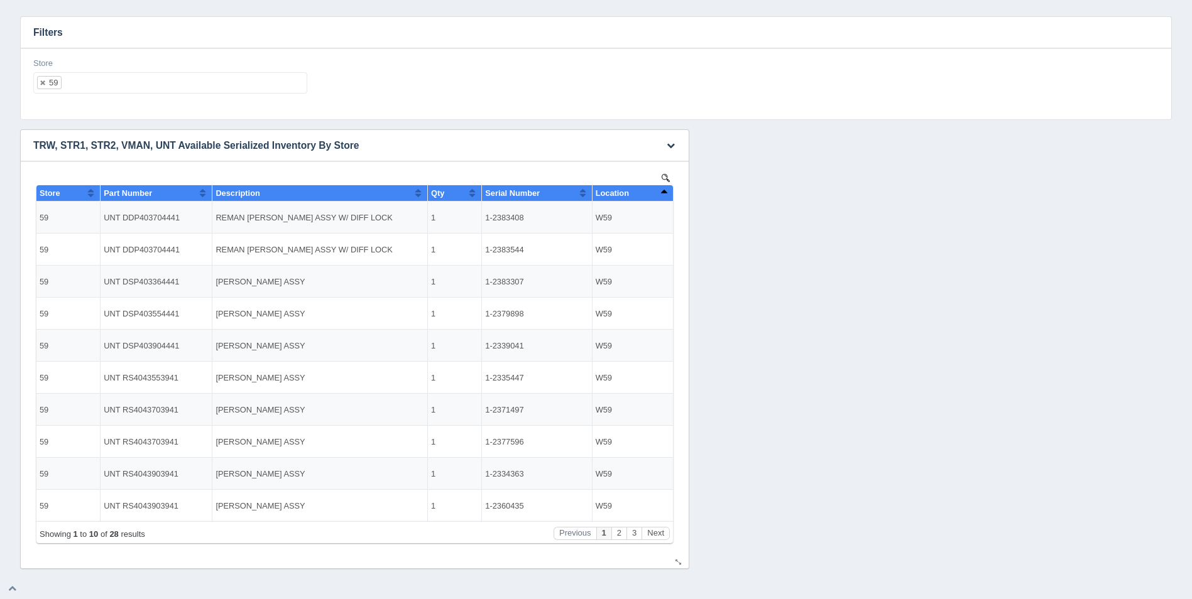
click at [663, 198] on button "Sort column descending" at bounding box center [664, 192] width 8 height 15
click at [139, 91] on ul "59" at bounding box center [170, 82] width 274 height 21
select select
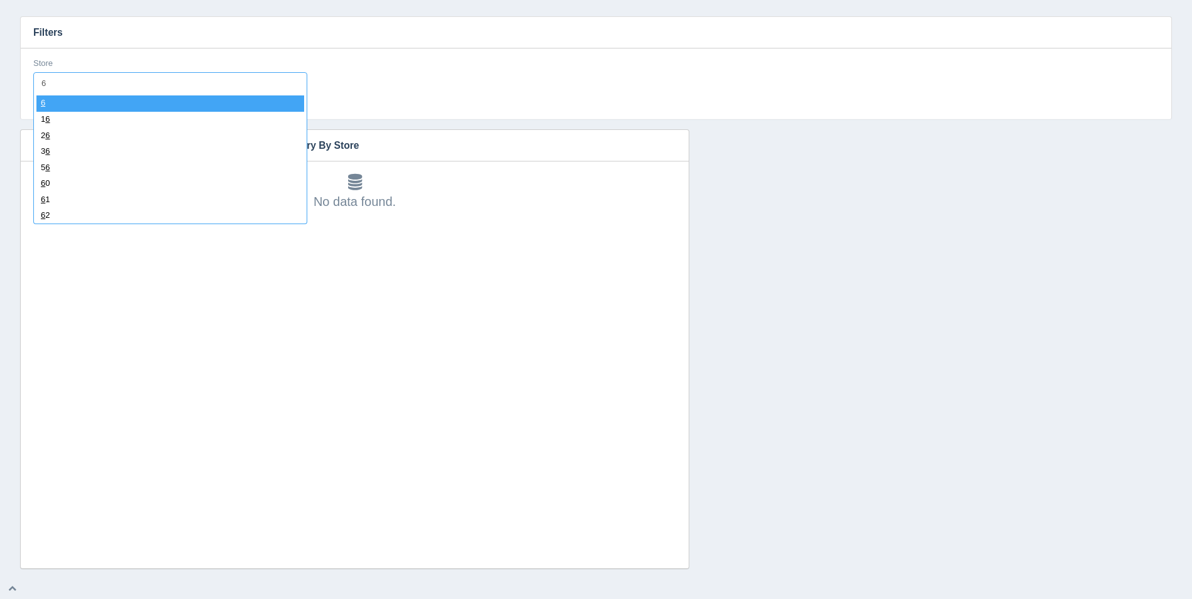
type input "60"
select select "60"
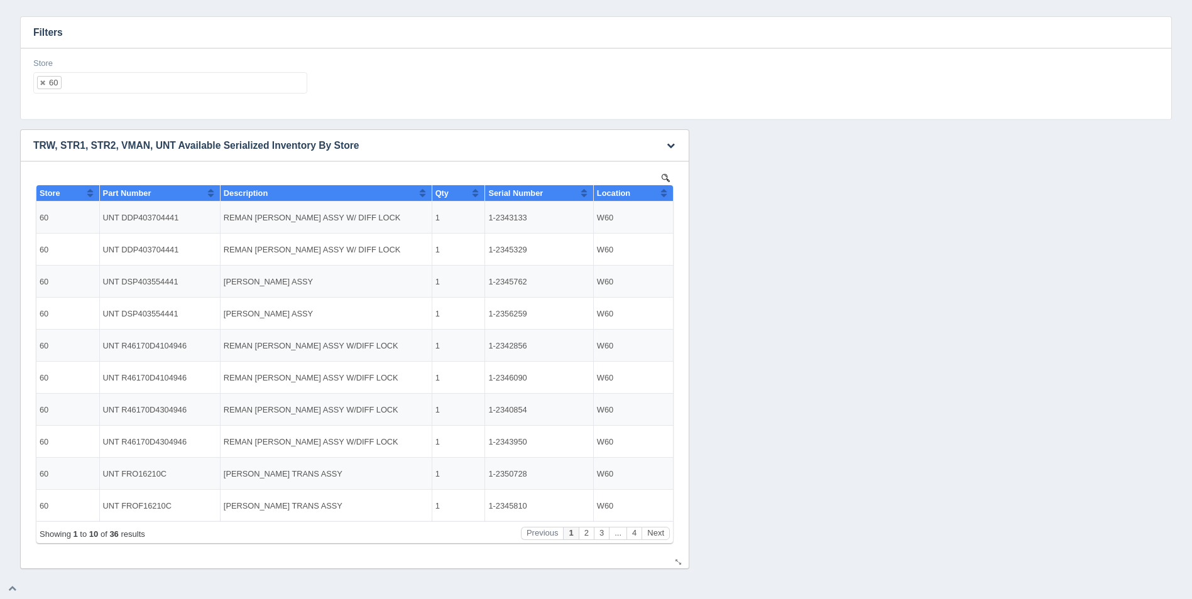
click at [660, 190] on button "Sort column ascending" at bounding box center [664, 192] width 8 height 15
click at [665, 193] on button "Sort column descending" at bounding box center [664, 192] width 8 height 15
click at [195, 82] on ul "60" at bounding box center [170, 82] width 274 height 21
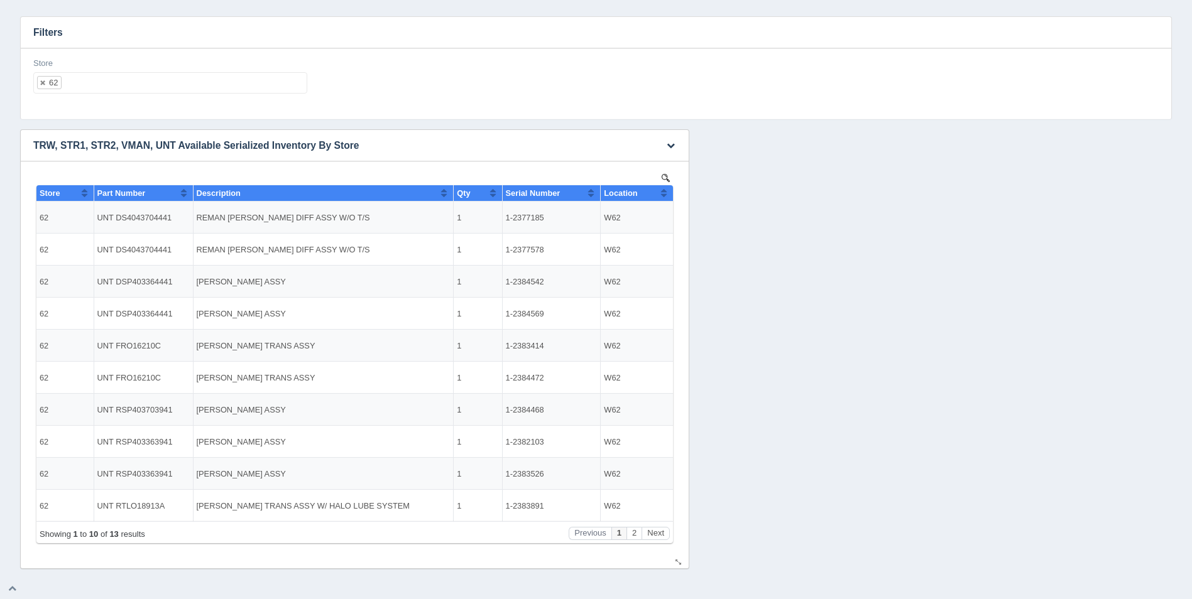
click at [667, 190] on button "Sort column ascending" at bounding box center [664, 192] width 8 height 15
drag, startPoint x: 667, startPoint y: 190, endPoint x: 573, endPoint y: 178, distance: 94.9
click at [665, 190] on button "Sort column descending" at bounding box center [664, 192] width 8 height 15
click at [102, 72] on div "Store 62 All None 1 2 3 4 5 6 7 8 9 10 11 12 13 14 15 16 17 18 19 20 21 22 23 2…" at bounding box center [170, 76] width 274 height 36
click at [110, 77] on ul "62" at bounding box center [170, 82] width 274 height 21
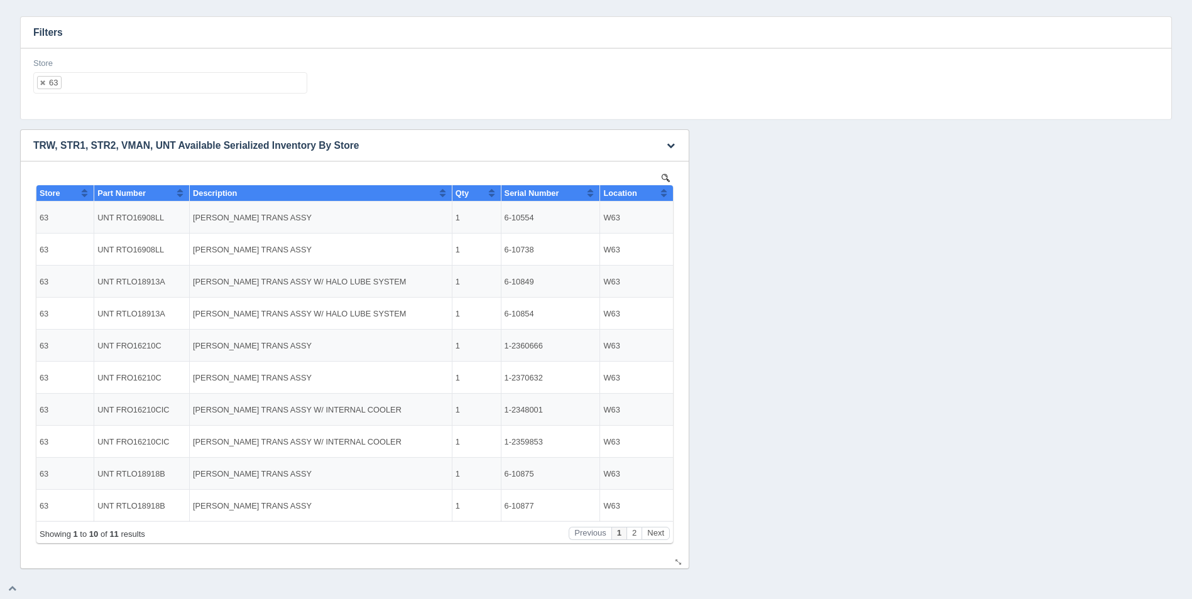
click at [667, 188] on button "Sort column ascending" at bounding box center [664, 192] width 8 height 15
click at [667, 188] on button "Sort column descending" at bounding box center [664, 192] width 8 height 15
click at [171, 95] on div "Store 63 All None 1 2 3 4 5 6 7 8 9 10 11 12 13 14 15 16 17 18 19 20 21 22 23 2…" at bounding box center [170, 81] width 284 height 46
click at [173, 87] on ul "63" at bounding box center [170, 82] width 274 height 21
click at [661, 196] on button "Sort column ascending" at bounding box center [664, 192] width 8 height 15
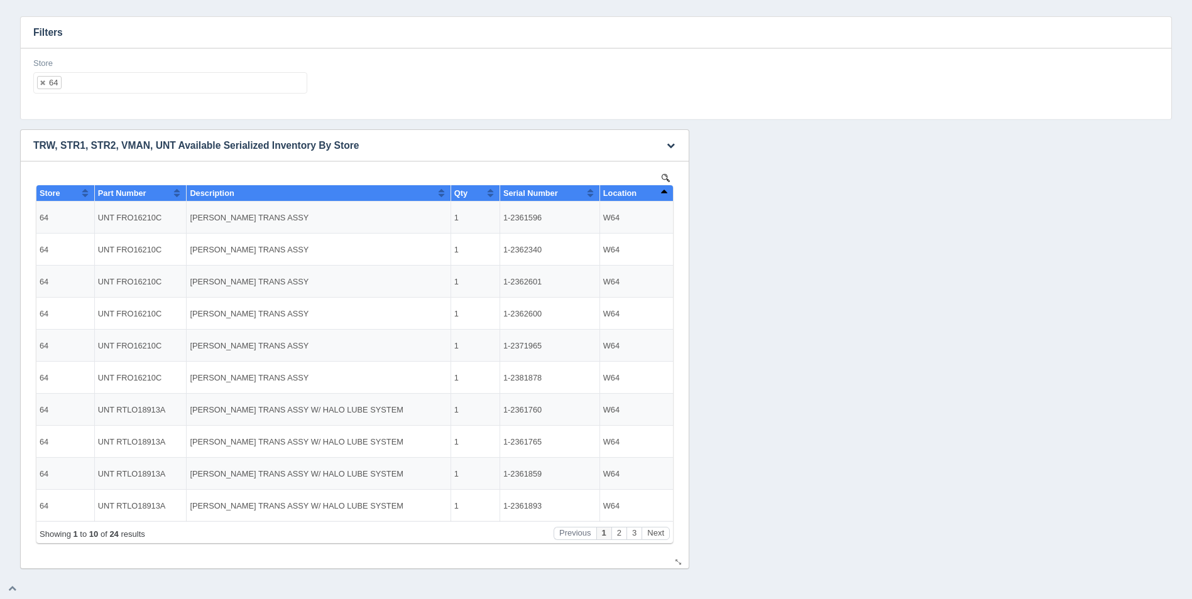
click at [662, 196] on button "Sort column descending" at bounding box center [664, 192] width 8 height 15
click at [214, 86] on ul "64" at bounding box center [170, 82] width 274 height 21
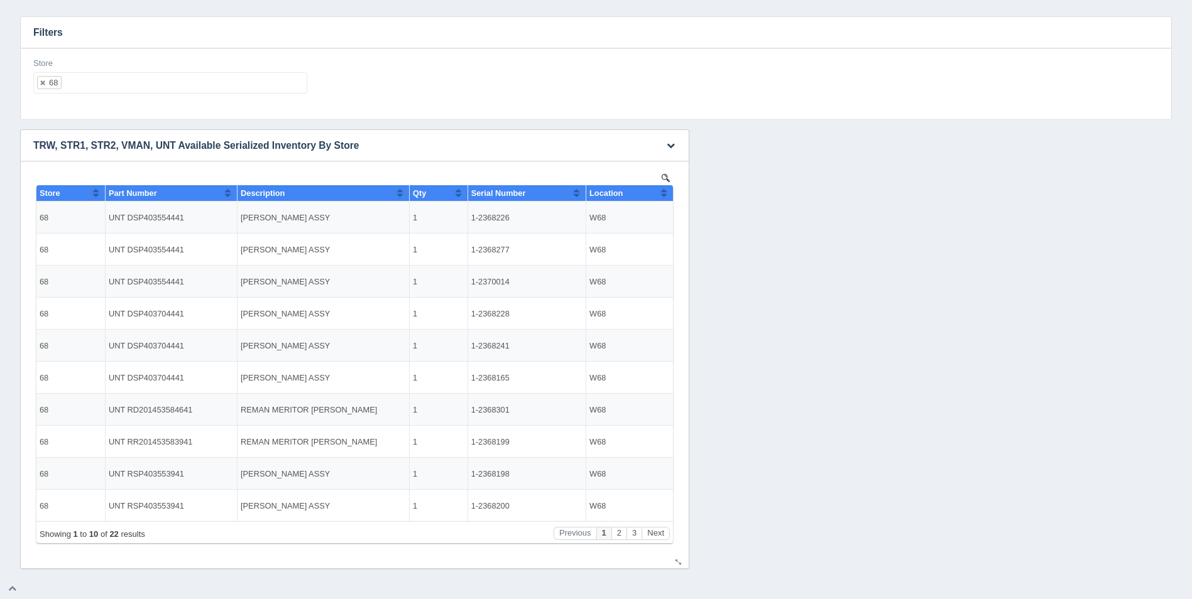
click at [663, 194] on button "Sort column ascending" at bounding box center [664, 192] width 8 height 15
click at [663, 194] on button "Sort column descending" at bounding box center [664, 192] width 8 height 15
click at [146, 75] on ul "68" at bounding box center [170, 82] width 274 height 21
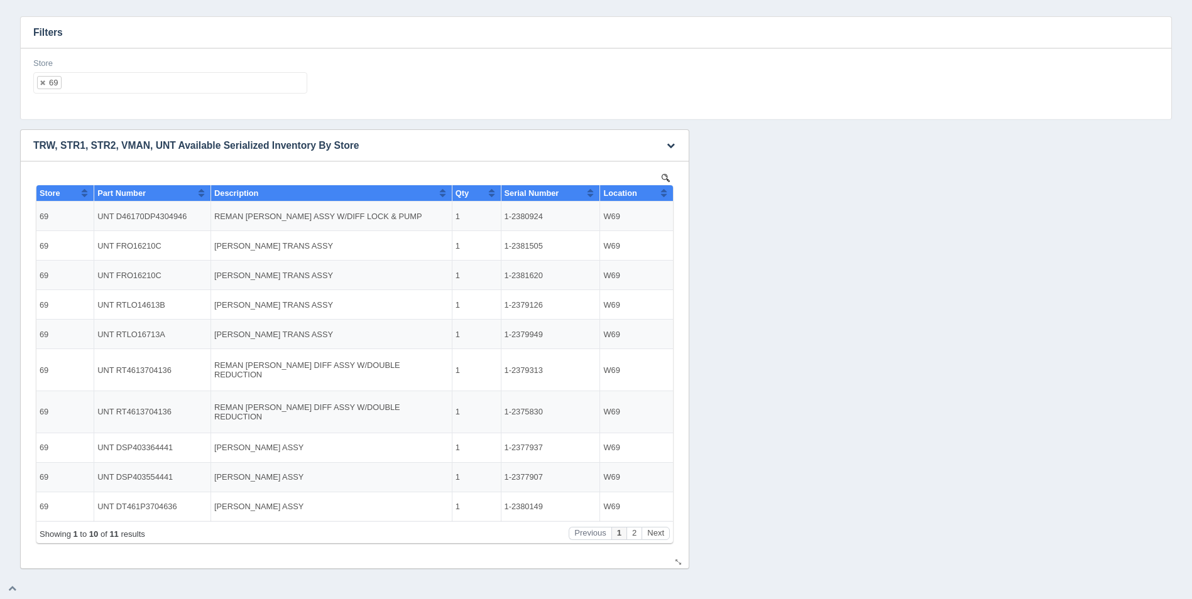
click at [666, 193] on button "Sort column ascending" at bounding box center [664, 192] width 8 height 15
click at [666, 193] on button "Sort column descending" at bounding box center [664, 192] width 8 height 15
click at [197, 79] on ul "69" at bounding box center [170, 82] width 274 height 21
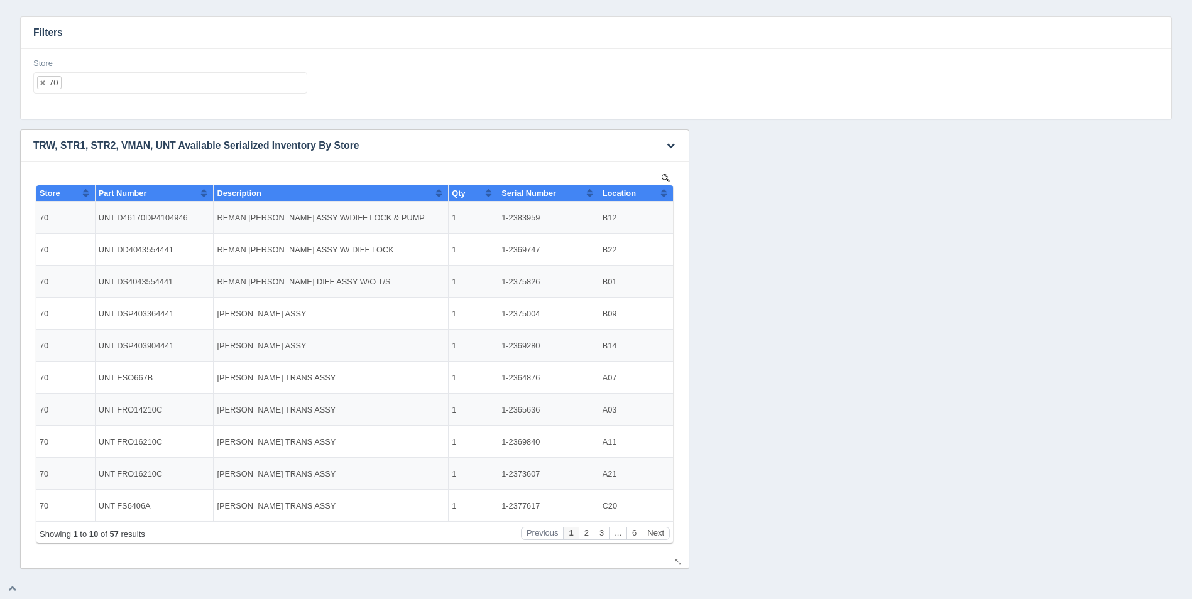
click at [665, 198] on button "Sort column ascending" at bounding box center [664, 192] width 8 height 15
click at [665, 197] on button "Sort column descending" at bounding box center [664, 192] width 8 height 15
click at [178, 87] on ul "70" at bounding box center [170, 82] width 274 height 21
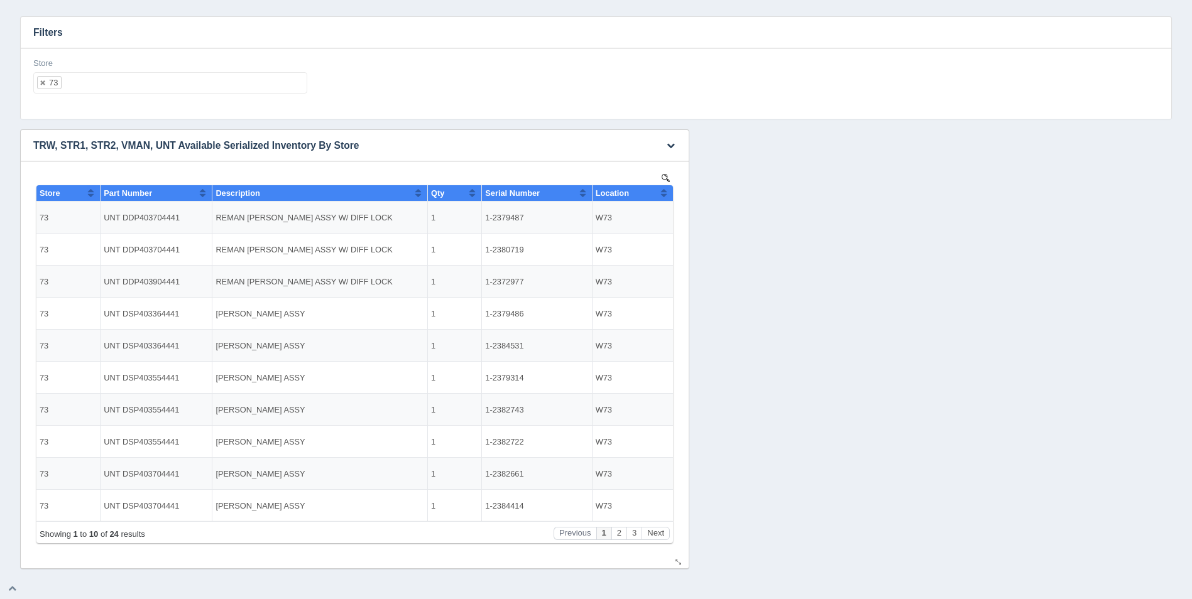
click at [662, 199] on button "Sort column ascending" at bounding box center [664, 192] width 8 height 15
click at [664, 199] on button "Sort column descending" at bounding box center [664, 192] width 8 height 15
click at [200, 77] on ul "73" at bounding box center [170, 82] width 274 height 21
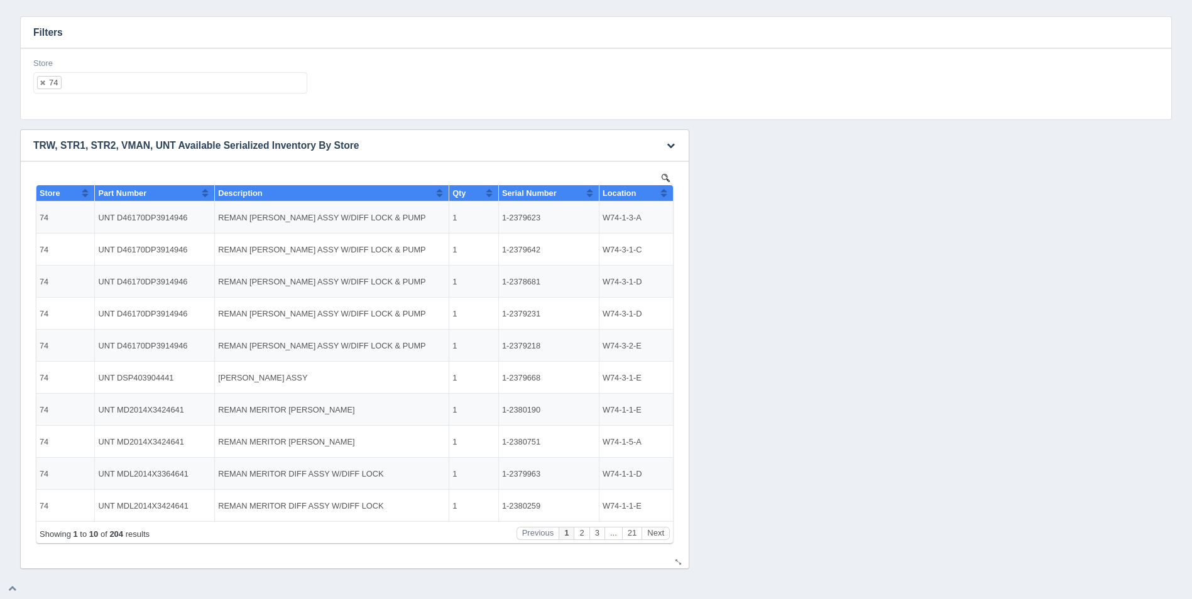
click at [665, 197] on button "Sort column ascending" at bounding box center [664, 192] width 8 height 15
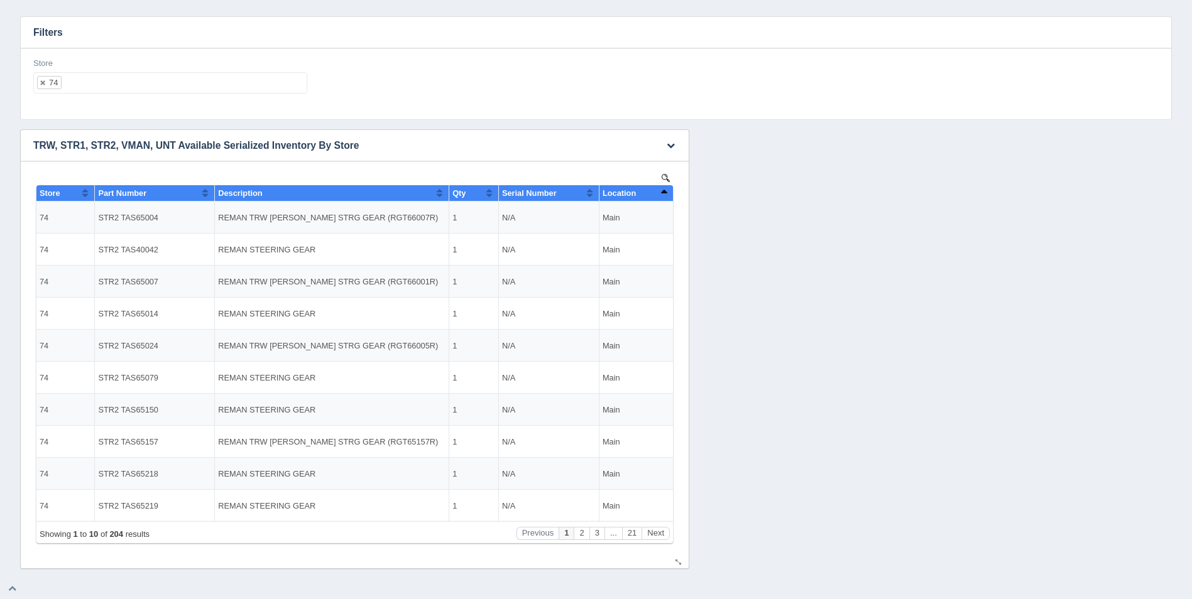
click at [665, 197] on button "Sort column descending" at bounding box center [664, 192] width 8 height 15
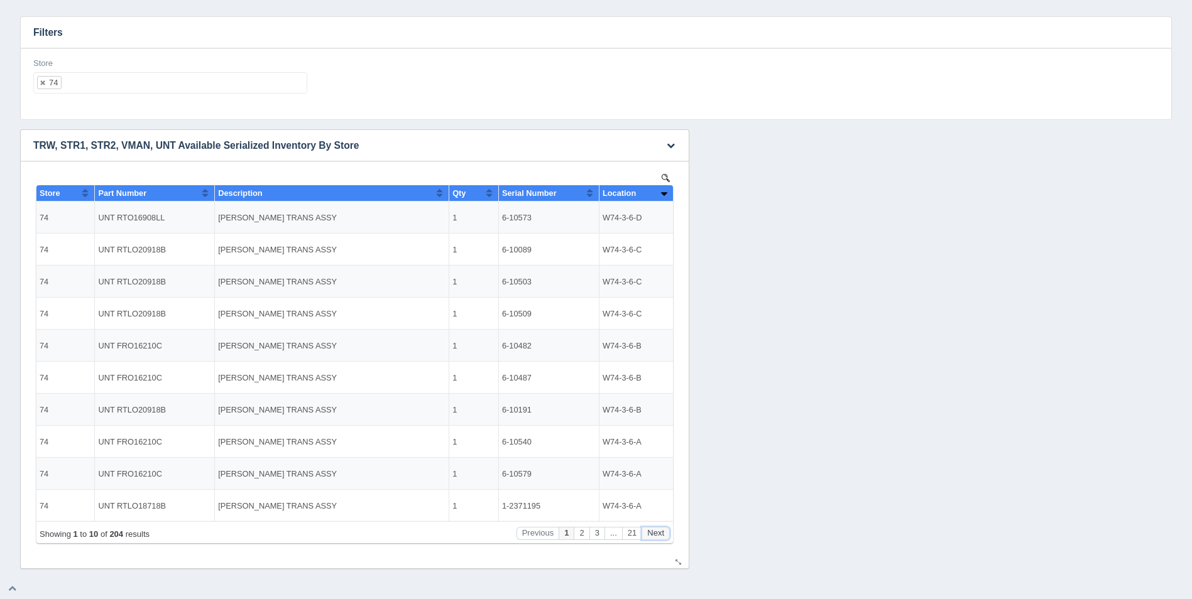
click at [662, 535] on button "Next" at bounding box center [656, 533] width 28 height 13
click at [662, 534] on button "Next" at bounding box center [656, 533] width 28 height 13
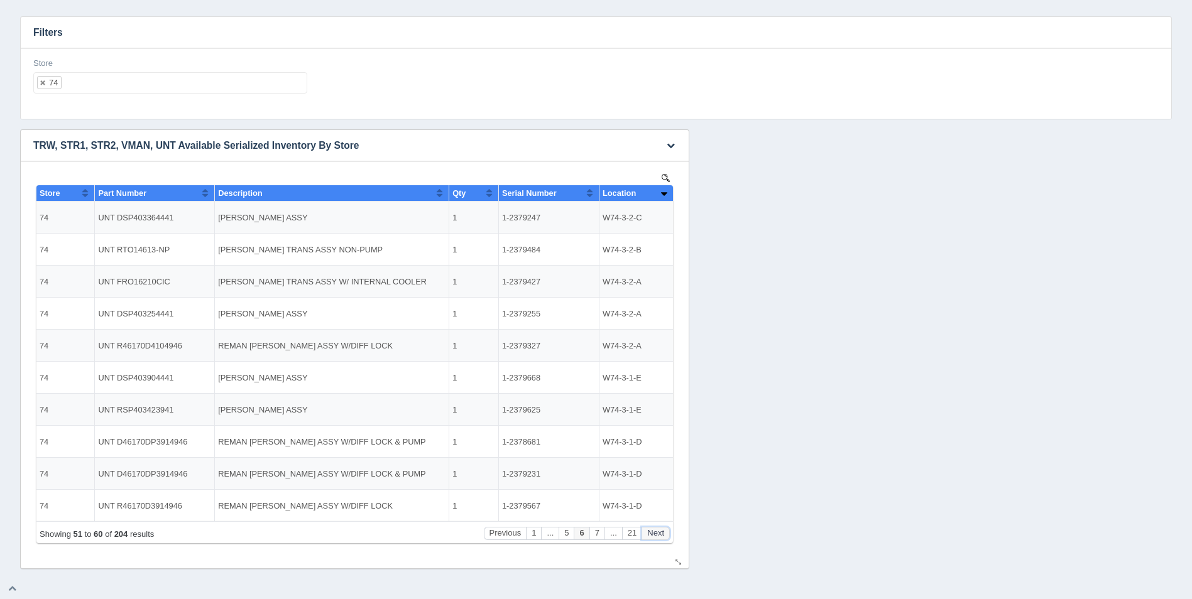
click at [662, 534] on button "Next" at bounding box center [656, 533] width 28 height 13
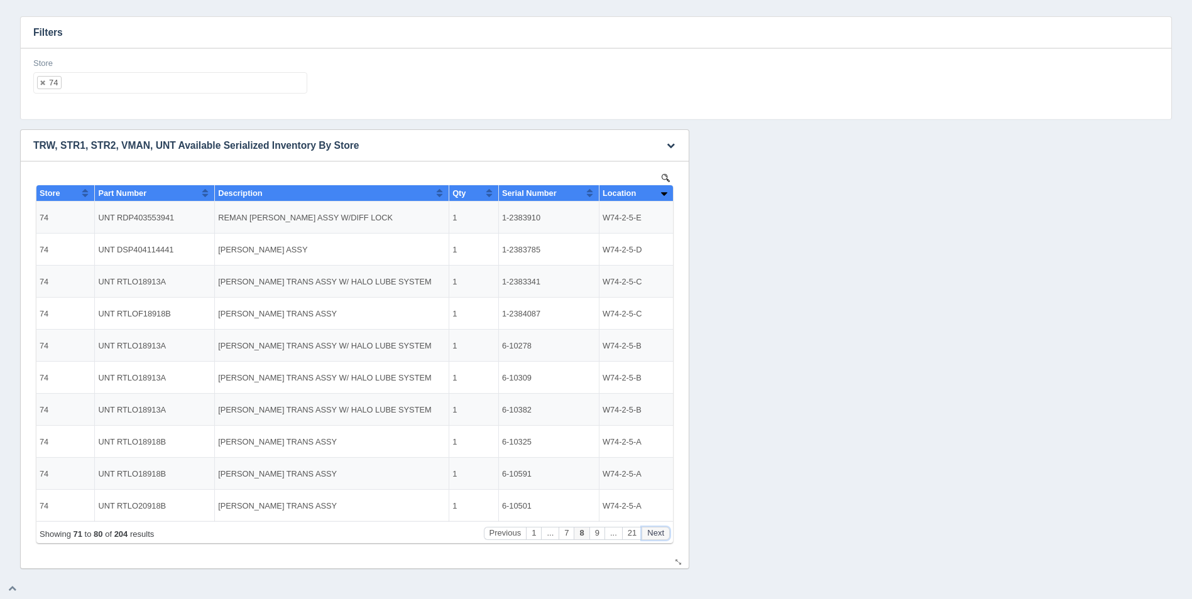
click at [662, 534] on button "Next" at bounding box center [656, 533] width 28 height 13
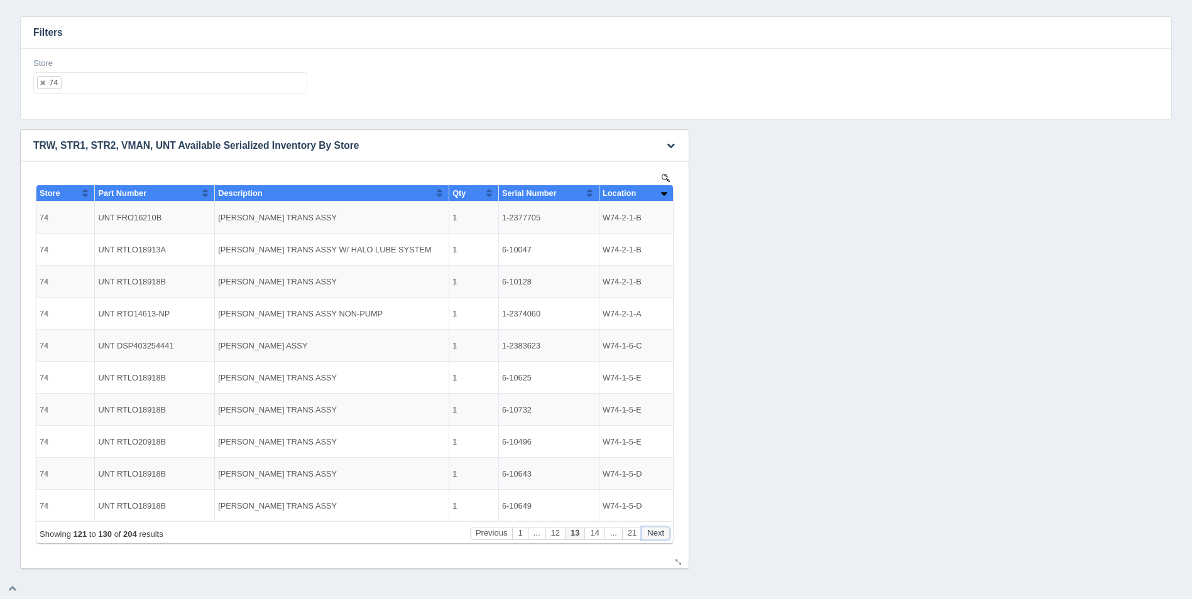
click at [662, 534] on button "Next" at bounding box center [656, 533] width 28 height 13
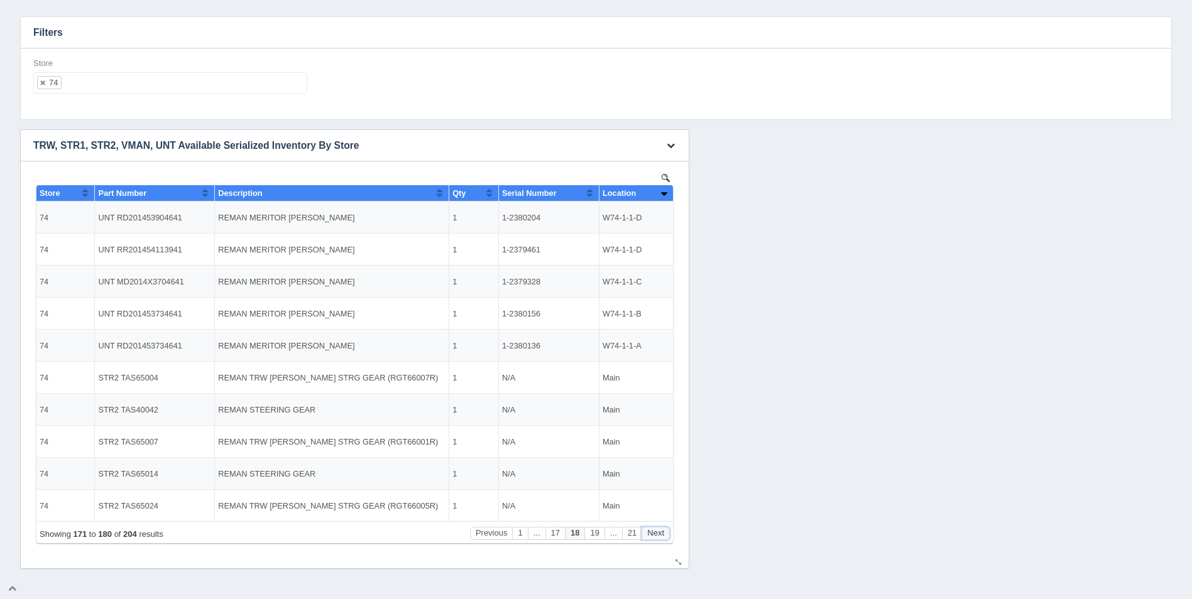
click at [662, 534] on button "Next" at bounding box center [656, 533] width 28 height 13
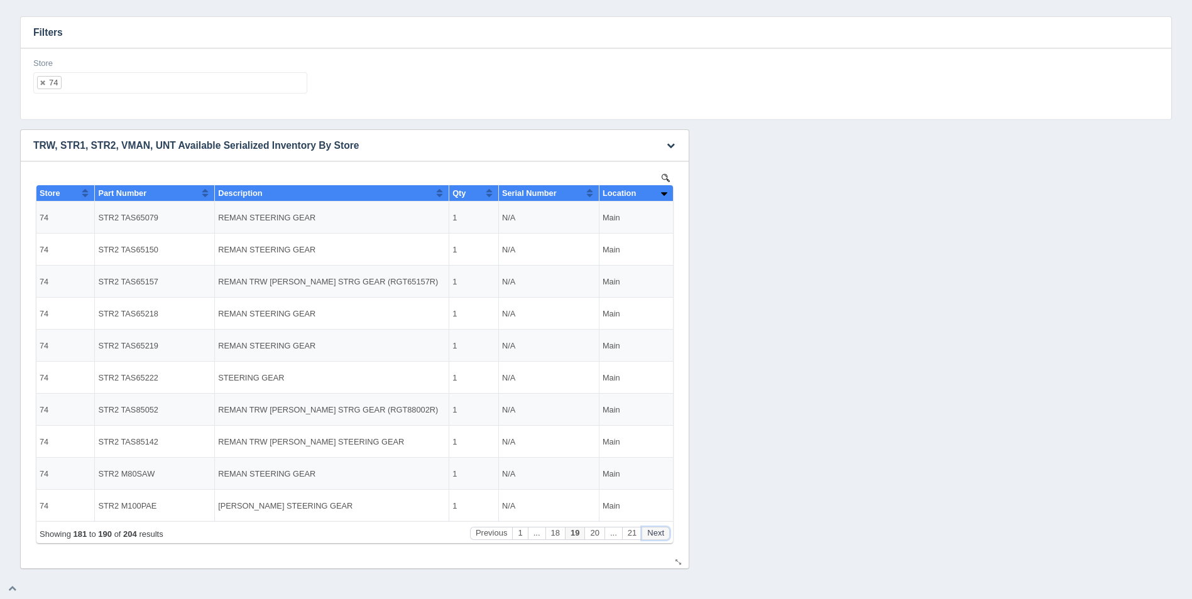
click at [662, 534] on button "Next" at bounding box center [656, 533] width 28 height 13
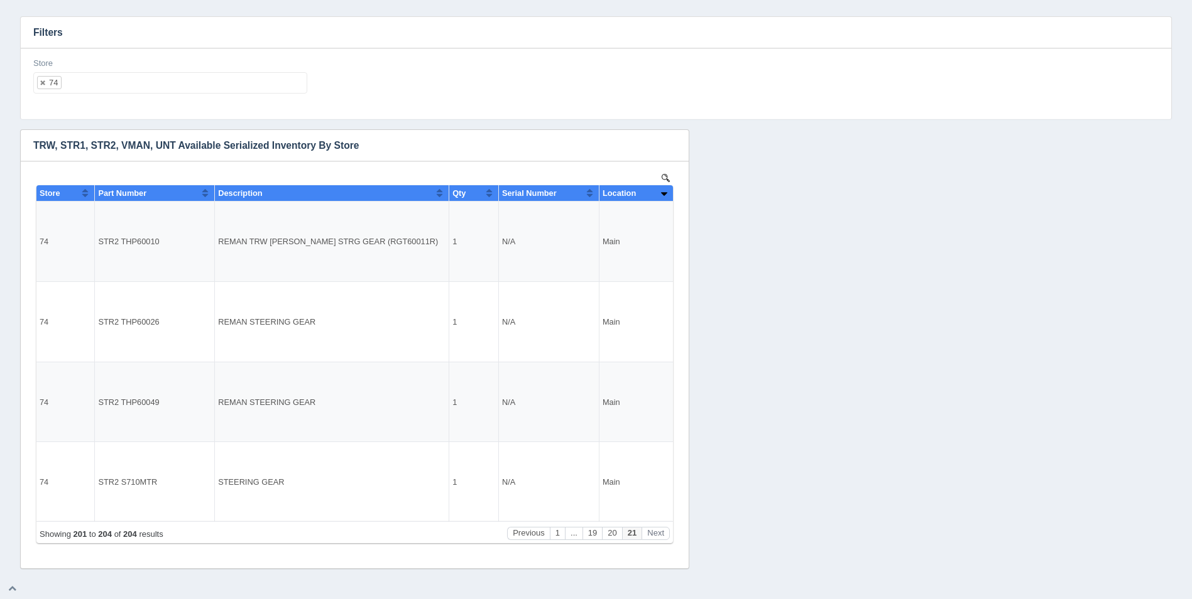
click at [84, 84] on ul "74" at bounding box center [170, 82] width 274 height 21
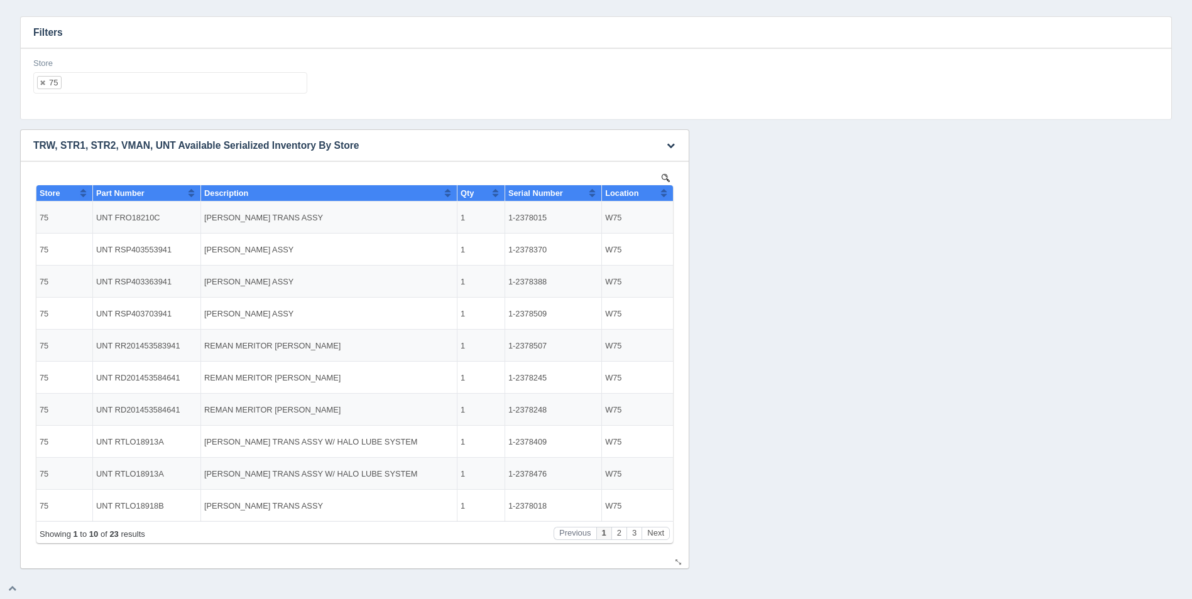
click at [662, 197] on button "Sort column ascending" at bounding box center [664, 192] width 8 height 15
click at [662, 197] on button "Sort column descending" at bounding box center [664, 192] width 8 height 15
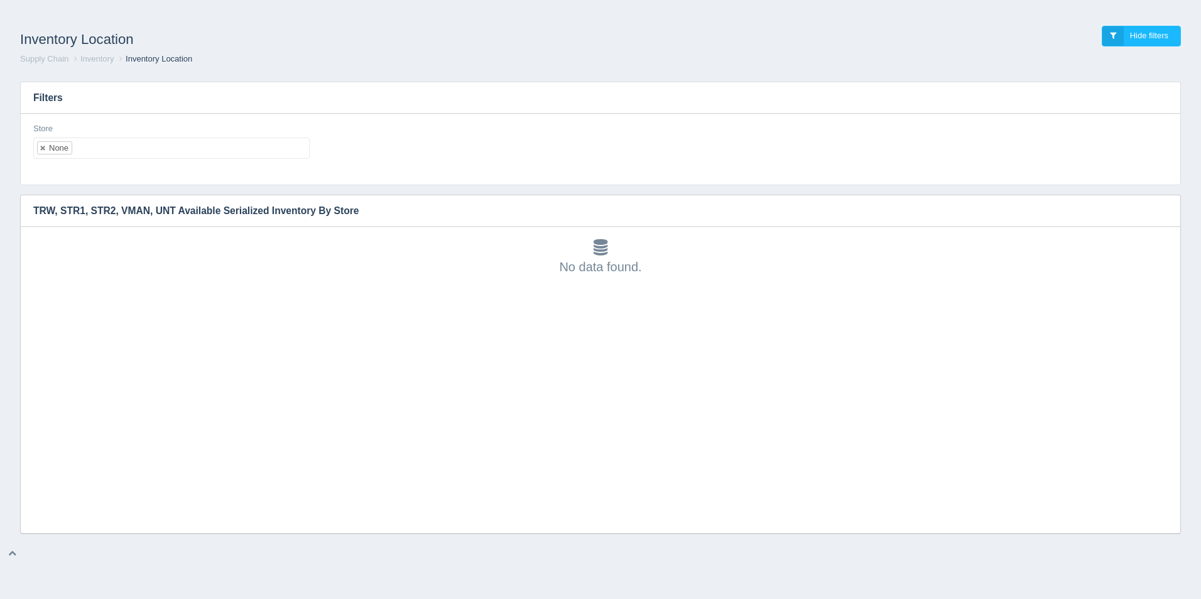
scroll to position [4, 0]
click at [176, 143] on ul "None" at bounding box center [171, 148] width 276 height 21
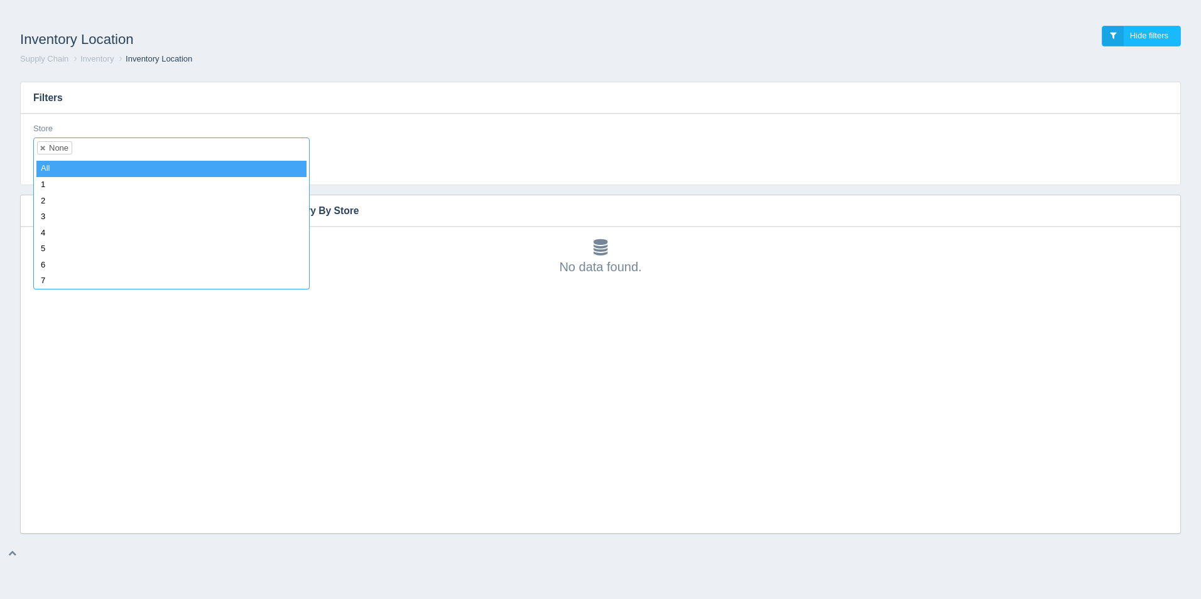
select select
type input "21"
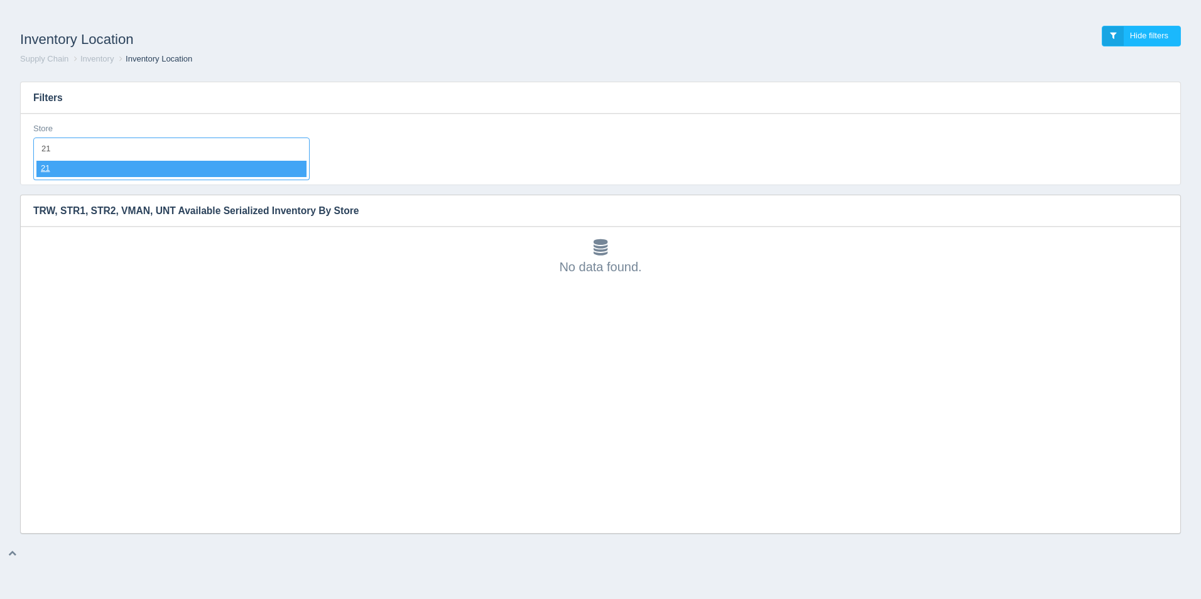
select select "21"
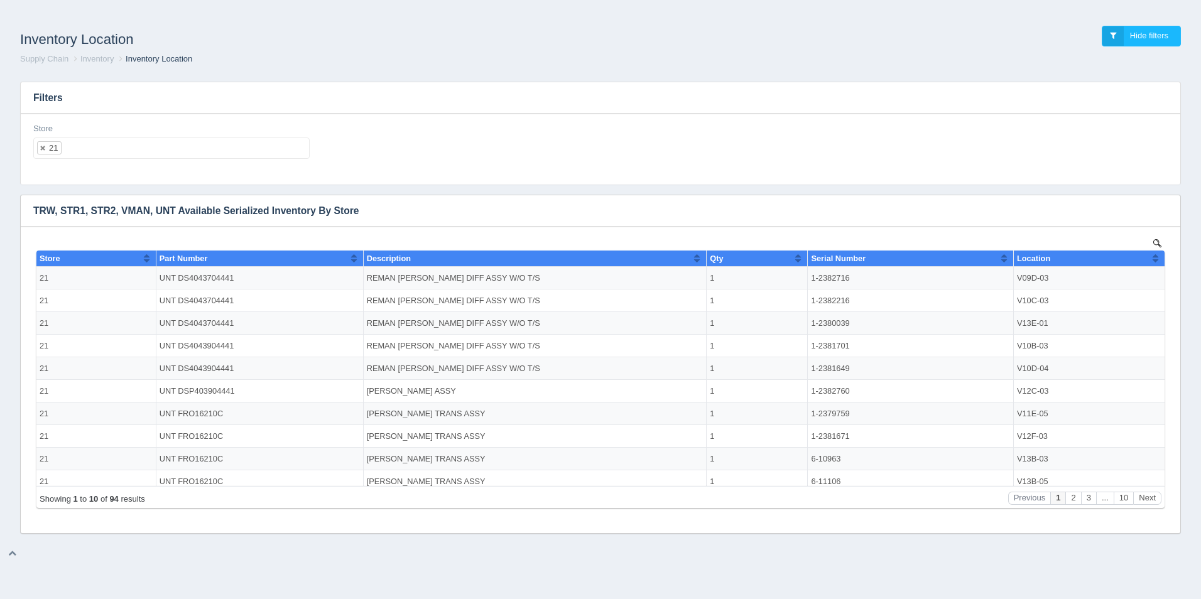
scroll to position [0, 0]
click at [1152, 259] on button "Sort column ascending" at bounding box center [1156, 258] width 8 height 15
click at [1152, 259] on button "Sort column descending" at bounding box center [1156, 258] width 8 height 15
drag, startPoint x: 120, startPoint y: 11, endPoint x: 161, endPoint y: 6, distance: 41.9
click at [121, 12] on div "Inventory Location Hide filters Supply Chain Inventory Inventory Location Filte…" at bounding box center [600, 271] width 1201 height 525
